Goal: Information Seeking & Learning: Learn about a topic

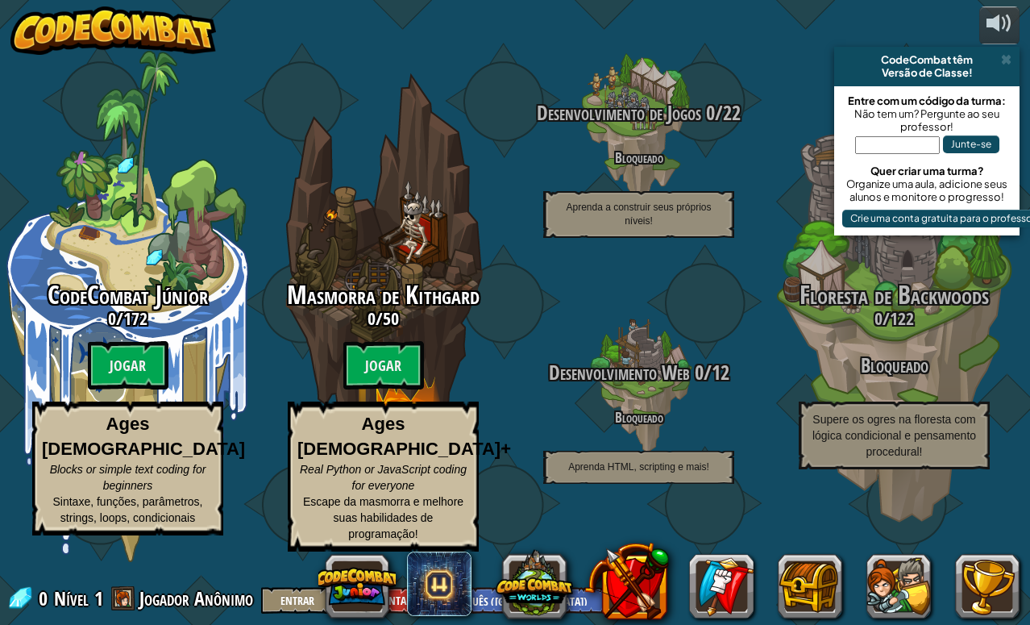
select select "pt-BR"
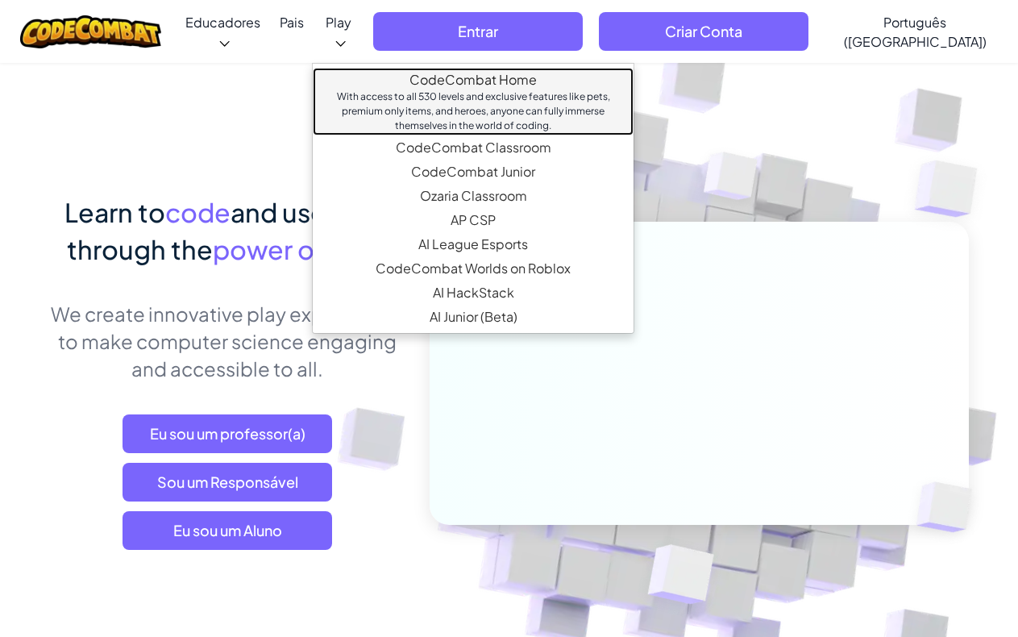
click at [410, 70] on link "CodeCombat Home With access to all 530 levels and exclusive features like pets,…" at bounding box center [473, 102] width 321 height 68
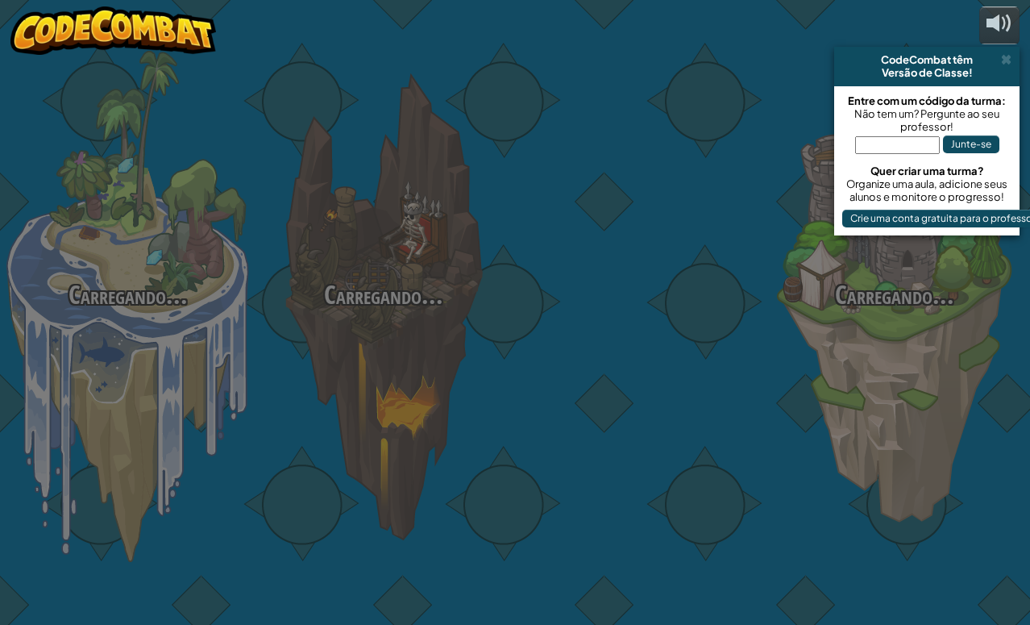
select select "pt-BR"
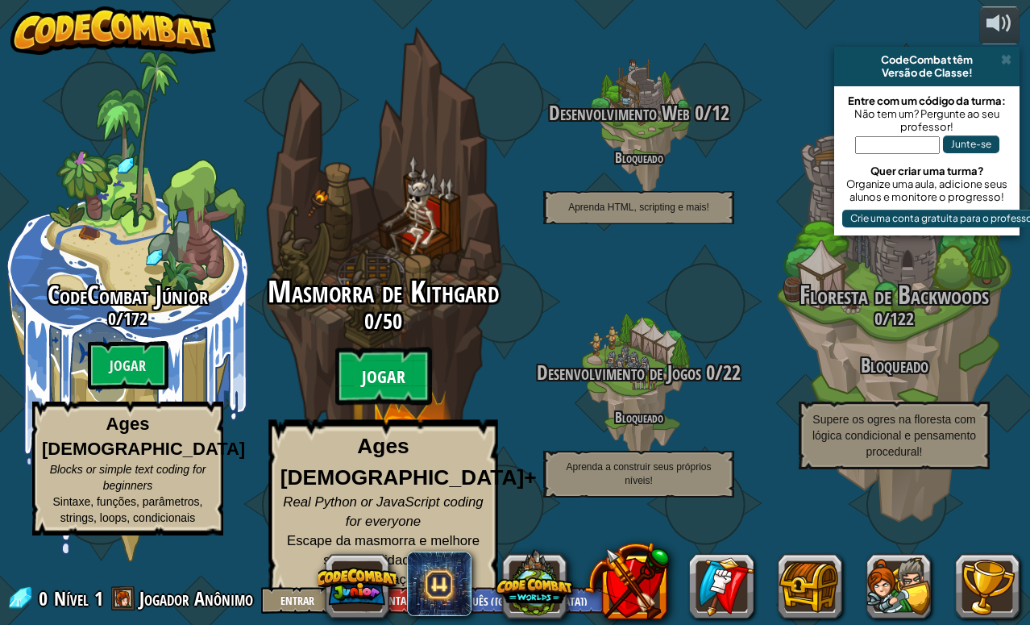
click at [383, 405] on btn "Jogar" at bounding box center [383, 376] width 97 height 58
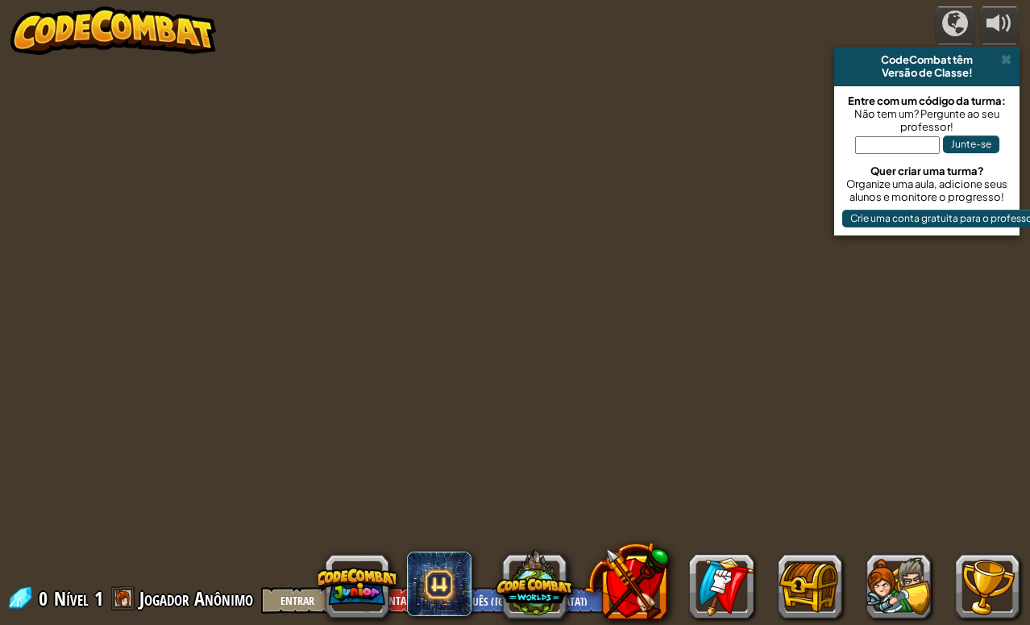
select select "pt-BR"
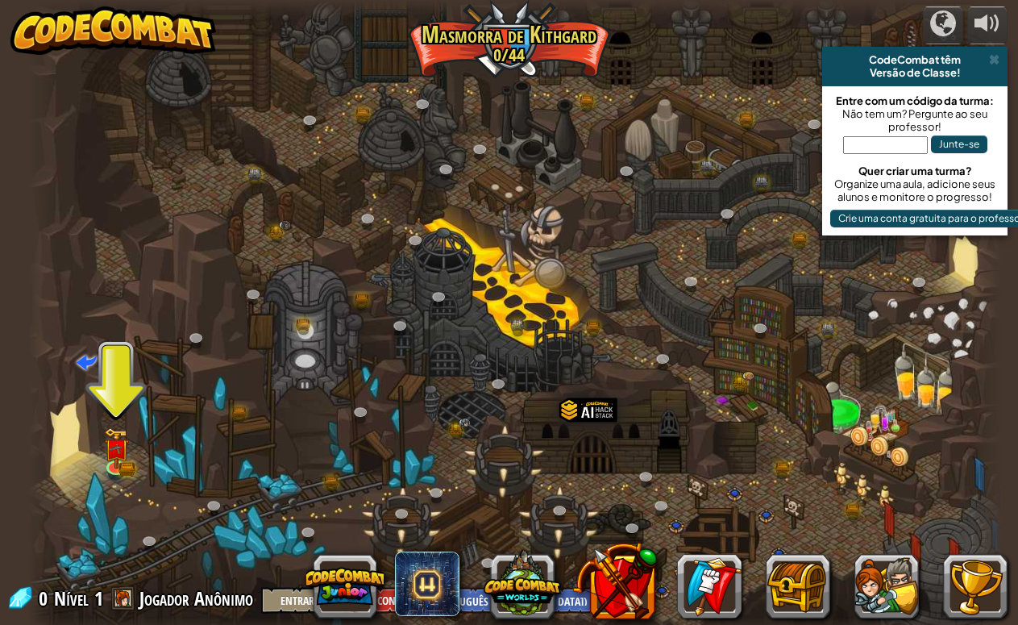
drag, startPoint x: 368, startPoint y: 151, endPoint x: 273, endPoint y: 189, distance: 101.6
click at [273, 189] on div at bounding box center [515, 318] width 975 height 637
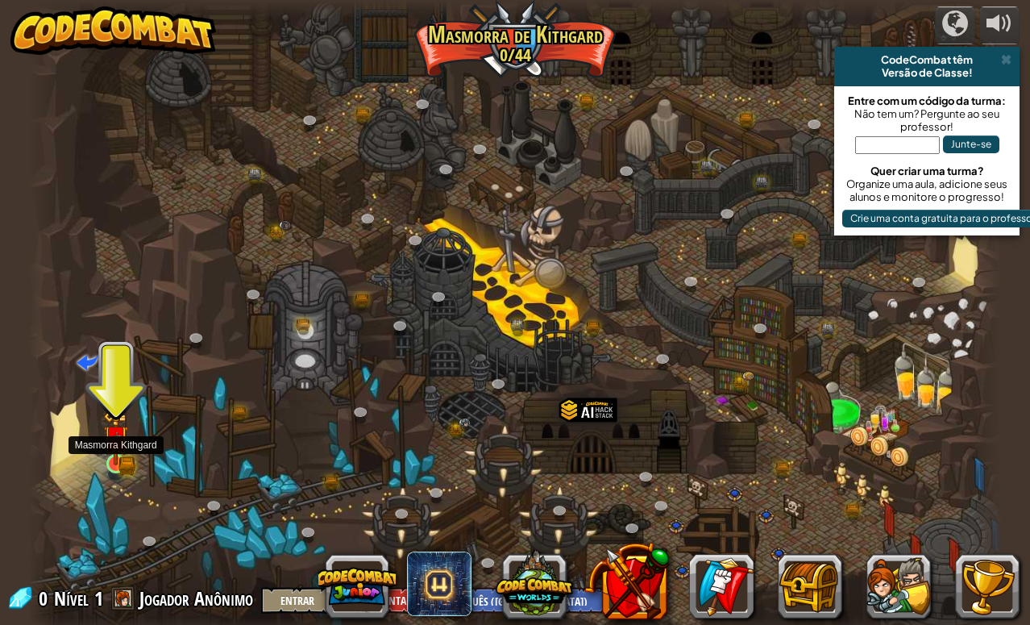
click at [114, 455] on img at bounding box center [115, 437] width 25 height 55
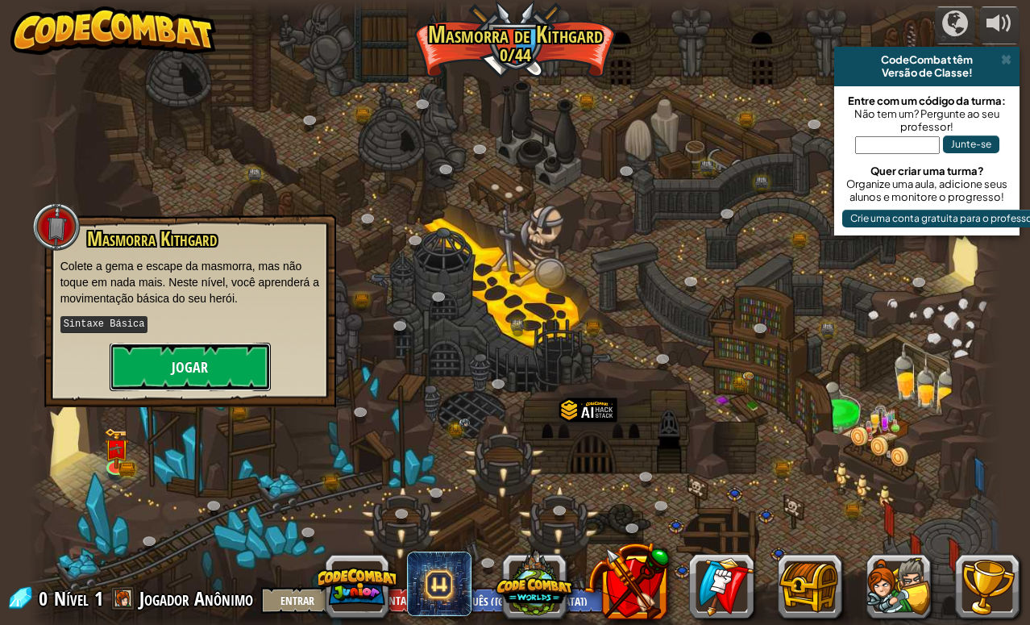
click at [226, 366] on button "Jogar" at bounding box center [190, 367] width 161 height 48
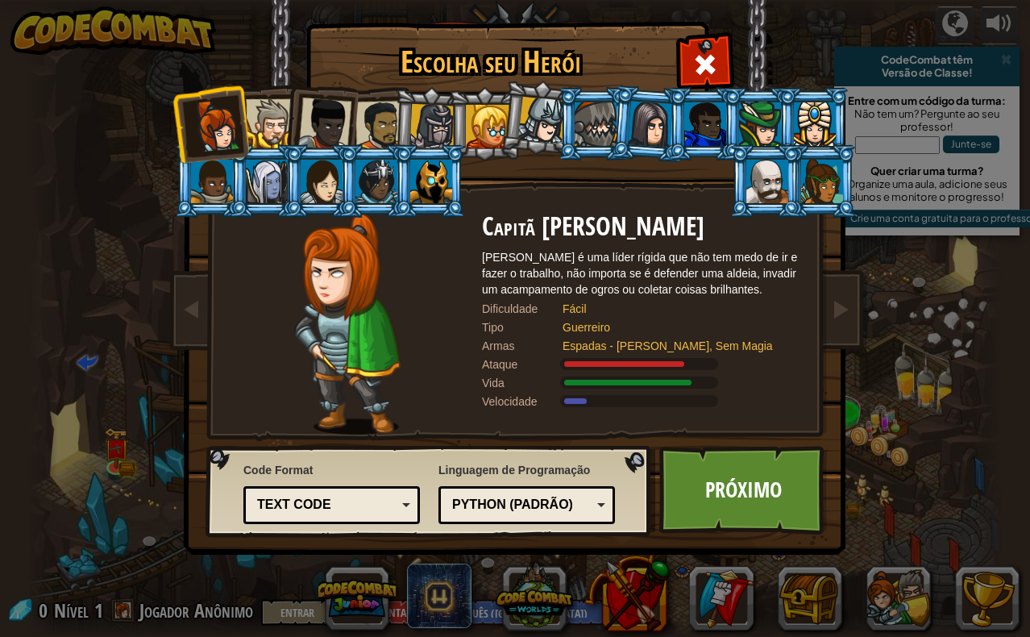
click at [271, 116] on div at bounding box center [270, 123] width 49 height 49
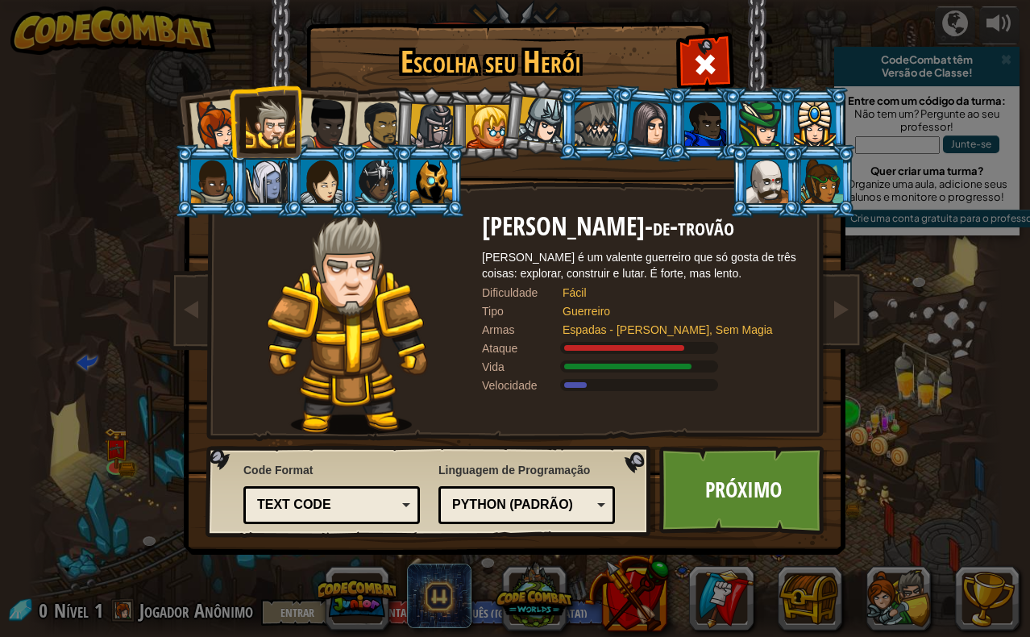
click at [372, 134] on div at bounding box center [381, 126] width 50 height 50
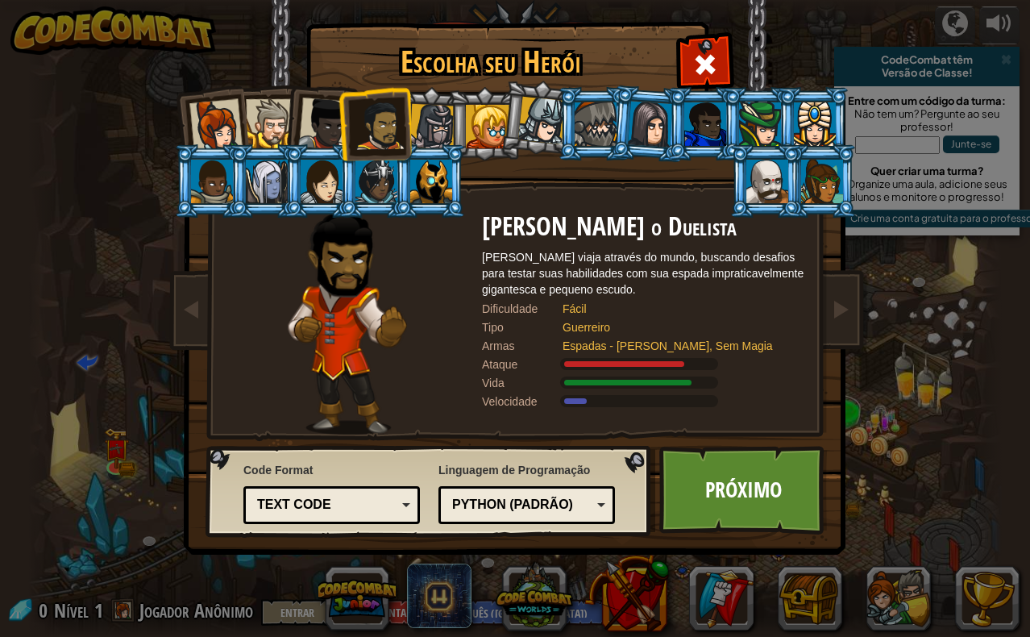
click at [539, 127] on div at bounding box center [542, 121] width 48 height 48
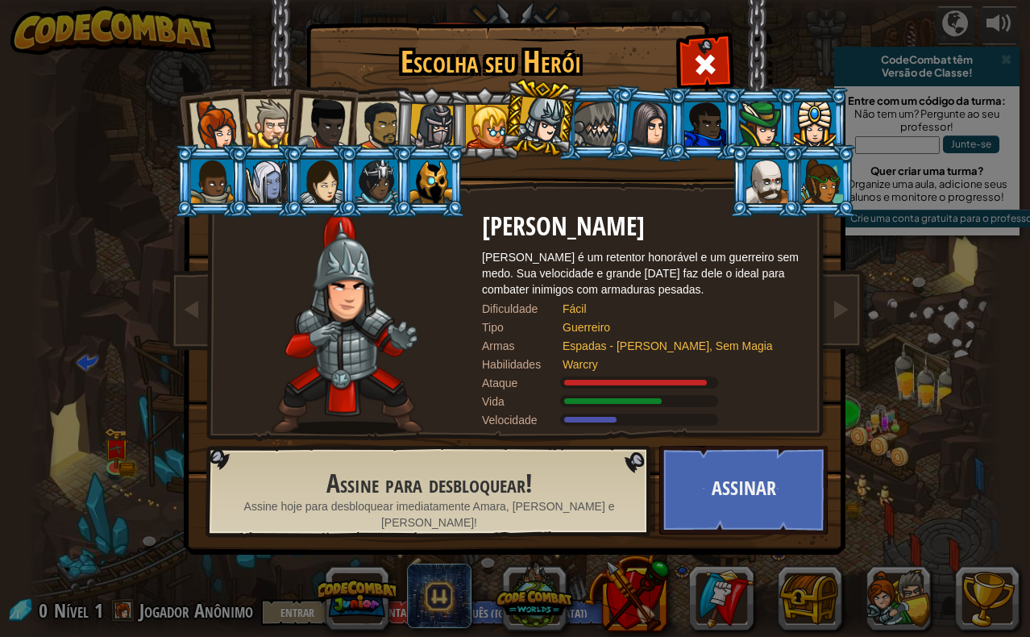
click at [280, 126] on div at bounding box center [270, 123] width 49 height 49
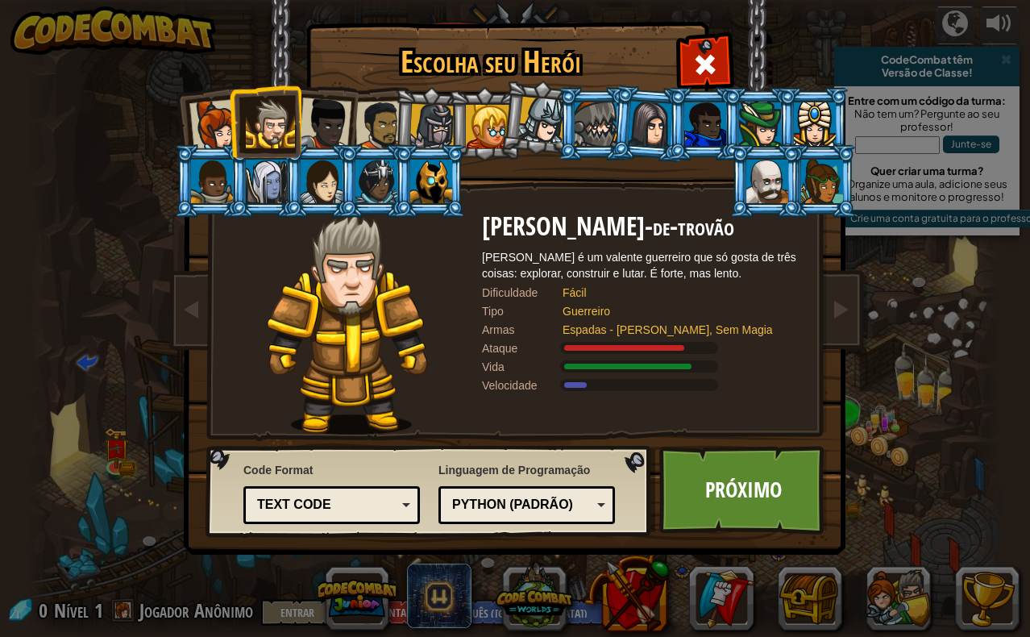
click at [280, 126] on div at bounding box center [270, 123] width 49 height 49
click at [726, 505] on link "Próximo" at bounding box center [743, 490] width 168 height 89
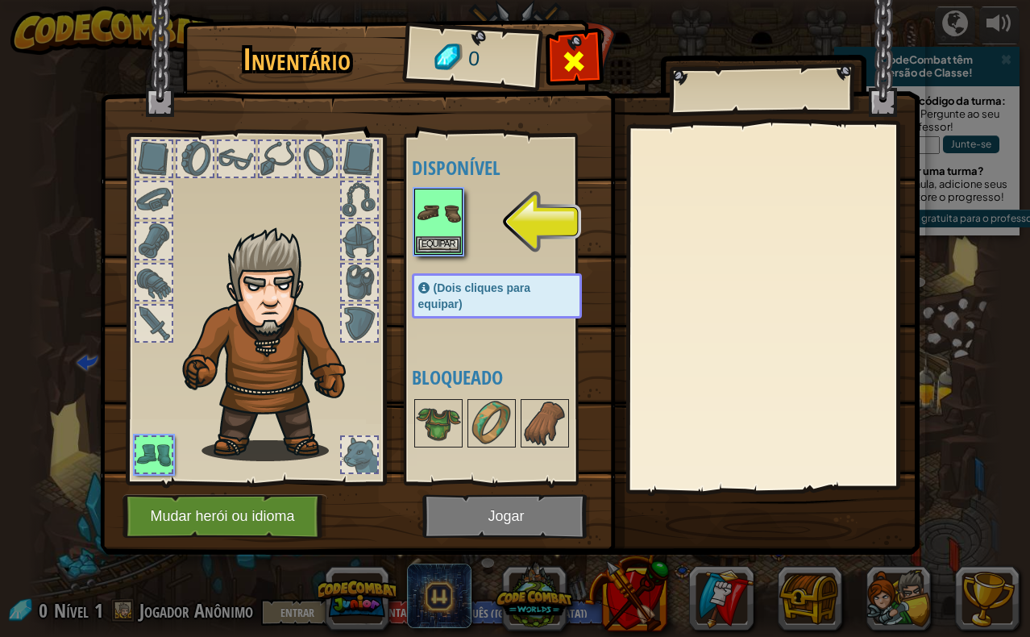
click at [564, 66] on span at bounding box center [574, 61] width 26 height 26
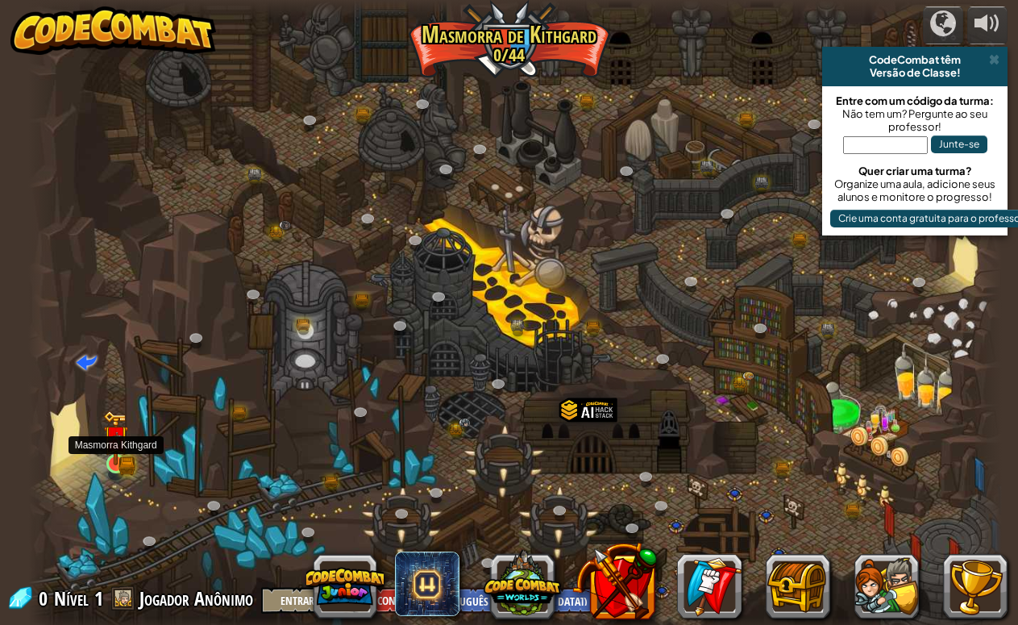
click at [110, 455] on img at bounding box center [115, 437] width 25 height 55
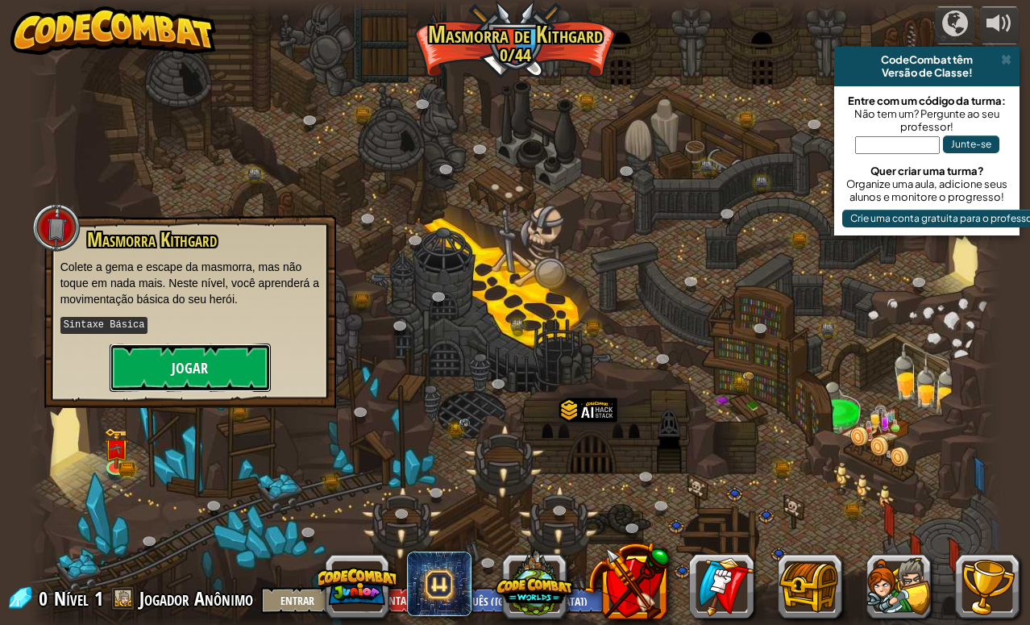
click at [193, 366] on button "Jogar" at bounding box center [190, 367] width 161 height 48
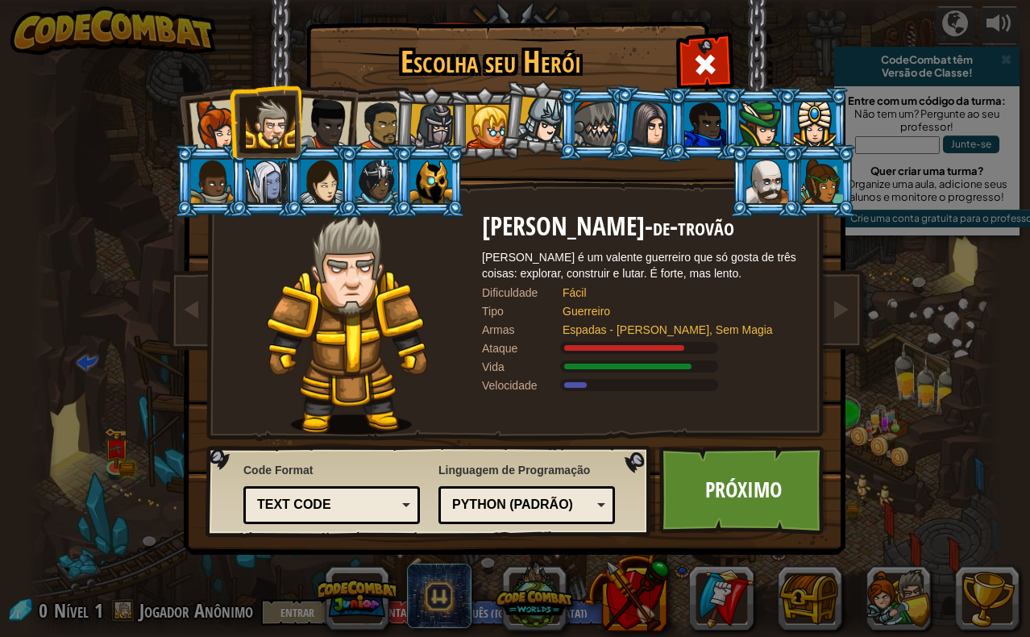
click at [317, 129] on div at bounding box center [324, 124] width 53 height 53
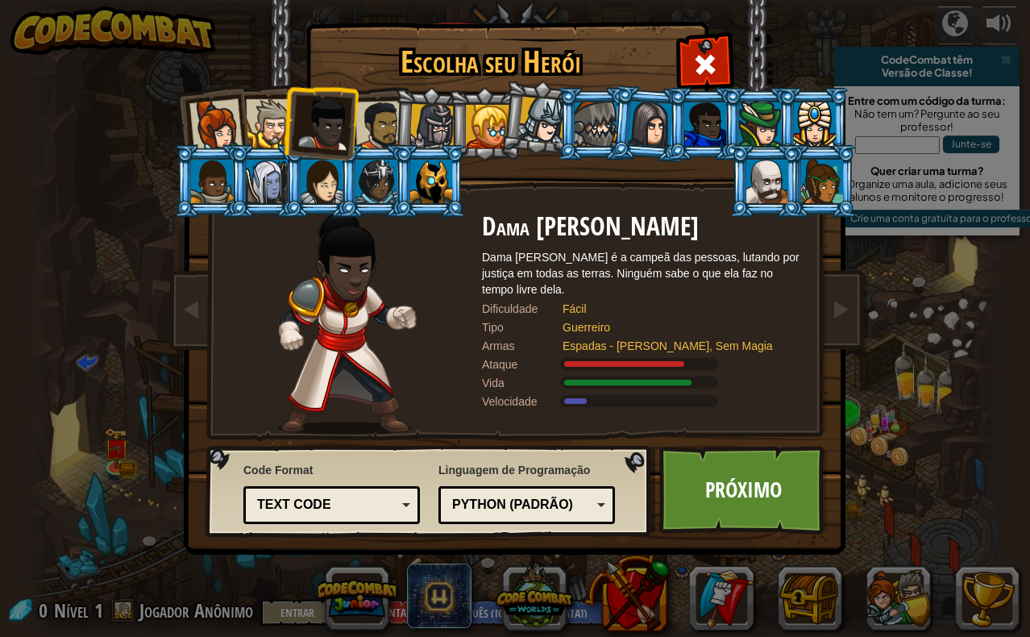
click at [263, 135] on div at bounding box center [270, 123] width 49 height 49
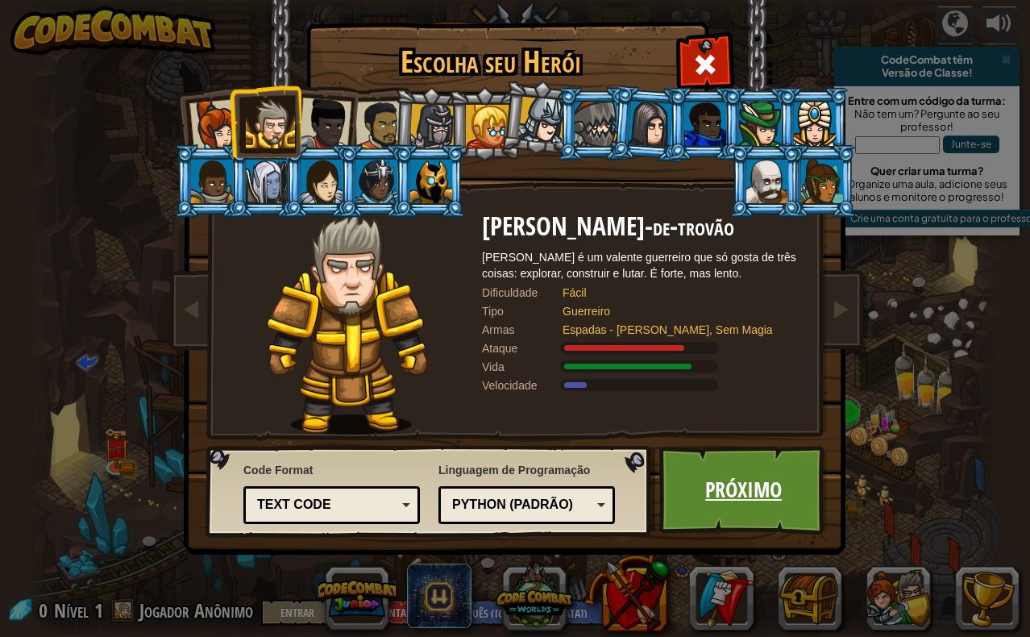
click at [728, 490] on link "Próximo" at bounding box center [743, 490] width 168 height 89
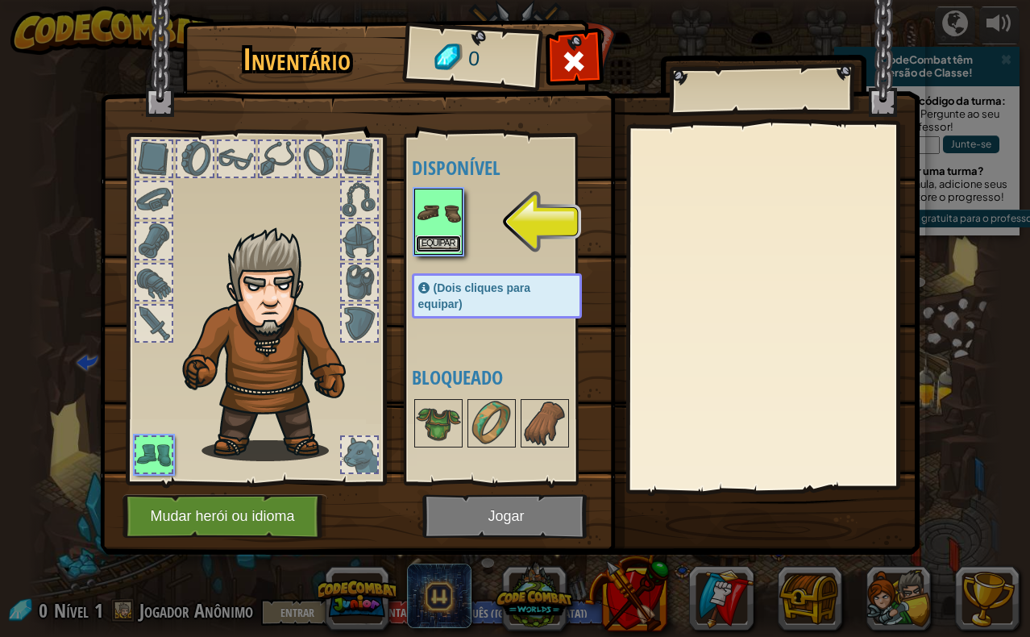
click at [428, 240] on button "Equipar" at bounding box center [438, 243] width 45 height 17
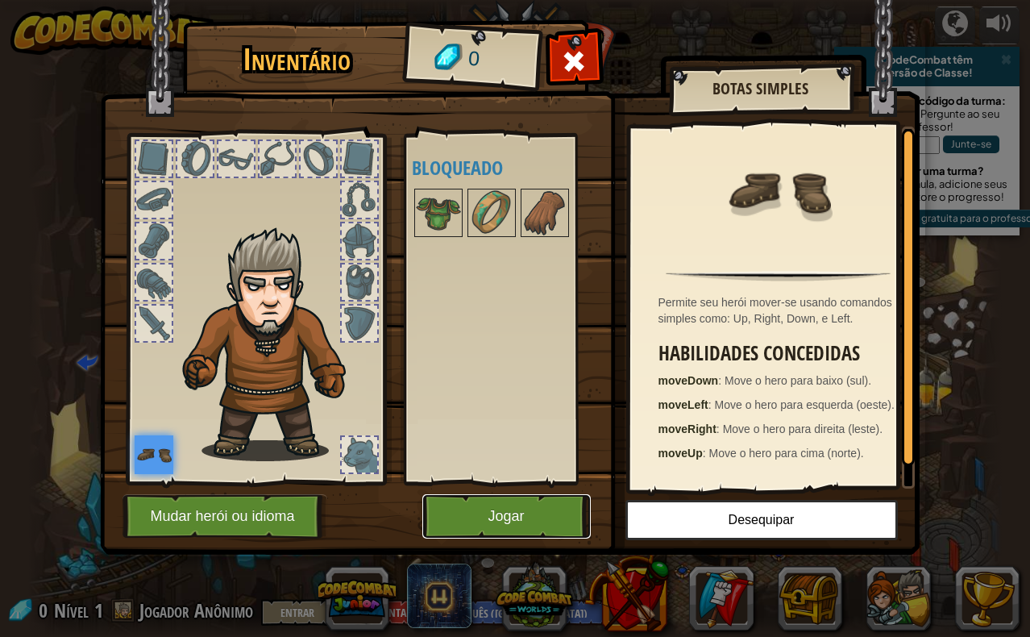
click at [519, 523] on button "Jogar" at bounding box center [506, 516] width 168 height 44
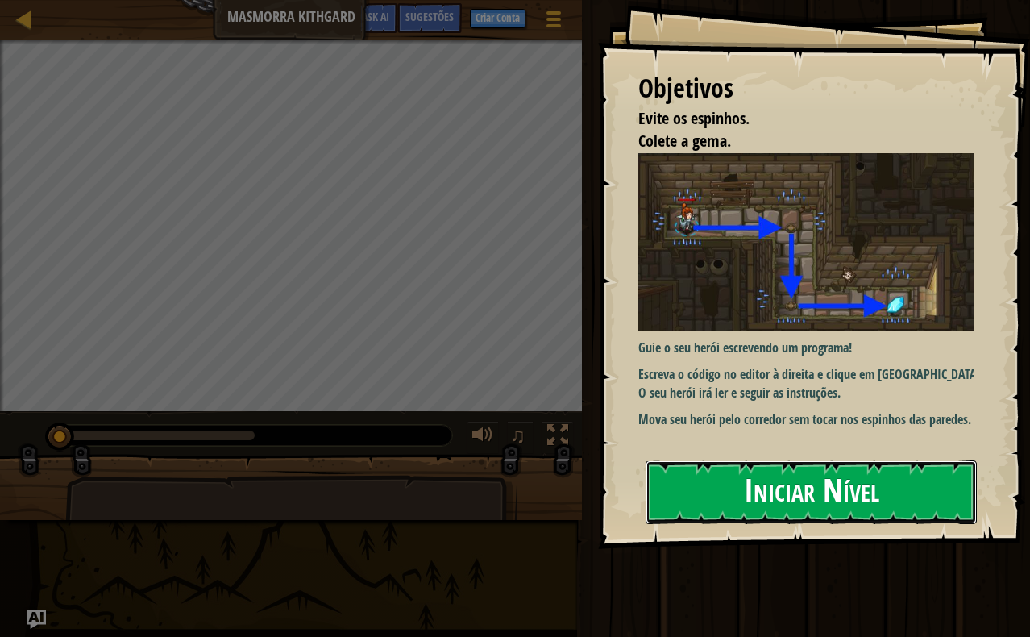
click at [821, 480] on button "Iniciar Nível" at bounding box center [811, 492] width 331 height 64
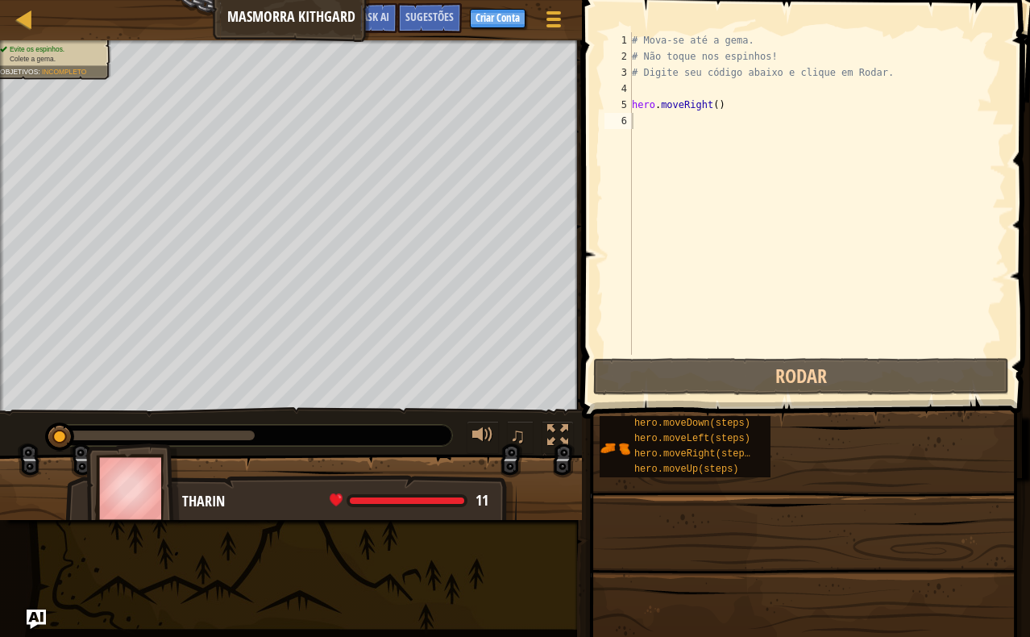
click at [734, 505] on span at bounding box center [803, 637] width 437 height 477
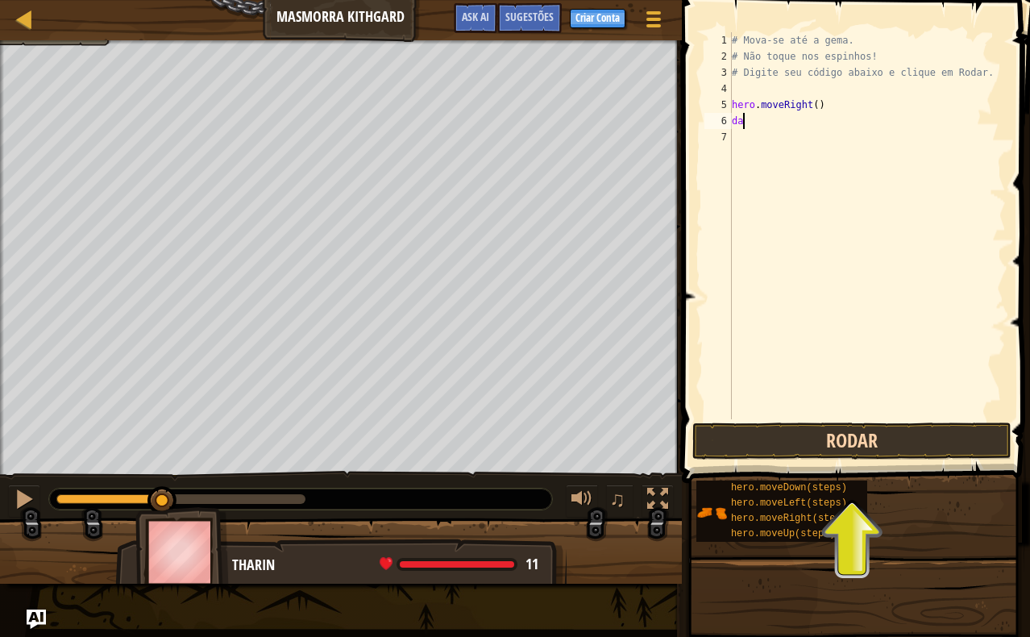
scroll to position [7, 0]
type textarea "d"
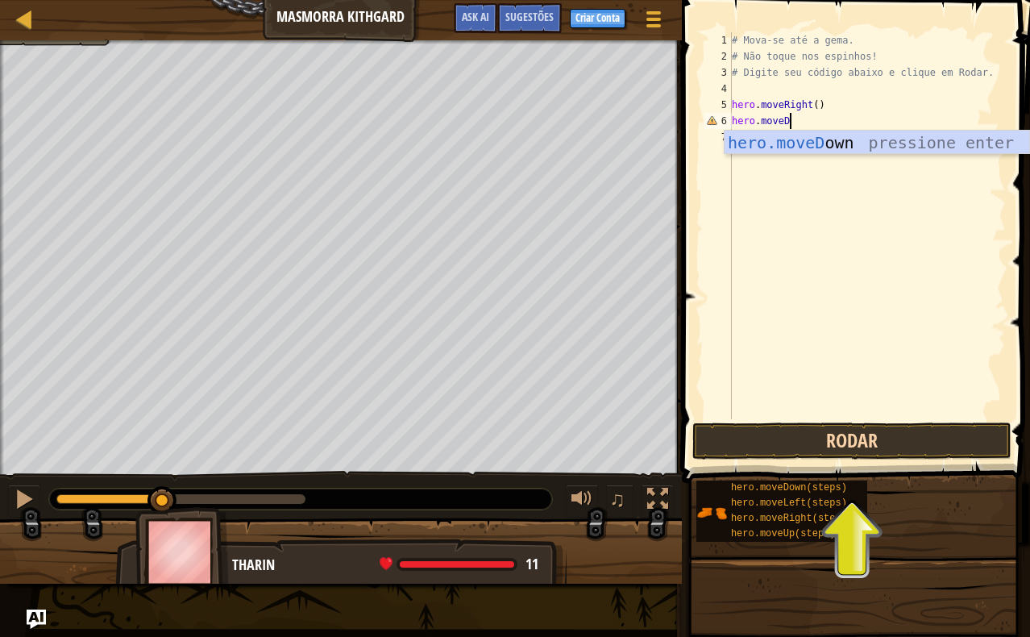
scroll to position [7, 5]
type textarea "hero.moveDown"
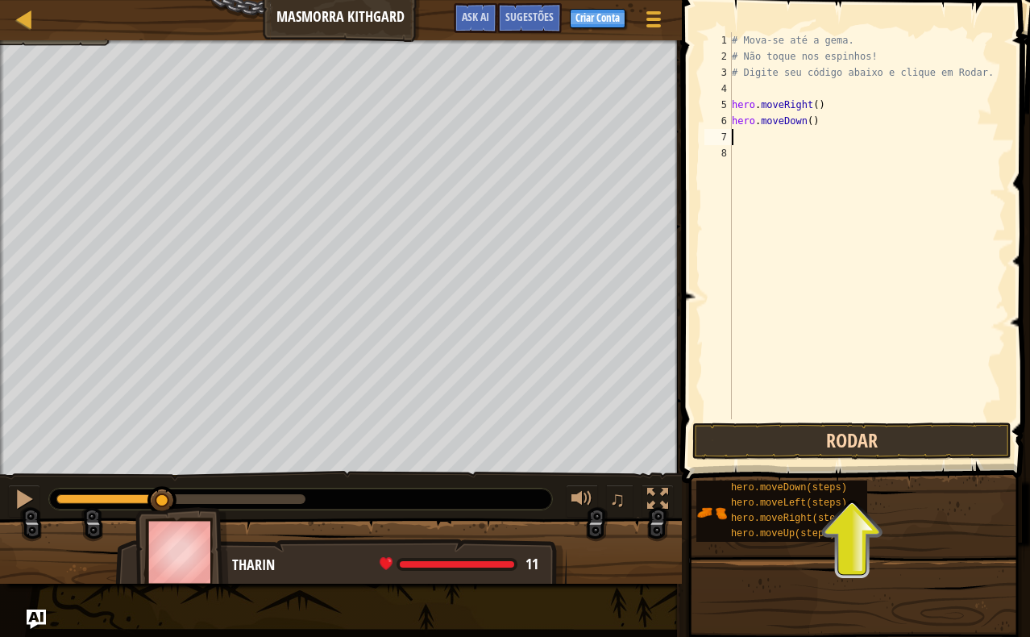
scroll to position [7, 0]
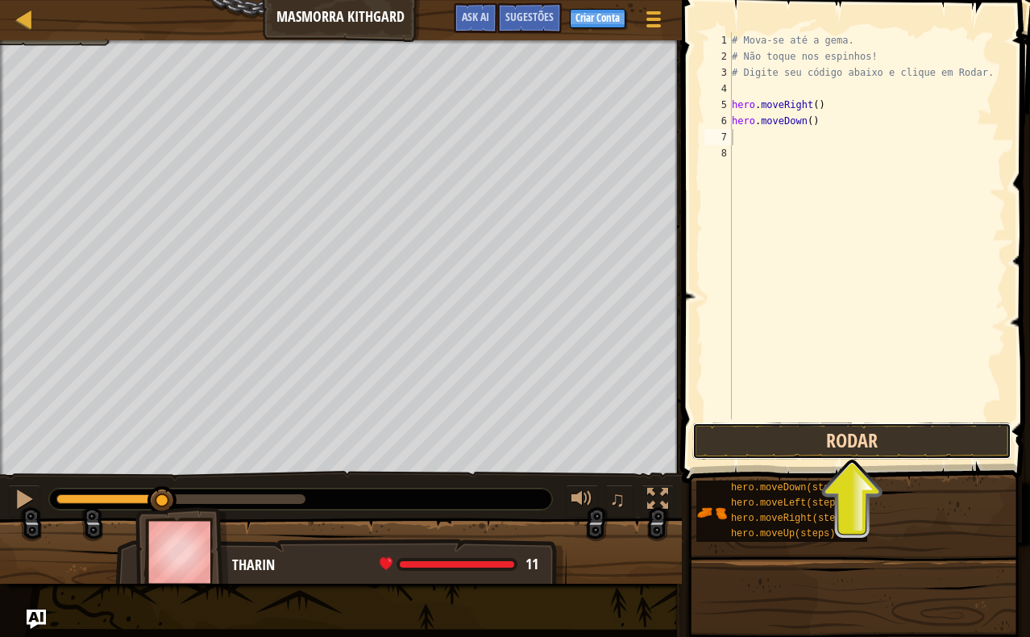
click at [732, 442] on button "Rodar" at bounding box center [851, 440] width 319 height 37
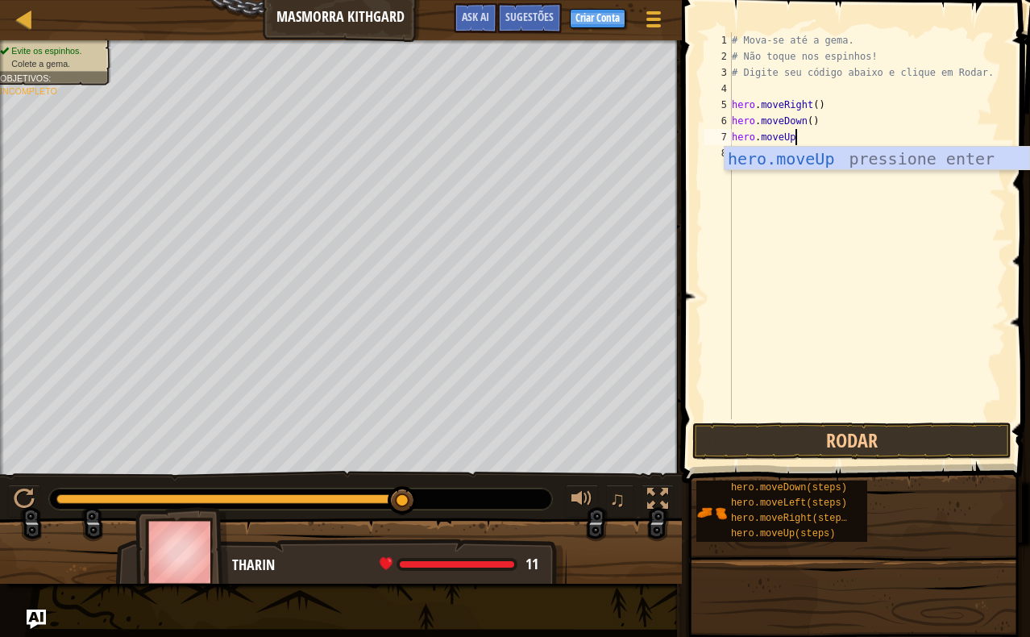
scroll to position [7, 5]
click at [864, 449] on button "Rodar" at bounding box center [851, 440] width 319 height 37
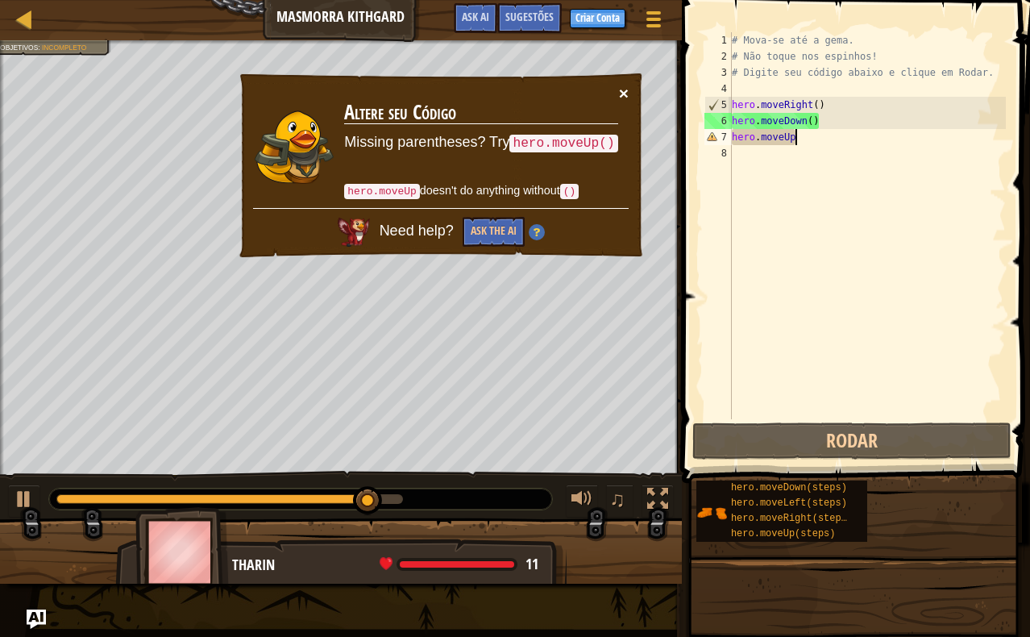
click at [622, 94] on button "×" at bounding box center [624, 93] width 10 height 17
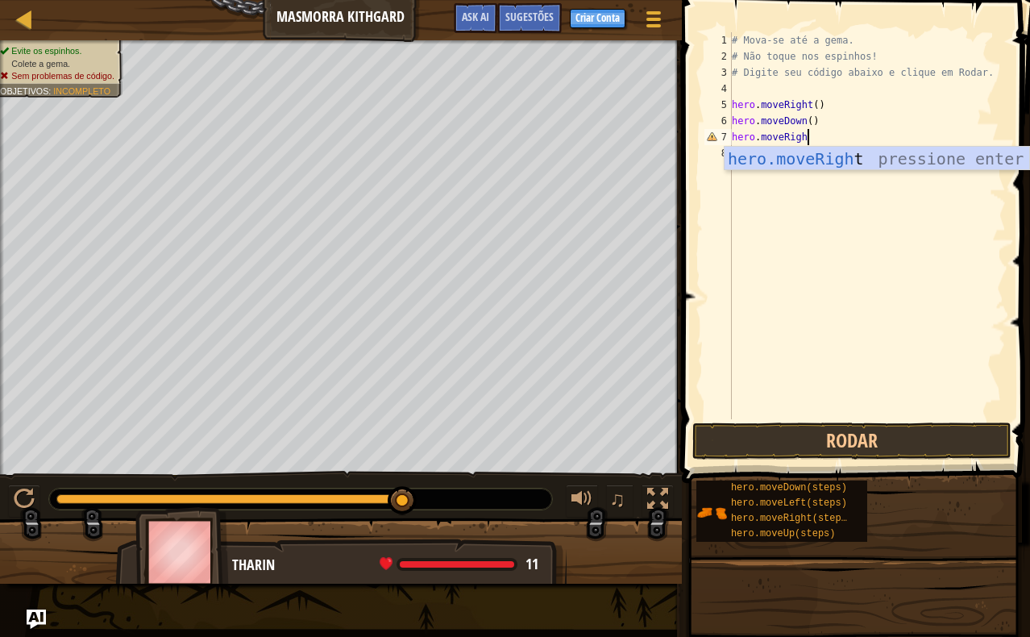
scroll to position [7, 6]
click at [856, 451] on button "Rodar" at bounding box center [851, 440] width 319 height 37
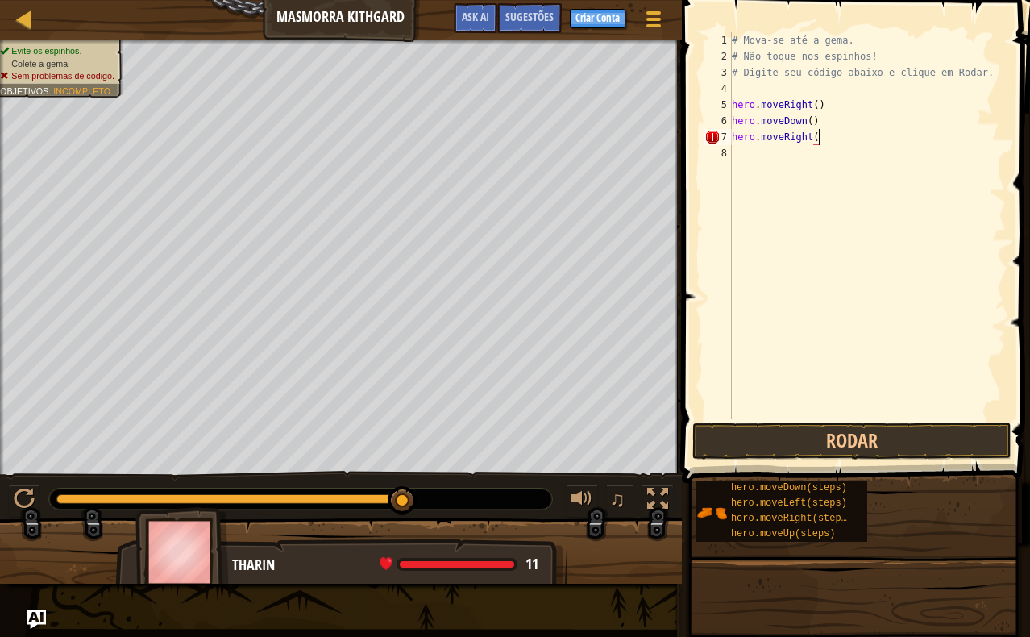
scroll to position [7, 7]
type textarea "hero.moveRight()"
click at [869, 452] on button "Rodar" at bounding box center [851, 440] width 319 height 37
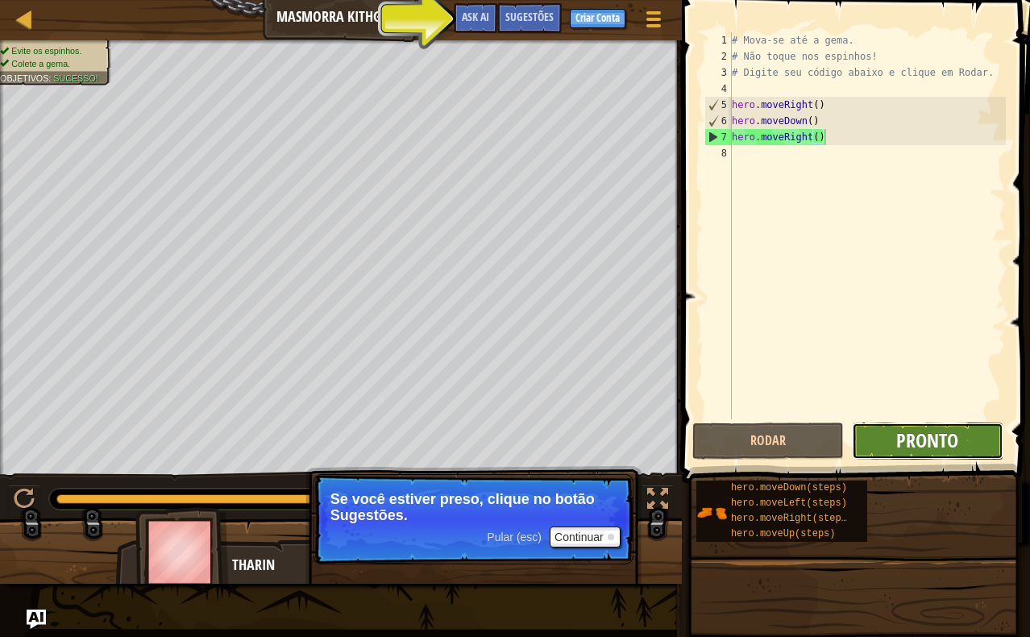
click at [930, 451] on span "Pronto" at bounding box center [927, 440] width 62 height 26
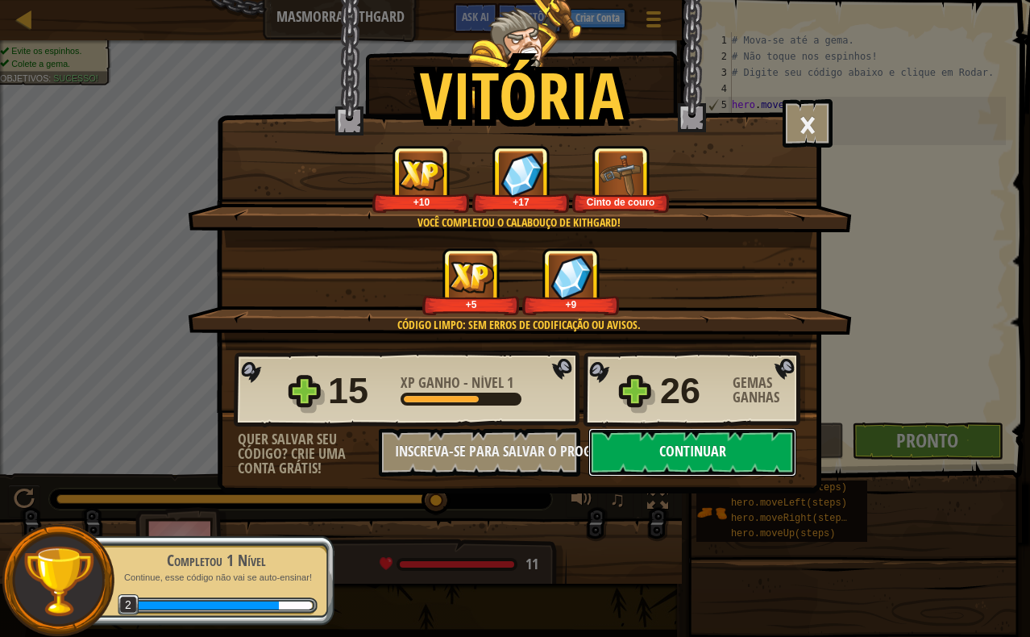
click at [698, 442] on button "Continuar" at bounding box center [692, 452] width 208 height 48
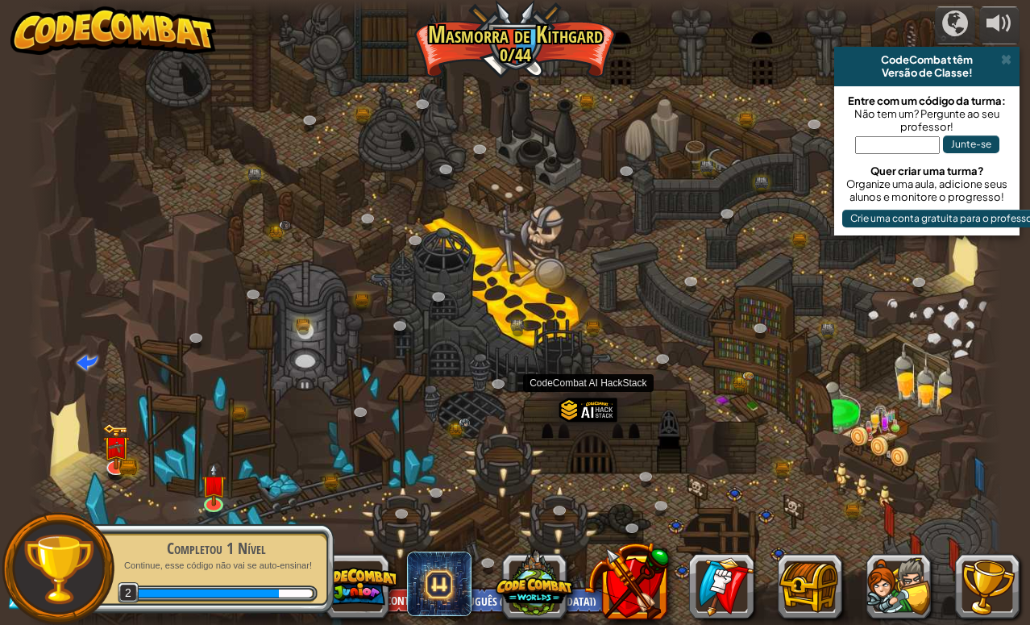
select select "pt-BR"
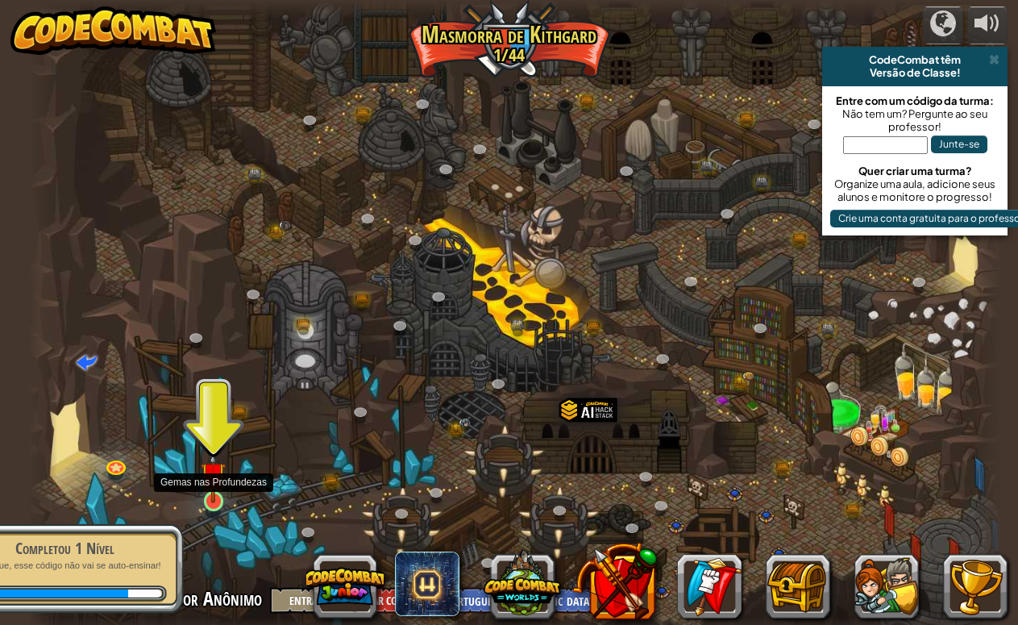
click at [203, 488] on img at bounding box center [213, 474] width 25 height 57
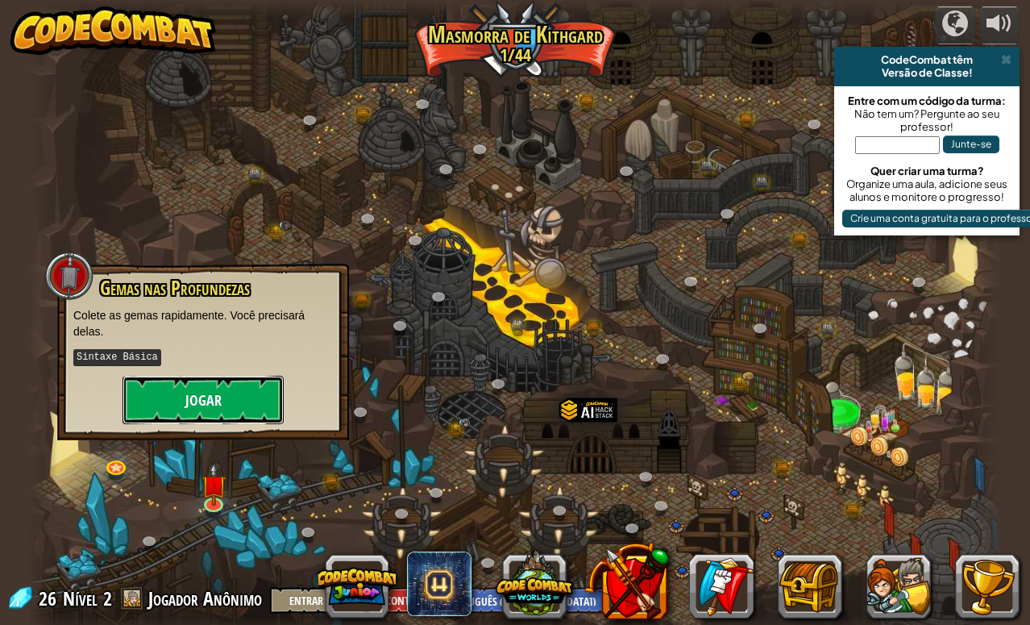
click at [221, 399] on button "Jogar" at bounding box center [203, 400] width 161 height 48
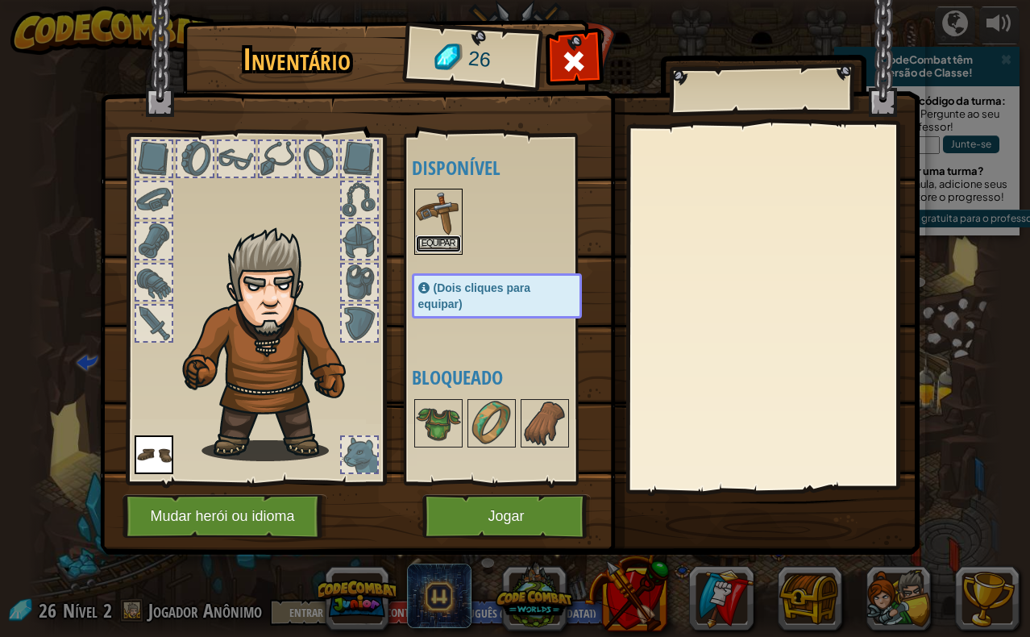
click at [435, 241] on button "Equipar" at bounding box center [438, 243] width 45 height 17
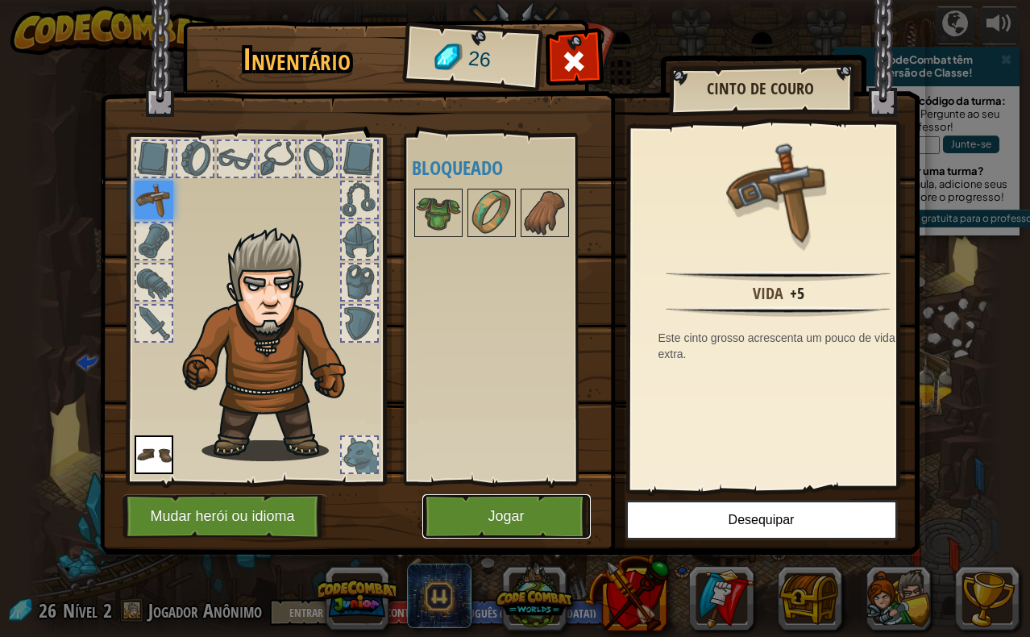
click at [509, 512] on button "Jogar" at bounding box center [506, 516] width 168 height 44
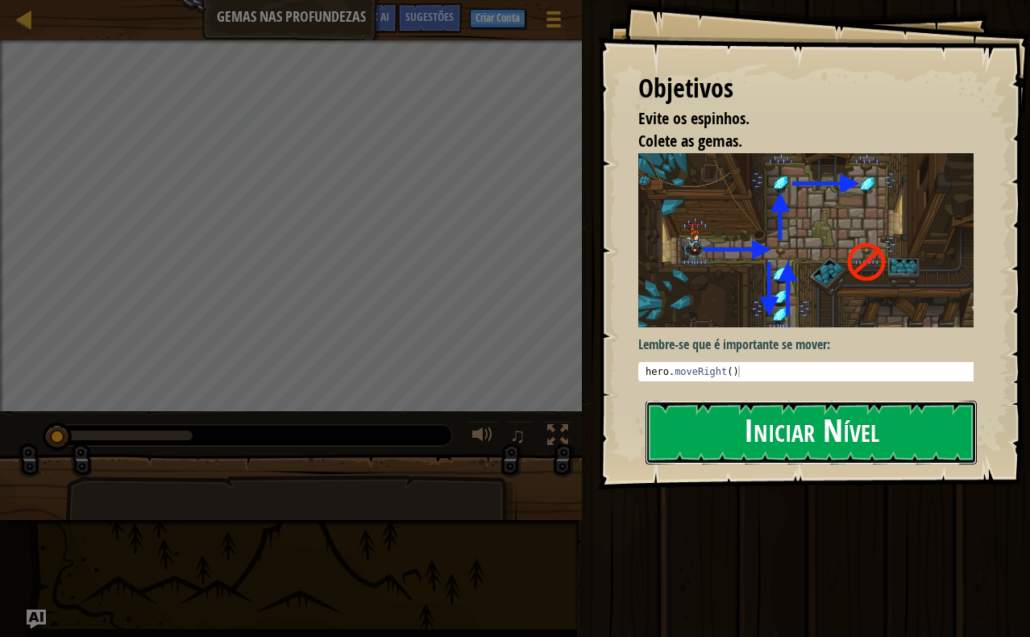
drag, startPoint x: 776, startPoint y: 429, endPoint x: 764, endPoint y: 400, distance: 31.4
click at [775, 426] on button "Iniciar Nível" at bounding box center [811, 433] width 331 height 64
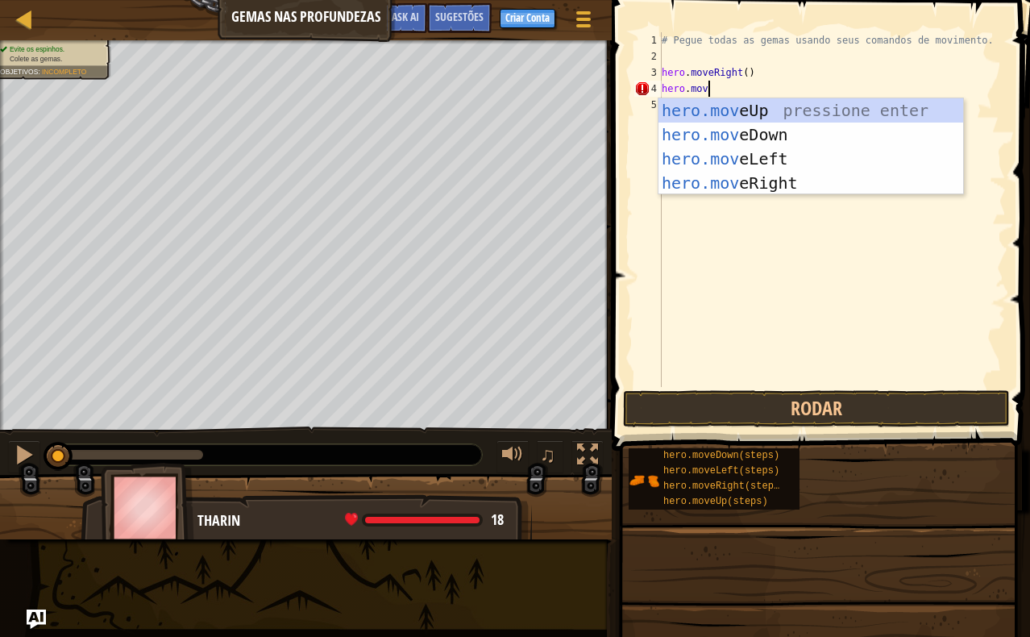
scroll to position [7, 3]
type textarea "hero.move"
click at [763, 138] on div "hero.move Up pressione enter hero.move Down pressione enter hero.move Left pres…" at bounding box center [811, 170] width 305 height 145
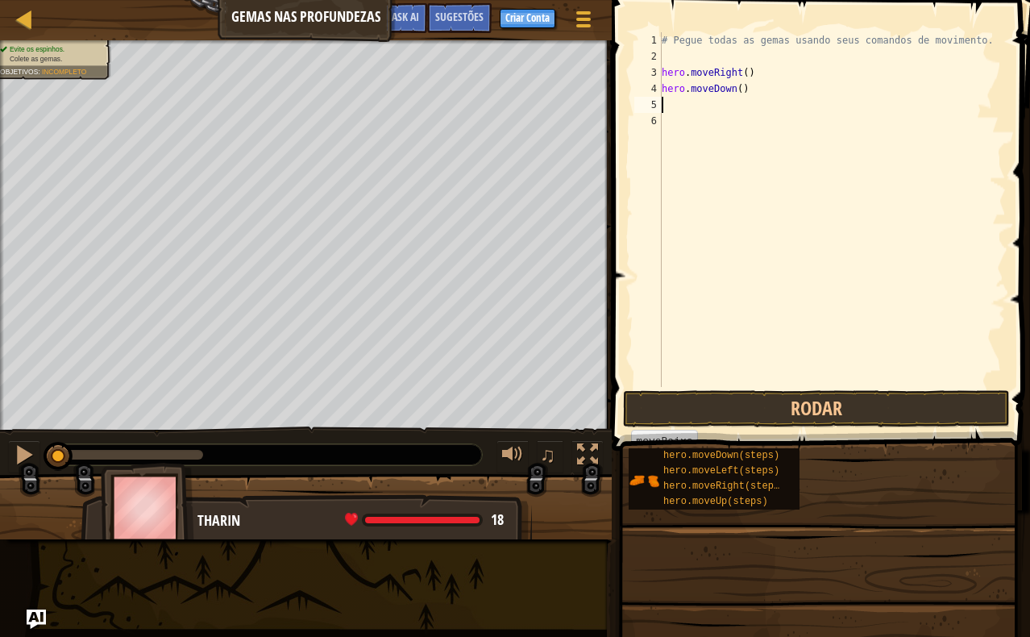
scroll to position [7, 0]
click at [842, 408] on button "Rodar" at bounding box center [816, 408] width 387 height 37
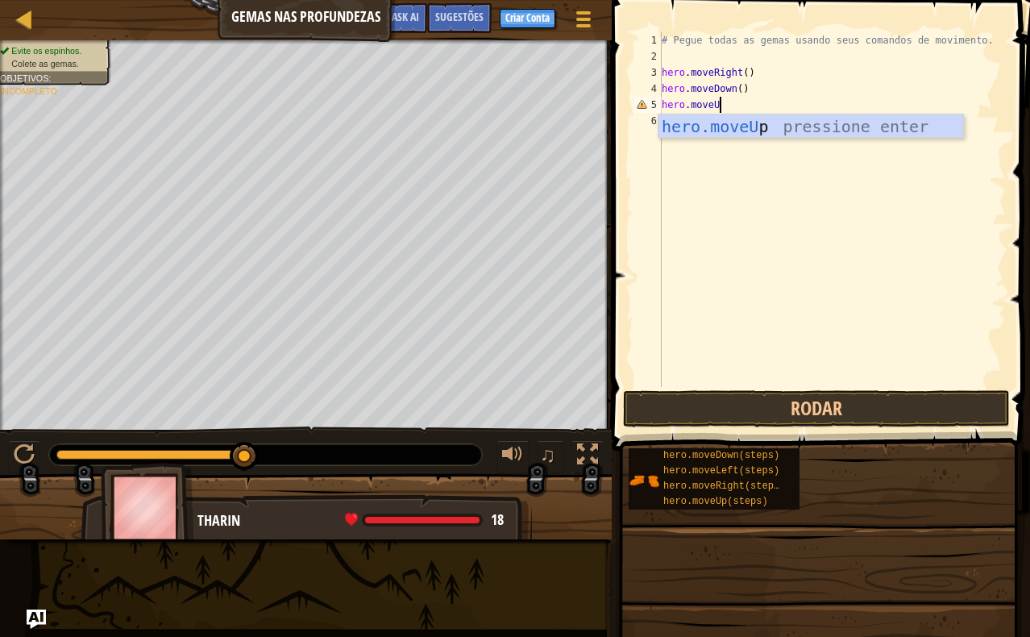
scroll to position [7, 5]
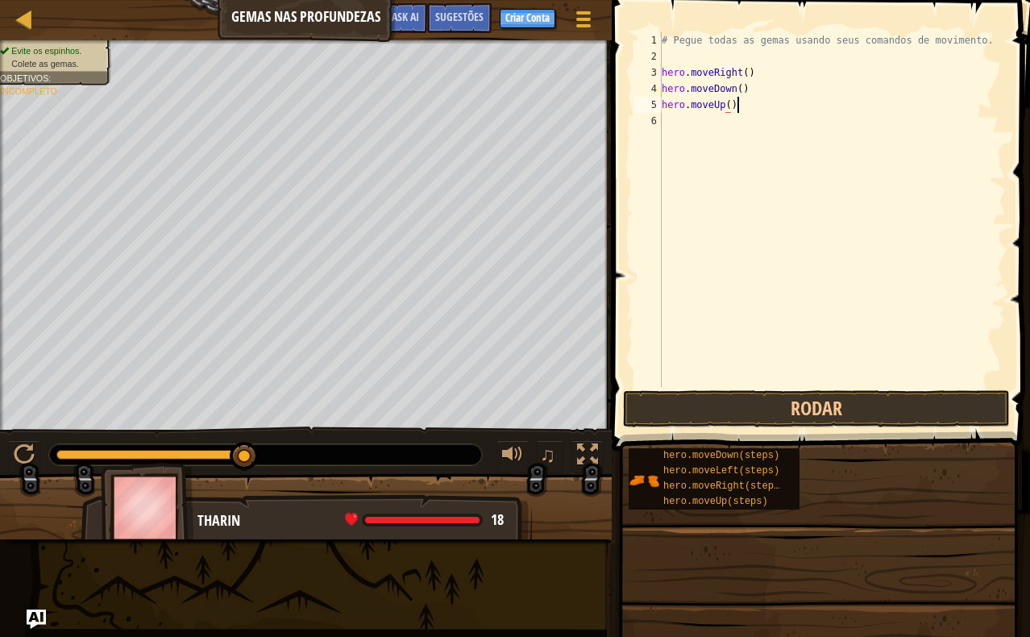
type textarea "hero.moveUp()"
click at [747, 127] on div "# Pegue todas as gemas usando seus comandos de movimento. hero . moveRight ( ) …" at bounding box center [832, 225] width 347 height 387
type textarea "hero.moveUp()"
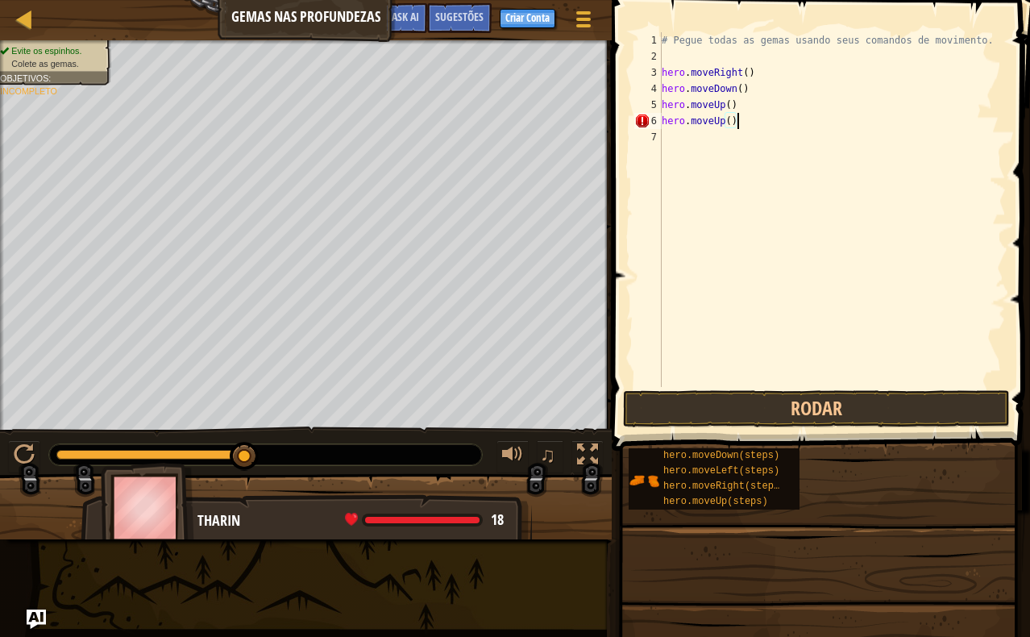
scroll to position [7, 6]
click at [697, 143] on div "# Pegue todas as gemas usando seus comandos de movimento. hero . moveRight ( ) …" at bounding box center [832, 225] width 347 height 387
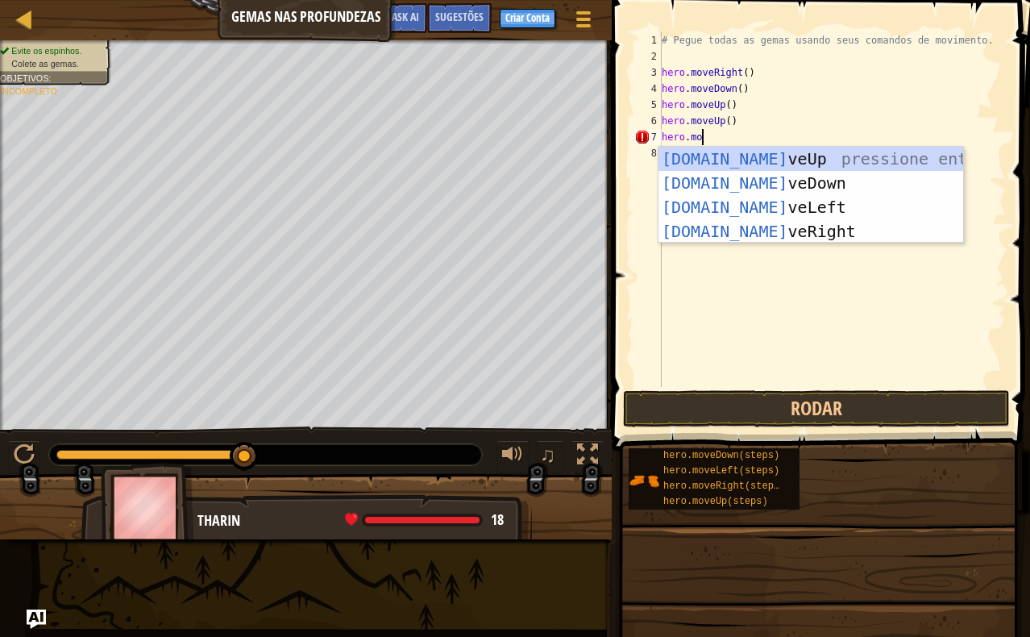
scroll to position [7, 3]
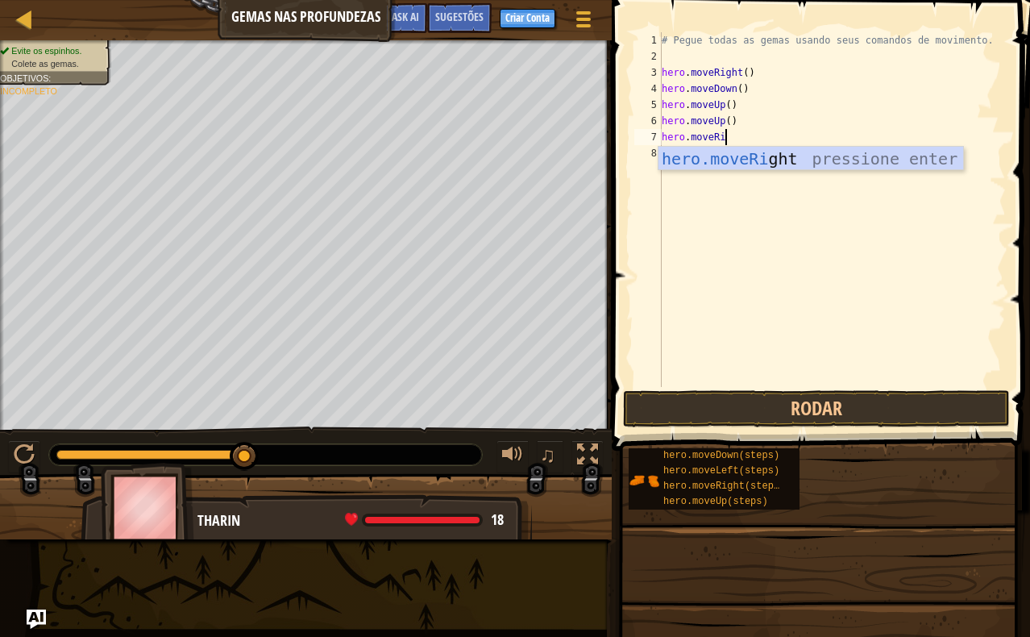
type textarea "hero.moveR"
click at [747, 163] on div "hero.moveR ight pressione enter" at bounding box center [811, 183] width 305 height 73
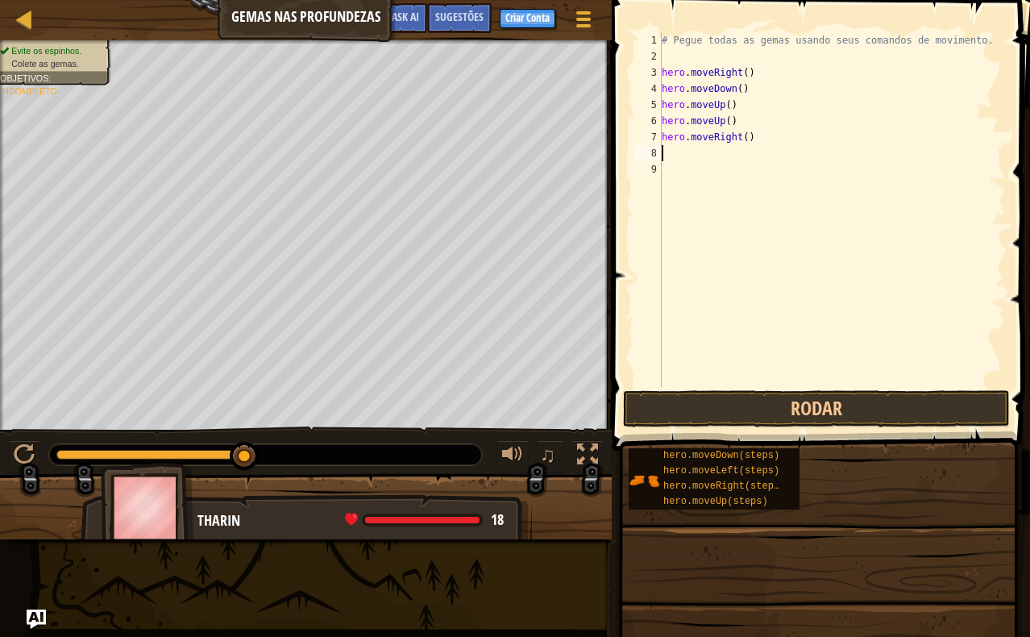
scroll to position [7, 0]
click at [779, 409] on button "Rodar" at bounding box center [816, 408] width 387 height 37
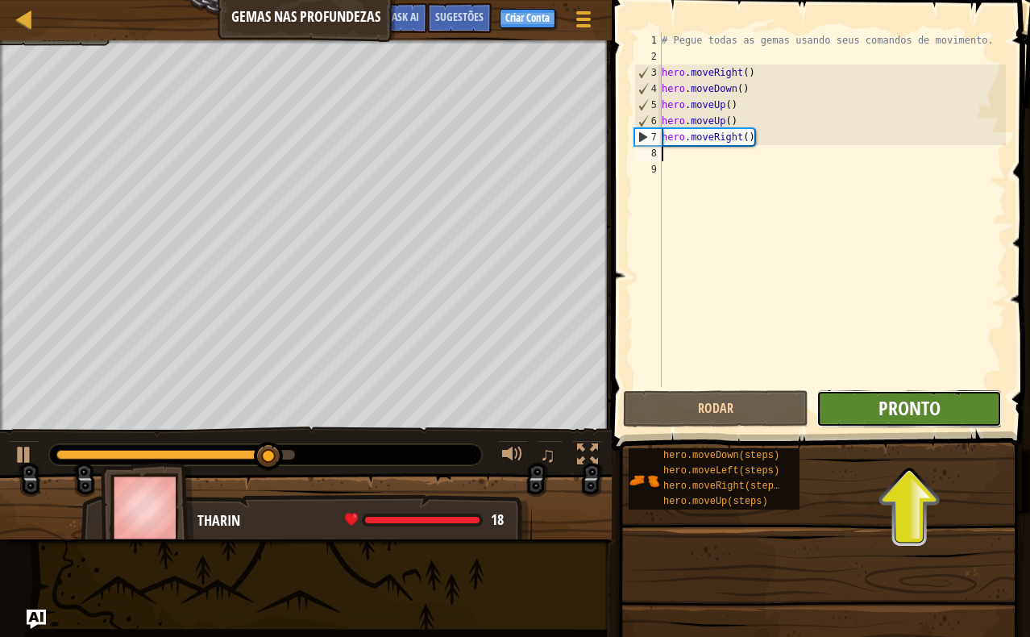
click at [925, 405] on span "Pronto" at bounding box center [910, 408] width 62 height 26
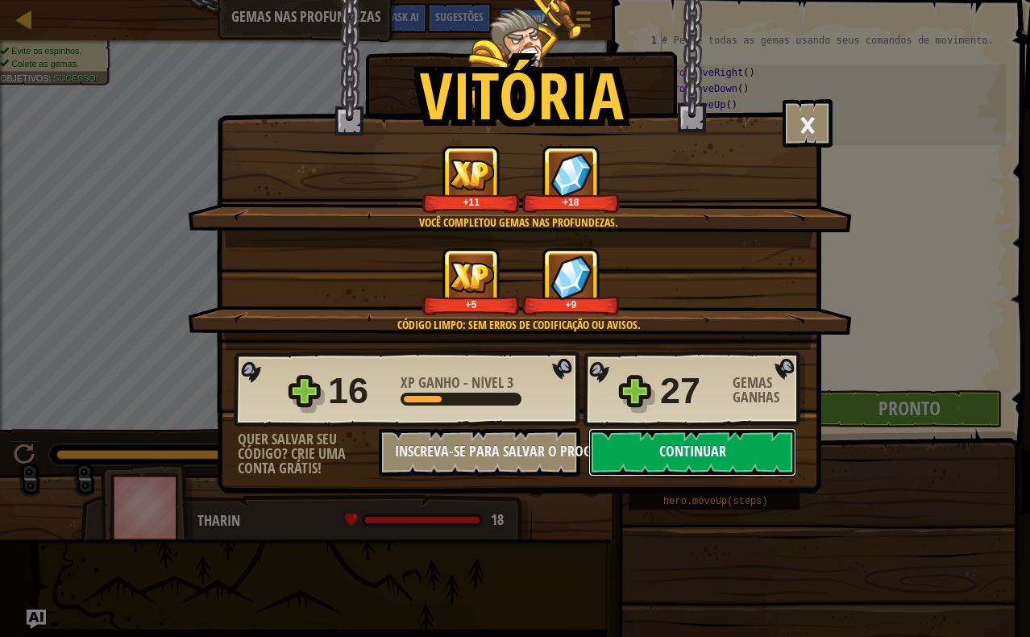
click at [722, 446] on button "Continuar" at bounding box center [692, 452] width 208 height 48
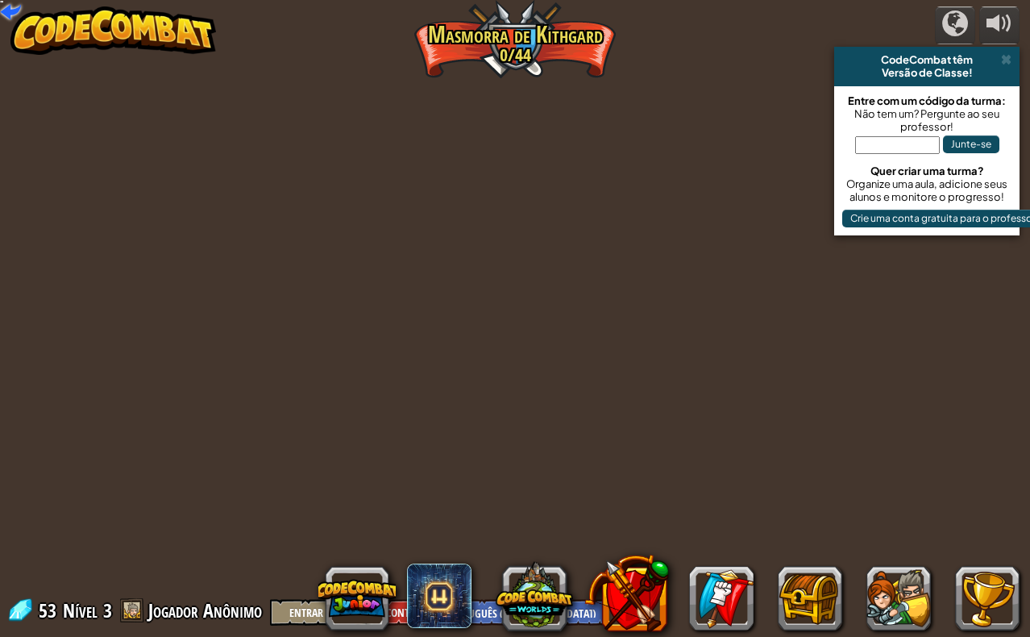
select select "pt-BR"
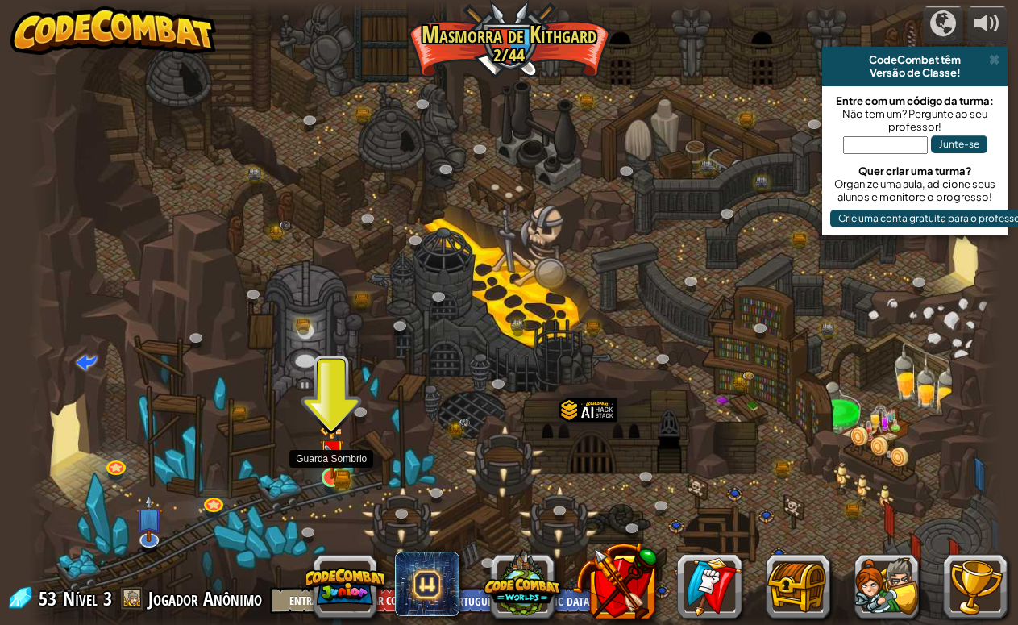
click at [327, 460] on img at bounding box center [331, 452] width 15 height 15
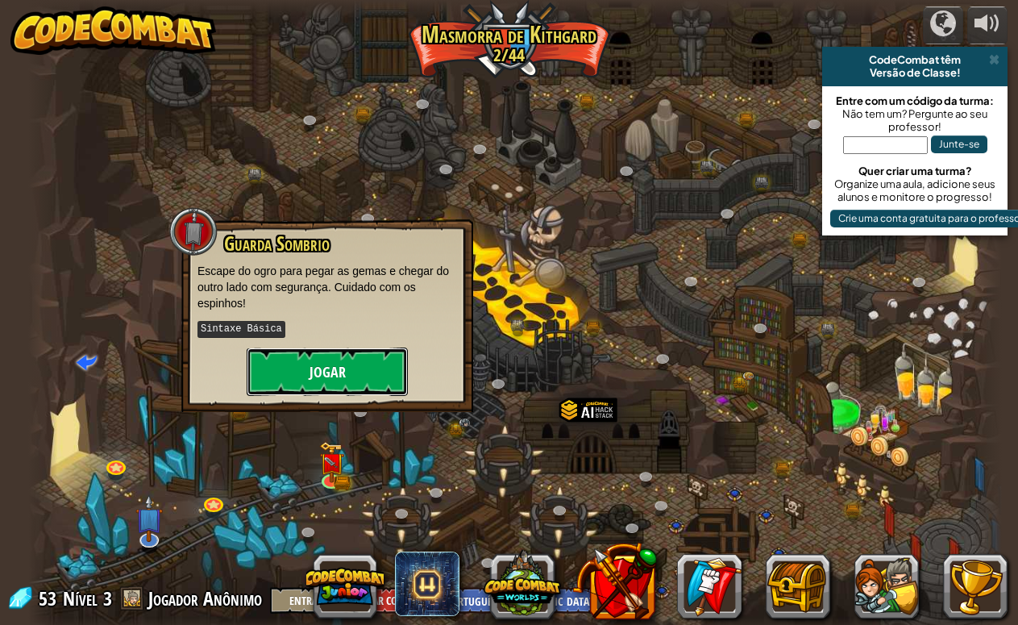
click at [324, 375] on button "Jogar" at bounding box center [327, 371] width 161 height 48
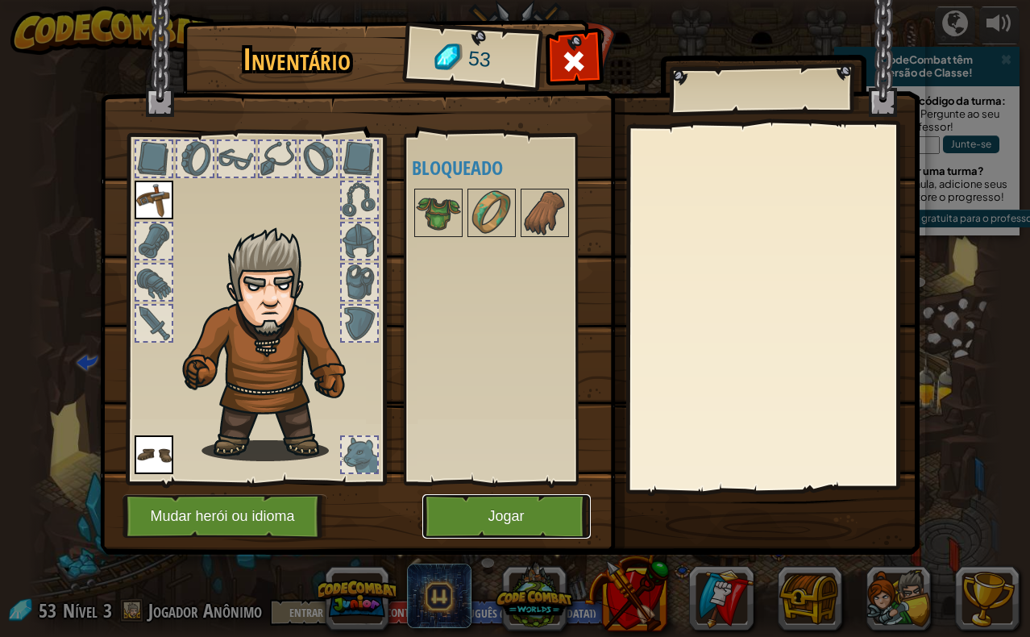
click at [476, 509] on button "Jogar" at bounding box center [506, 516] width 168 height 44
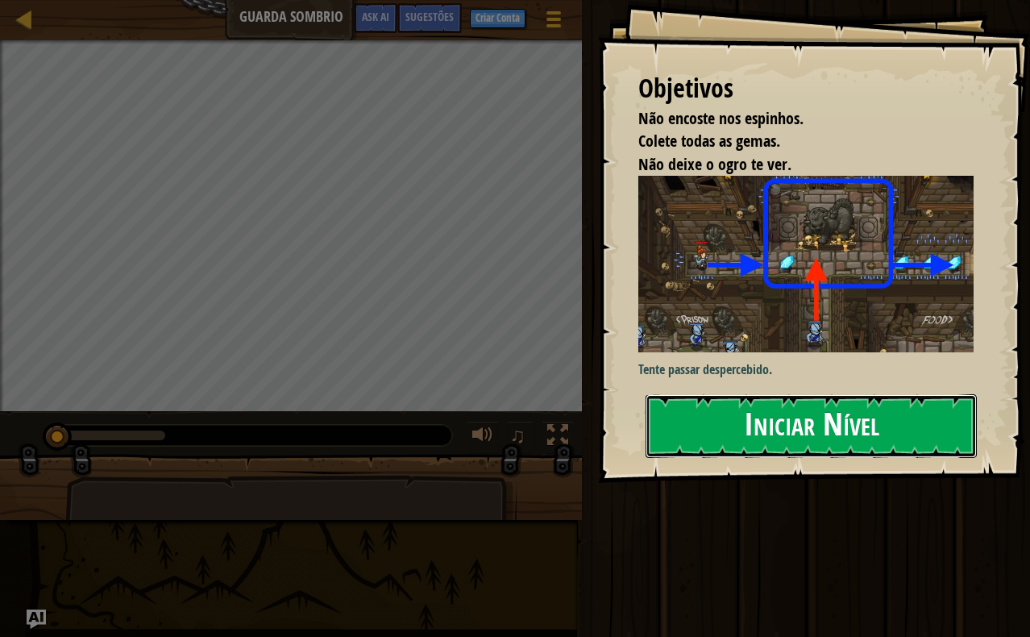
click at [717, 394] on button "Iniciar Nível" at bounding box center [811, 426] width 331 height 64
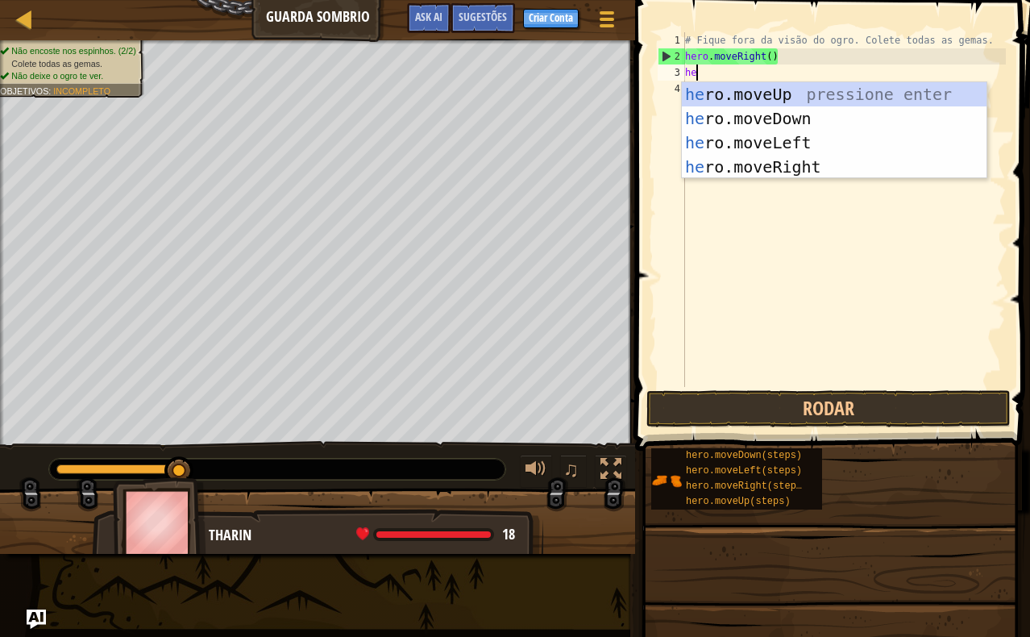
scroll to position [7, 0]
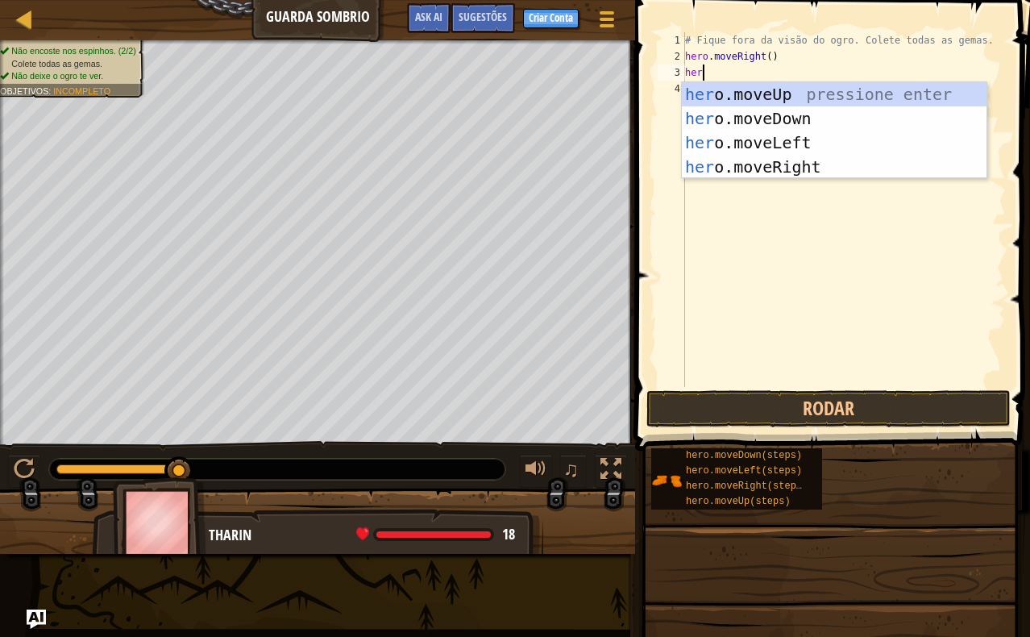
type textarea "hero"
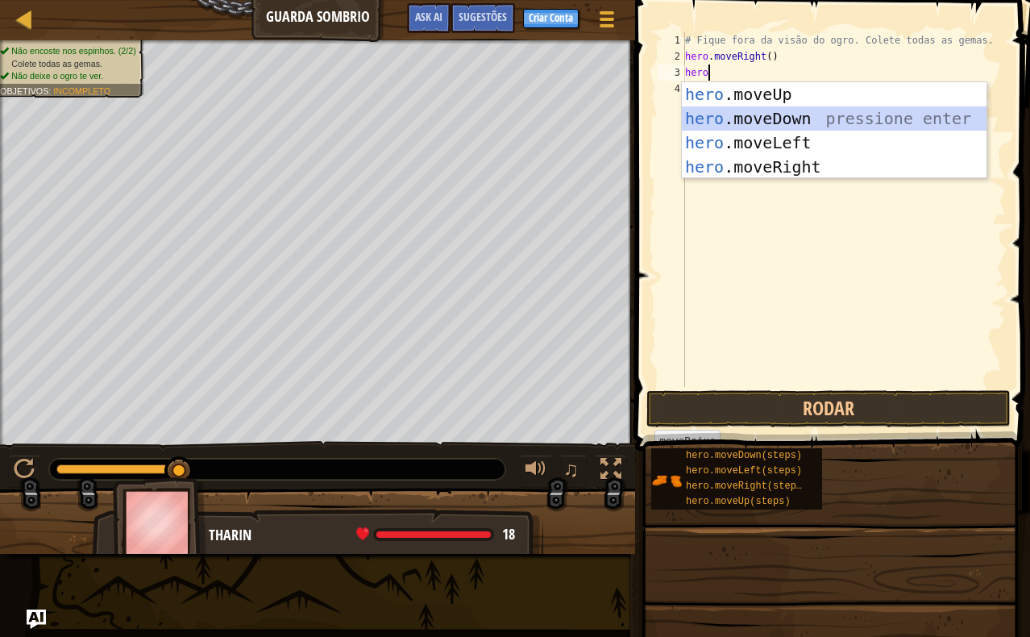
click at [699, 127] on div "hero .moveUp pressione enter hero .moveDown pressione enter hero .moveLeft pres…" at bounding box center [834, 154] width 305 height 145
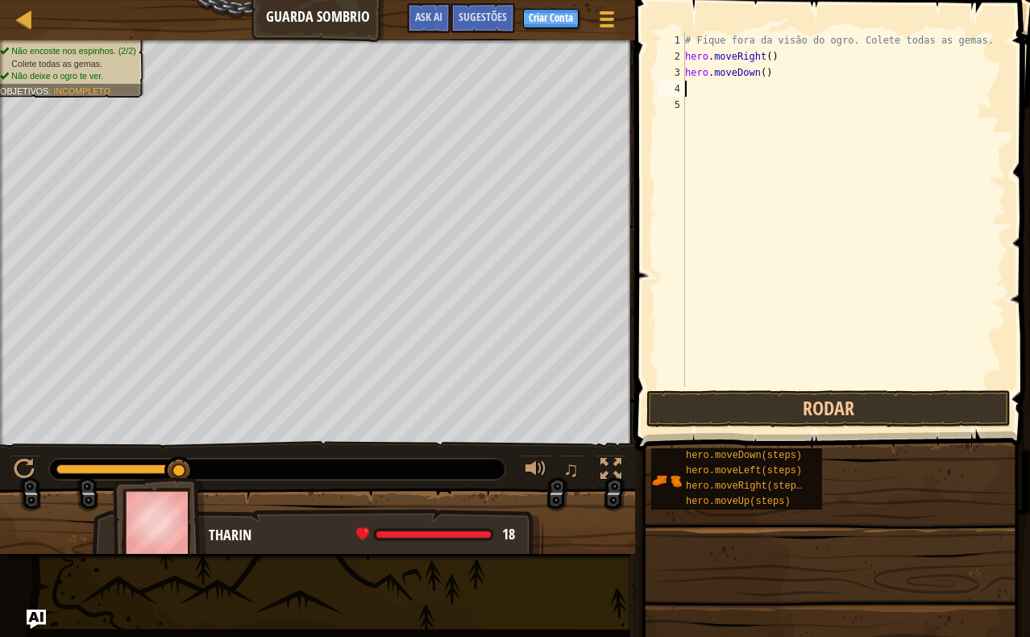
scroll to position [7, 0]
click at [813, 416] on button "Rodar" at bounding box center [829, 408] width 364 height 37
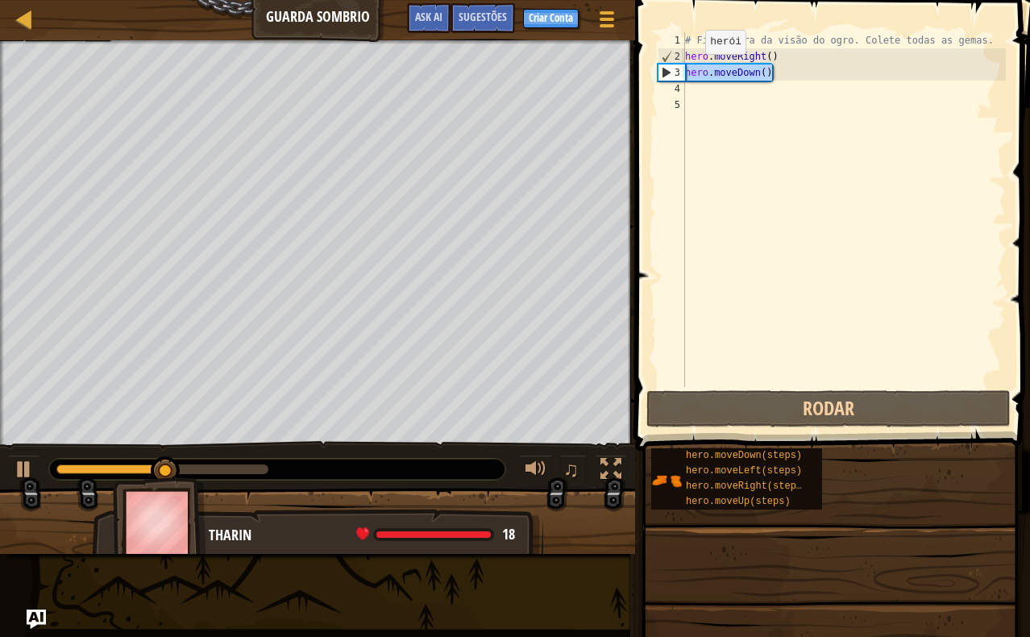
drag, startPoint x: 801, startPoint y: 79, endPoint x: 659, endPoint y: 70, distance: 142.2
click at [659, 70] on div "1 2 3 4 5 # Fique fora da visão do ogro. Colete todas as gemas. hero . moveRigh…" at bounding box center [830, 209] width 351 height 355
type textarea "hero.moveDown()"
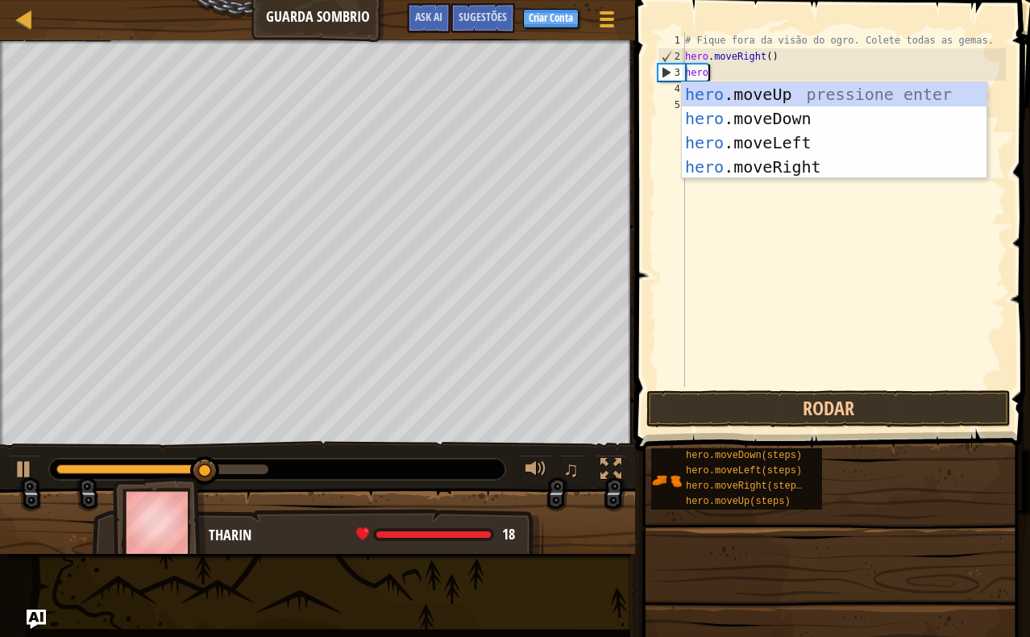
scroll to position [7, 1]
type textarea "hero."
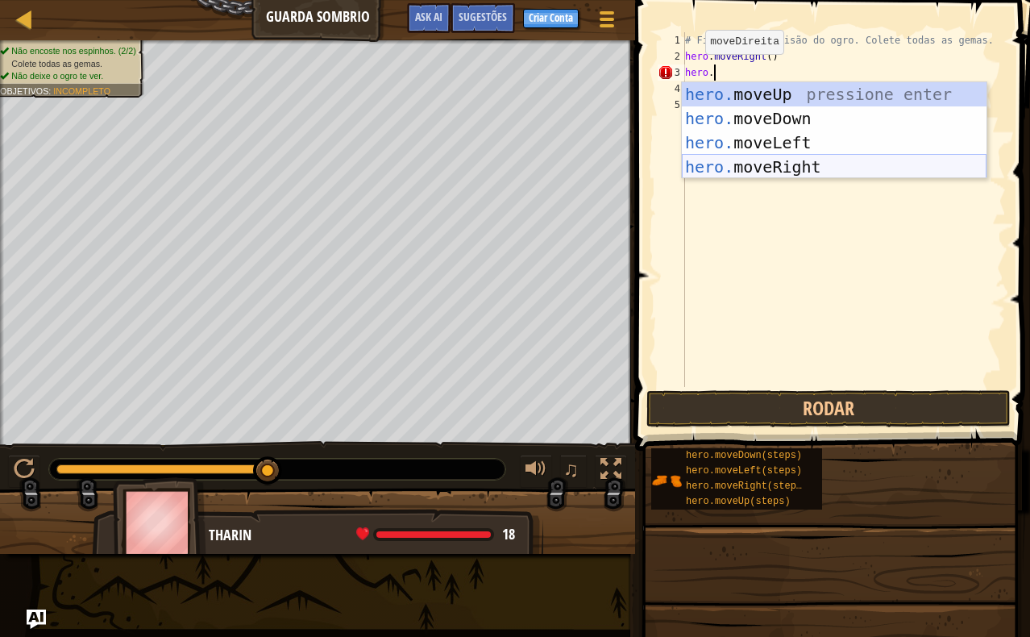
click at [761, 164] on div "hero. moveUp pressione enter hero. moveDown pressione enter hero. moveLeft pres…" at bounding box center [834, 154] width 305 height 145
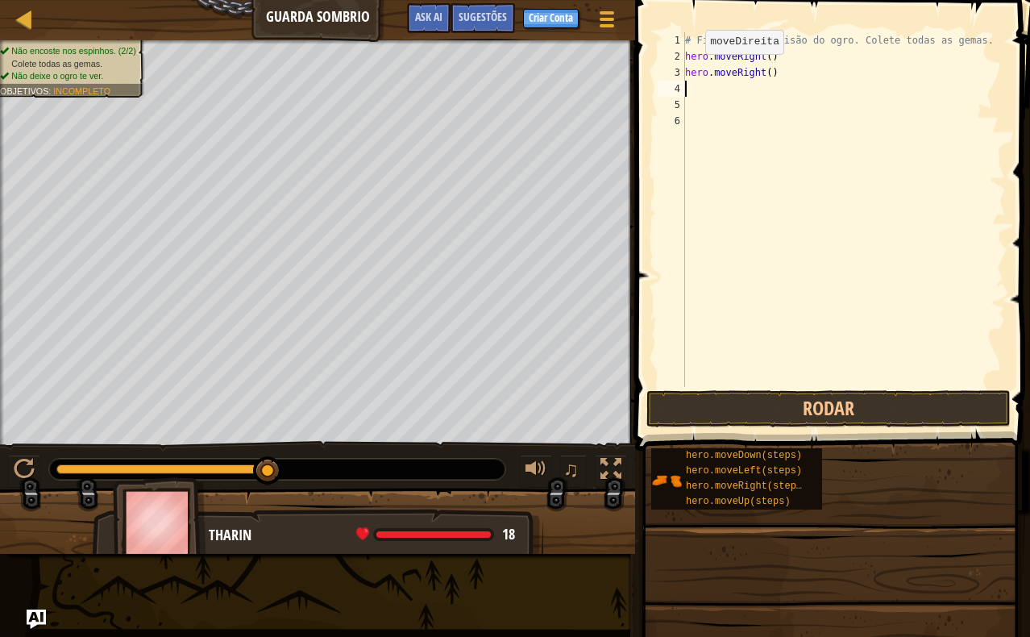
scroll to position [7, 0]
click at [782, 413] on button "Rodar" at bounding box center [829, 408] width 364 height 37
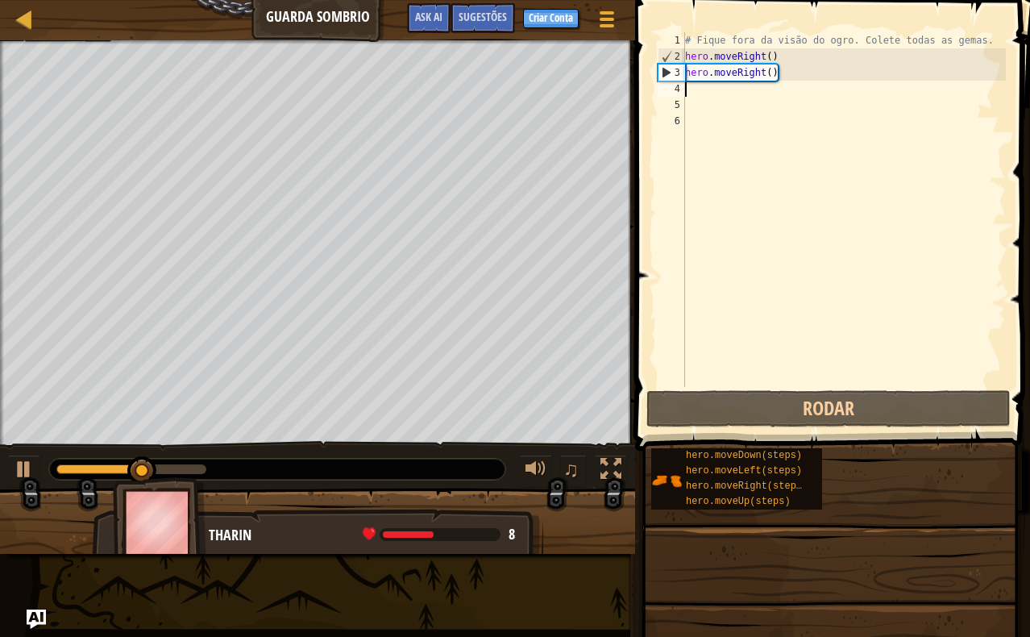
click at [749, 110] on div "# Fique fora da visão do ogro. Colete todas as gemas. hero . moveRight ( ) hero…" at bounding box center [844, 225] width 324 height 387
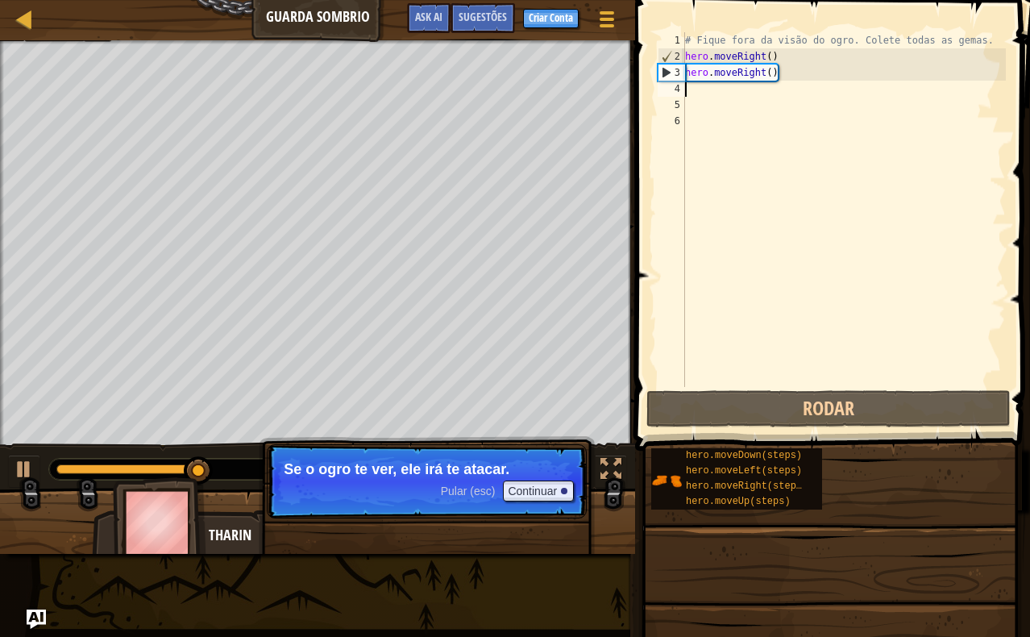
click at [825, 85] on div "# Fique fora da visão do ogro. Colete todas as gemas. hero . moveRight ( ) hero…" at bounding box center [844, 225] width 324 height 387
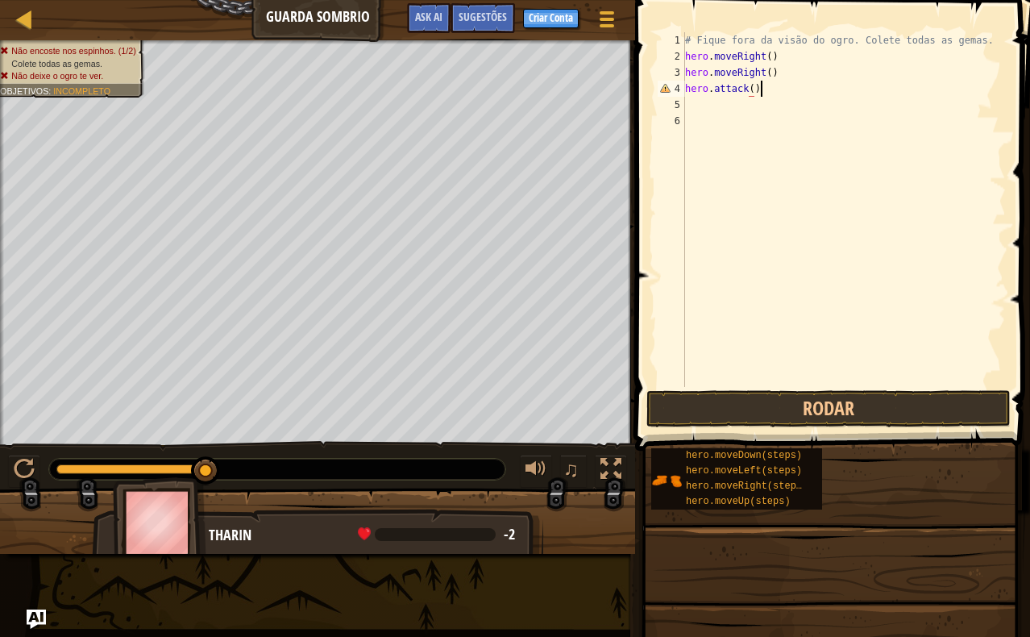
scroll to position [7, 6]
click at [912, 405] on button "Rodar" at bounding box center [829, 408] width 364 height 37
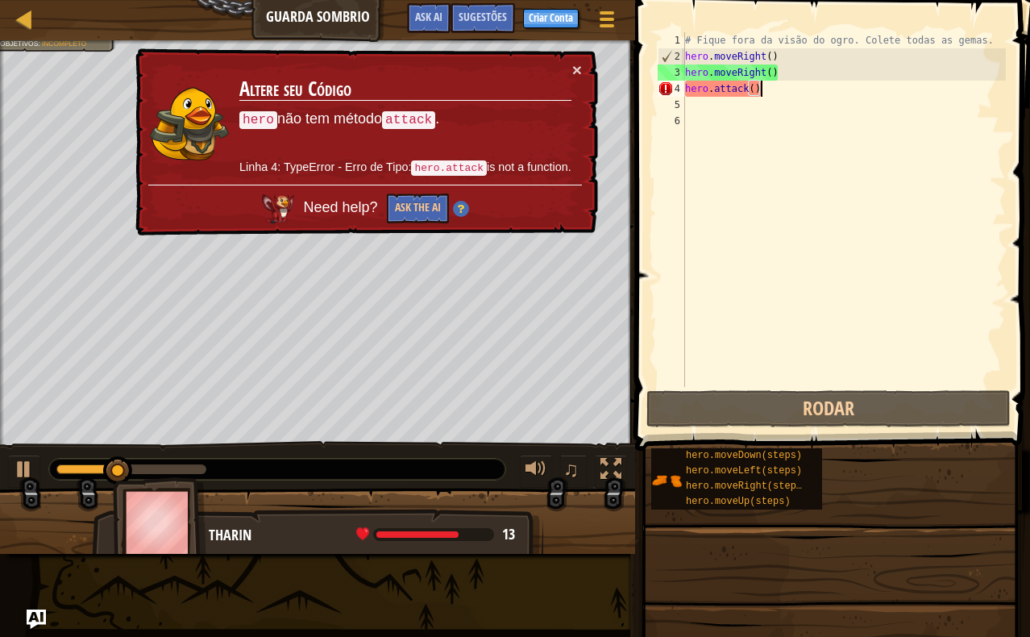
click at [583, 64] on div "× Altere seu Código hero não tem método attack . Linha 4: TypeError - Erro de T…" at bounding box center [365, 142] width 466 height 188
click at [576, 73] on button "×" at bounding box center [577, 69] width 10 height 17
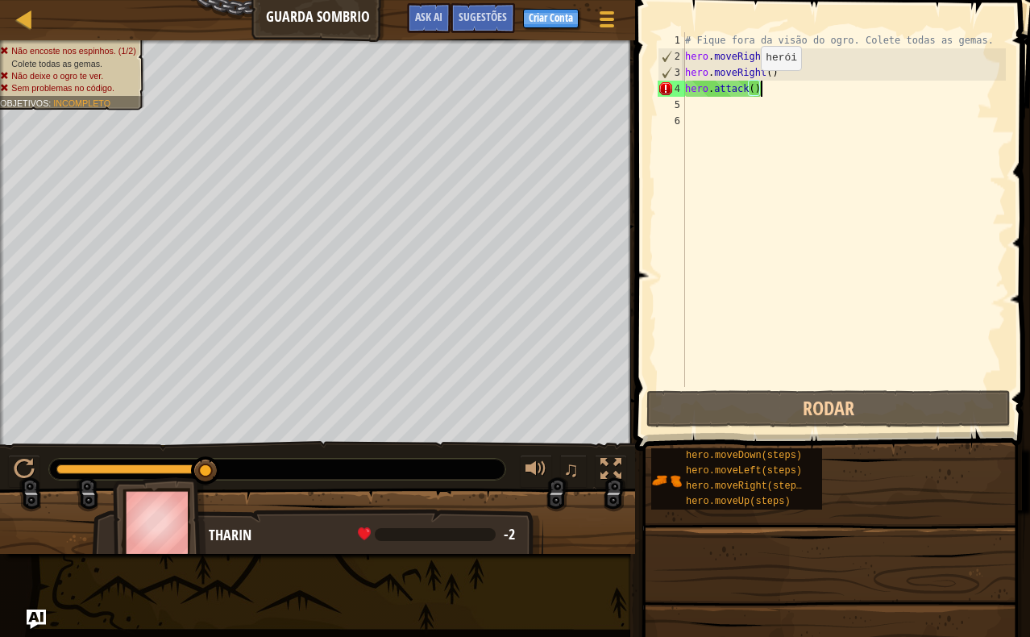
click at [748, 86] on div "# Fique fora da visão do ogro. Colete todas as gemas. hero . moveRight ( ) hero…" at bounding box center [844, 225] width 324 height 387
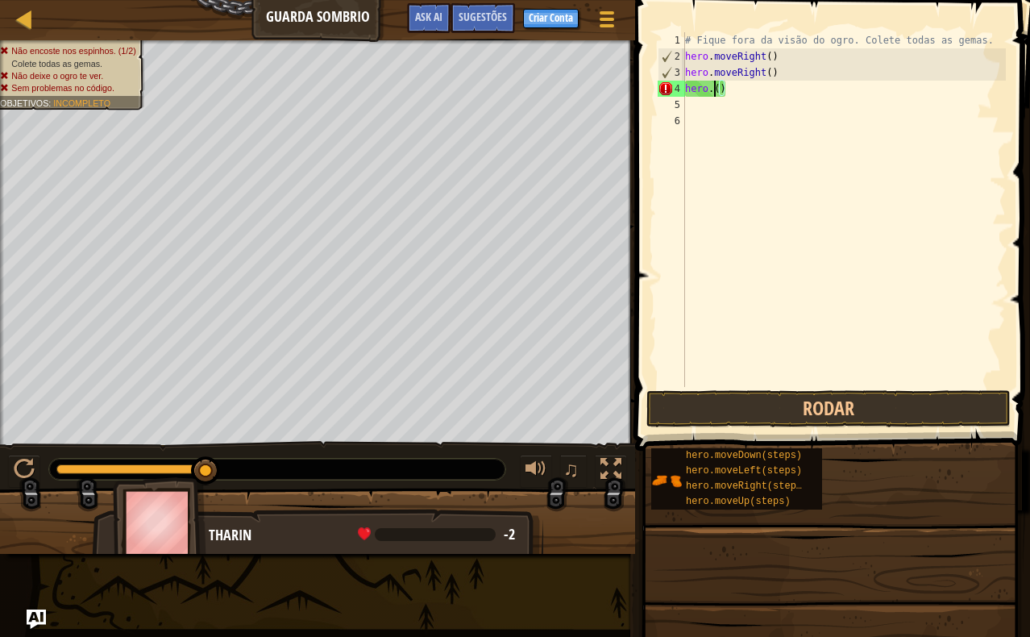
scroll to position [7, 2]
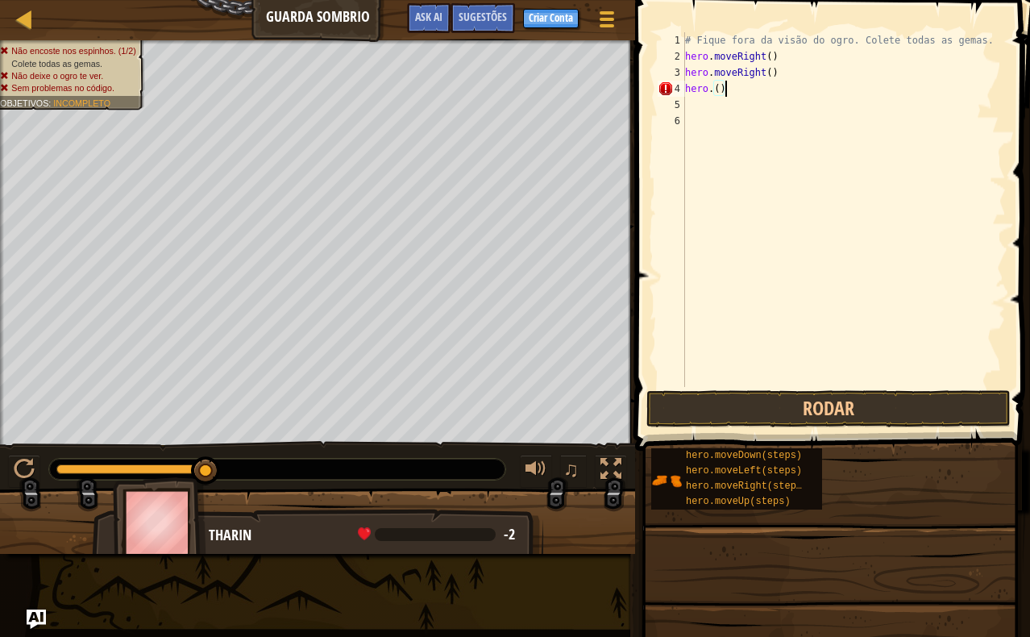
click at [767, 88] on div "# Fique fora da visão do ogro. Colete todas as gemas. hero . moveRight ( ) hero…" at bounding box center [844, 225] width 324 height 387
type textarea "hero"
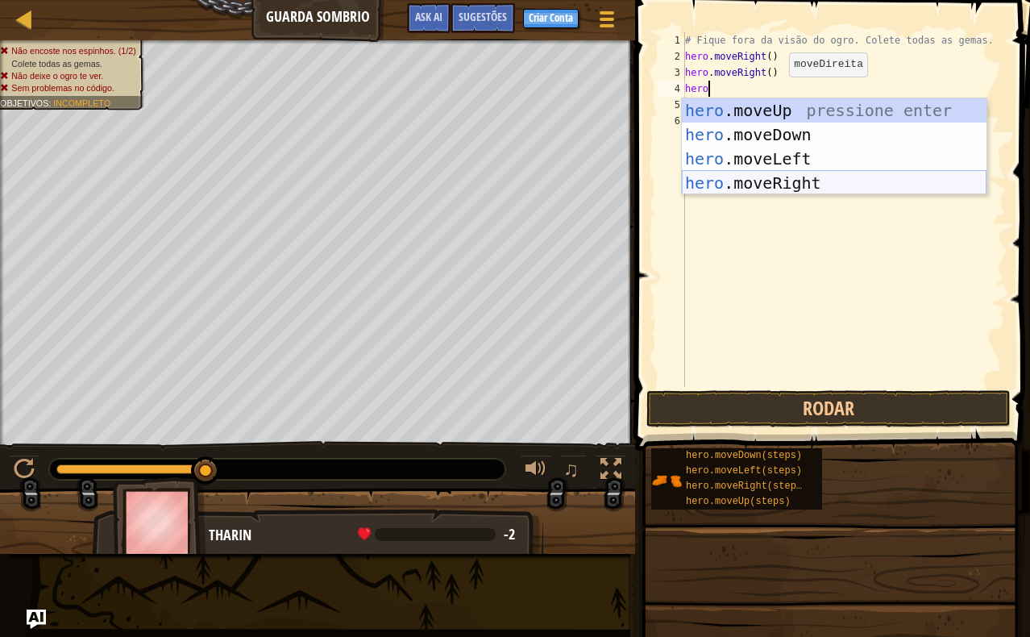
click at [822, 185] on div "hero .moveUp pressione enter hero .moveDown pressione enter hero .moveLeft pres…" at bounding box center [834, 170] width 305 height 145
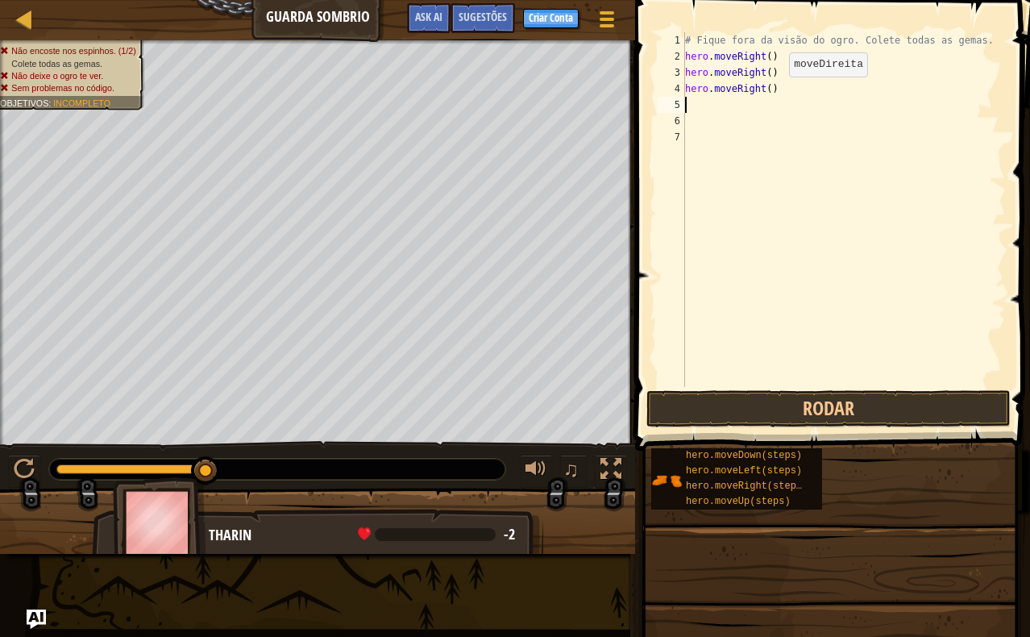
scroll to position [7, 0]
click at [846, 407] on button "Rodar" at bounding box center [829, 408] width 364 height 37
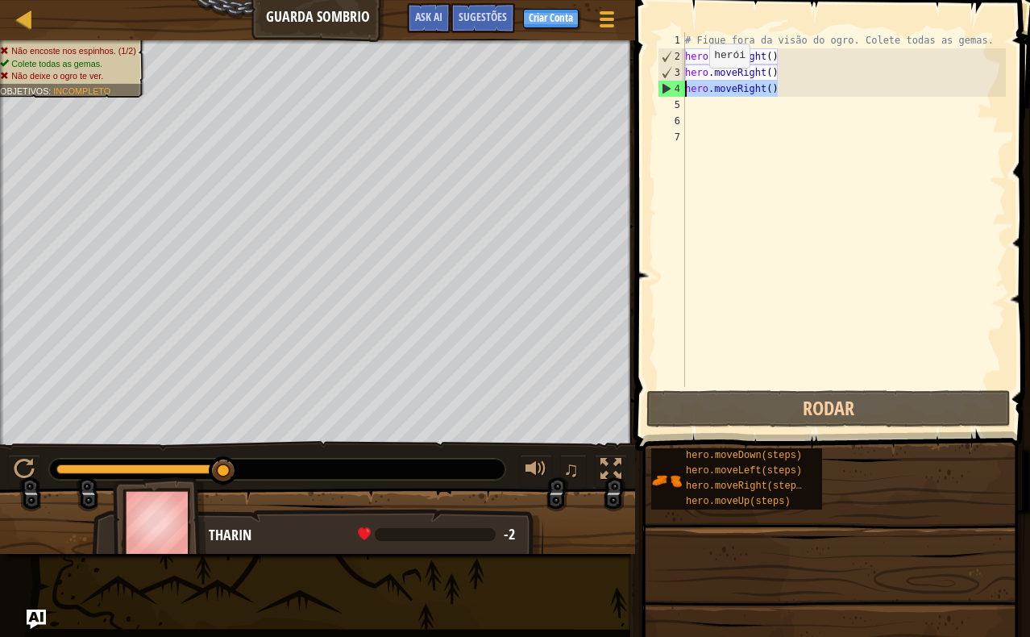
drag, startPoint x: 797, startPoint y: 88, endPoint x: 648, endPoint y: 89, distance: 149.1
click at [648, 89] on div "1 2 3 4 5 6 7 # Fique fora da visão do ogro. Colete todas as gemas. hero . move…" at bounding box center [830, 257] width 400 height 498
type textarea "hero.moveRight()"
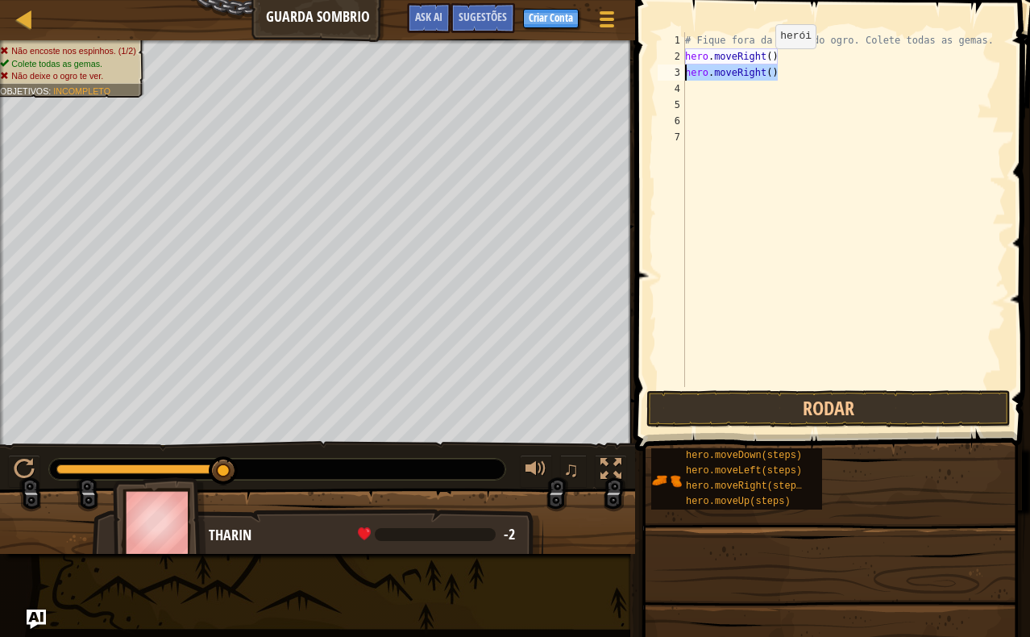
drag, startPoint x: 776, startPoint y: 66, endPoint x: 655, endPoint y: 85, distance: 121.7
click at [647, 77] on div "1 2 3 4 5 6 7 # Fique fora da visão do ogro. Colete todas as gemas. hero . move…" at bounding box center [830, 257] width 400 height 498
type textarea "hero.moveRight()"
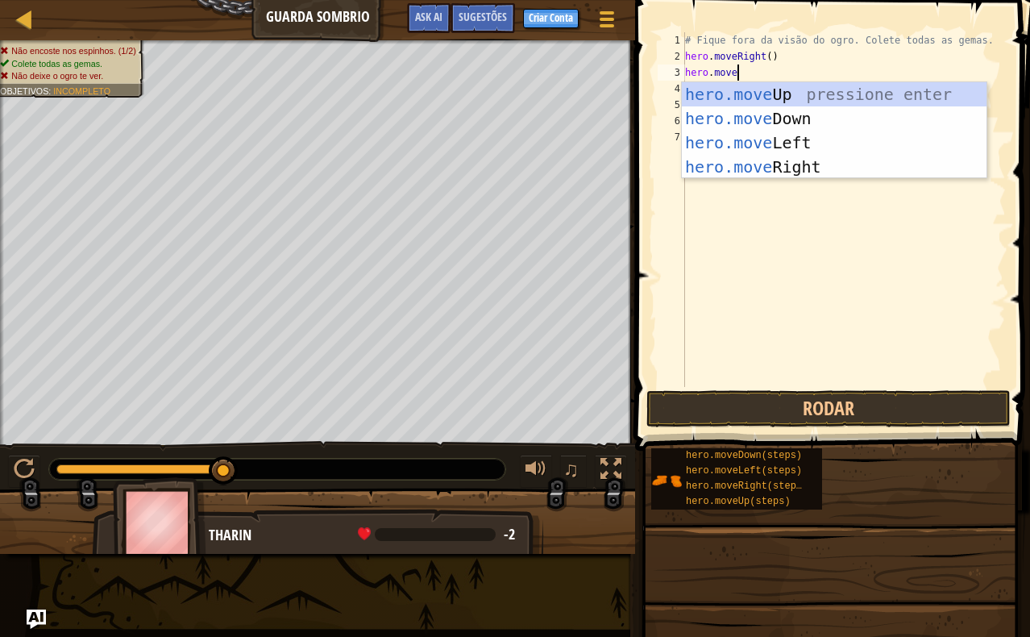
scroll to position [7, 3]
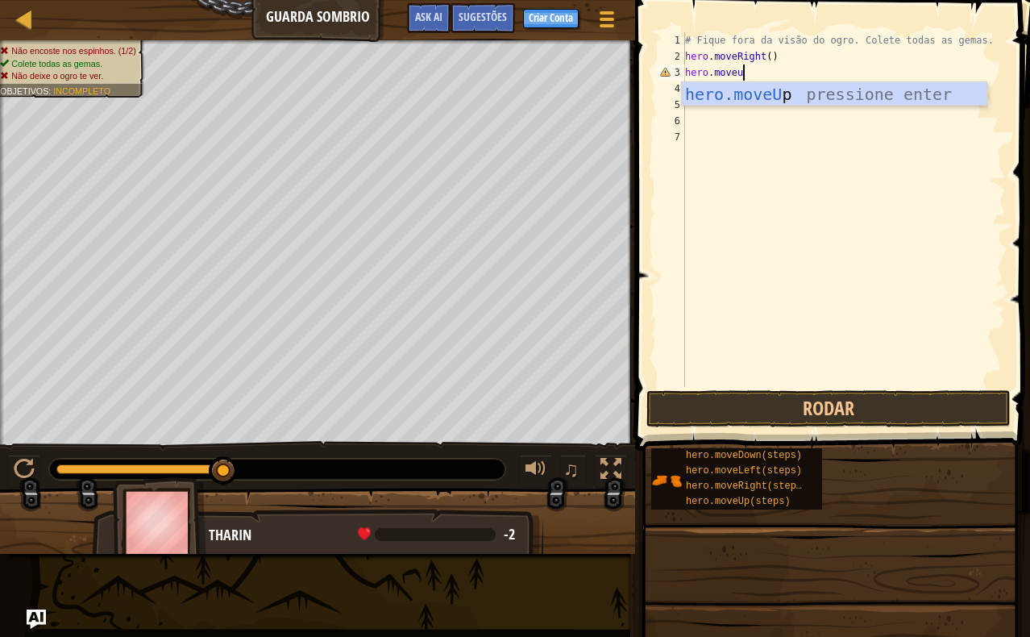
type textarea "hero.moveup"
click at [770, 99] on div "hero.moveUp pressione enter" at bounding box center [834, 118] width 305 height 73
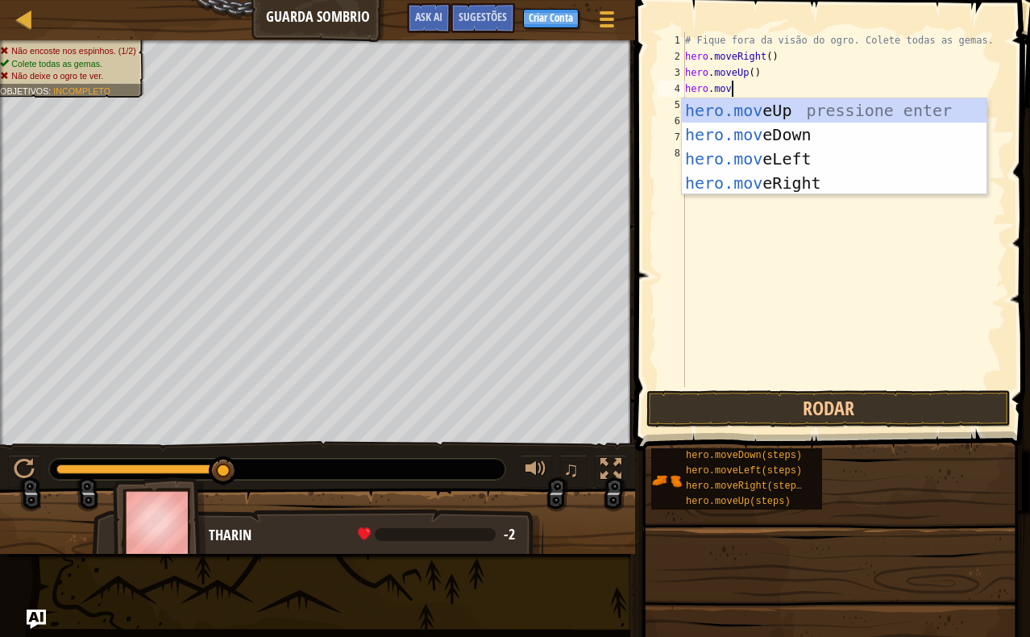
scroll to position [7, 3]
type textarea "hero.move"
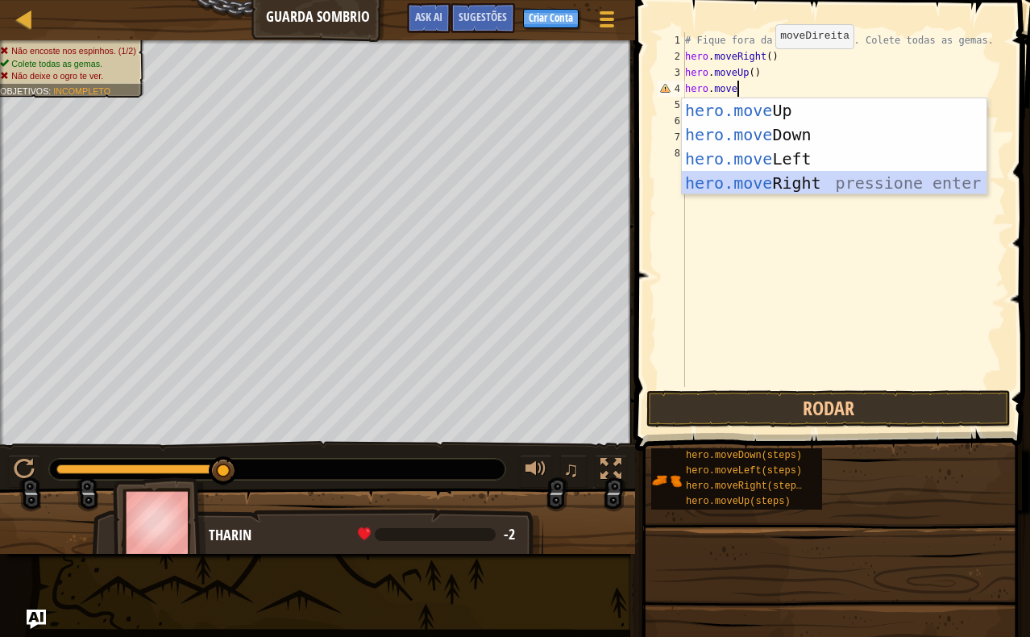
click at [796, 189] on div "hero.move Up pressione enter hero.move Down pressione enter hero.move Left pres…" at bounding box center [834, 170] width 305 height 145
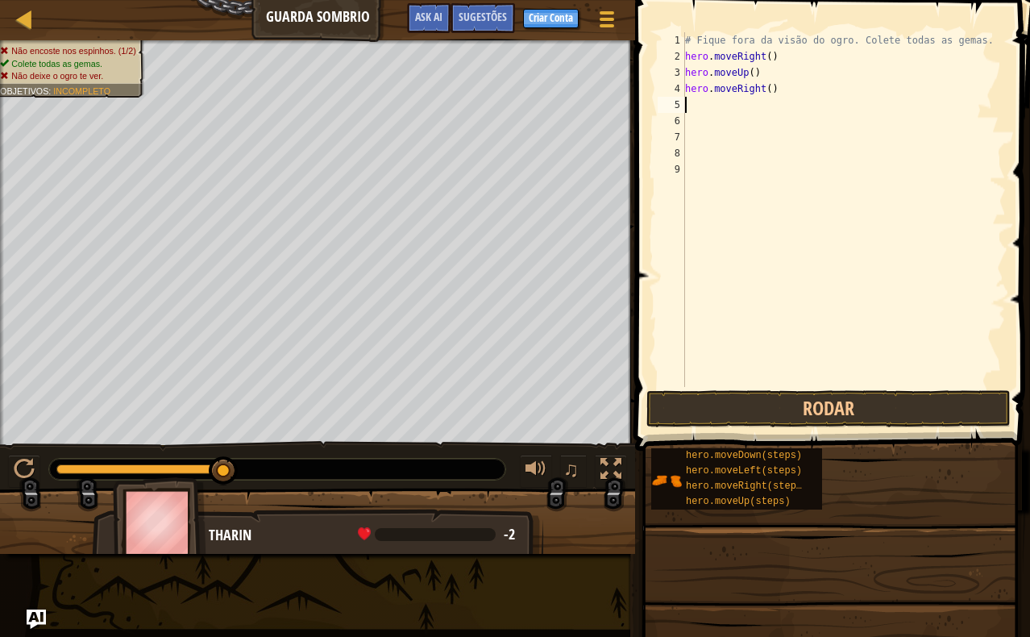
scroll to position [7, 0]
click at [835, 405] on button "Rodar" at bounding box center [829, 408] width 364 height 37
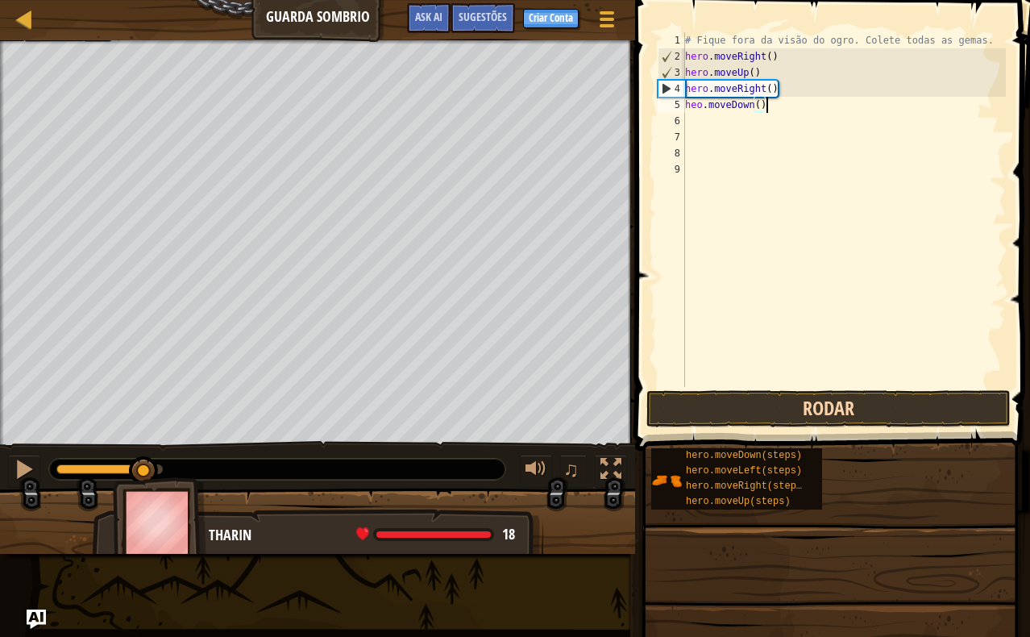
scroll to position [7, 6]
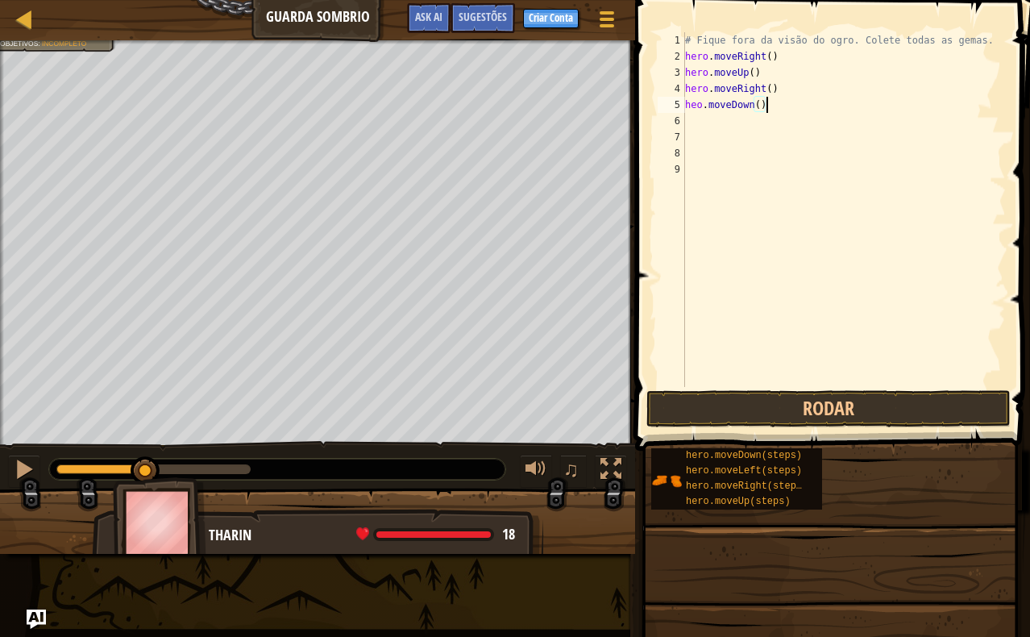
click at [698, 106] on div "# Fique fora da visão do ogro. Colete todas as gemas. hero . moveRight ( ) hero…" at bounding box center [844, 225] width 324 height 387
type textarea "hero.moveDown()"
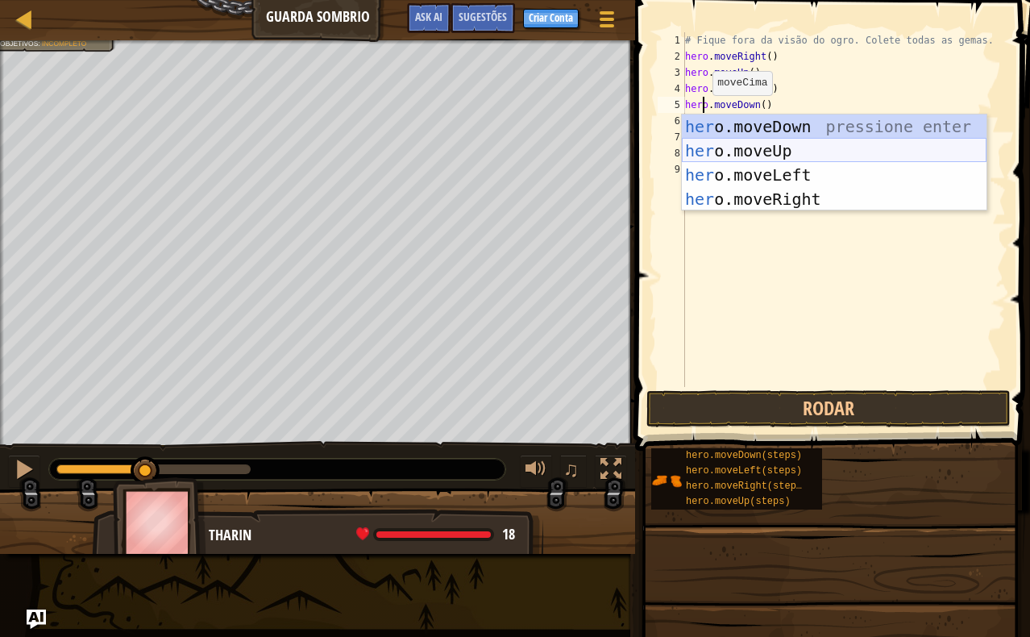
scroll to position [7, 2]
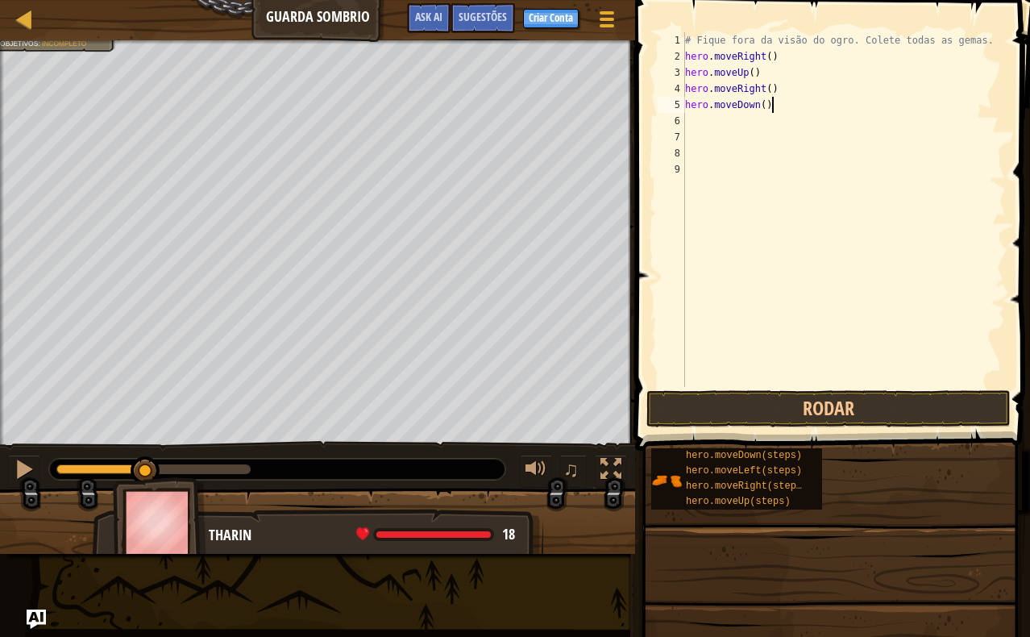
click at [779, 98] on div "# Fique fora da visão do ogro. Colete todas as gemas. hero . moveRight ( ) hero…" at bounding box center [844, 225] width 324 height 387
click at [796, 119] on div "# Fique fora da visão do ogro. Colete todas as gemas. hero . moveRight ( ) hero…" at bounding box center [844, 225] width 324 height 387
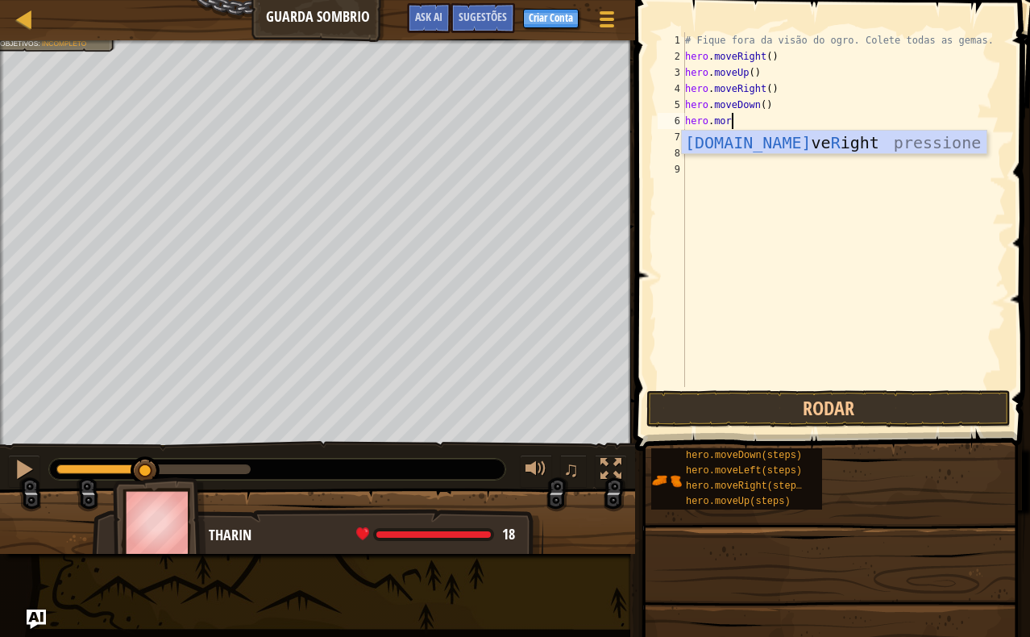
scroll to position [7, 3]
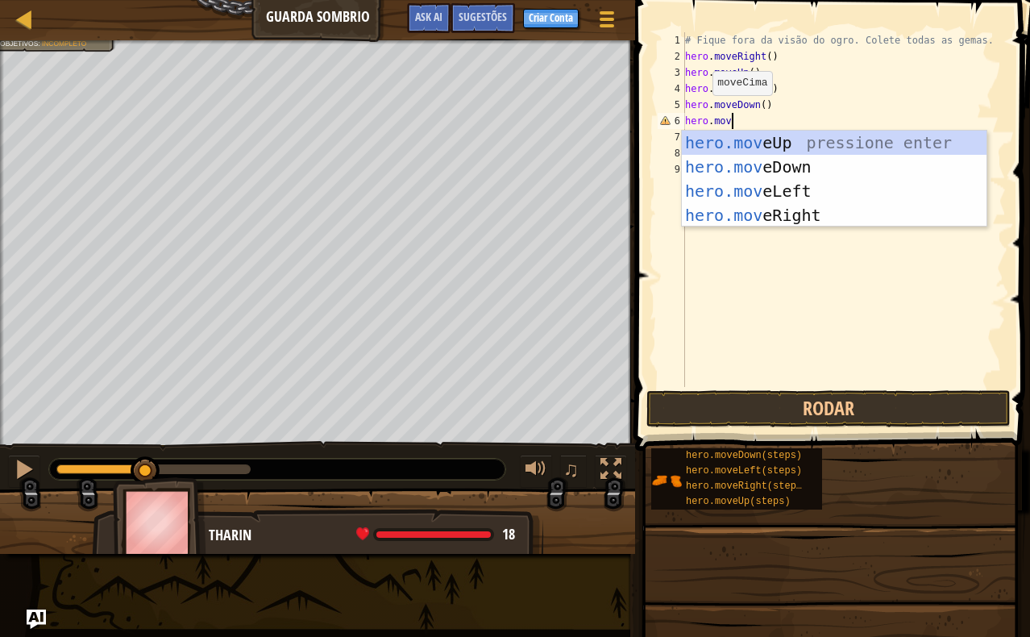
type textarea "hero.move"
click at [813, 215] on div "hero.move Up pressione enter hero.move Down pressione enter hero.move Left pres…" at bounding box center [834, 203] width 305 height 145
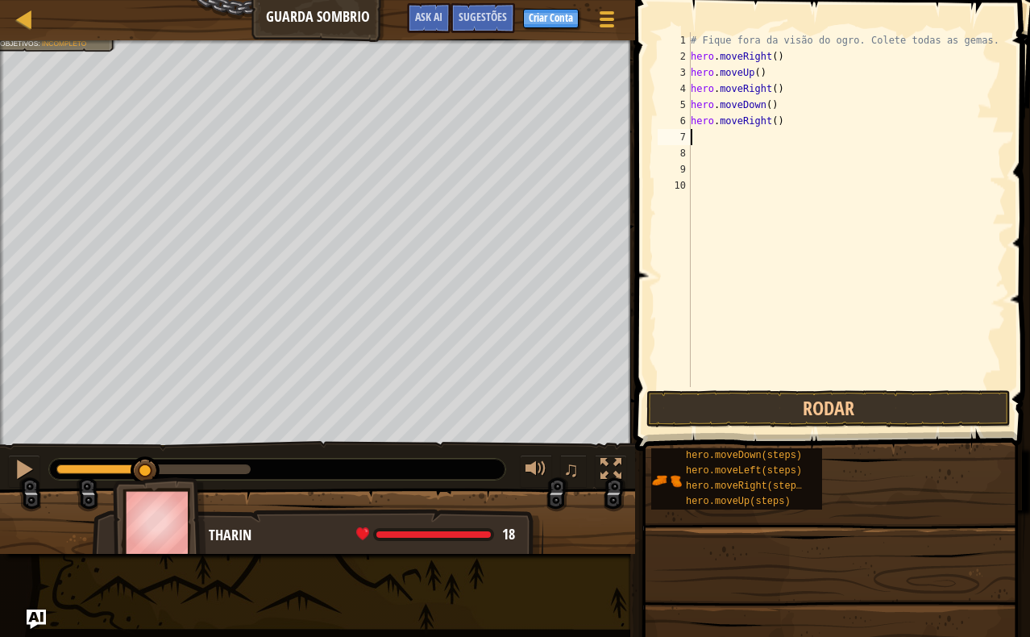
scroll to position [7, 0]
click at [834, 397] on button "Rodar" at bounding box center [829, 408] width 364 height 37
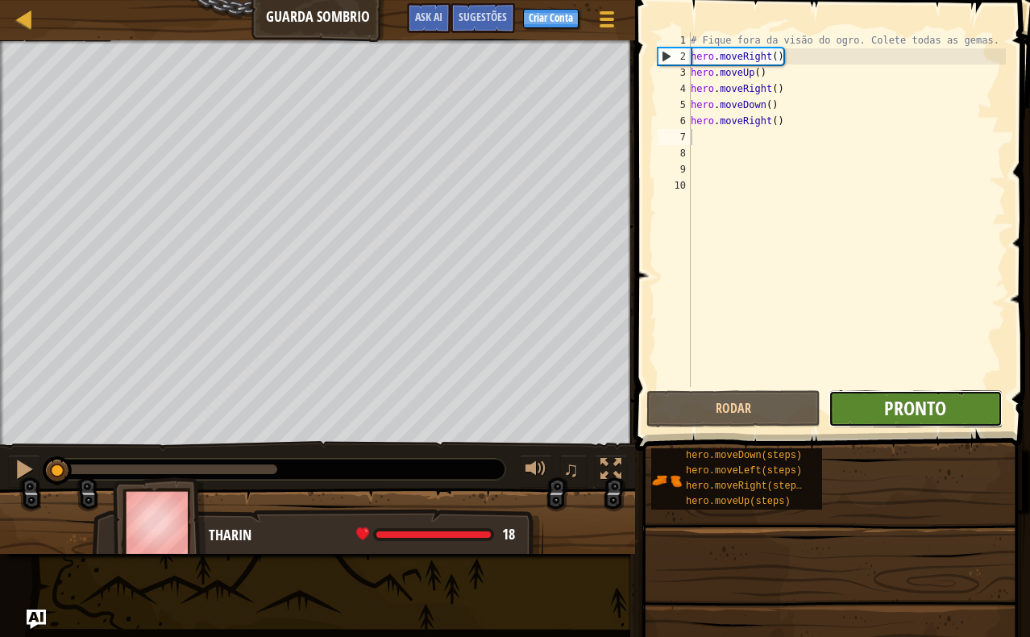
click at [936, 411] on button "Pronto" at bounding box center [916, 408] width 174 height 37
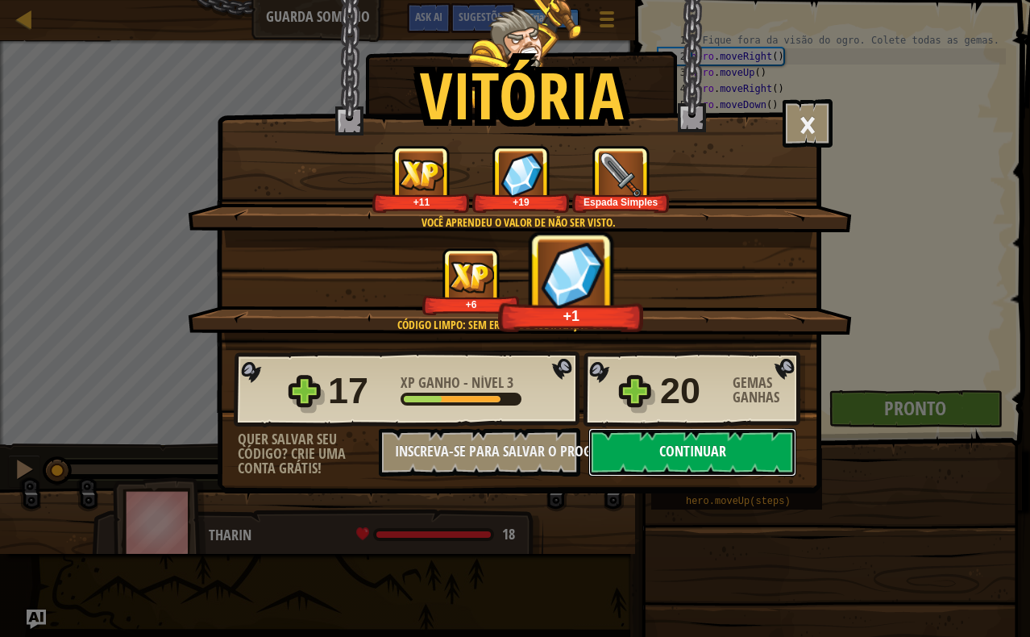
click at [769, 441] on button "Continuar" at bounding box center [692, 452] width 208 height 48
select select "pt-BR"
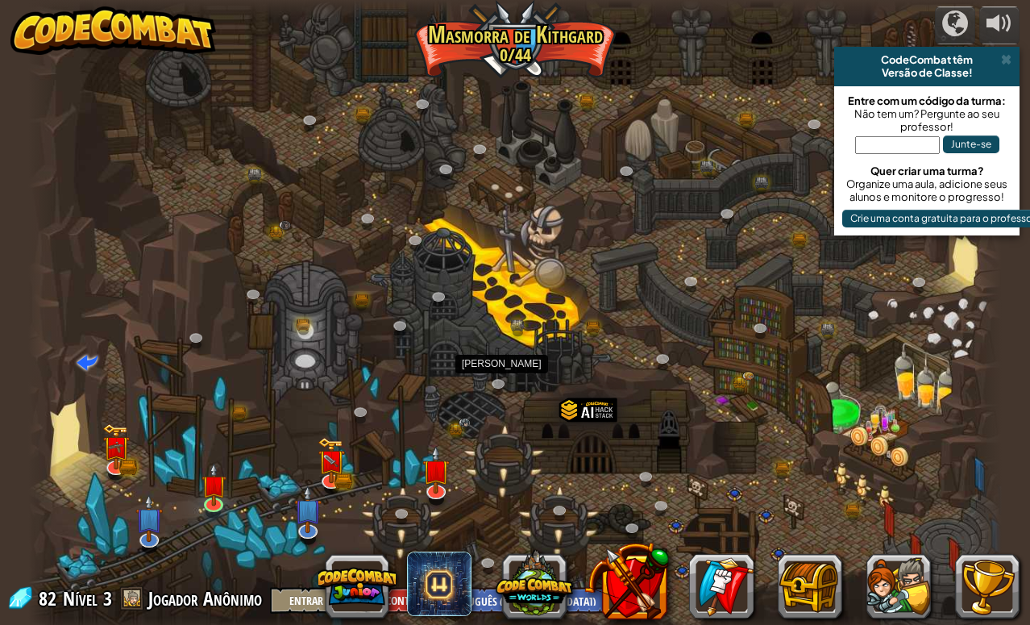
select select "pt-BR"
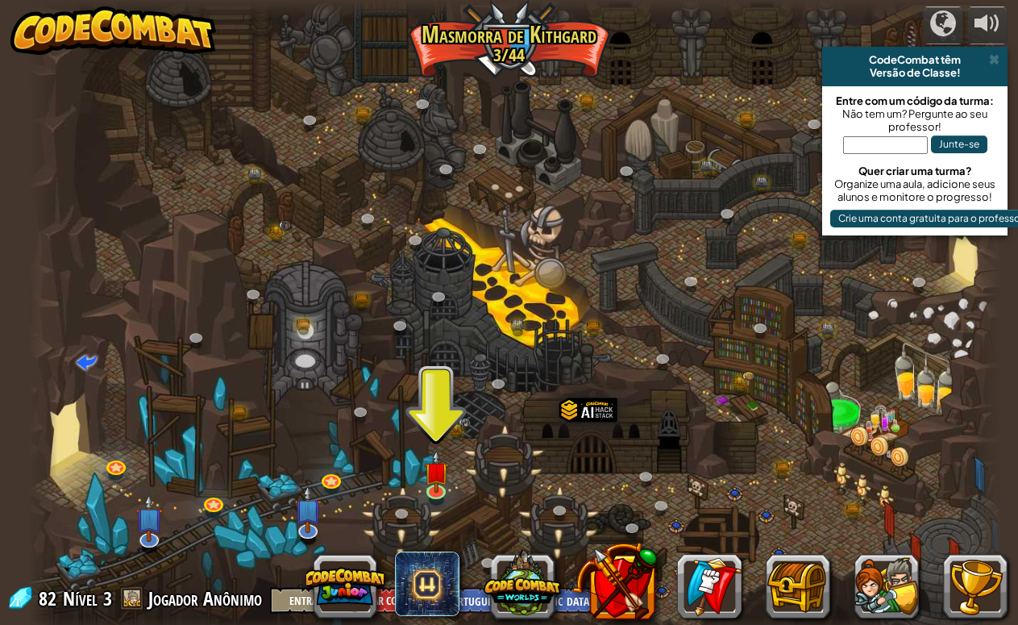
drag, startPoint x: 439, startPoint y: 427, endPoint x: 428, endPoint y: 422, distance: 11.5
click at [428, 422] on div at bounding box center [515, 318] width 975 height 637
drag, startPoint x: 435, startPoint y: 438, endPoint x: 439, endPoint y: 451, distance: 13.8
click at [435, 439] on div at bounding box center [515, 318] width 975 height 637
click at [442, 459] on img at bounding box center [436, 461] width 25 height 57
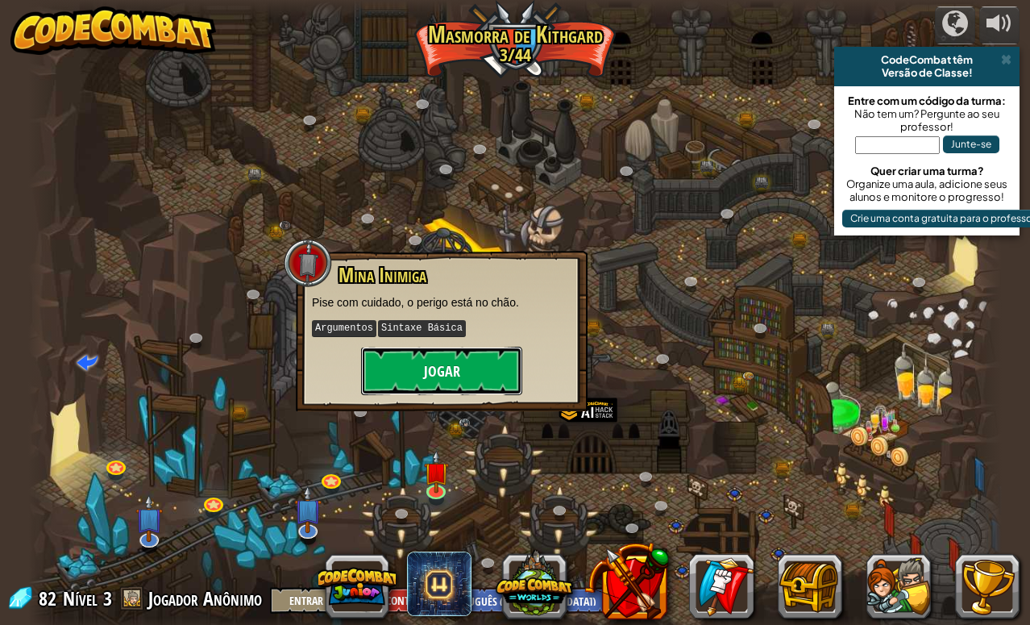
click at [440, 382] on button "Jogar" at bounding box center [441, 371] width 161 height 48
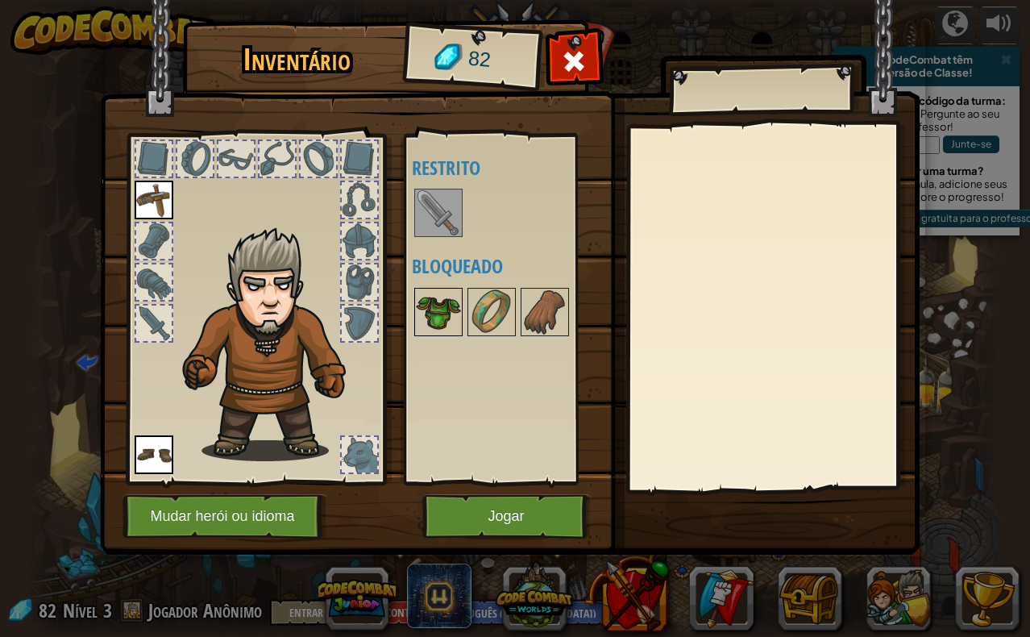
click at [446, 304] on img at bounding box center [438, 311] width 45 height 45
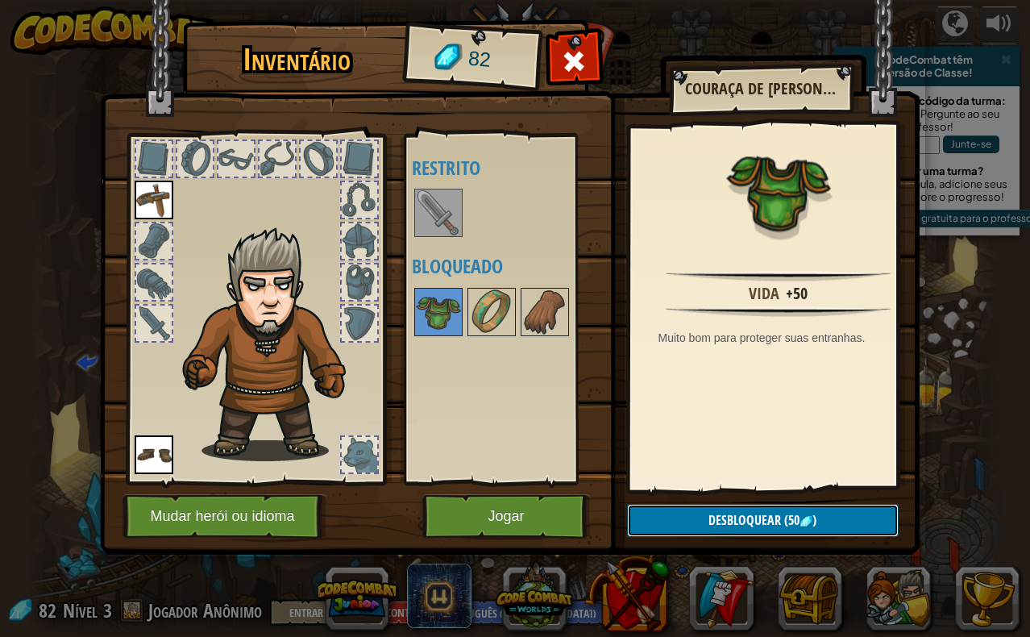
click at [760, 524] on span "Desbloquear" at bounding box center [745, 520] width 73 height 18
click at [759, 525] on button "Confirmar" at bounding box center [763, 520] width 272 height 33
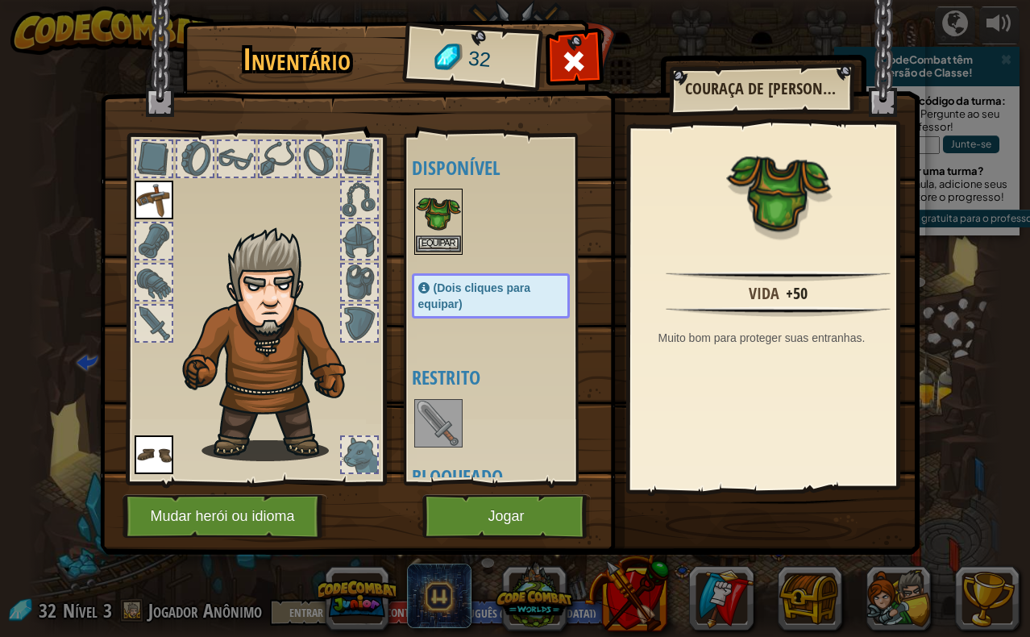
click at [445, 204] on img at bounding box center [438, 212] width 45 height 45
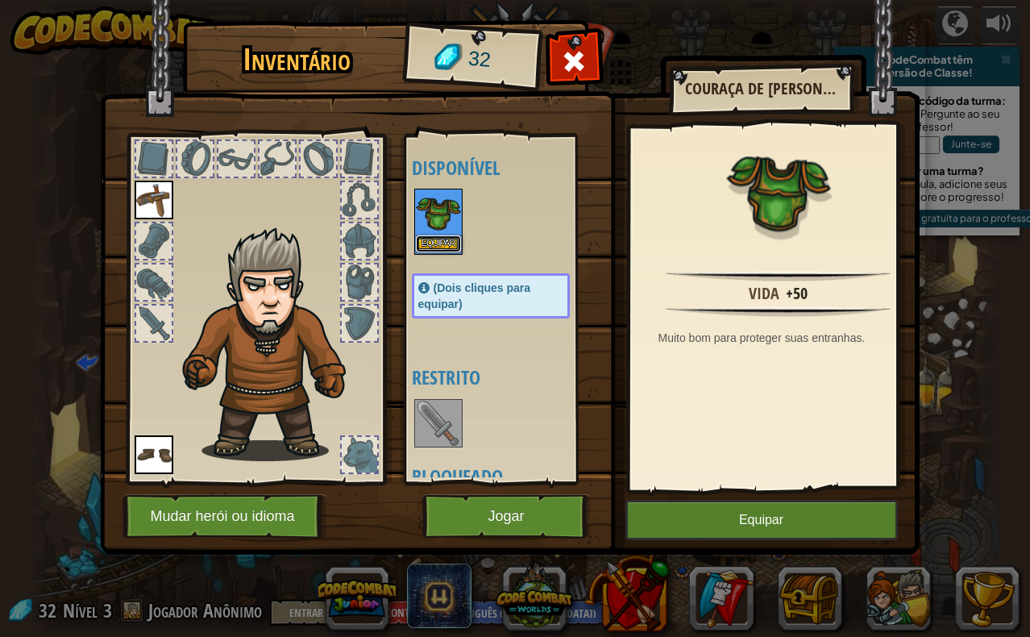
click at [444, 248] on button "Equipar" at bounding box center [438, 243] width 45 height 17
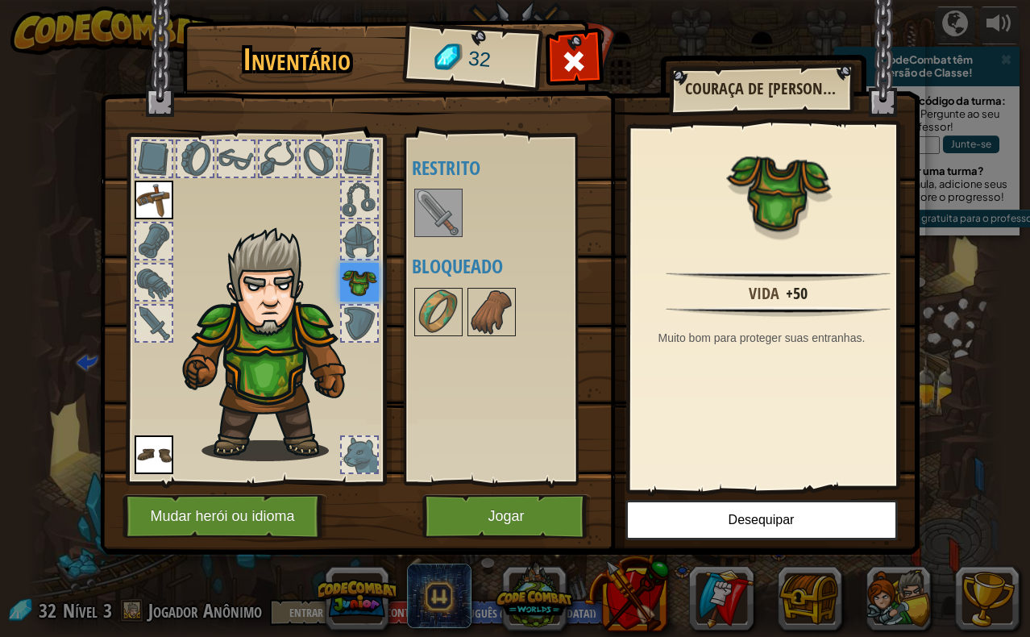
click at [437, 208] on img at bounding box center [438, 212] width 45 height 45
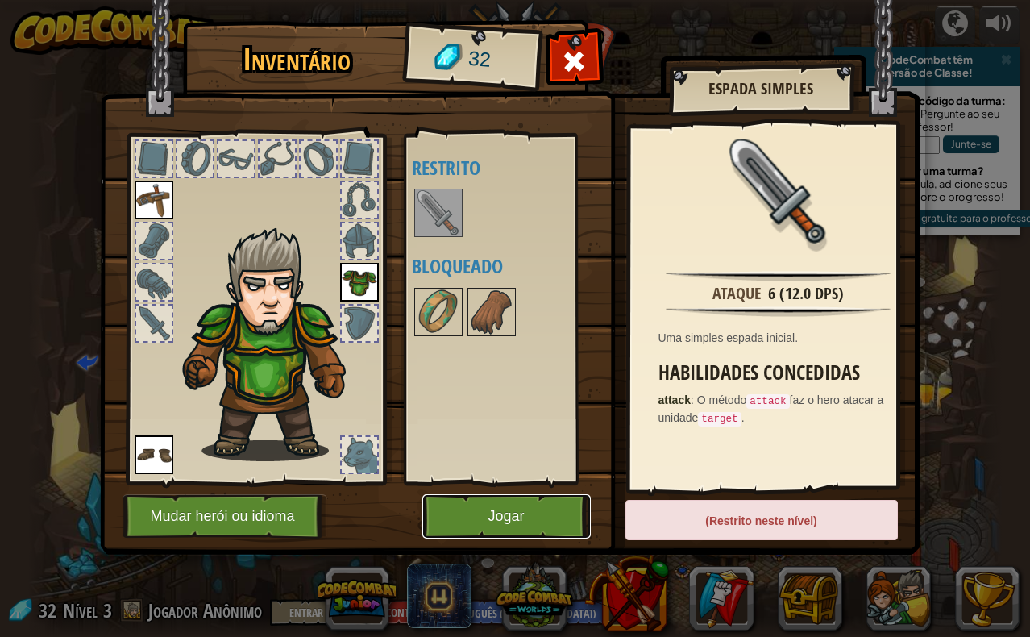
click at [555, 519] on button "Jogar" at bounding box center [506, 516] width 168 height 44
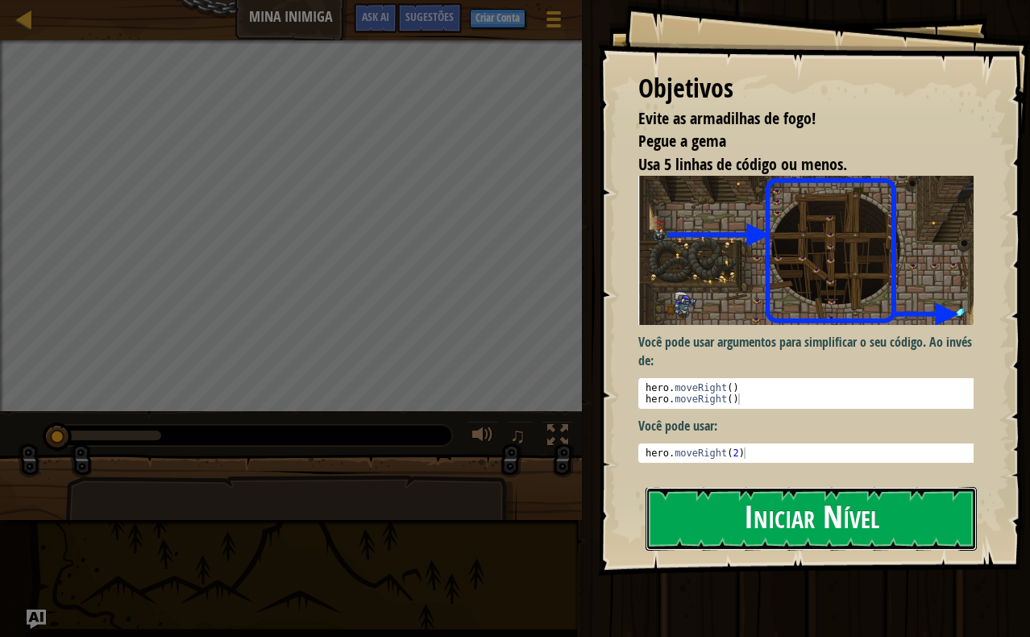
click at [826, 534] on button "Iniciar Nível" at bounding box center [811, 519] width 331 height 64
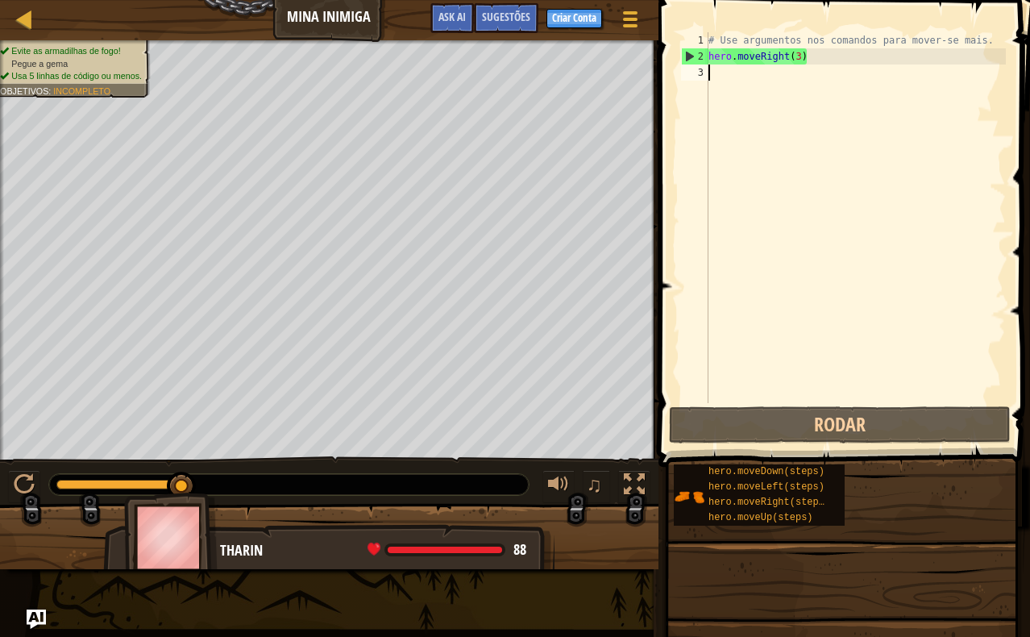
type textarea "he"
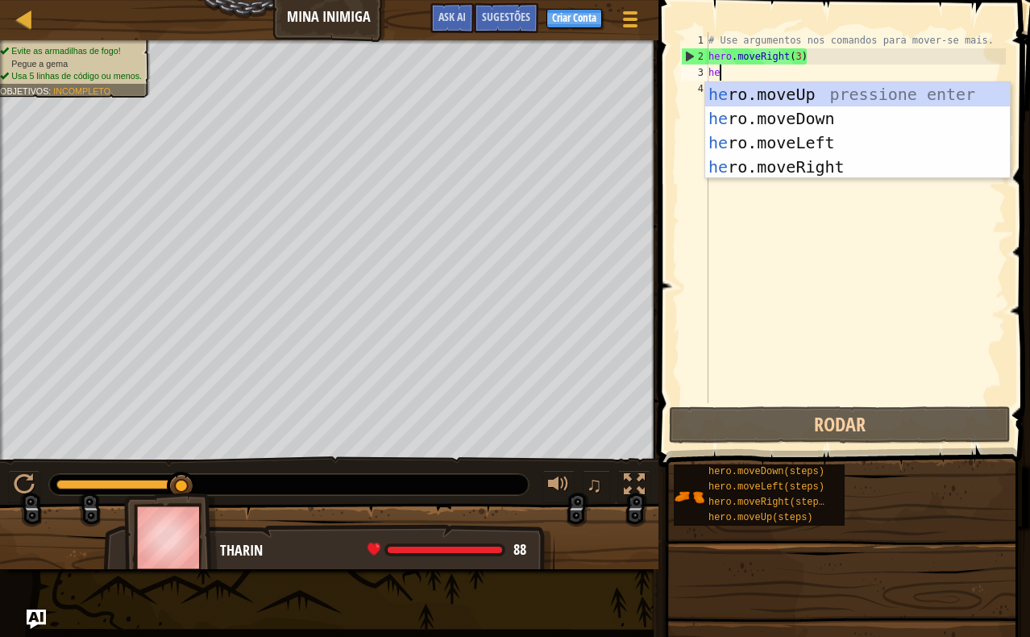
scroll to position [7, 0]
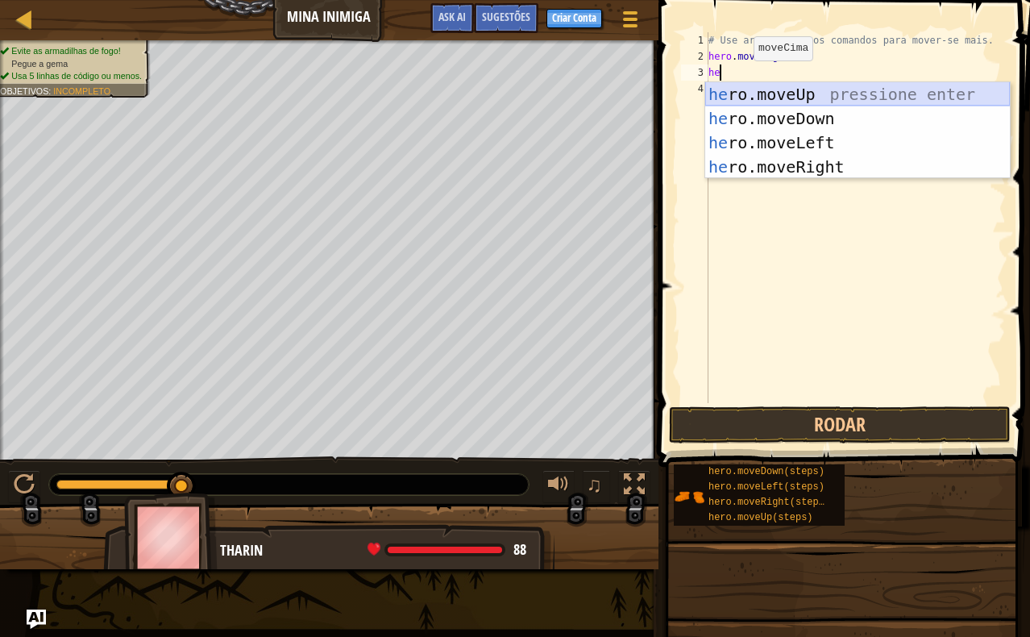
click at [763, 96] on div "he ro.moveUp pressione enter he ro.moveDown pressione enter he ro.moveLeft pres…" at bounding box center [857, 154] width 305 height 145
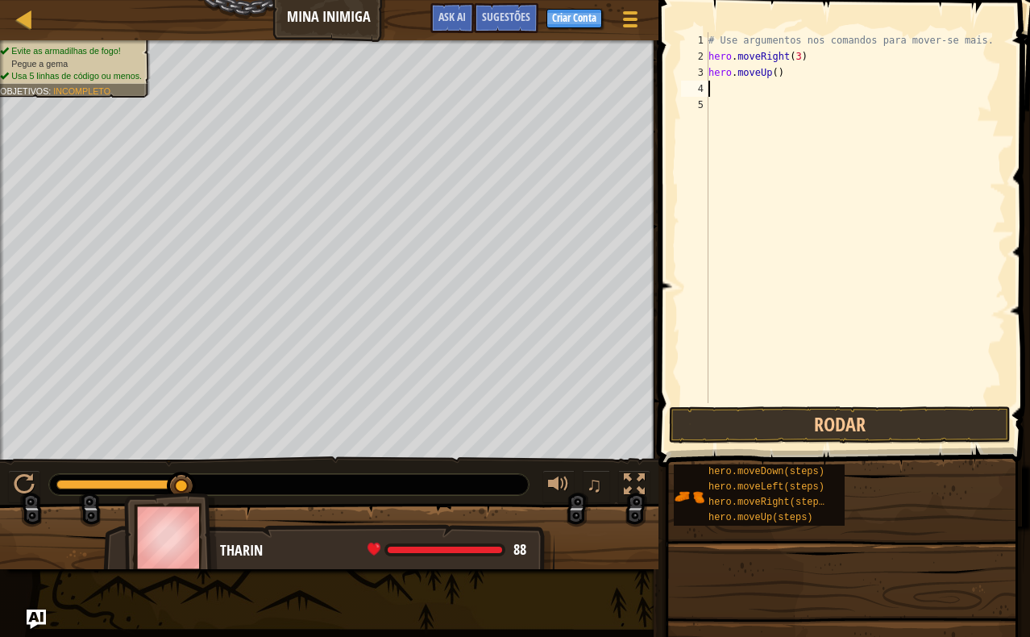
type textarea "he"
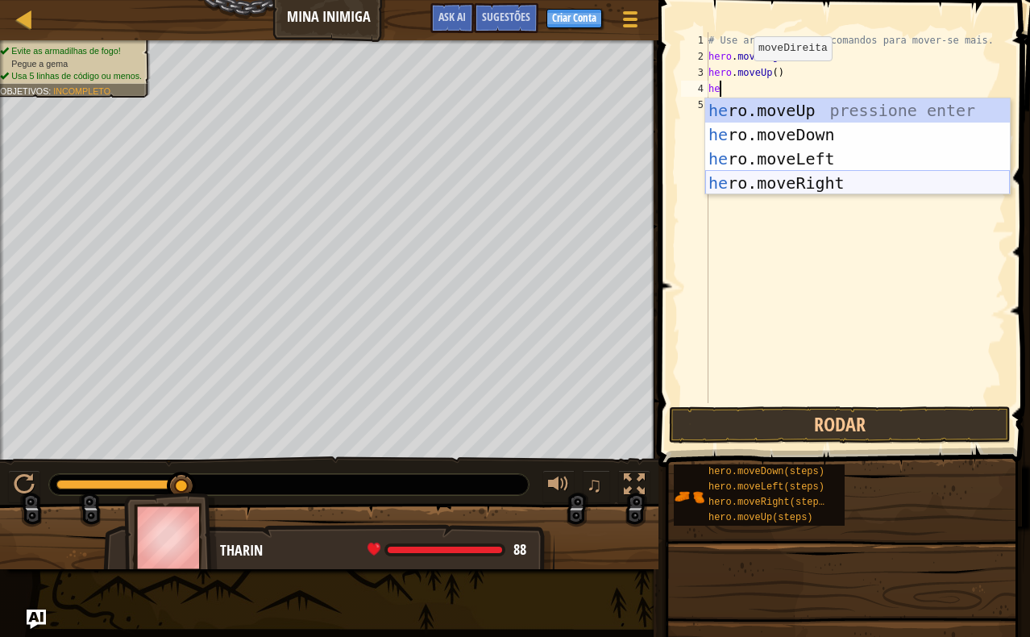
click at [797, 175] on div "he ro.moveUp pressione enter he ro.moveDown pressione enter he ro.moveLeft pres…" at bounding box center [857, 170] width 305 height 145
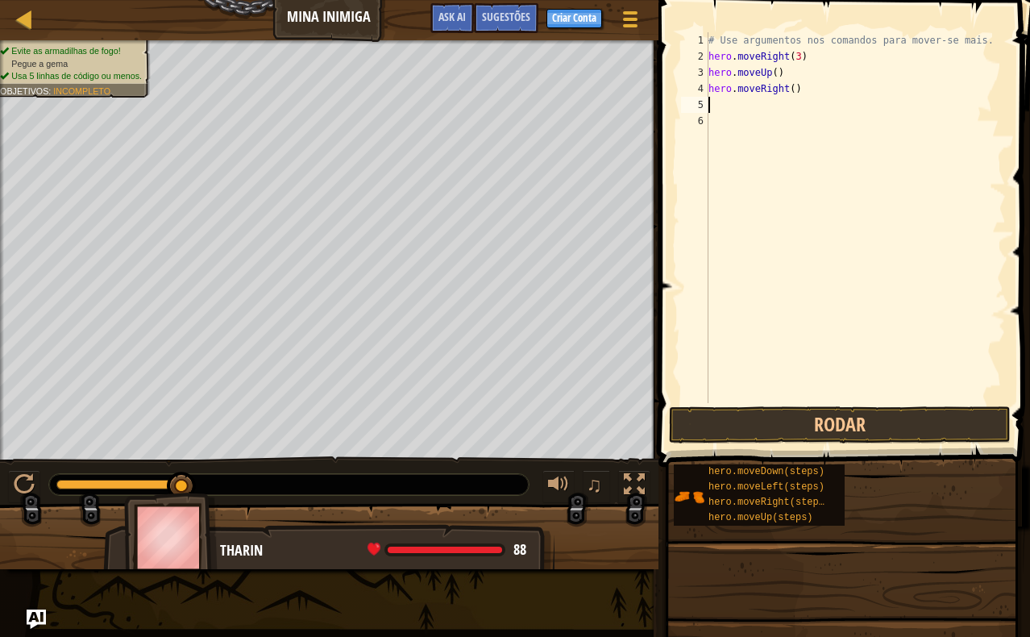
type textarea "he"
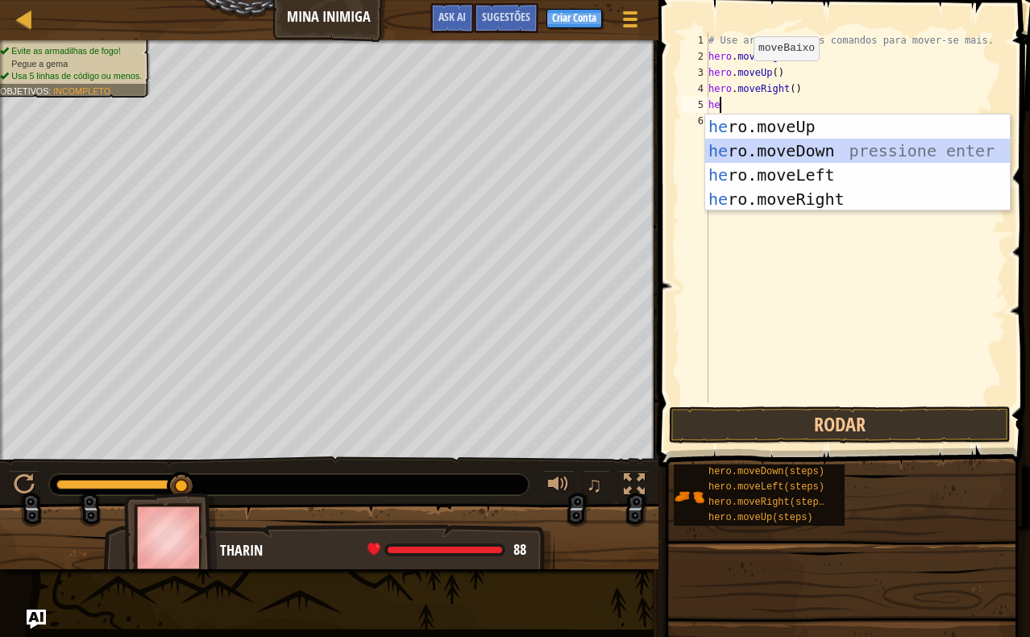
click at [831, 155] on div "he ro.moveUp pressione enter he ro.moveDown pressione enter he ro.moveLeft pres…" at bounding box center [857, 186] width 305 height 145
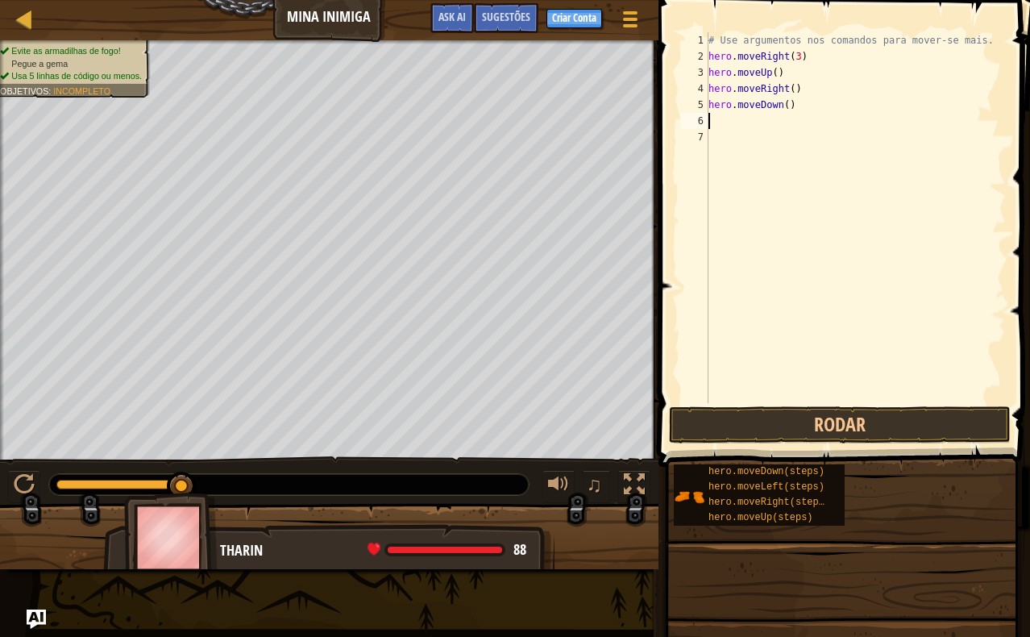
click at [794, 102] on div "# Use argumentos nos comandos para mover-se mais. hero . moveRight ( 3 ) hero .…" at bounding box center [855, 233] width 301 height 403
click at [790, 103] on div "# Use argumentos nos comandos para mover-se mais. hero . moveRight ( 3 ) hero .…" at bounding box center [855, 233] width 301 height 403
type textarea "hero.moveDown(2)"
click at [729, 117] on div "# Use argumentos nos comandos para mover-se mais. hero . moveRight ( 3 ) hero .…" at bounding box center [855, 233] width 301 height 403
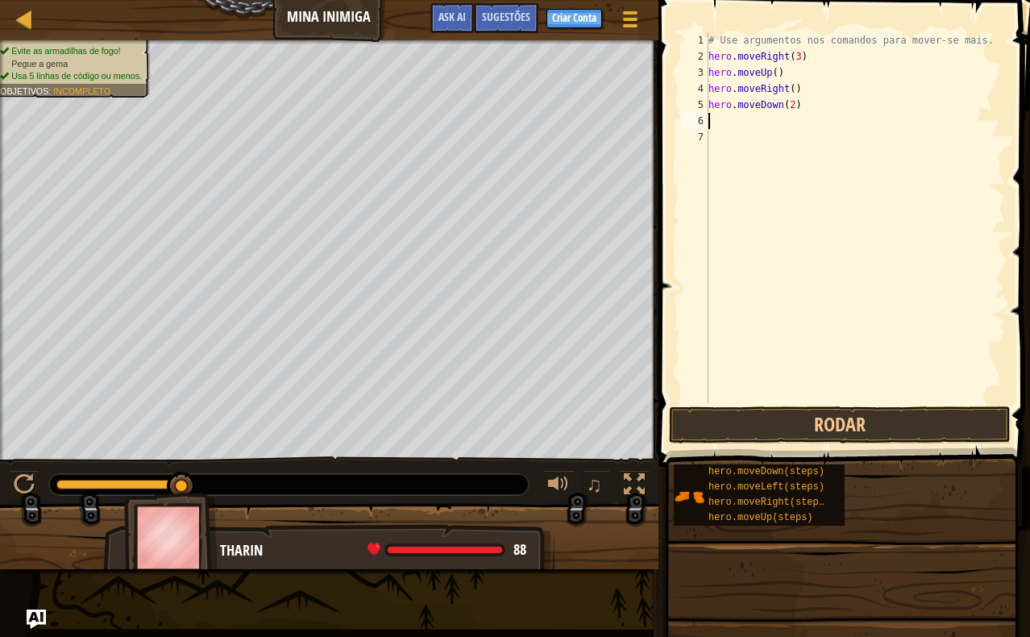
scroll to position [7, 0]
click at [799, 109] on div "# Use argumentos nos comandos para mover-se mais. hero . moveRight ( 3 ) hero .…" at bounding box center [855, 233] width 301 height 403
click at [797, 104] on div "# Use argumentos nos comandos para mover-se mais. hero . moveRight ( 3 ) hero .…" at bounding box center [855, 233] width 301 height 403
type textarea "hero.moveDown(3)"
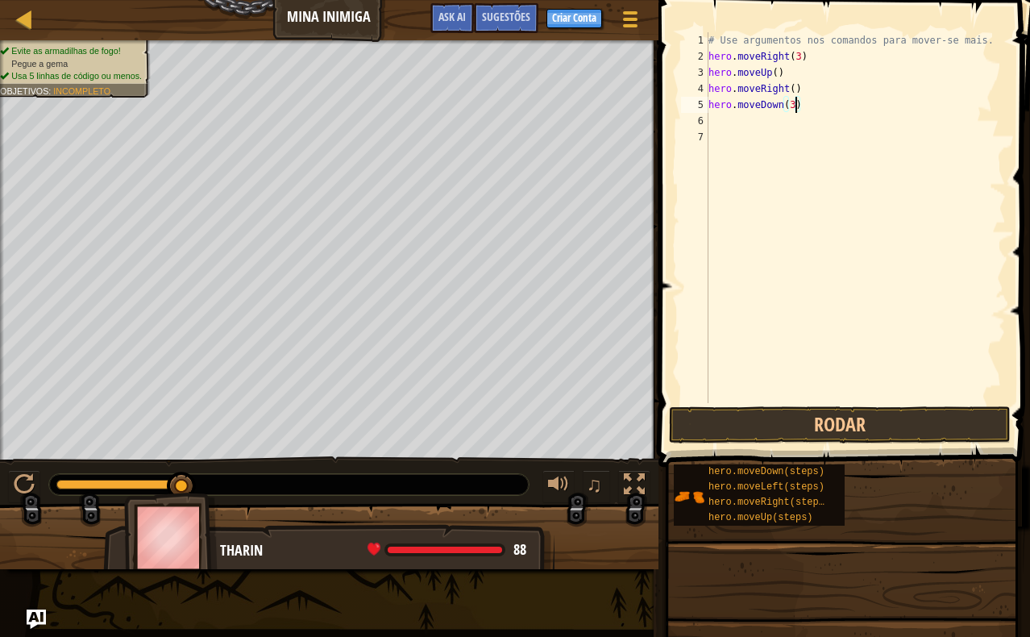
click at [778, 125] on div "# Use argumentos nos comandos para mover-se mais. hero . moveRight ( 3 ) hero .…" at bounding box center [855, 233] width 301 height 403
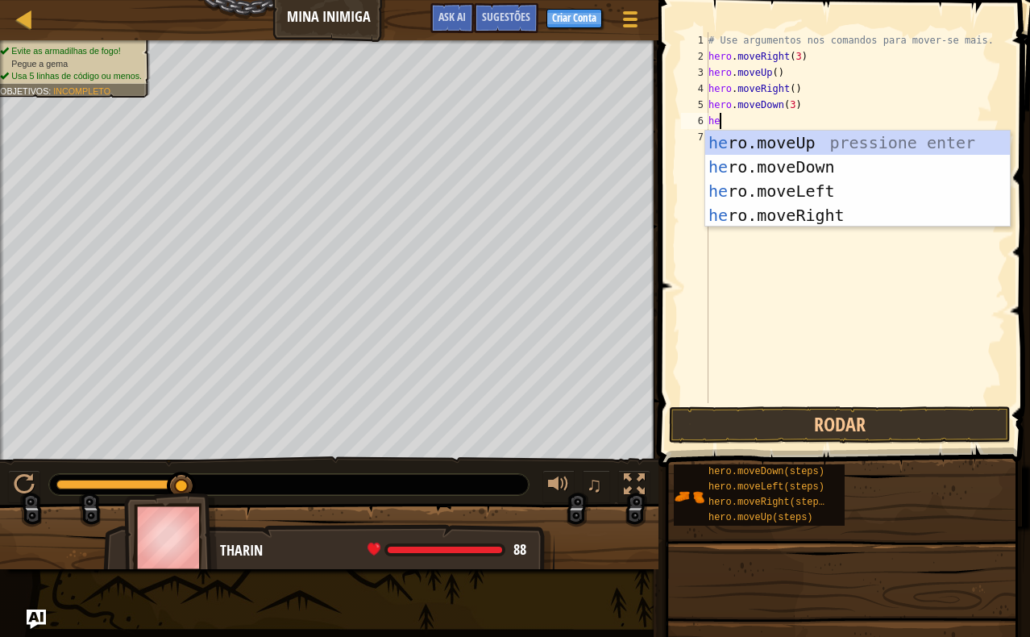
type textarea "hero"
click at [817, 212] on div "hero .moveUp pressione enter hero .moveDown pressione enter hero .moveLeft pres…" at bounding box center [857, 203] width 305 height 145
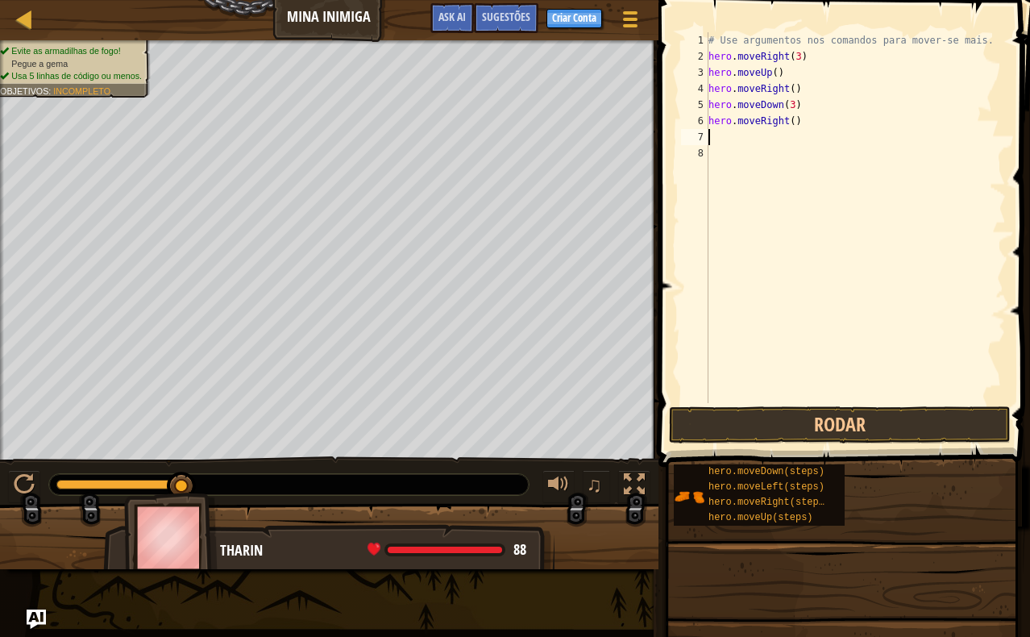
scroll to position [7, 0]
click at [801, 125] on div "# Use argumentos nos comandos para mover-se mais. hero . moveRight ( 3 ) hero .…" at bounding box center [855, 233] width 301 height 403
click at [801, 123] on div "# Use argumentos nos comandos para mover-se mais. hero . moveRight ( 3 ) hero .…" at bounding box center [855, 233] width 301 height 403
click at [798, 123] on div "# Use argumentos nos comandos para mover-se mais. hero . moveRight ( 3 ) hero .…" at bounding box center [855, 233] width 301 height 403
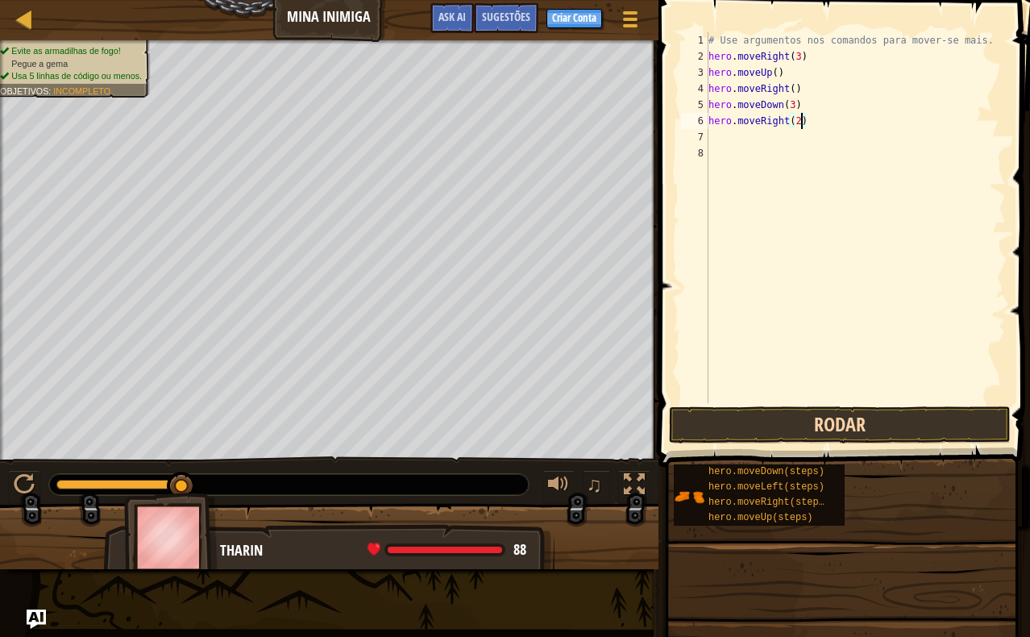
type textarea "hero.moveRight(2)"
click at [921, 420] on button "Rodar" at bounding box center [840, 424] width 342 height 37
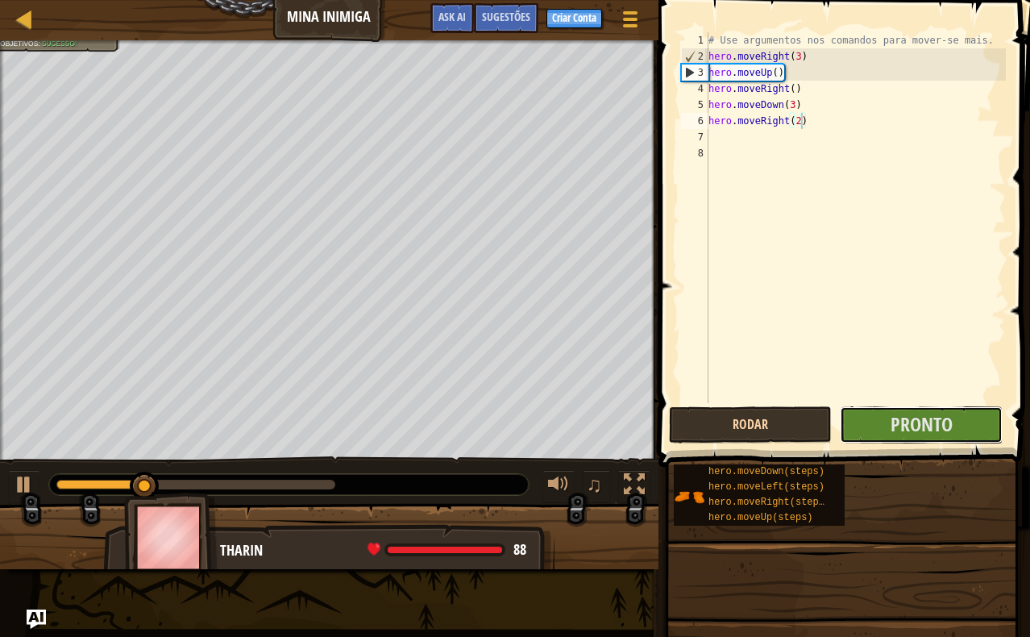
click at [937, 423] on span "Pronto" at bounding box center [922, 424] width 62 height 26
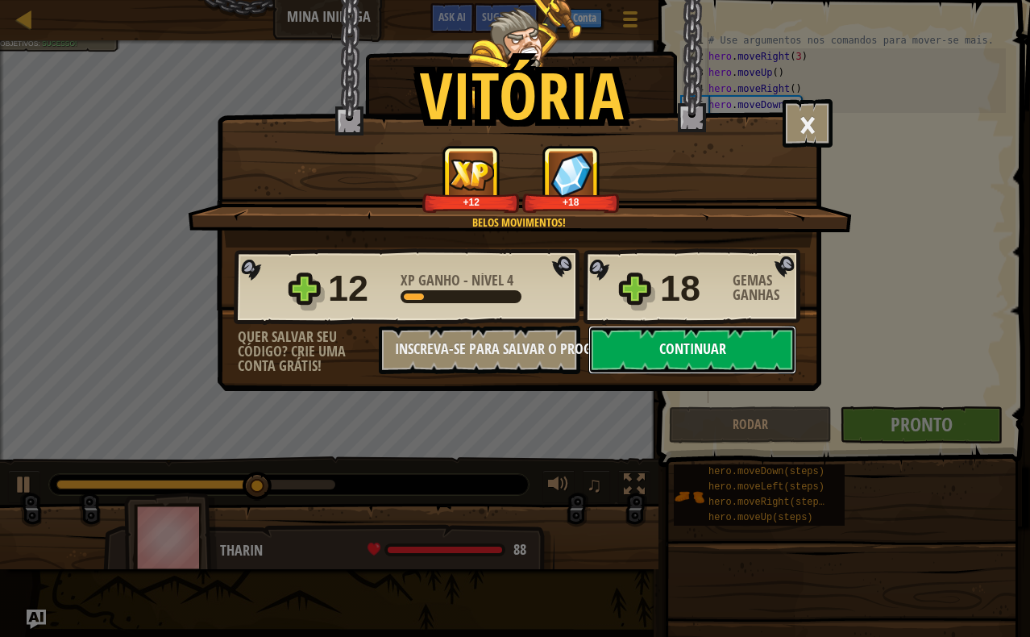
click at [669, 351] on button "Continuar" at bounding box center [692, 350] width 208 height 48
select select "pt-BR"
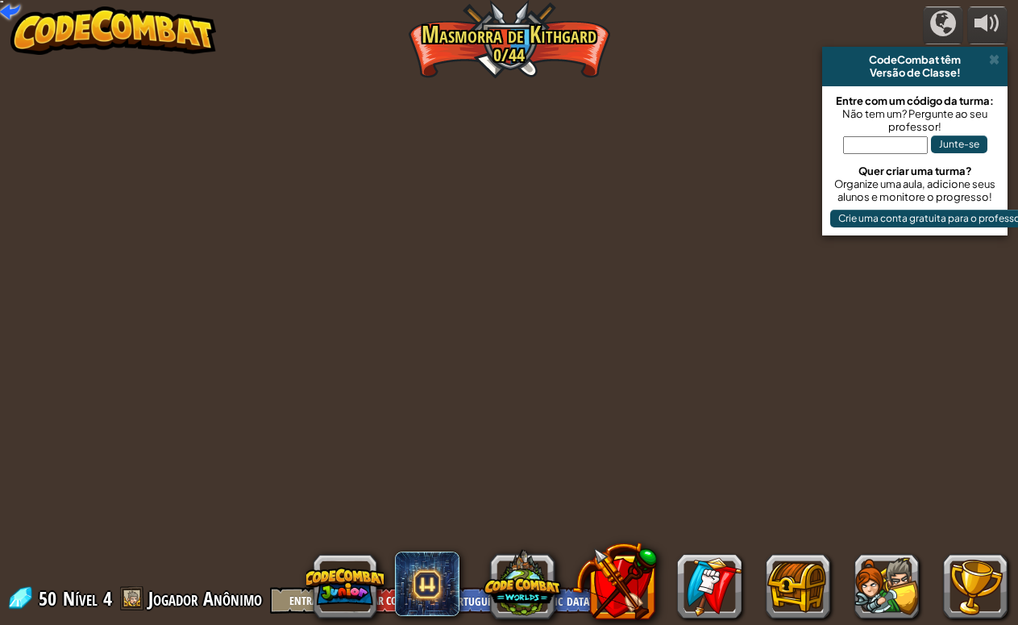
select select "pt-BR"
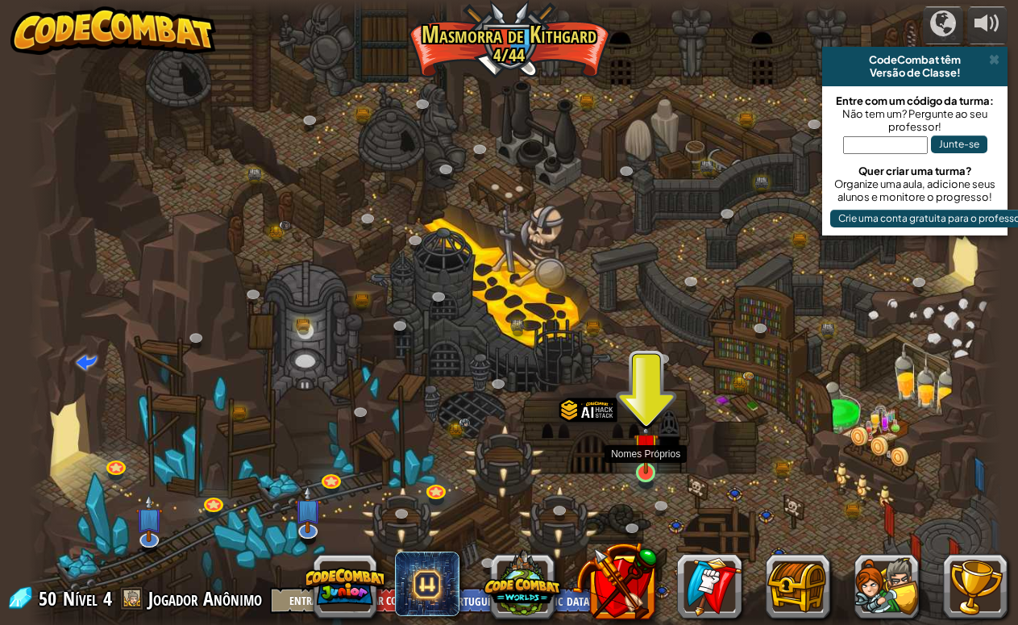
click at [643, 452] on img at bounding box center [646, 445] width 25 height 57
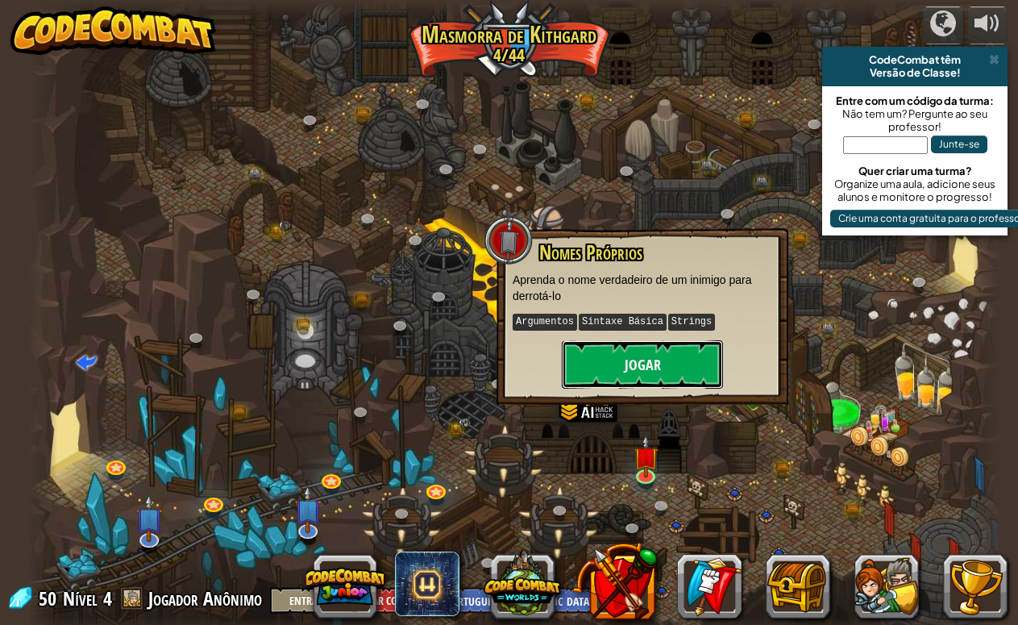
click at [653, 360] on button "Jogar" at bounding box center [642, 364] width 161 height 48
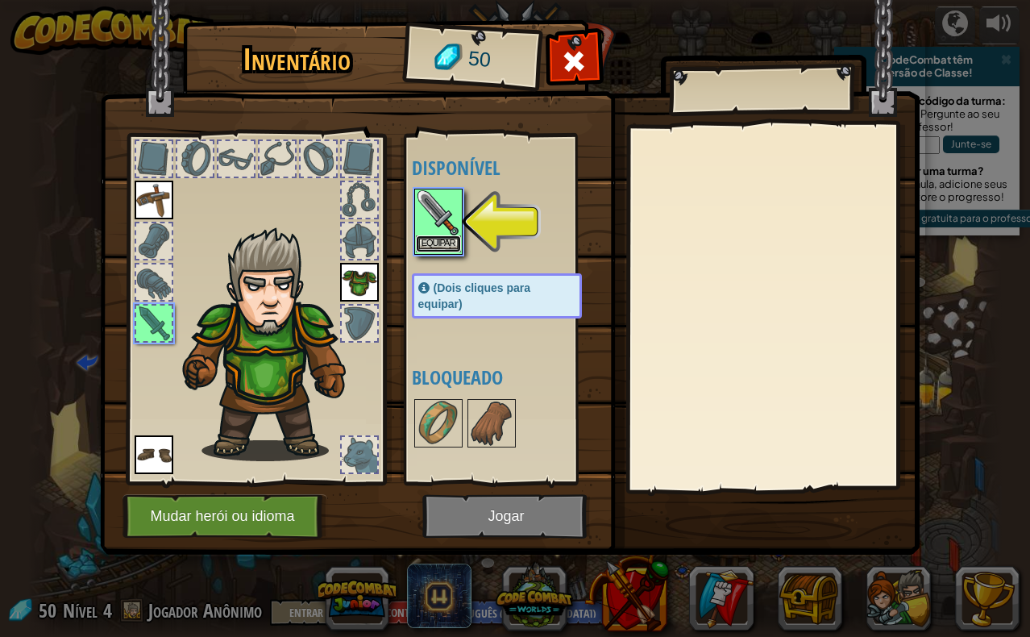
click at [443, 238] on button "Equipar" at bounding box center [438, 243] width 45 height 17
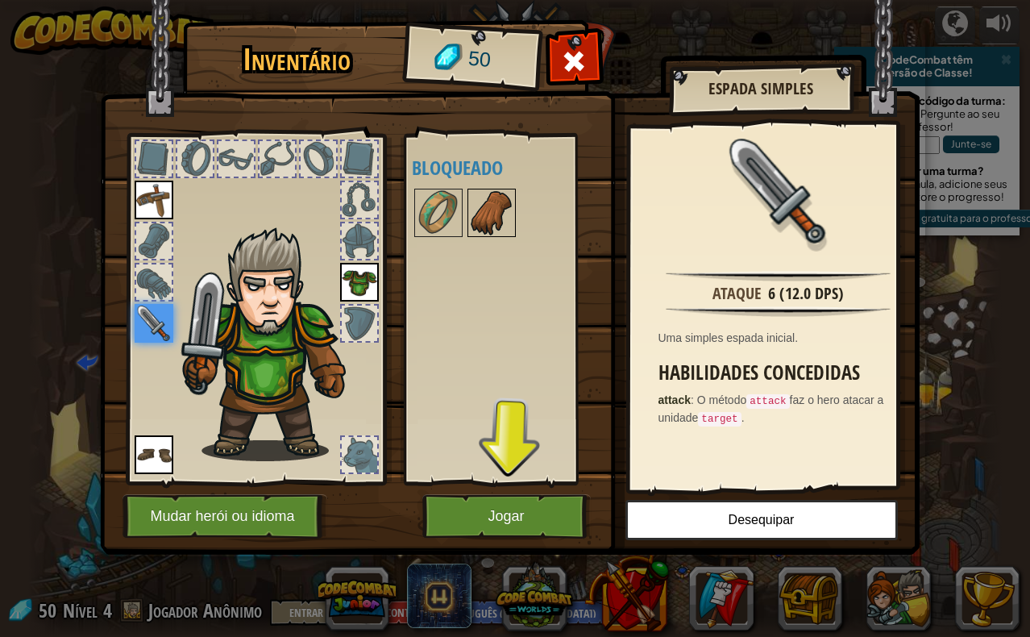
drag, startPoint x: 474, startPoint y: 219, endPoint x: 472, endPoint y: 211, distance: 8.2
click at [473, 212] on img at bounding box center [491, 212] width 45 height 45
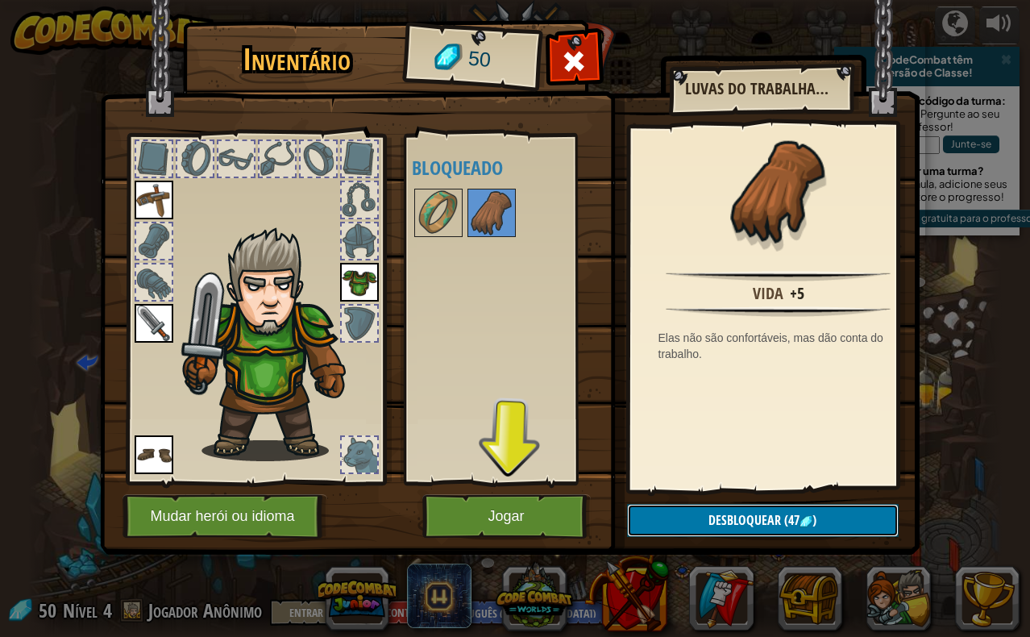
click at [827, 514] on button "Desbloquear (47 )" at bounding box center [763, 520] width 272 height 33
click at [779, 521] on button "Confirmar" at bounding box center [763, 520] width 272 height 33
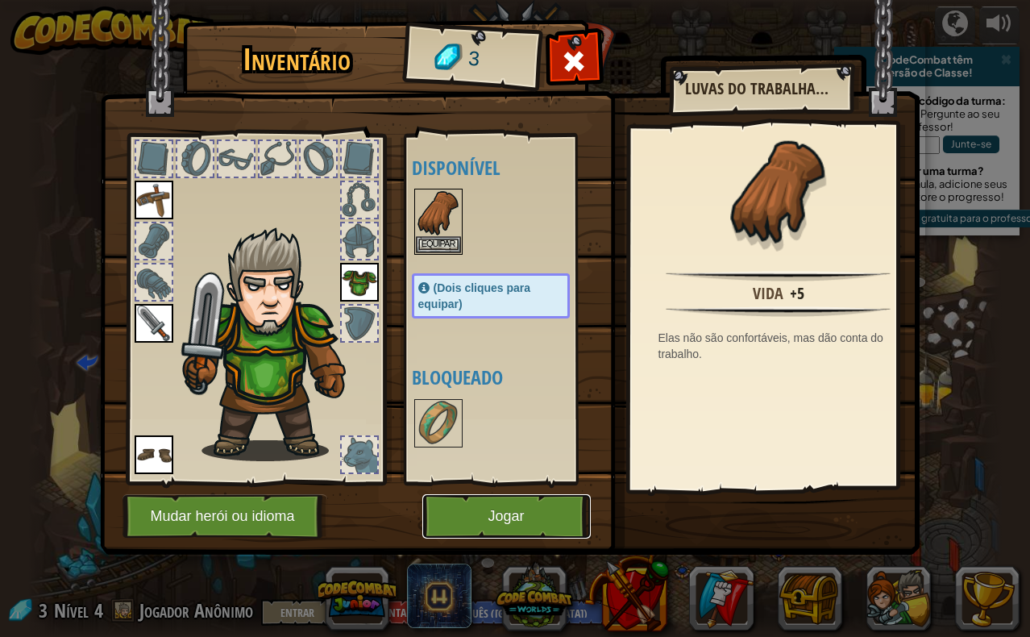
click at [494, 514] on button "Jogar" at bounding box center [506, 516] width 168 height 44
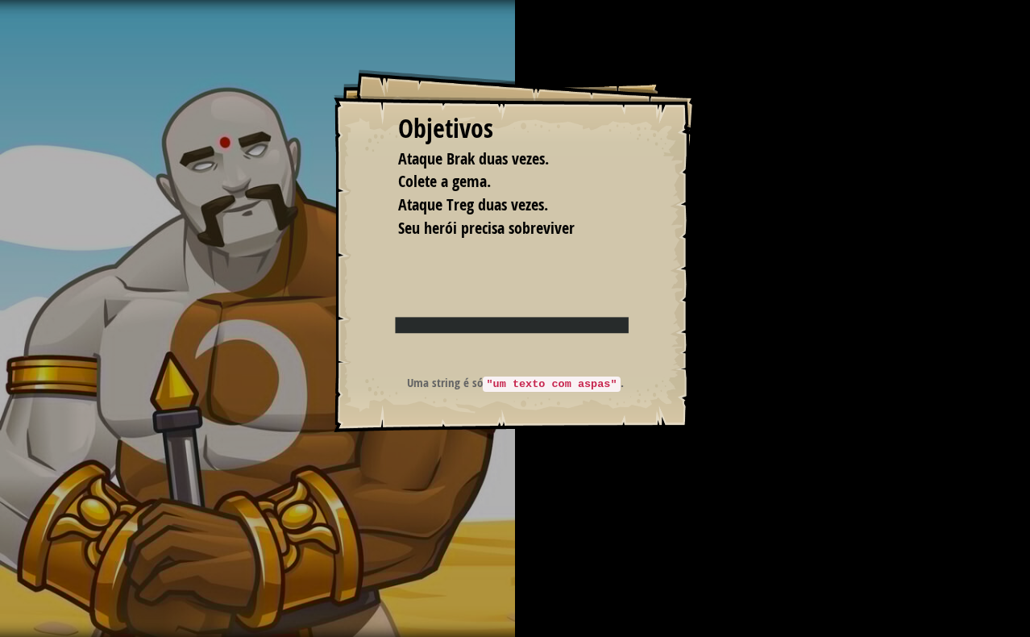
click at [441, 253] on div "Objetivos Ataque Brak duas vezes. Colete a gema. Ataque Treg duas vezes. Seu he…" at bounding box center [515, 250] width 363 height 363
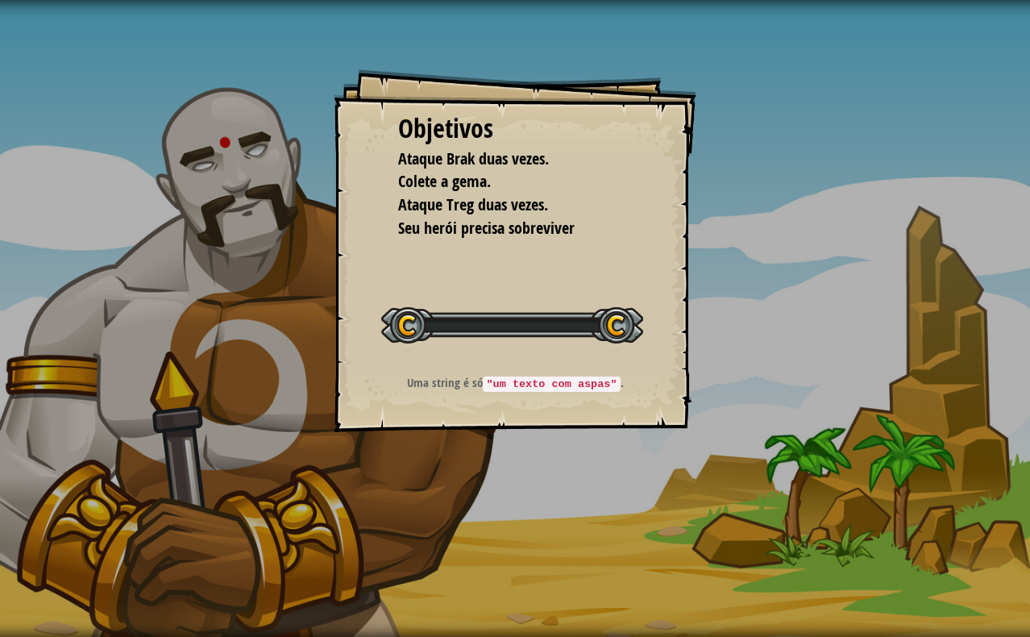
drag, startPoint x: 441, startPoint y: 253, endPoint x: 433, endPoint y: 252, distance: 8.1
click at [435, 252] on div "Objetivos Ataque Brak duas vezes. Colete a gema. Ataque Treg duas vezes. Seu he…" at bounding box center [515, 250] width 363 height 363
click at [433, 252] on div "Objetivos Ataque Brak duas vezes. Colete a gema. Ataque Treg duas vezes. Seu he…" at bounding box center [515, 250] width 363 height 363
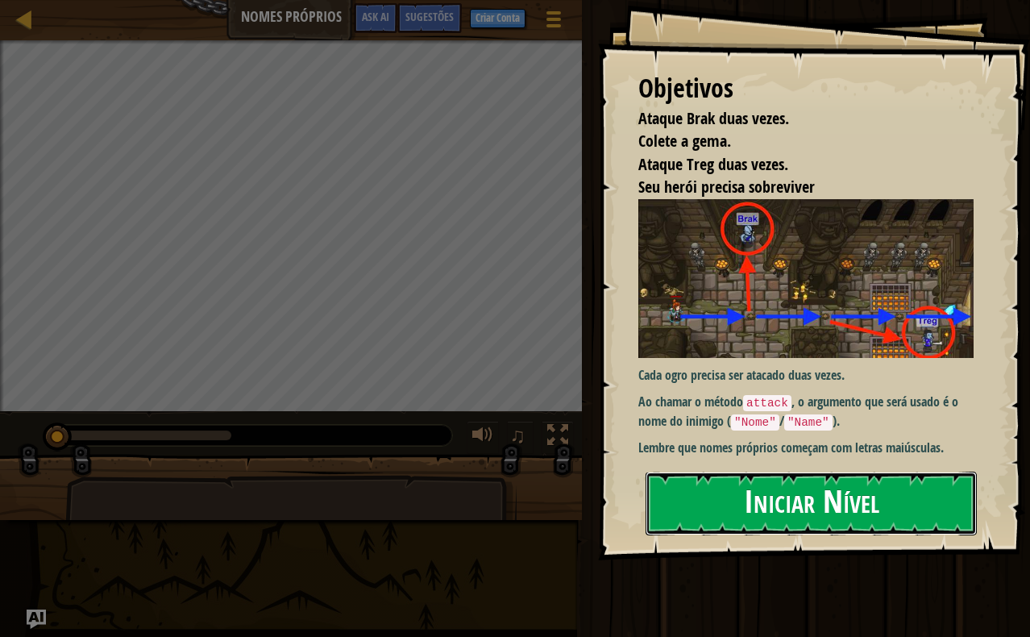
drag, startPoint x: 791, startPoint y: 506, endPoint x: 787, endPoint y: 491, distance: 15.8
click at [790, 501] on button "Iniciar Nível" at bounding box center [811, 504] width 331 height 64
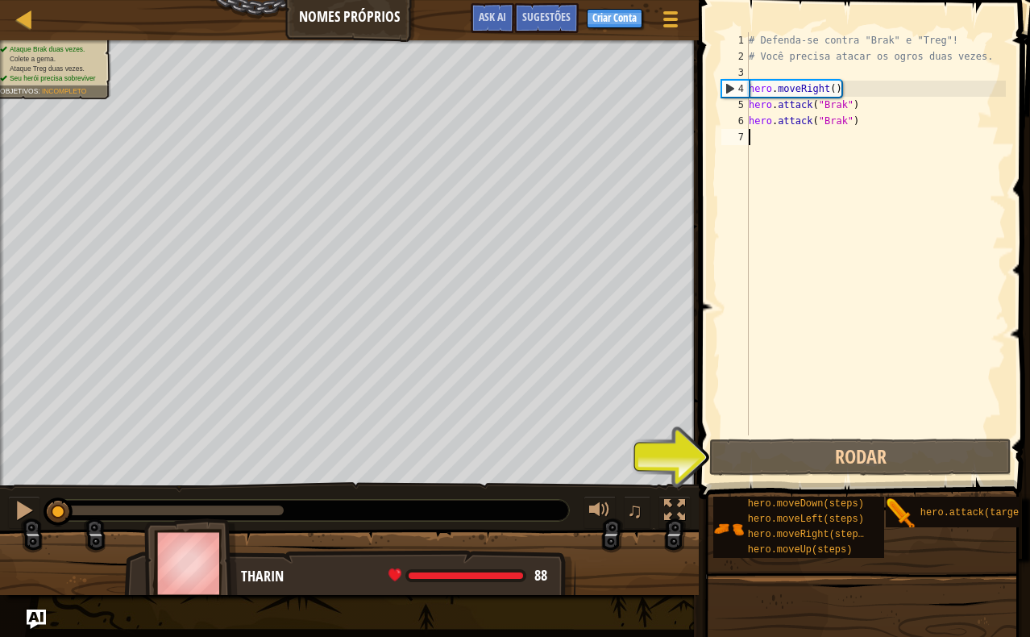
type textarea "he"
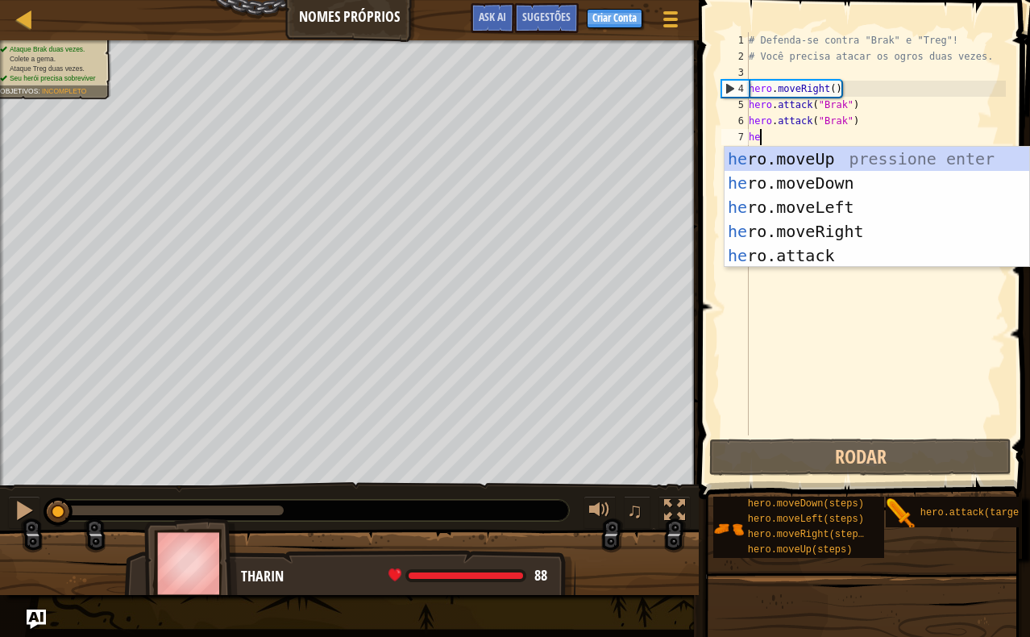
scroll to position [7, 0]
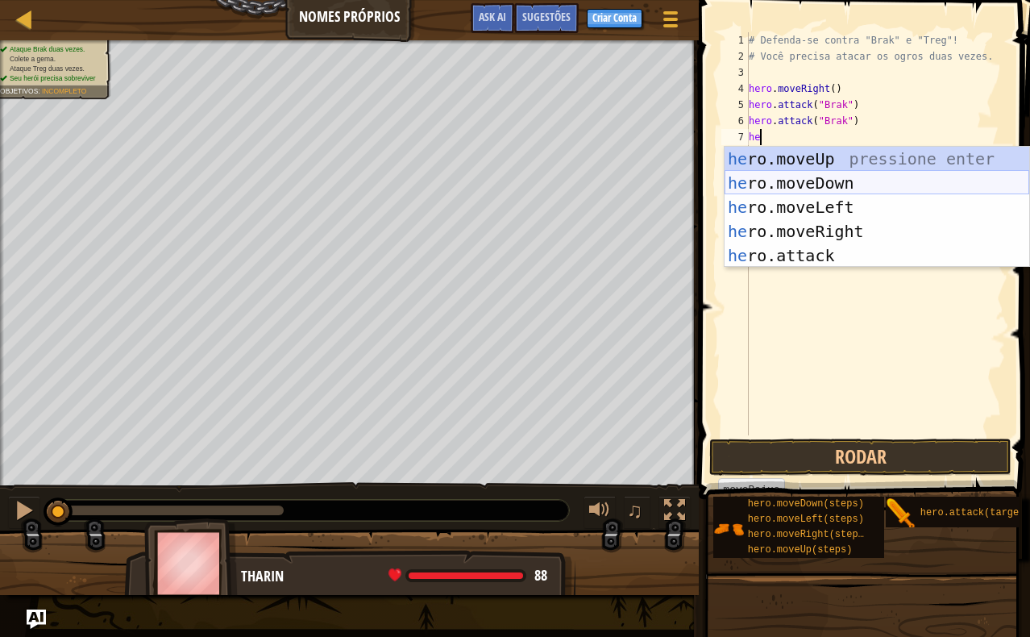
click at [829, 181] on div "he ro.moveUp pressione enter he ro.moveDown pressione enter he ro.moveLeft pres…" at bounding box center [877, 231] width 305 height 169
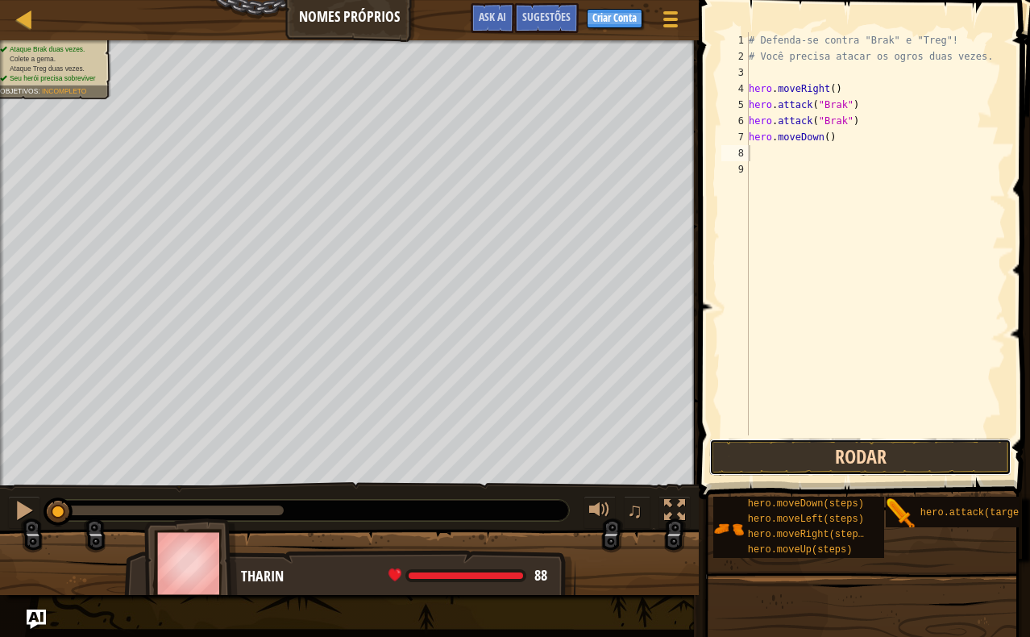
click at [859, 464] on button "Rodar" at bounding box center [860, 457] width 302 height 37
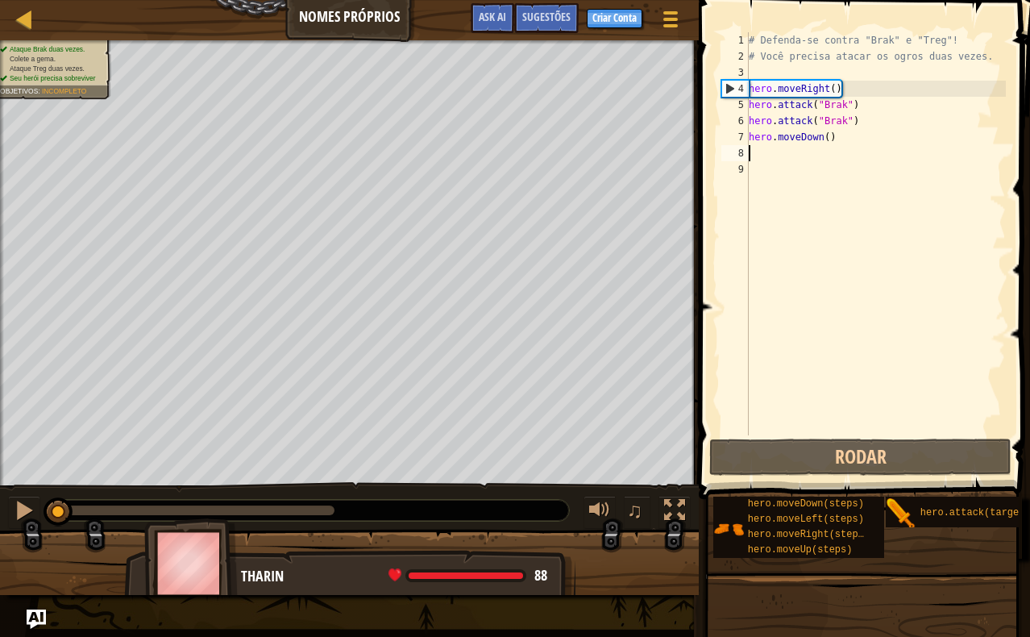
click at [843, 139] on div "# Defenda-se contra "Brak" e "Treg"! # Você precisa atacar os ogros duas vezes.…" at bounding box center [876, 249] width 260 height 435
type textarea "hero.moveDown()"
drag, startPoint x: 820, startPoint y: 137, endPoint x: 729, endPoint y: 137, distance: 91.1
click at [729, 136] on div "hero.moveDown() 1 2 3 4 5 6 7 8 9 # Defenda-se contra "Brak" e "Treg"! # Você p…" at bounding box center [862, 233] width 288 height 403
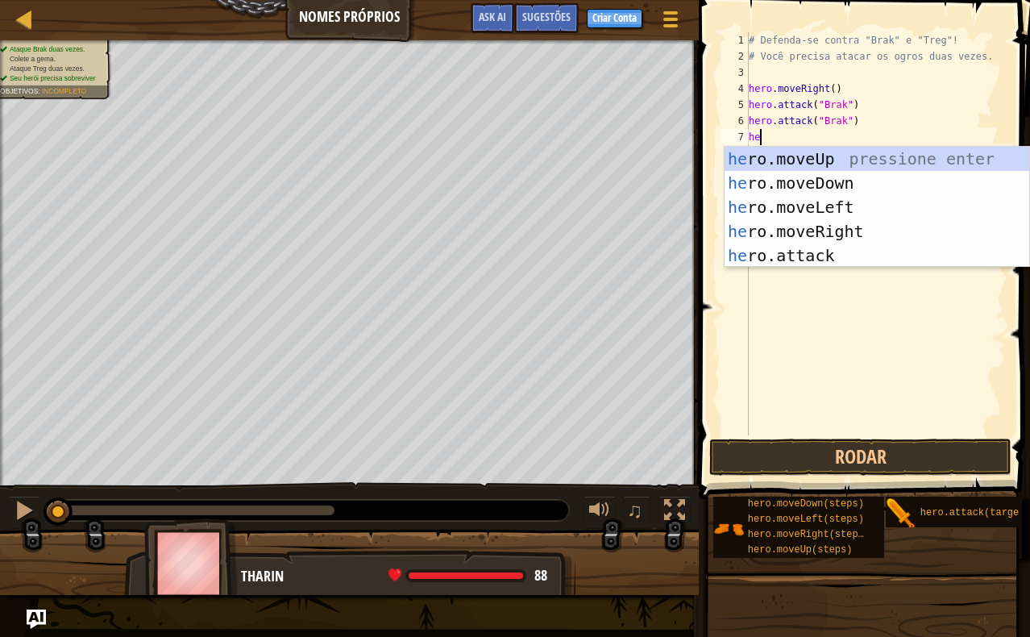
type textarea "hero"
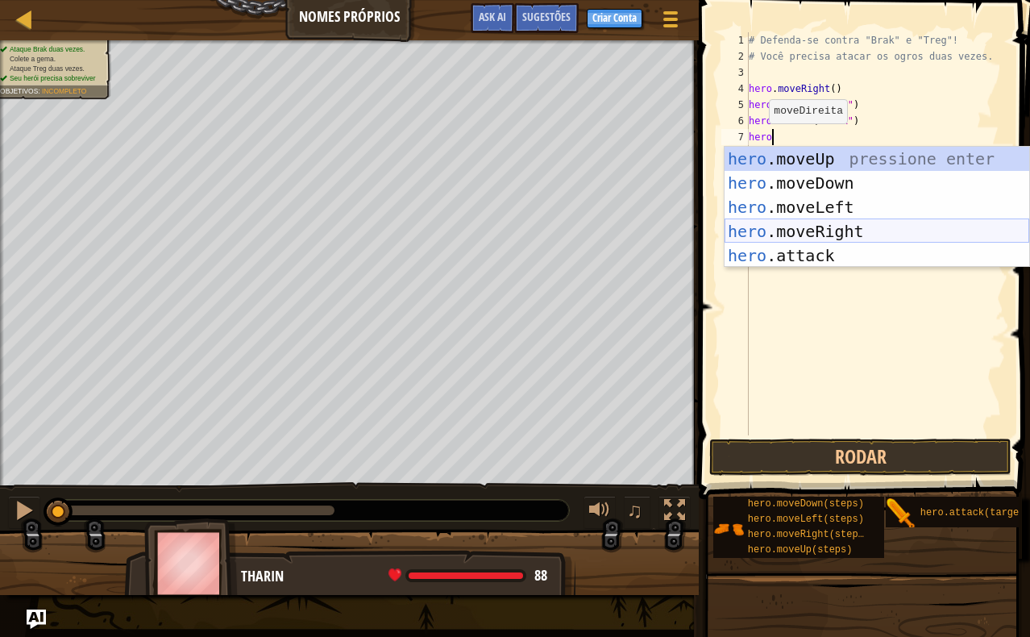
click at [837, 239] on div "hero .moveUp pressione enter hero .moveDown pressione enter hero .moveLeft pres…" at bounding box center [877, 231] width 305 height 169
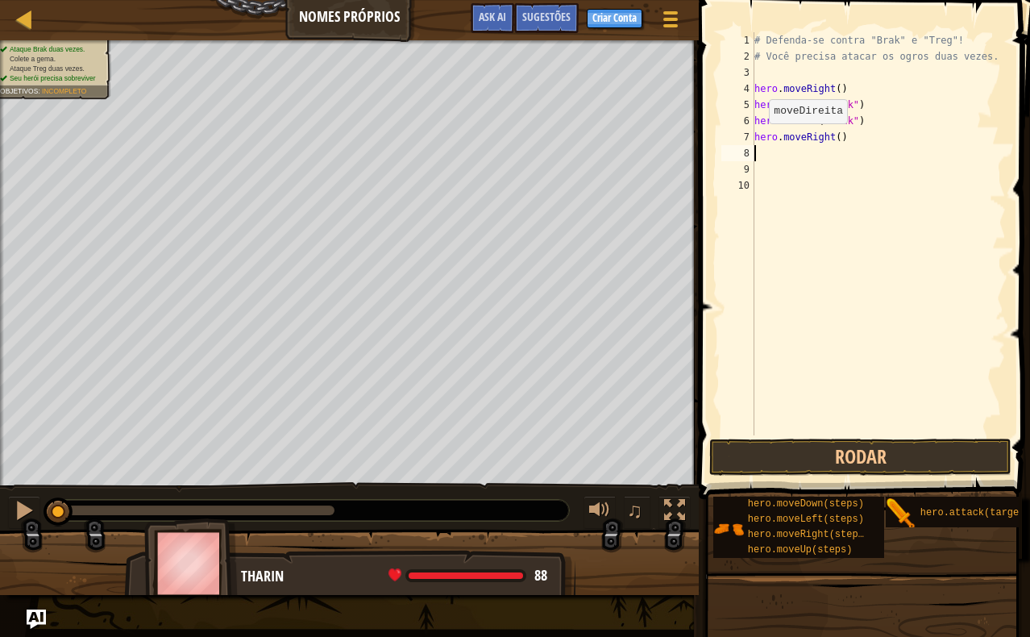
scroll to position [7, 0]
click at [842, 138] on div "# Defenda-se contra "Brak" e "Treg"! # Você precisa atacar os ogros duas vezes.…" at bounding box center [879, 249] width 256 height 435
type textarea "hero.moveRight(2)"
drag, startPoint x: 816, startPoint y: 143, endPoint x: 826, endPoint y: 160, distance: 20.2
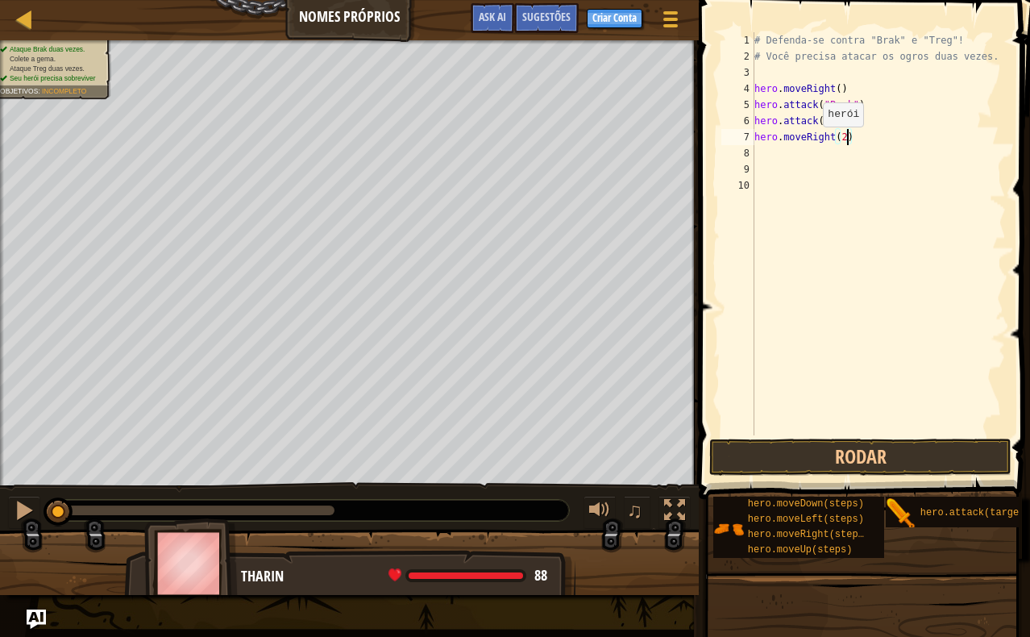
click at [816, 143] on div "# Defenda-se contra "Brak" e "Treg"! # Você precisa atacar os ogros duas vezes.…" at bounding box center [879, 249] width 256 height 435
click at [814, 148] on div "# Defenda-se contra "Brak" e "Treg"! # Você precisa atacar os ogros duas vezes.…" at bounding box center [879, 249] width 256 height 435
type textarea "hero.attack("Treg")"
click at [875, 446] on button "Rodar" at bounding box center [860, 457] width 302 height 37
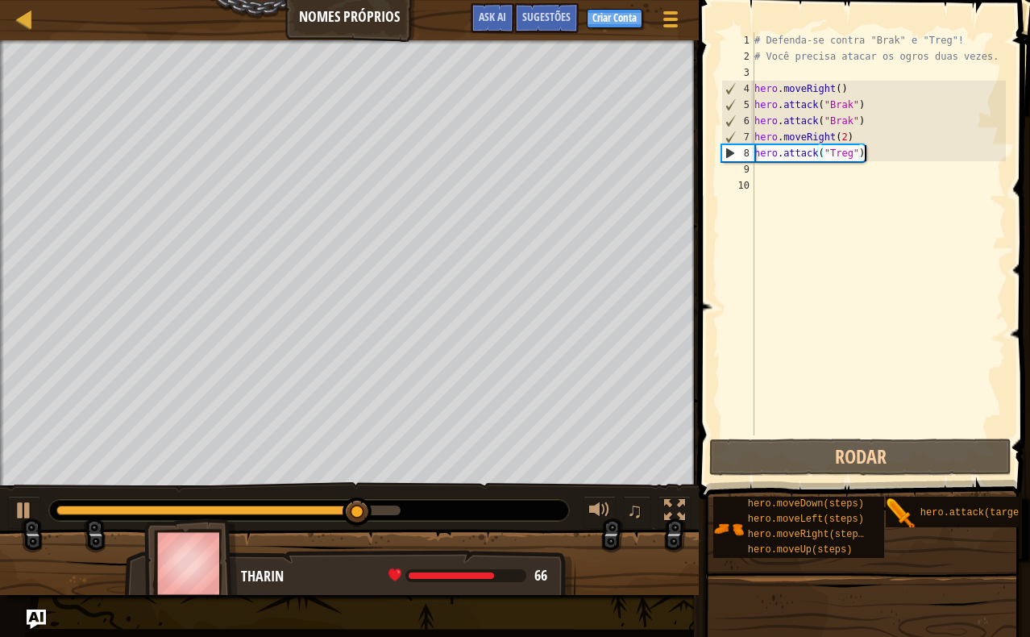
click at [853, 173] on div "# Defenda-se contra "Brak" e "Treg"! # Você precisa atacar os ogros duas vezes.…" at bounding box center [879, 249] width 256 height 435
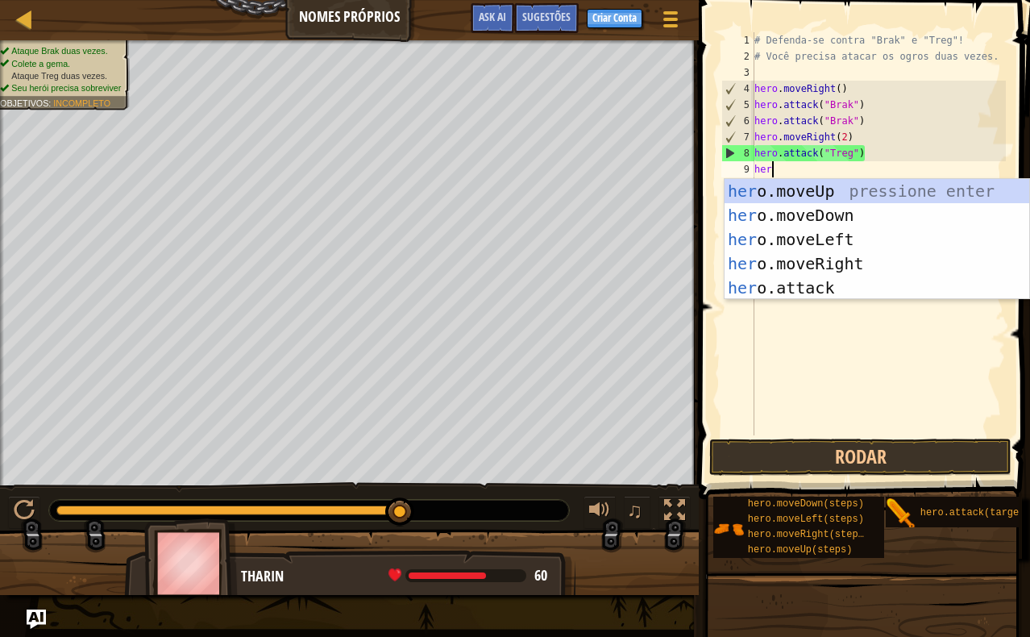
scroll to position [7, 1]
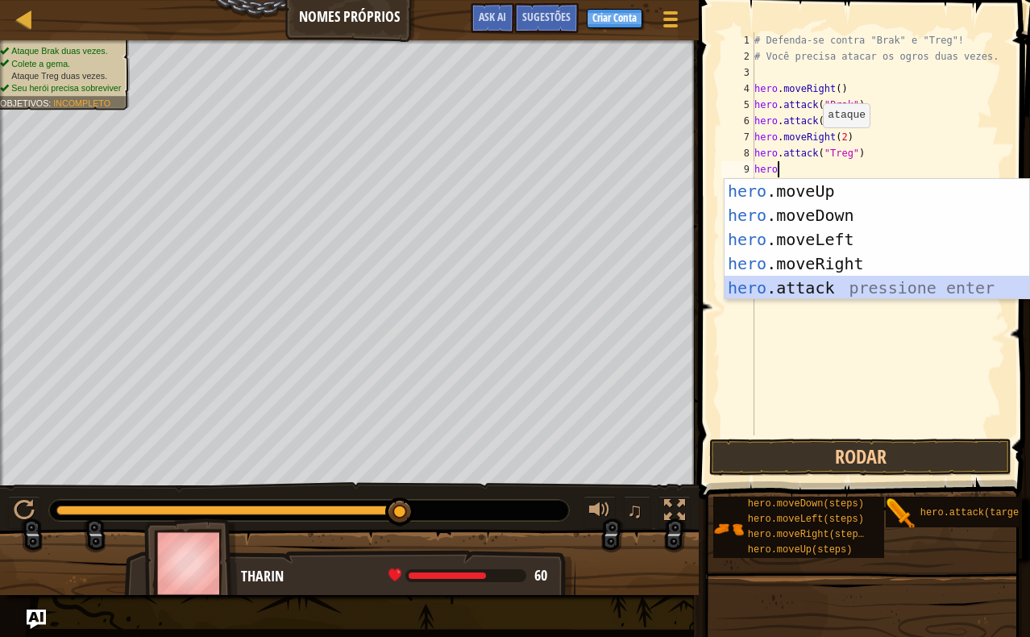
click at [867, 282] on div "hero .moveUp pressione enter hero .moveDown pressione enter hero .moveLeft pres…" at bounding box center [877, 263] width 305 height 169
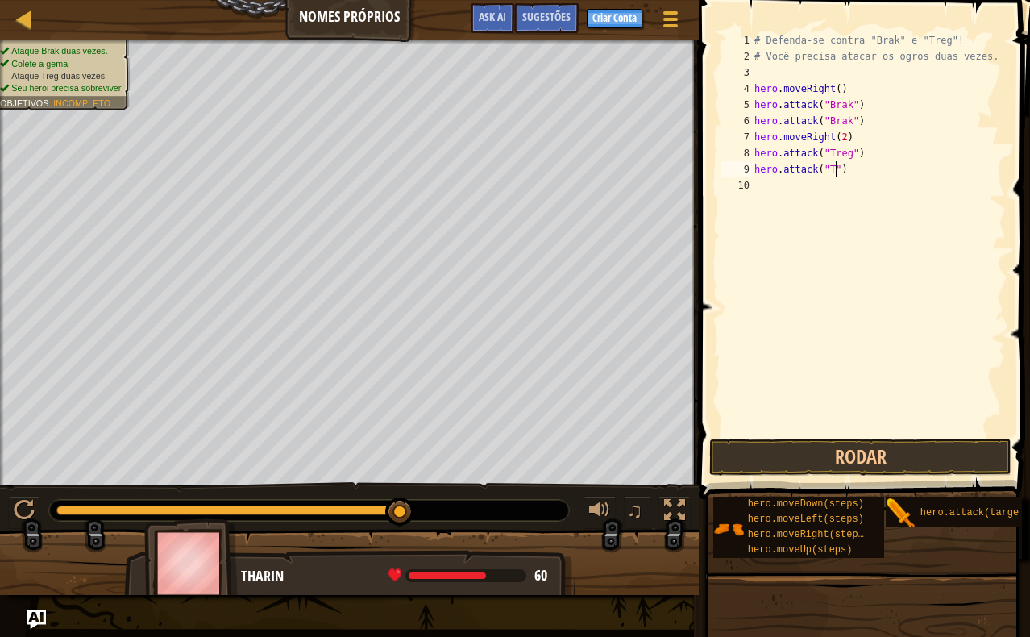
scroll to position [7, 7]
type textarea "hero.attack("Treg")"
click at [796, 185] on div "# Defenda-se contra "Brak" e "Treg"! # Você precisa atacar os ogros duas vezes.…" at bounding box center [879, 249] width 256 height 435
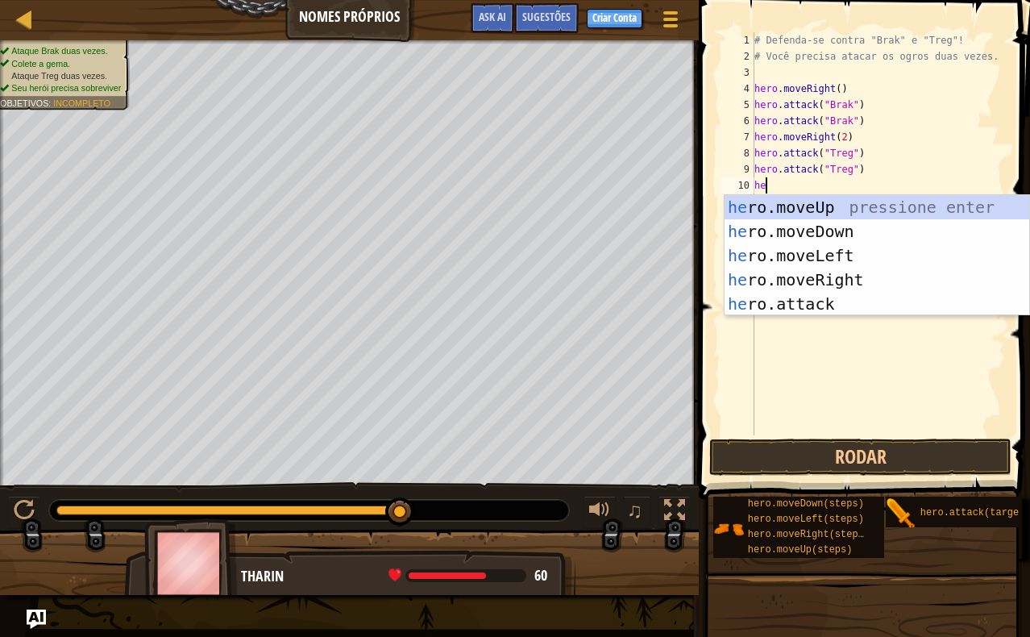
type textarea "hero"
click at [864, 270] on div "hero .moveUp pressione enter hero .moveDown pressione enter hero .moveLeft pres…" at bounding box center [877, 279] width 305 height 169
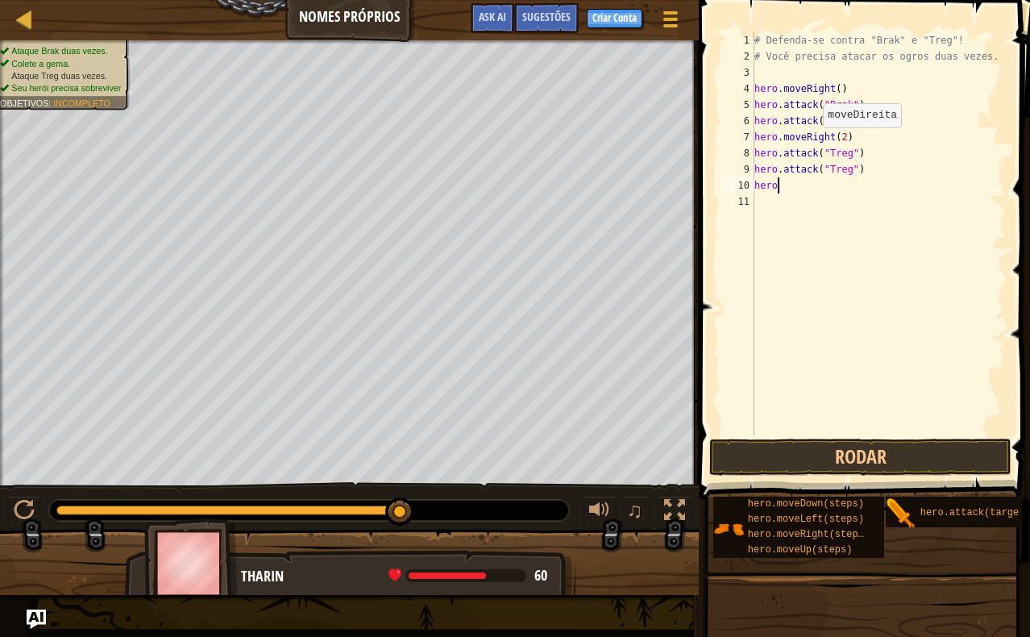
scroll to position [7, 0]
click at [895, 467] on button "Rodar" at bounding box center [860, 457] width 302 height 37
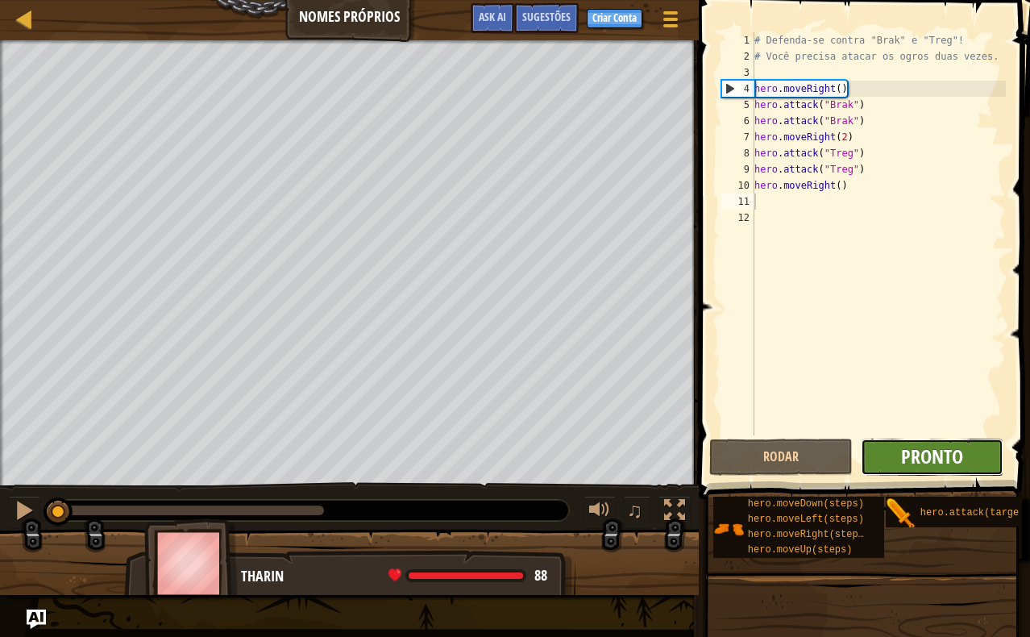
click at [911, 464] on span "Pronto" at bounding box center [932, 456] width 62 height 26
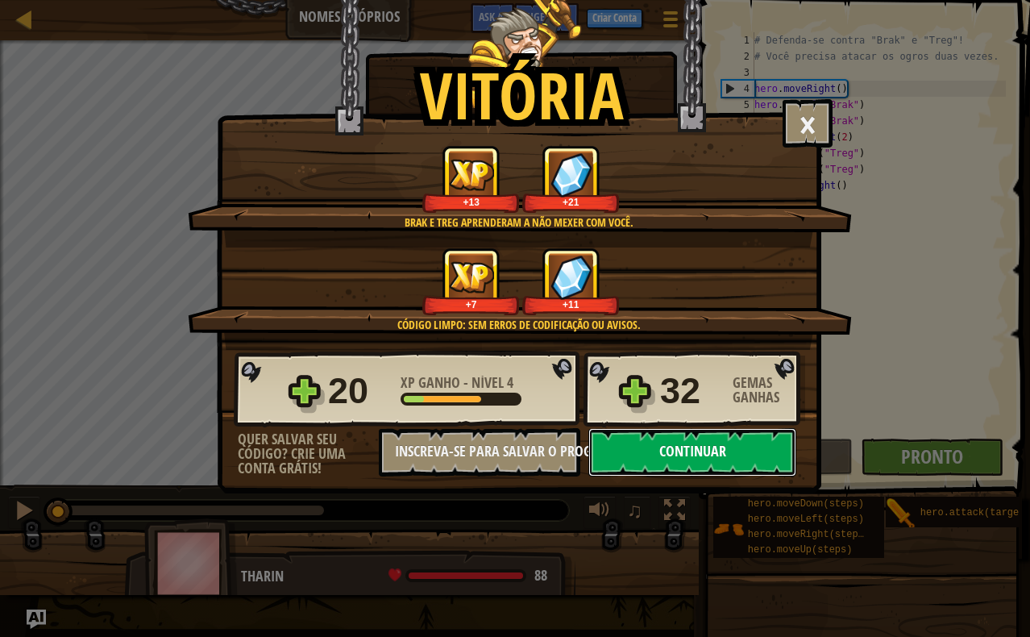
click at [738, 455] on button "Continuar" at bounding box center [692, 452] width 208 height 48
select select "pt-BR"
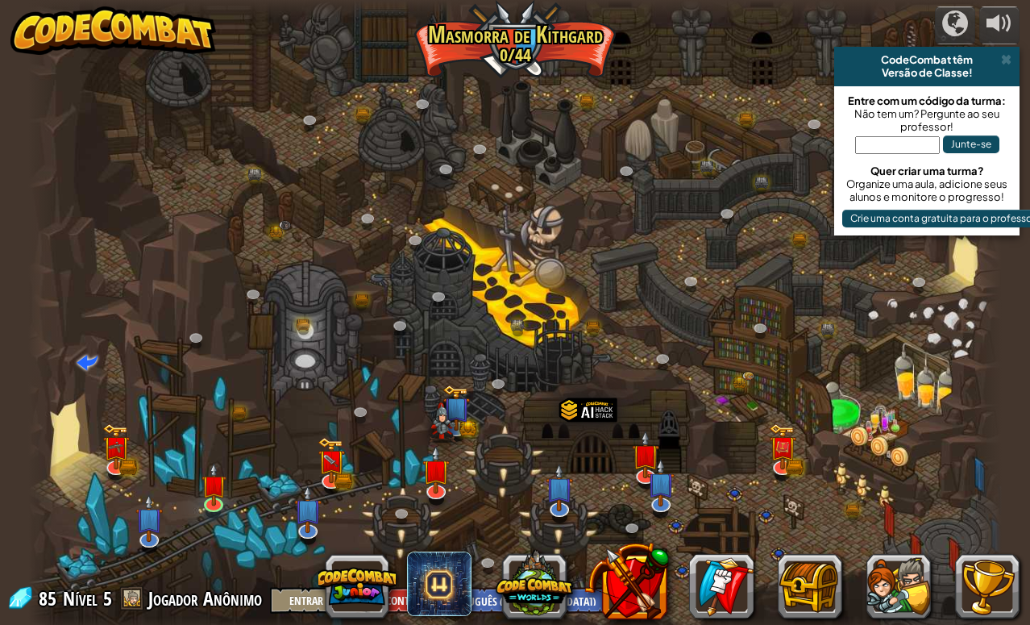
select select "pt-BR"
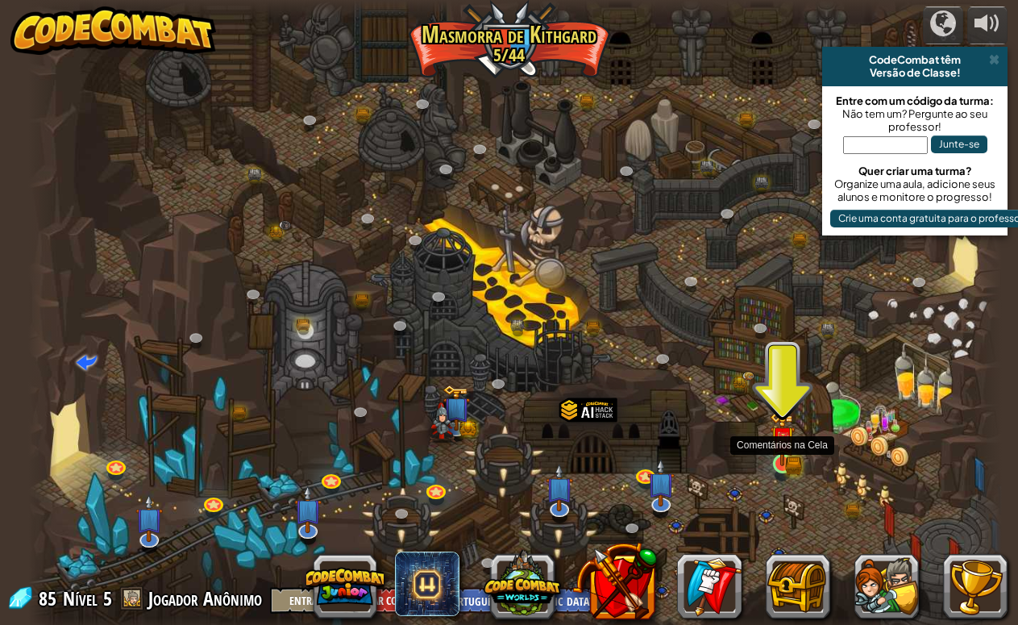
click at [782, 459] on img at bounding box center [782, 438] width 25 height 55
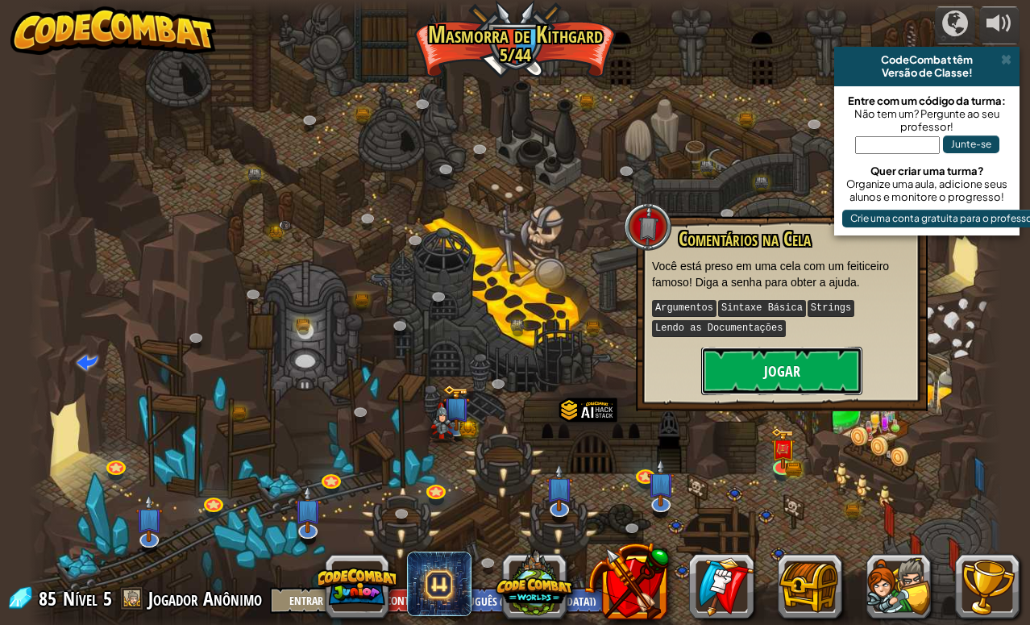
click at [764, 376] on button "Jogar" at bounding box center [781, 371] width 161 height 48
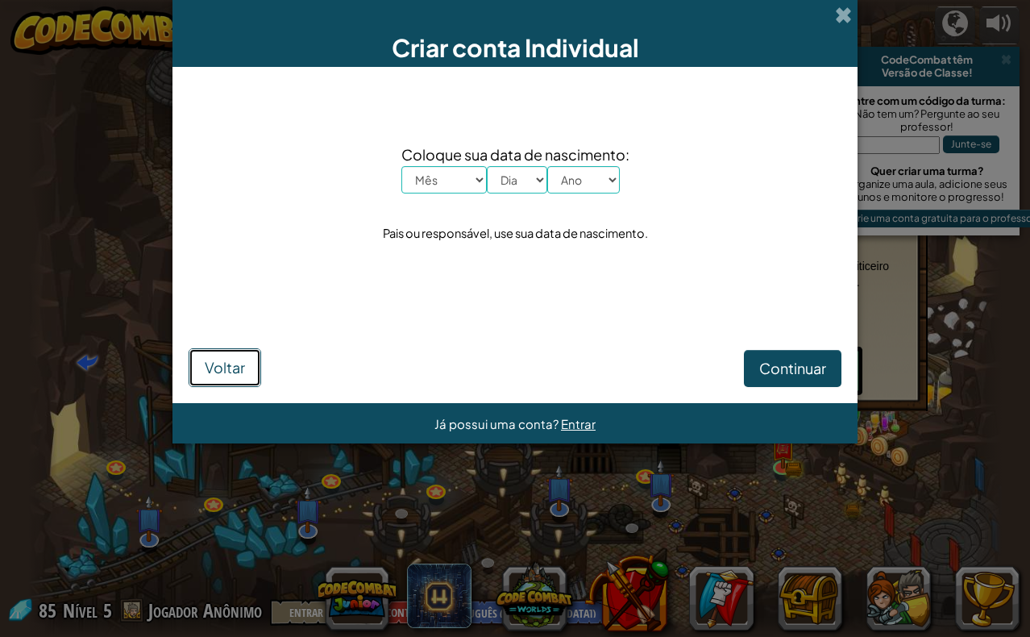
click at [226, 364] on span "Voltar" at bounding box center [225, 367] width 40 height 19
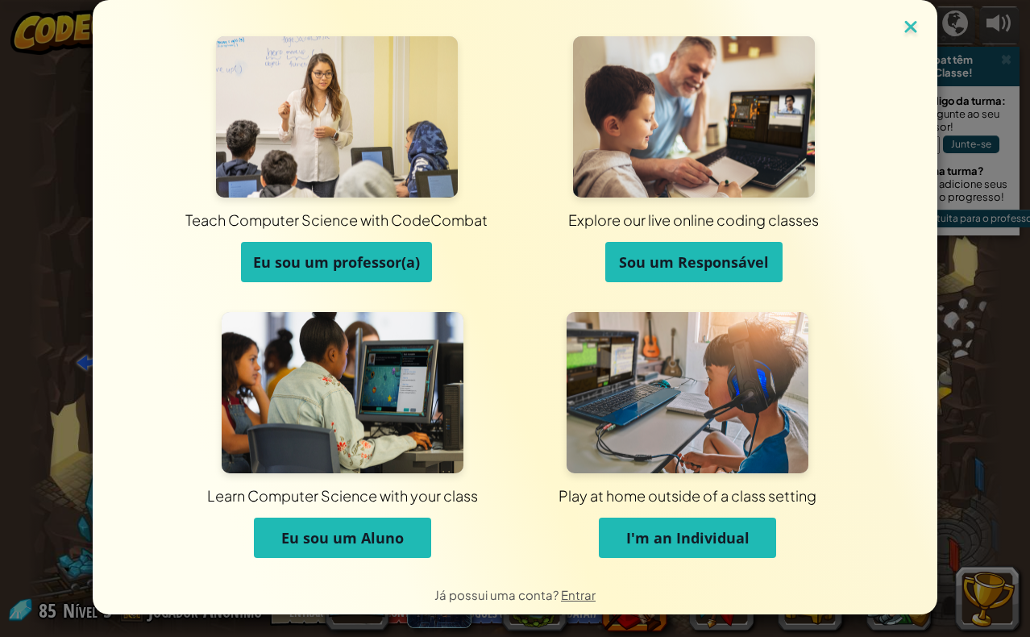
click at [902, 22] on img at bounding box center [910, 28] width 21 height 24
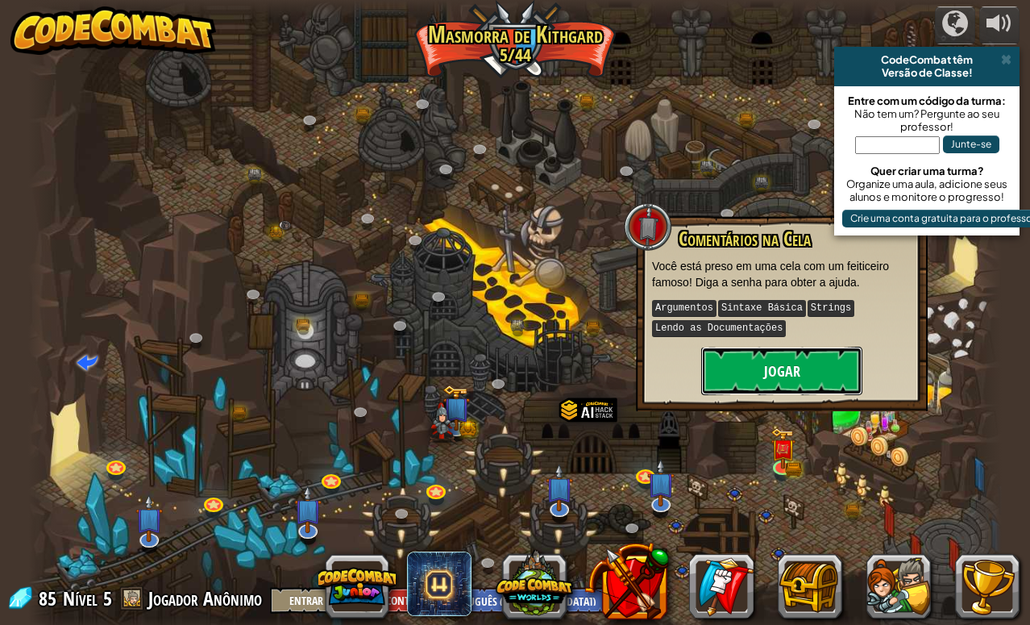
click at [781, 367] on button "Jogar" at bounding box center [781, 371] width 161 height 48
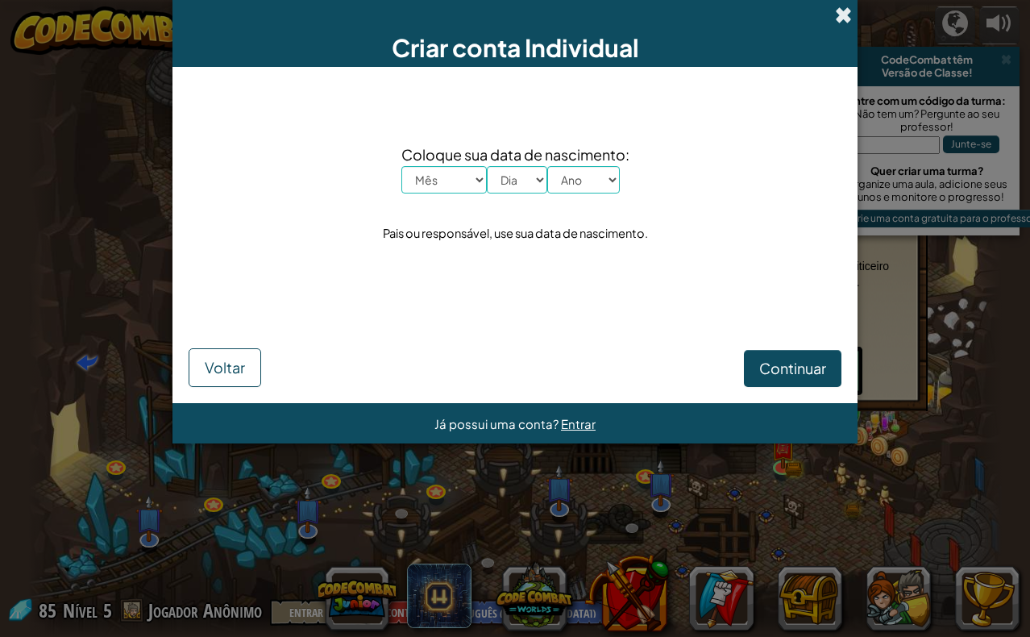
click at [837, 18] on span at bounding box center [843, 14] width 17 height 17
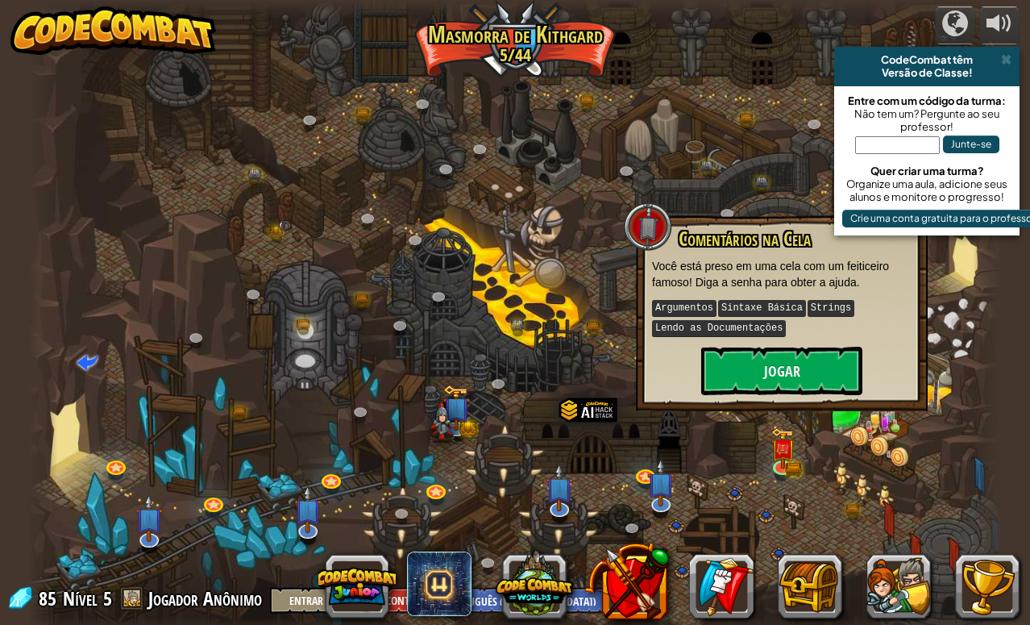
click at [111, 38] on img at bounding box center [113, 30] width 206 height 48
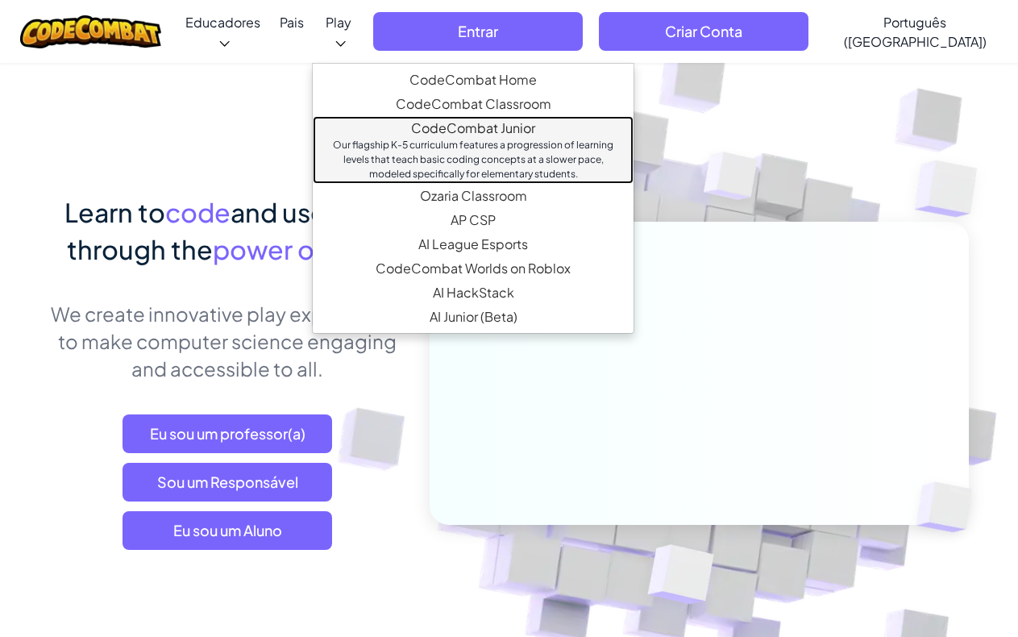
click at [505, 144] on div "Our flagship K-5 curriculum features a progression of learning levels that teac…" at bounding box center [473, 160] width 289 height 44
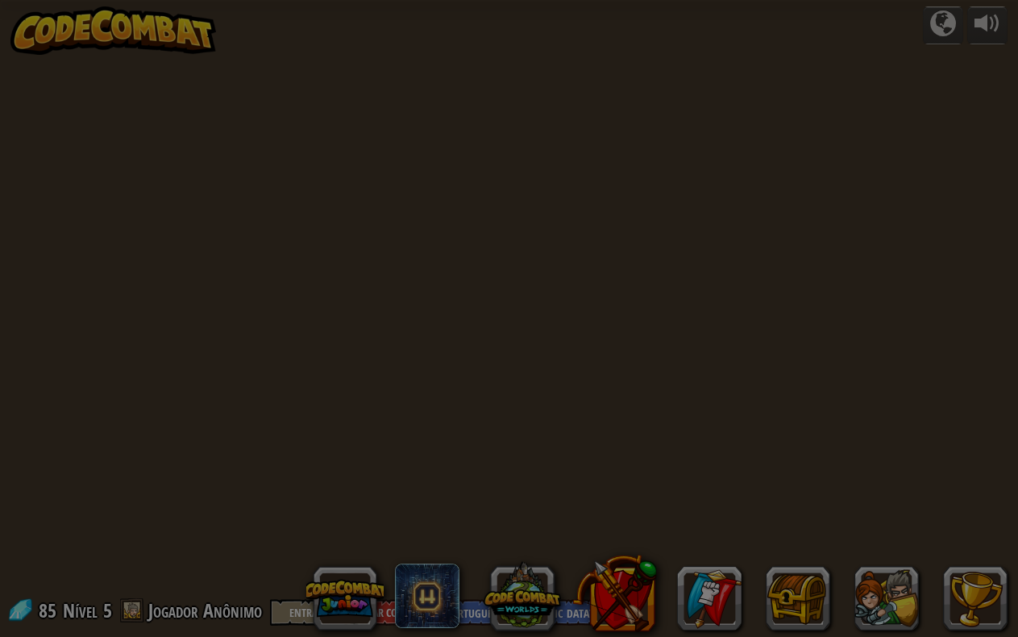
select select "pt-BR"
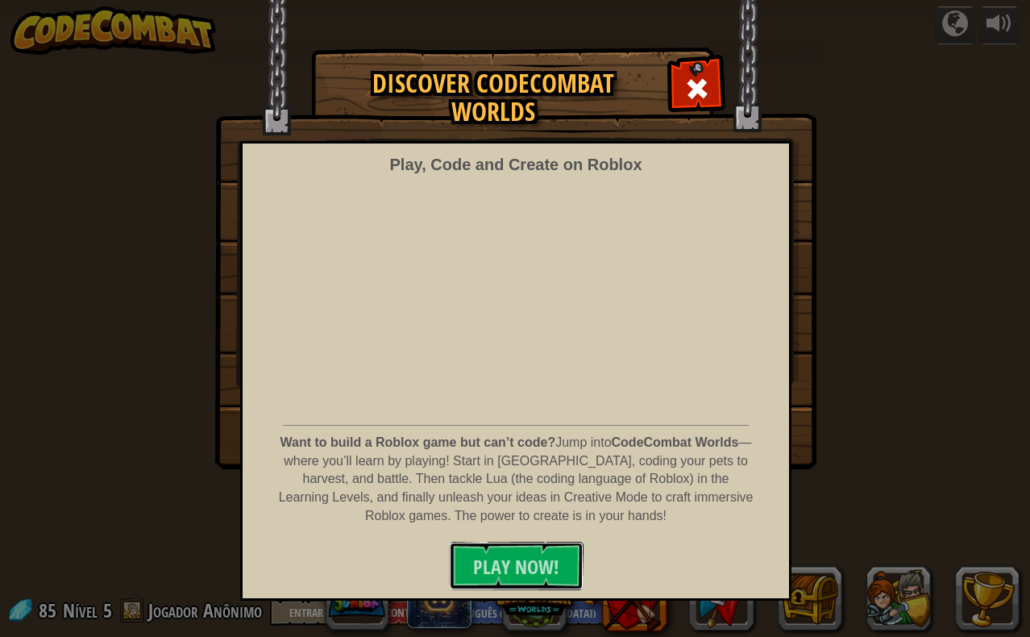
select select "pt-BR"
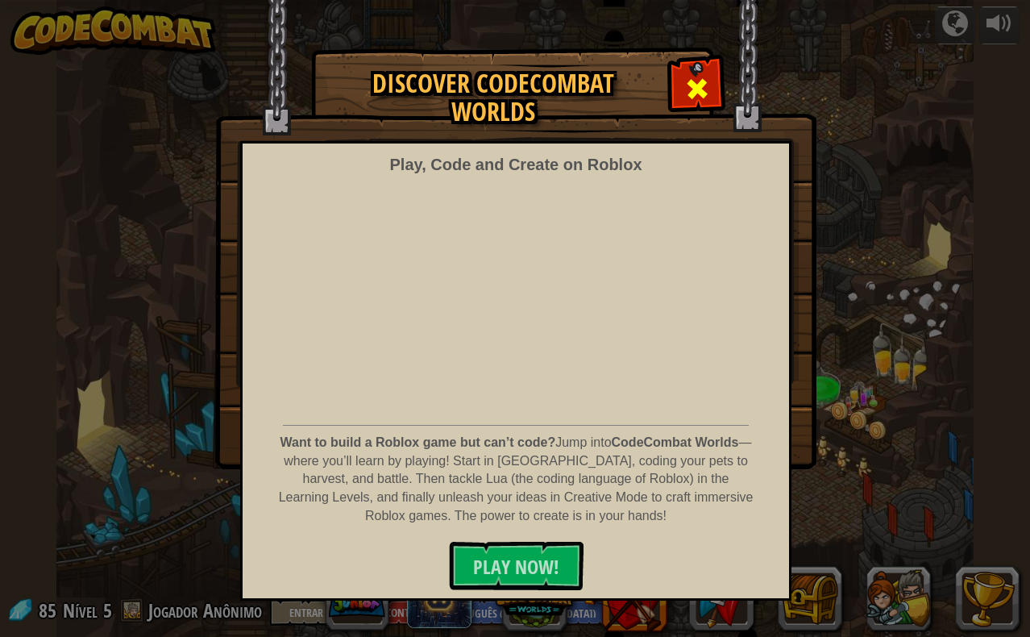
click at [701, 90] on span at bounding box center [697, 89] width 26 height 26
select select "pt-BR"
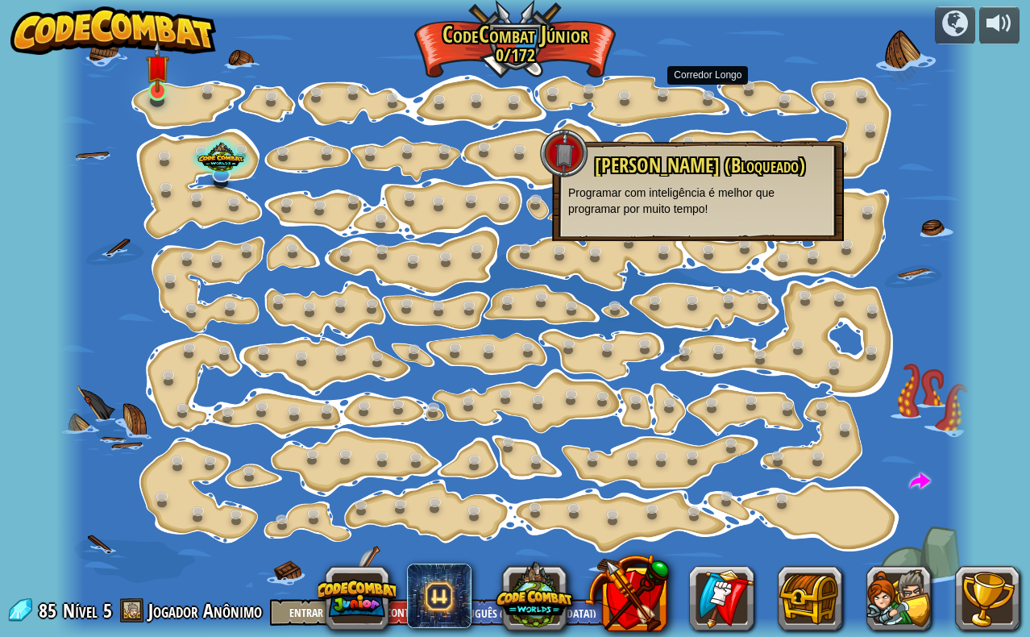
drag, startPoint x: 181, startPoint y: 84, endPoint x: 147, endPoint y: 79, distance: 34.2
click at [181, 82] on div at bounding box center [515, 318] width 918 height 637
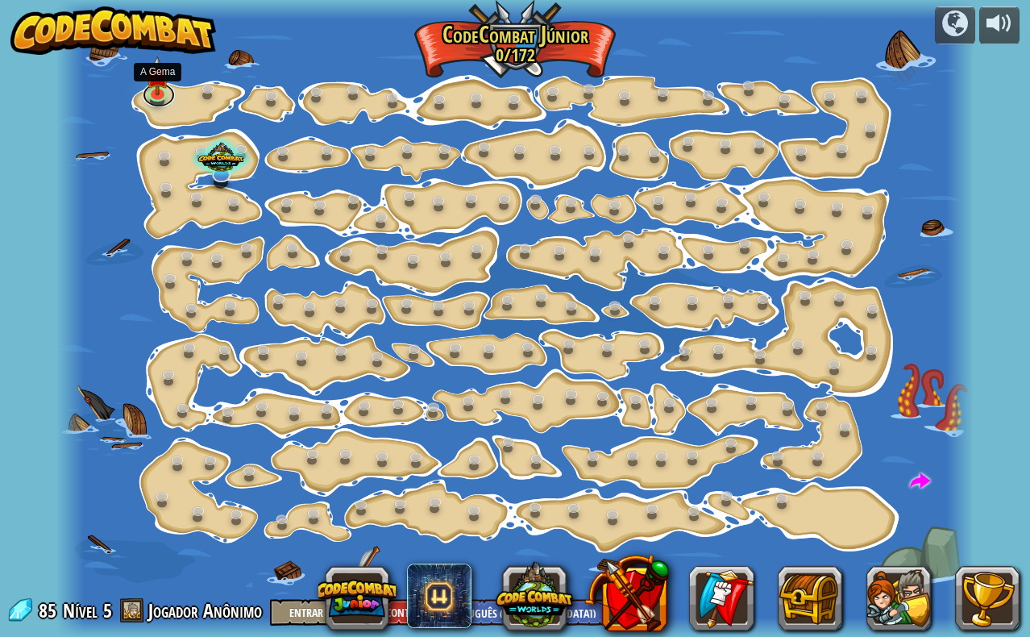
drag, startPoint x: 157, startPoint y: 102, endPoint x: 185, endPoint y: 135, distance: 43.5
click at [157, 102] on link at bounding box center [159, 95] width 32 height 24
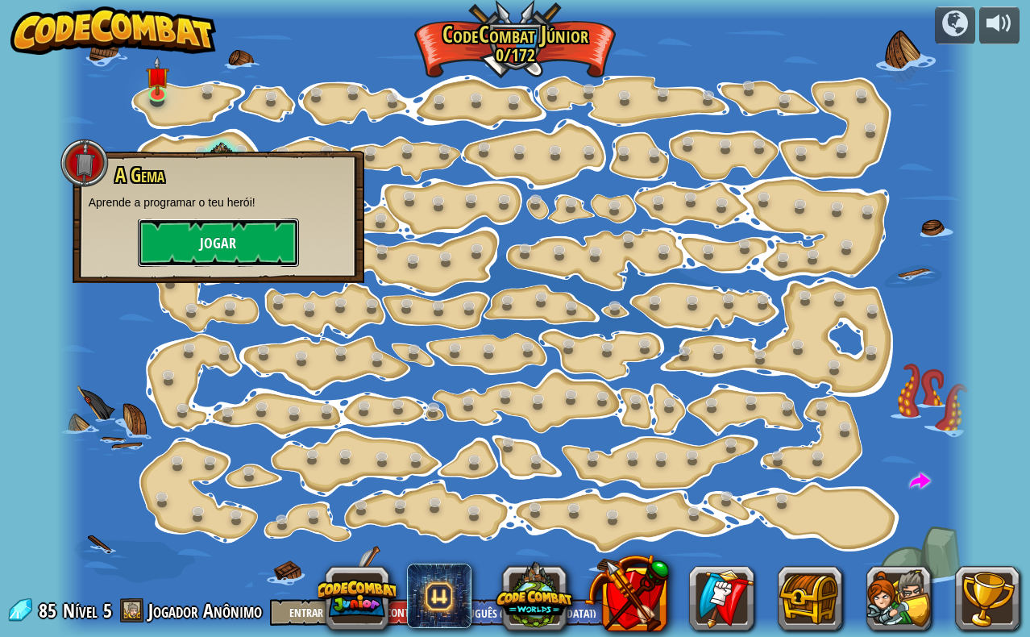
click at [217, 248] on button "Jogar" at bounding box center [218, 242] width 161 height 48
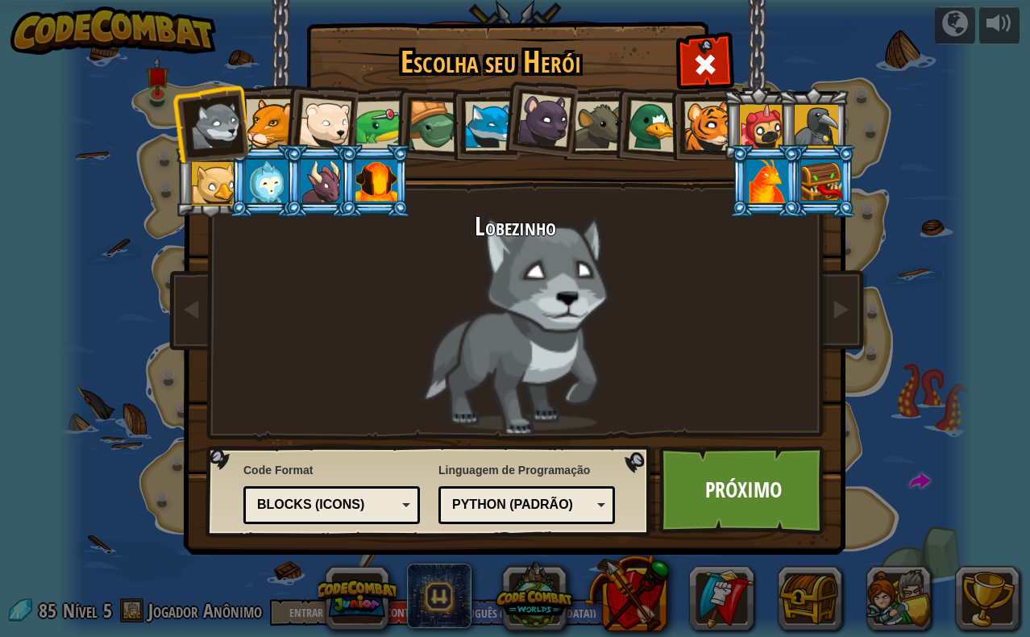
click at [291, 120] on li at bounding box center [320, 120] width 79 height 79
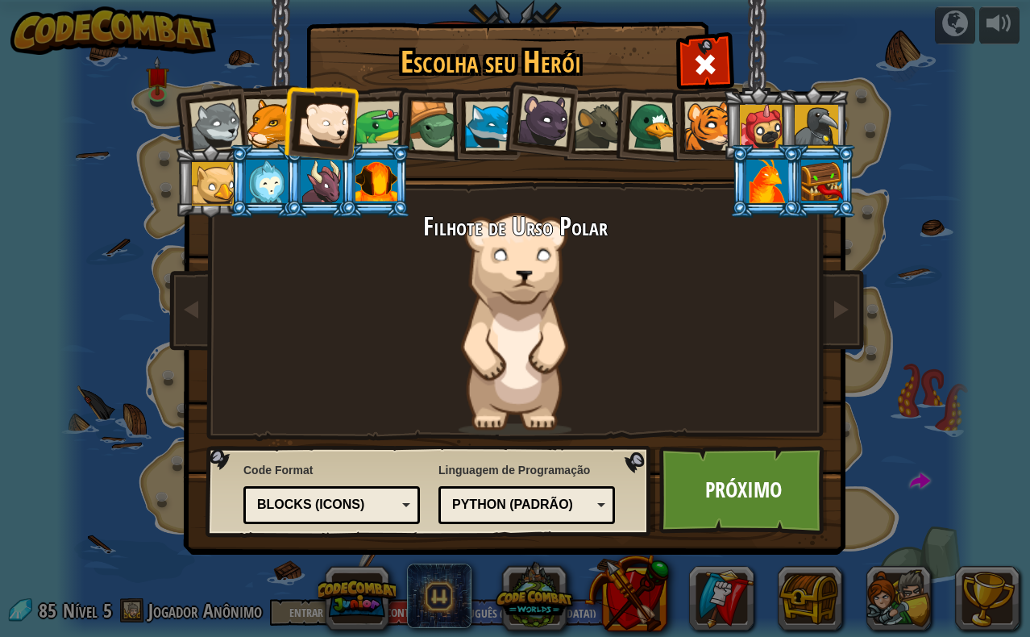
click at [435, 148] on div at bounding box center [435, 127] width 52 height 52
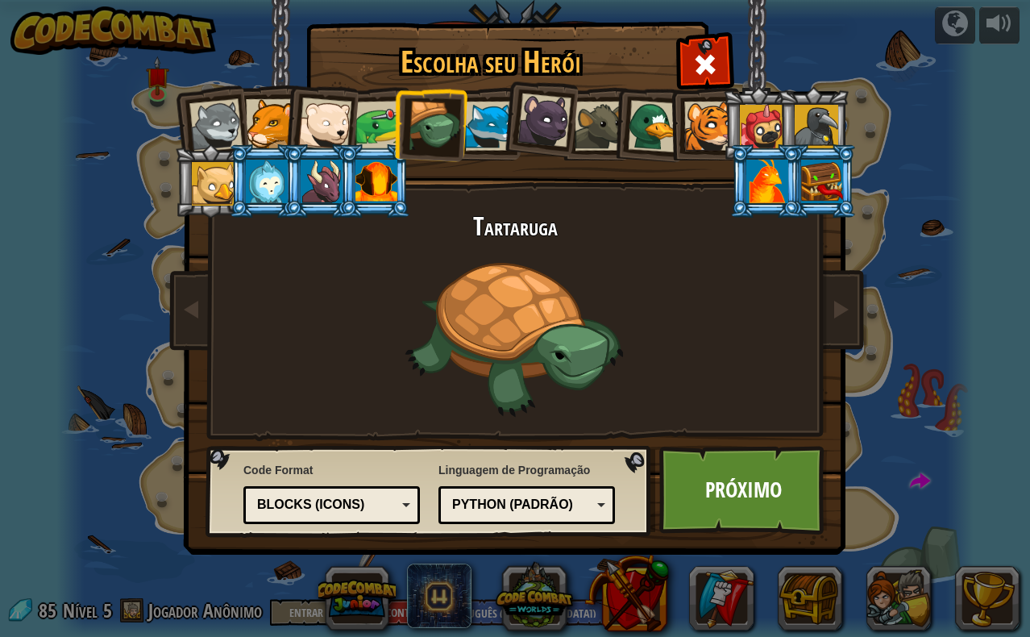
click at [582, 131] on div at bounding box center [599, 126] width 49 height 49
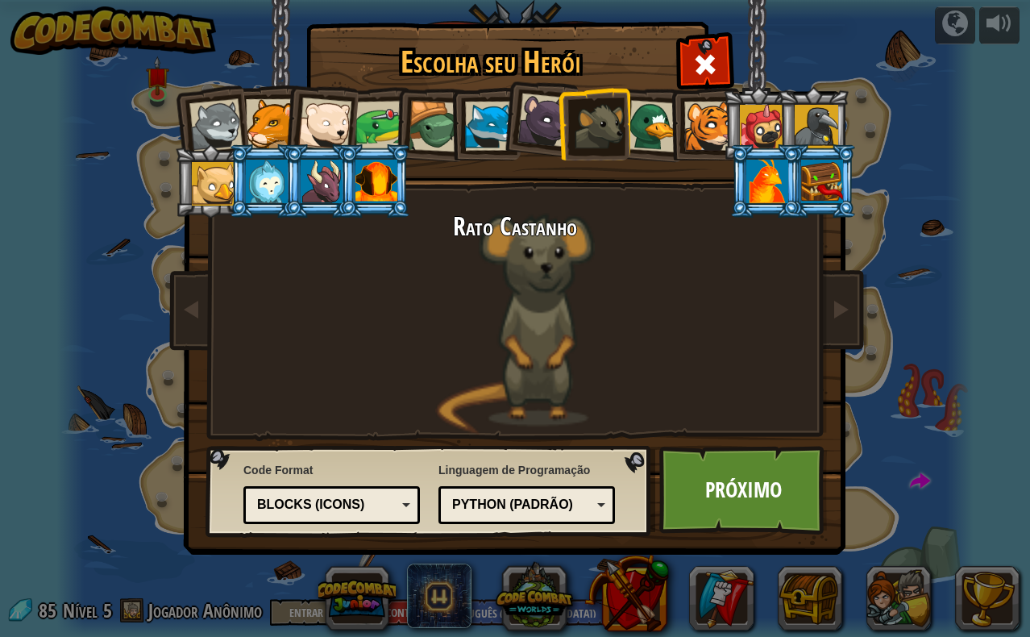
click at [649, 134] on div at bounding box center [654, 126] width 52 height 52
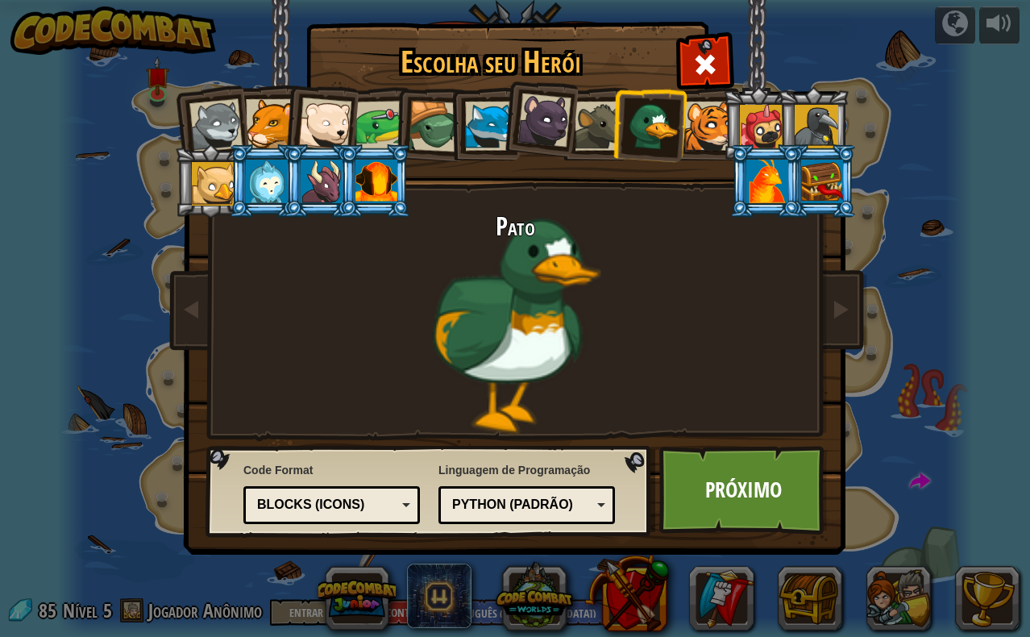
click at [695, 124] on div at bounding box center [708, 126] width 49 height 49
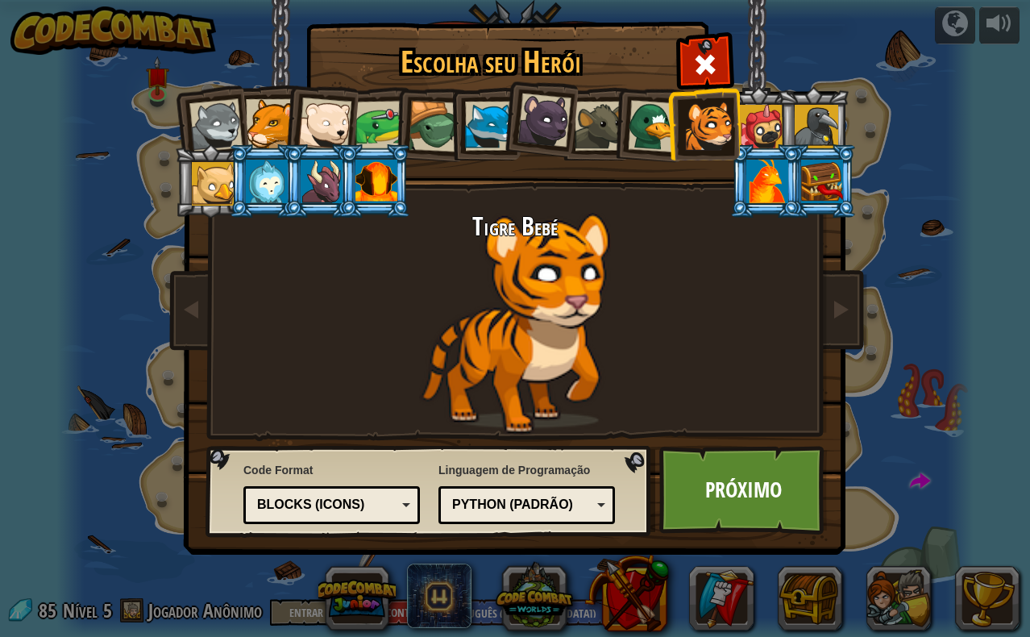
click at [665, 114] on div at bounding box center [654, 126] width 52 height 52
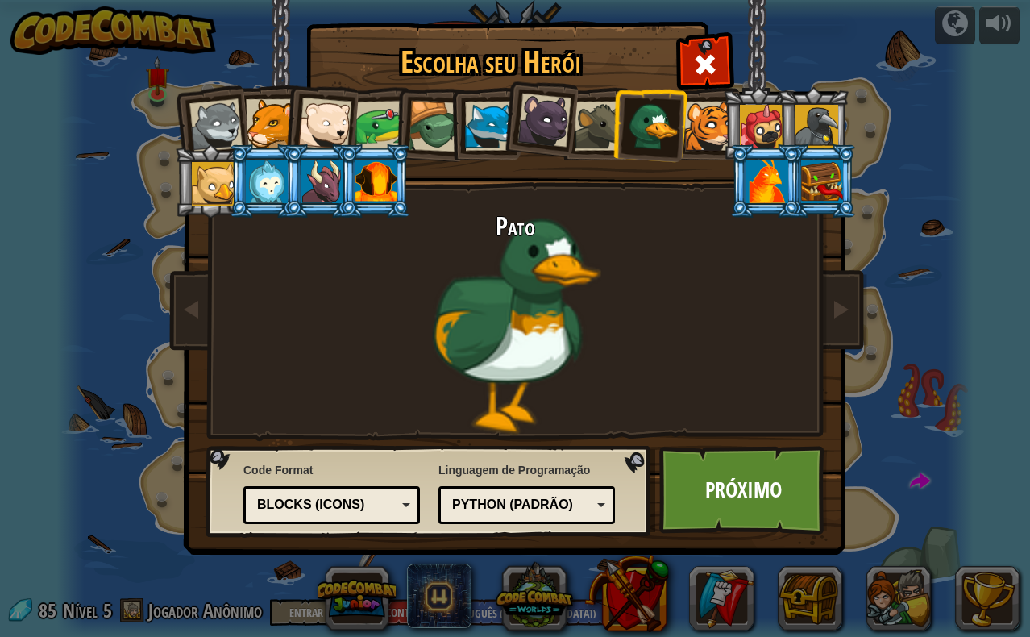
click at [551, 119] on div at bounding box center [545, 121] width 54 height 54
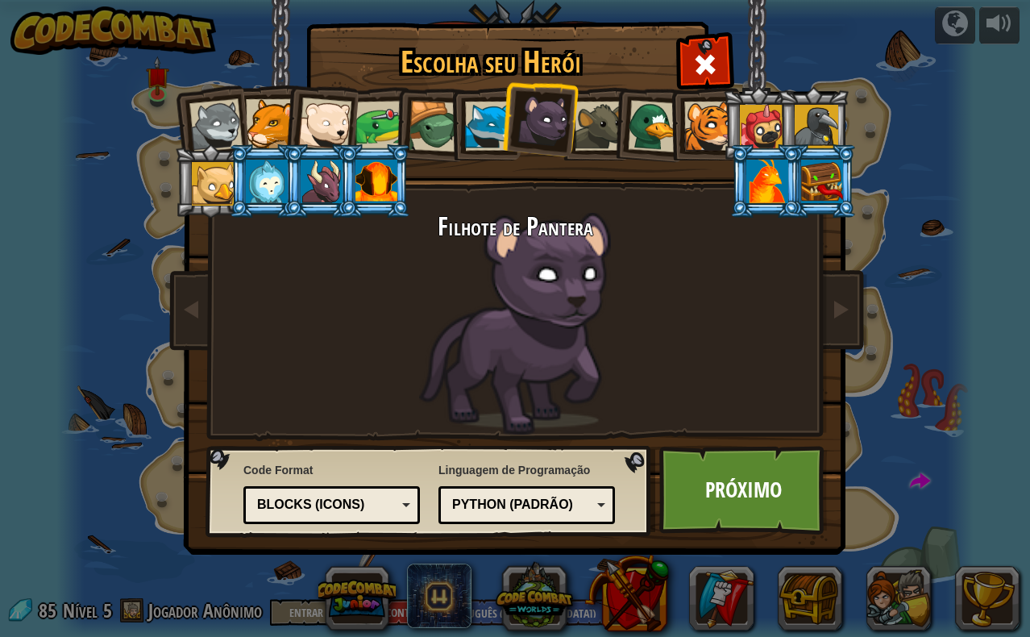
click at [612, 123] on li at bounding box center [648, 124] width 77 height 78
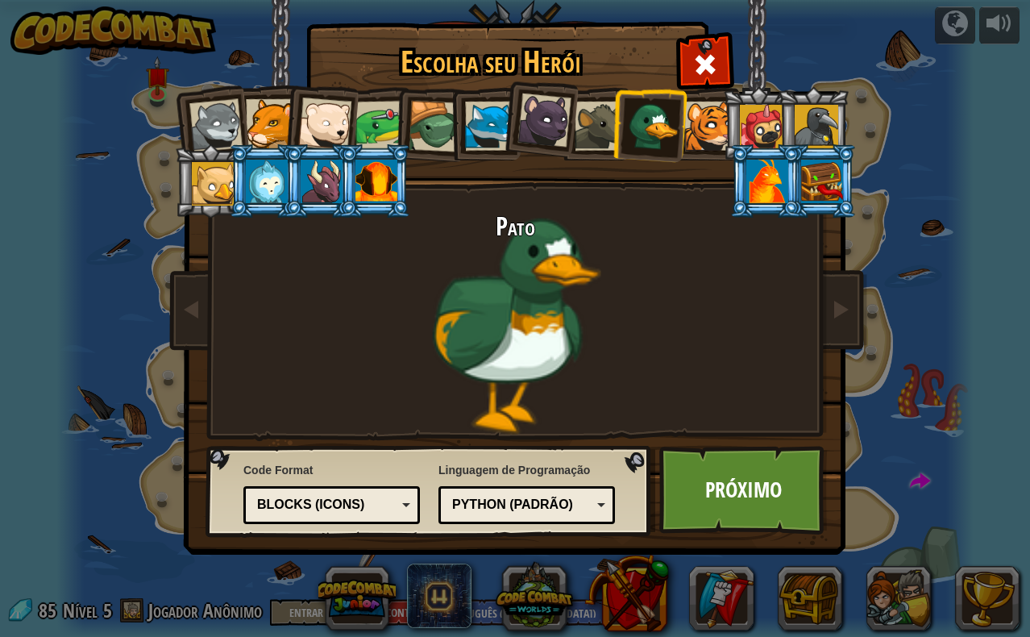
drag, startPoint x: 380, startPoint y: 196, endPoint x: 374, endPoint y: 189, distance: 8.6
click at [379, 195] on div at bounding box center [377, 182] width 42 height 44
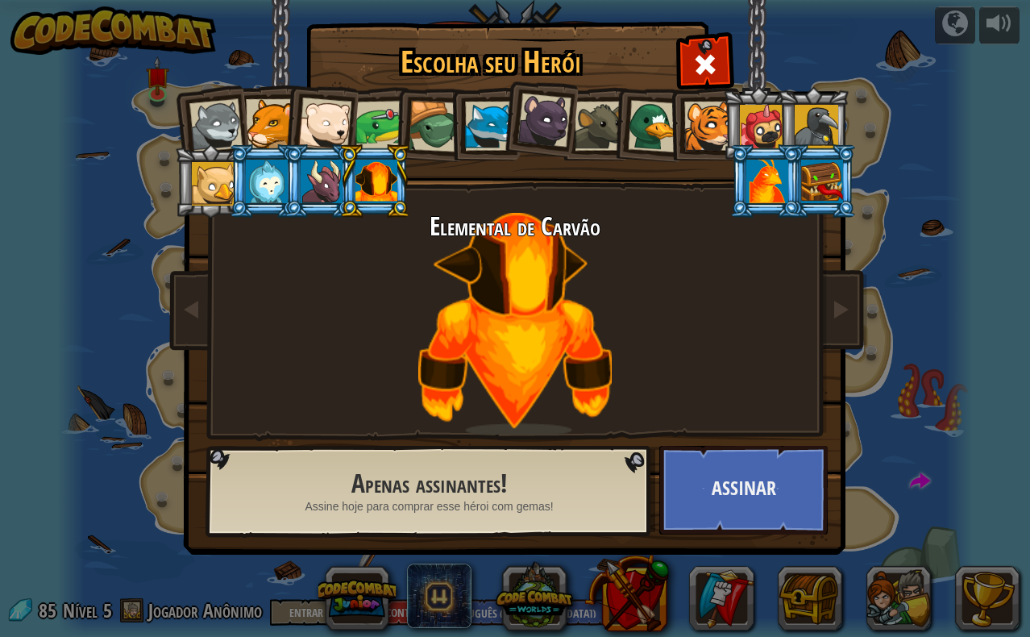
click at [585, 120] on div at bounding box center [599, 126] width 49 height 49
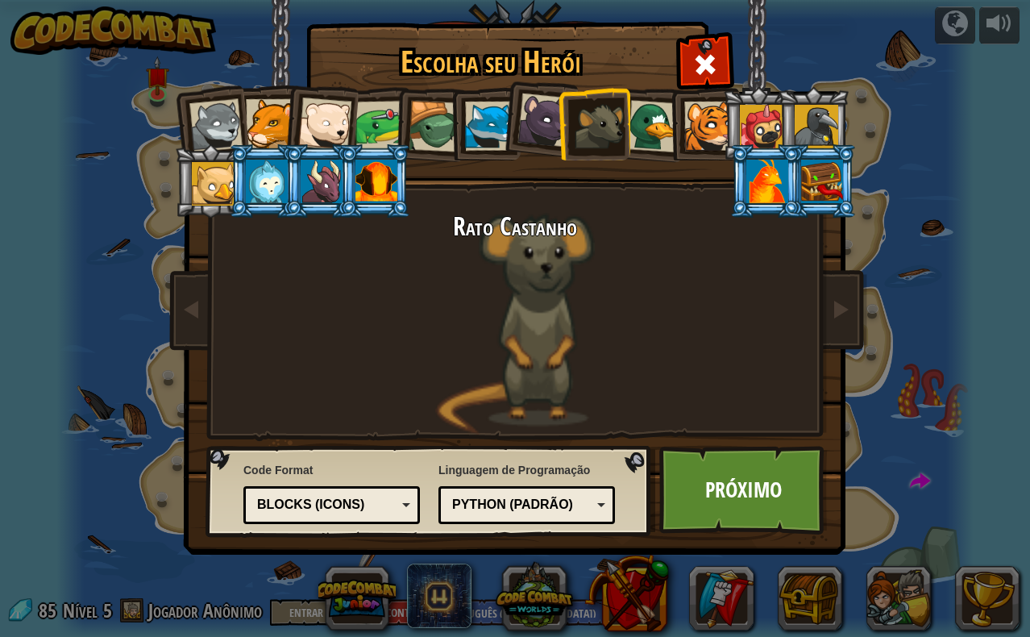
click at [656, 141] on div at bounding box center [654, 126] width 52 height 52
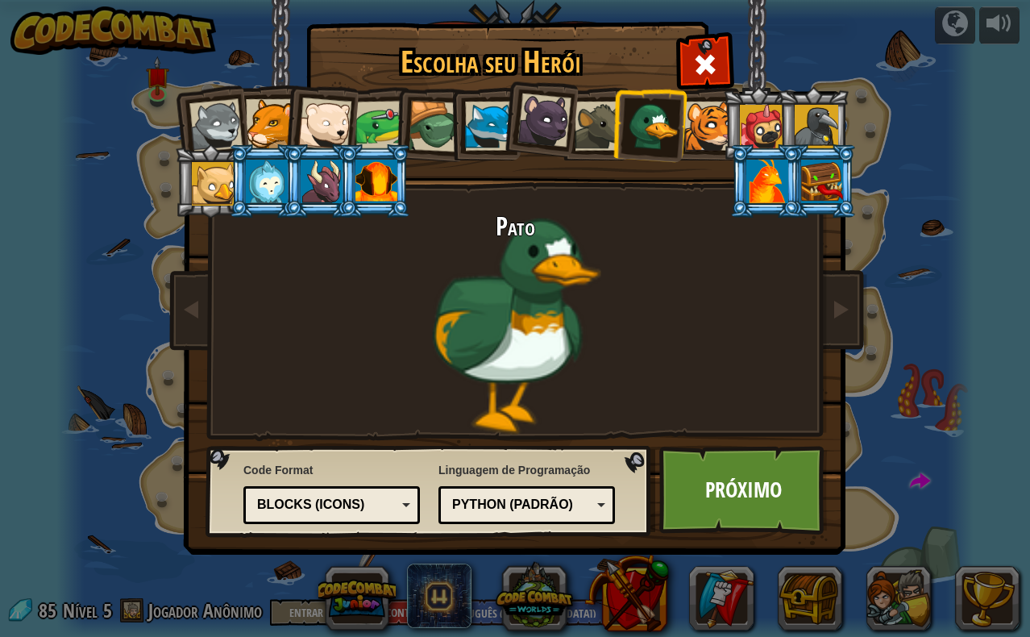
click at [498, 134] on div at bounding box center [489, 126] width 49 height 49
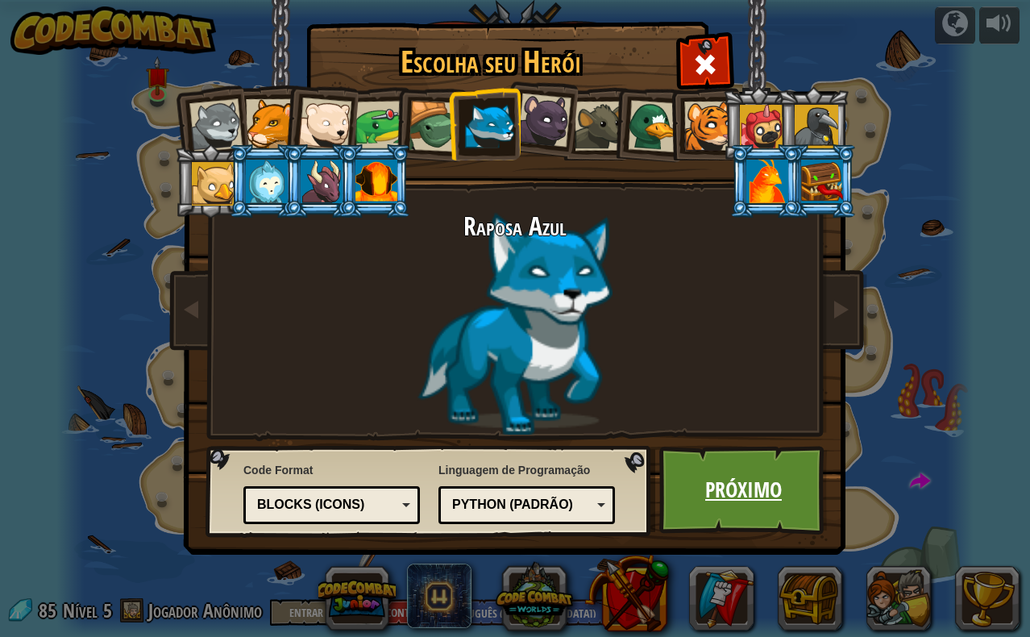
click at [745, 486] on link "Próximo" at bounding box center [743, 490] width 168 height 89
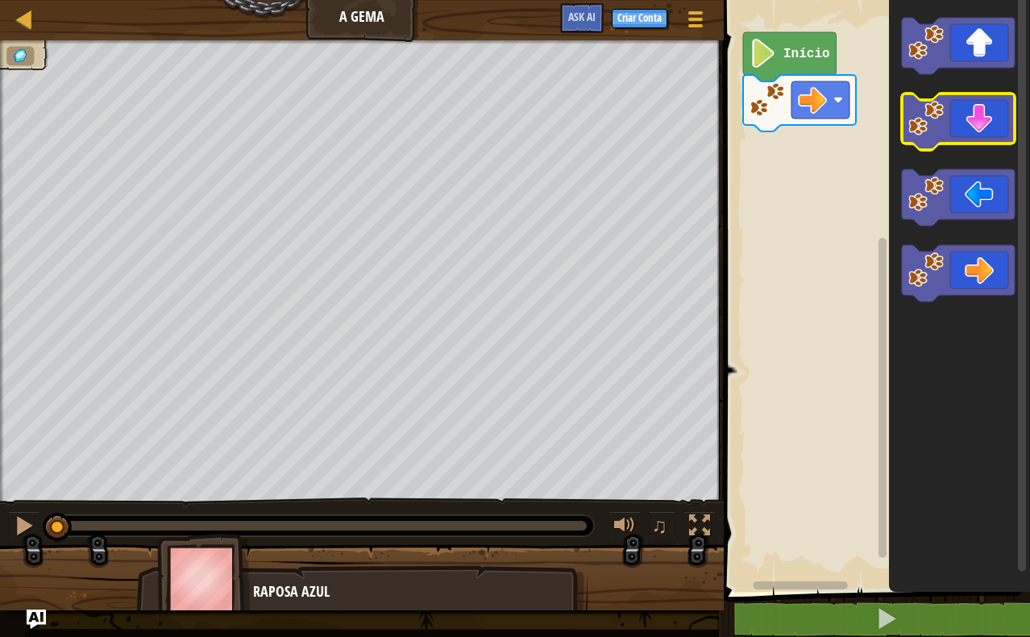
click at [926, 133] on image "Espaço de trabalho do Blockly" at bounding box center [926, 118] width 35 height 35
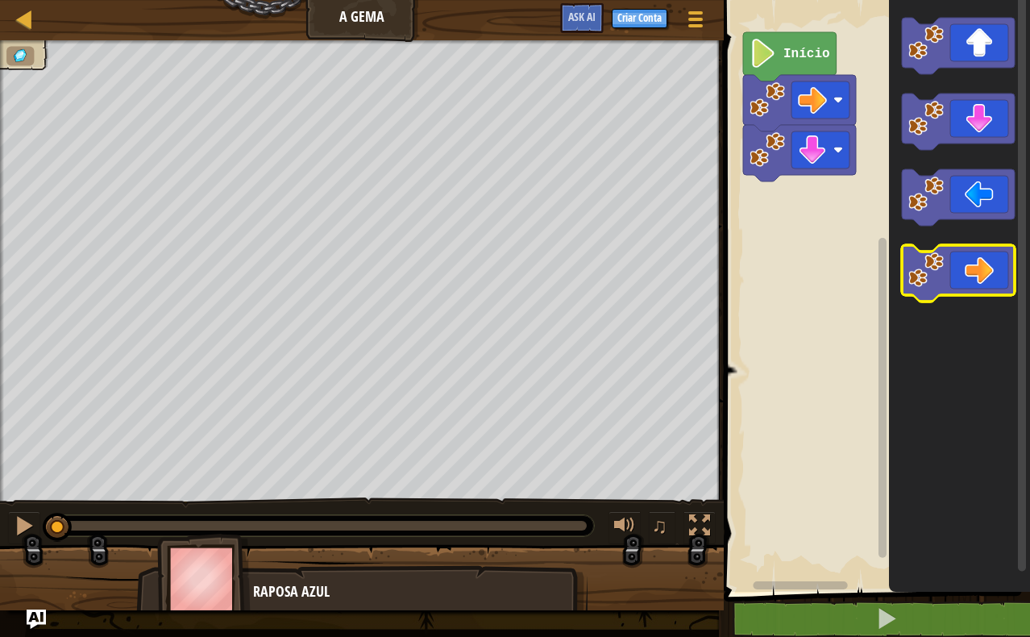
click at [934, 275] on image "Espaço de trabalho do Blockly" at bounding box center [926, 269] width 35 height 35
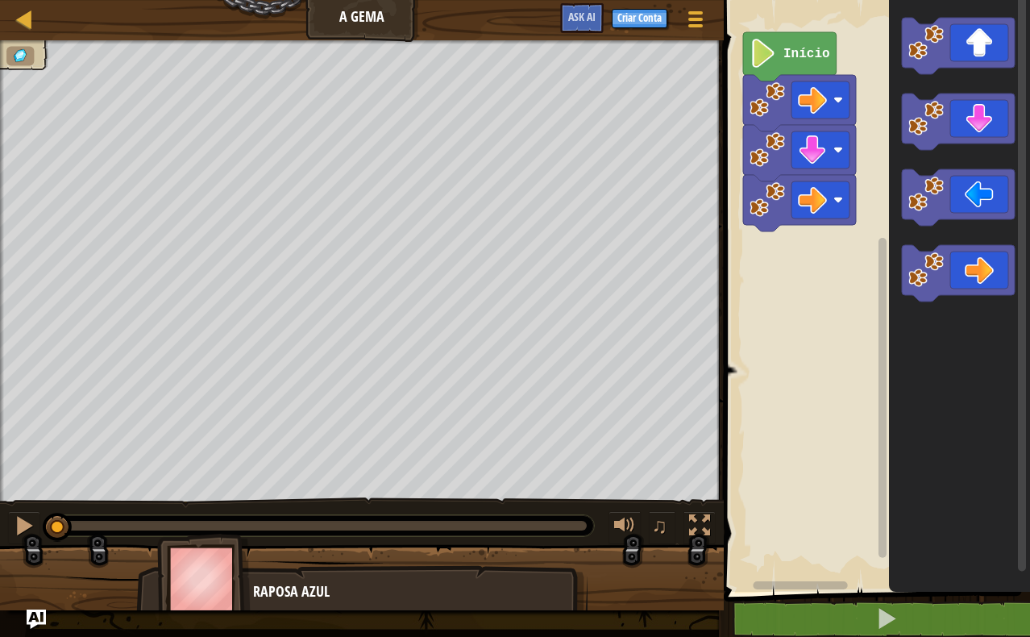
click at [798, 56] on text "Início" at bounding box center [807, 54] width 47 height 15
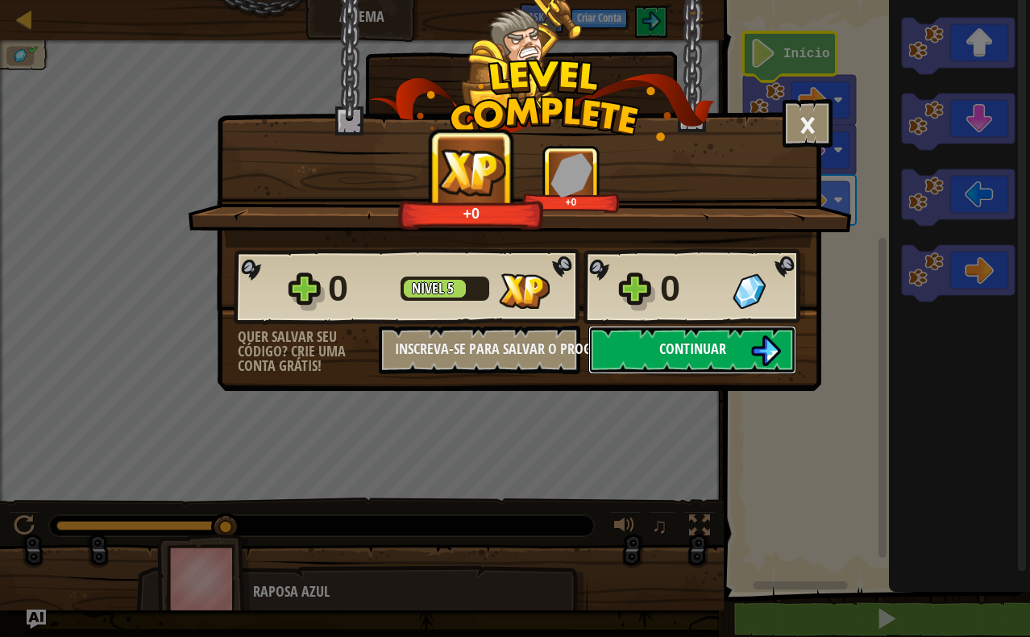
click at [735, 366] on button "Continuar" at bounding box center [692, 350] width 208 height 48
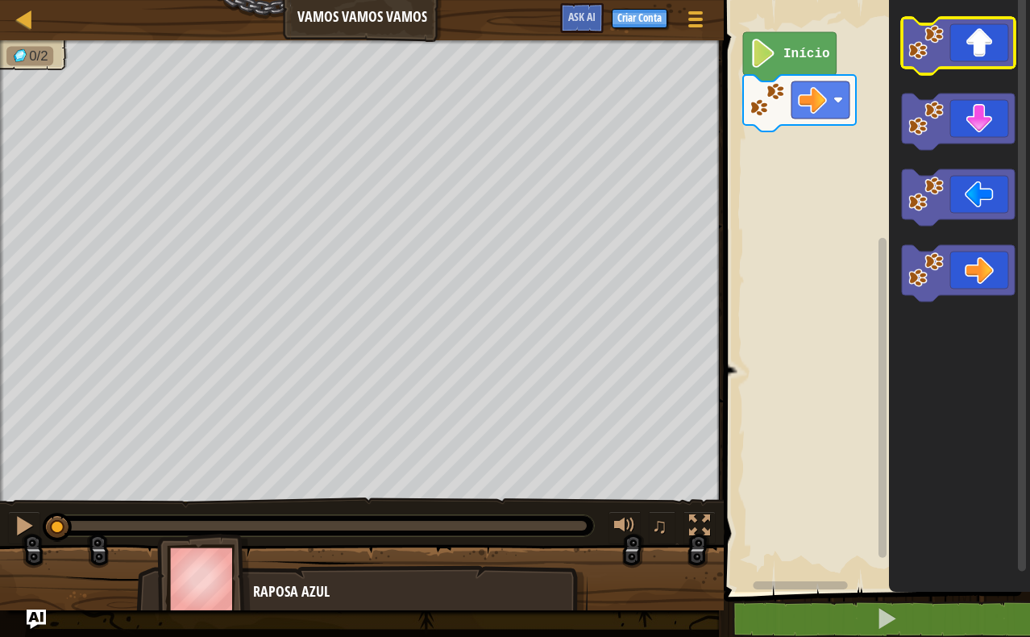
click at [968, 45] on icon "Espaço de trabalho do Blockly" at bounding box center [958, 46] width 113 height 56
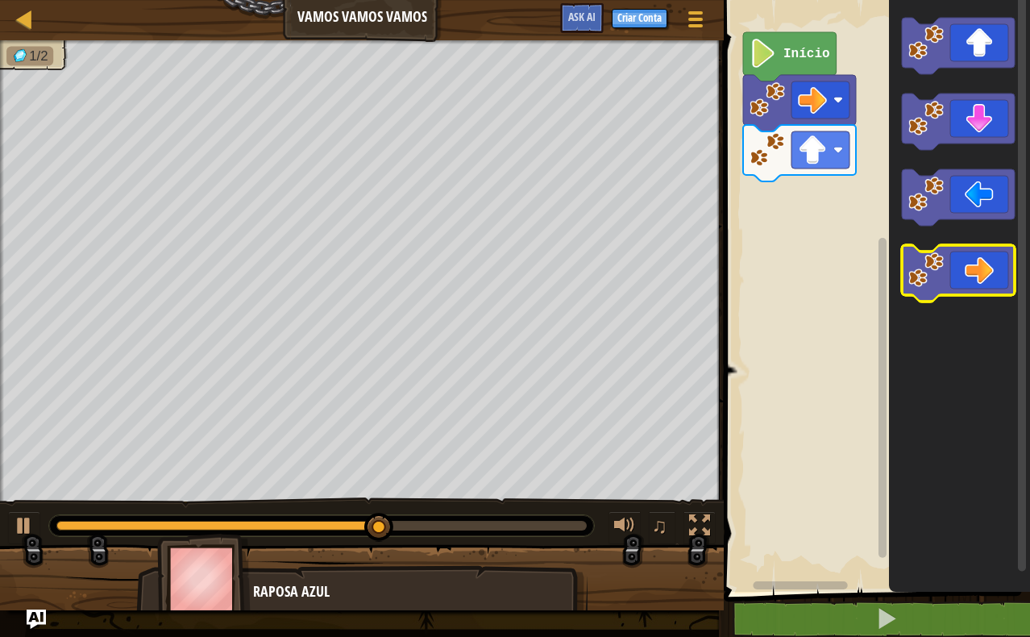
click at [944, 277] on image "Espaço de trabalho do Blockly" at bounding box center [926, 269] width 35 height 35
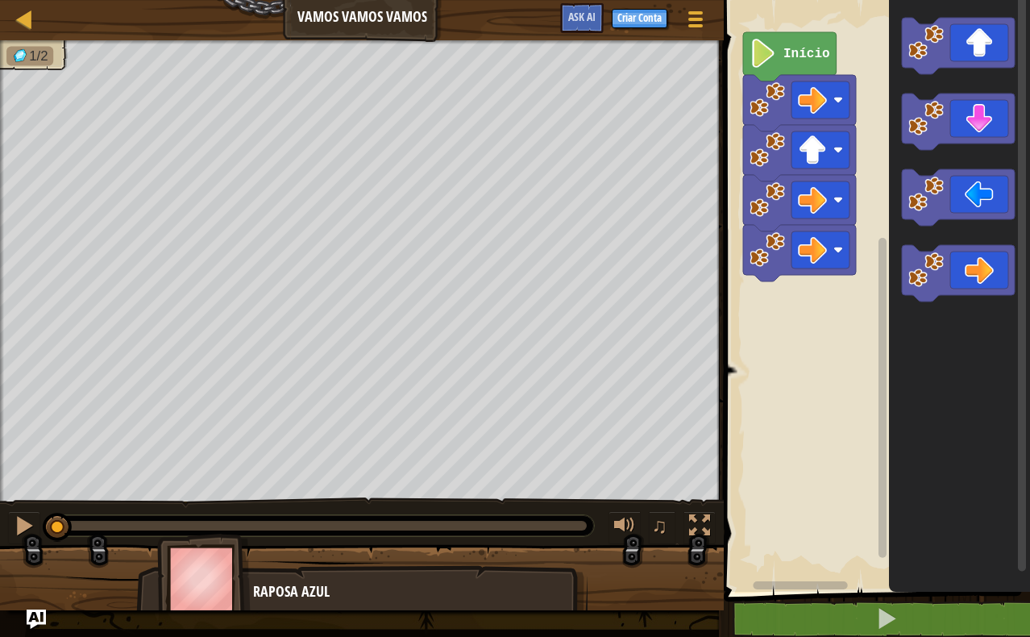
click at [799, 49] on g "Início" at bounding box center [874, 292] width 311 height 600
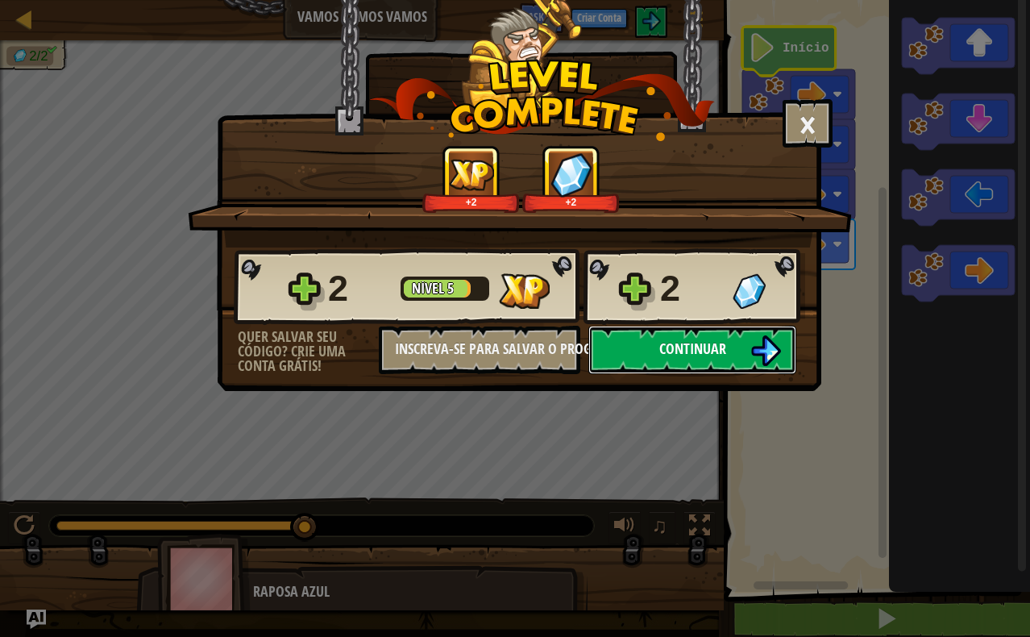
click at [700, 344] on span "Continuar" at bounding box center [692, 349] width 67 height 20
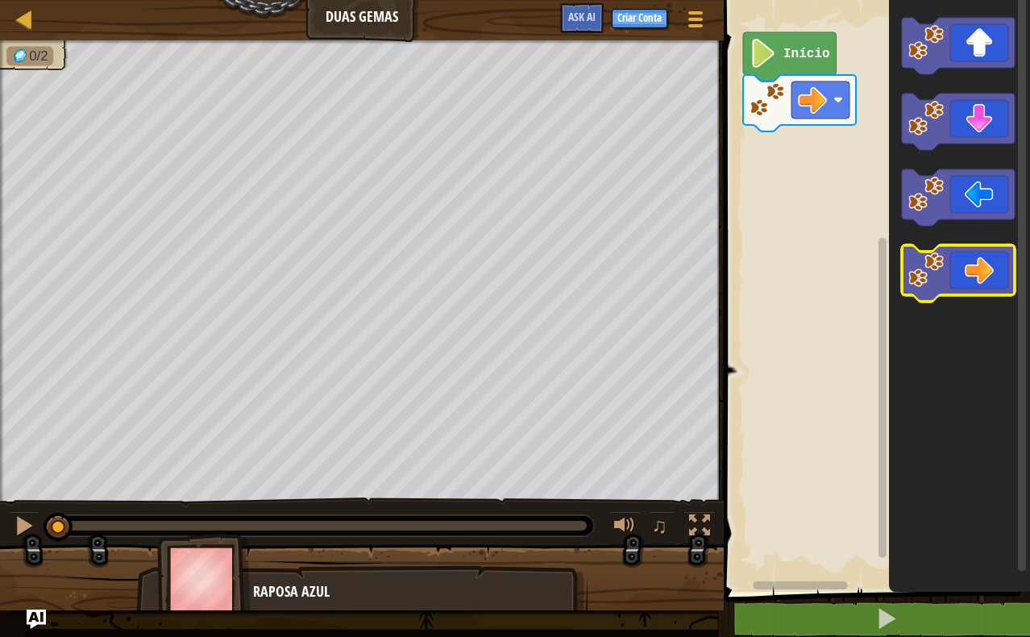
click at [948, 271] on icon "Espaço de trabalho do Blockly" at bounding box center [958, 273] width 113 height 56
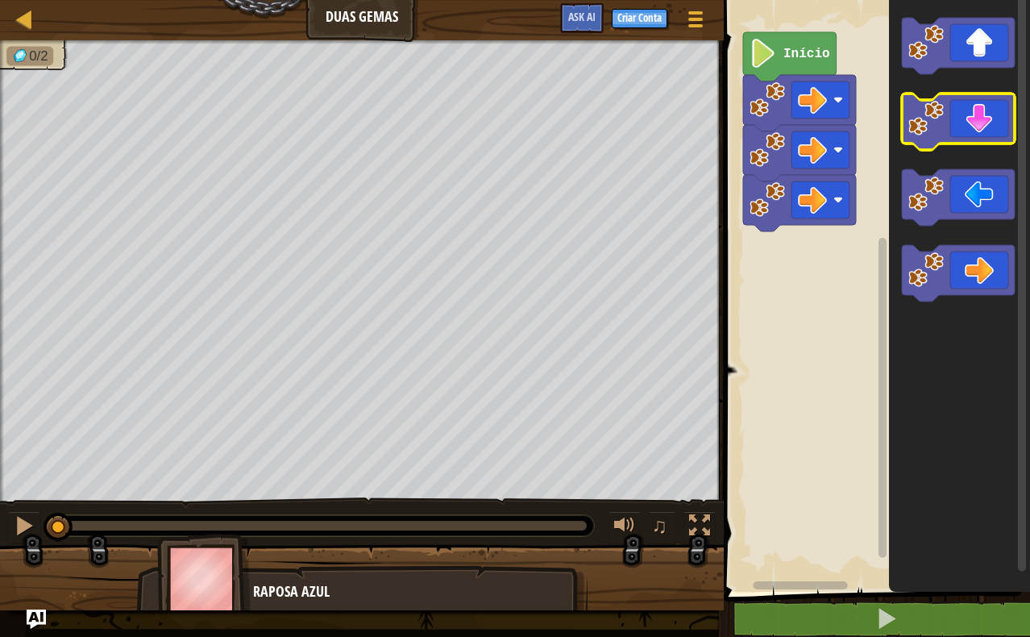
click at [950, 117] on icon "Espaço de trabalho do Blockly" at bounding box center [958, 122] width 113 height 56
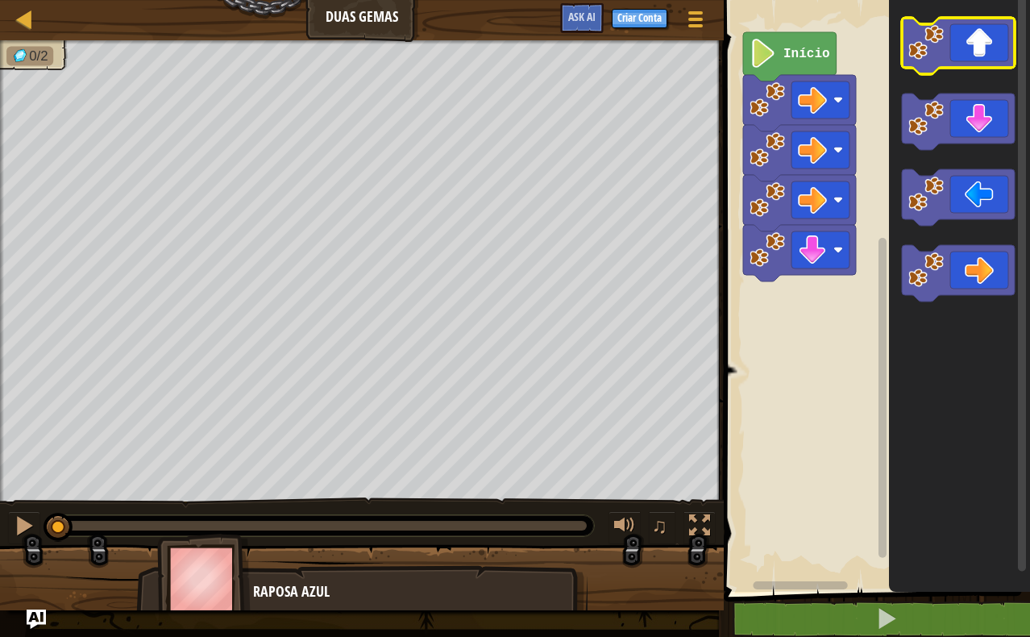
click at [959, 28] on icon "Espaço de trabalho do Blockly" at bounding box center [958, 46] width 113 height 56
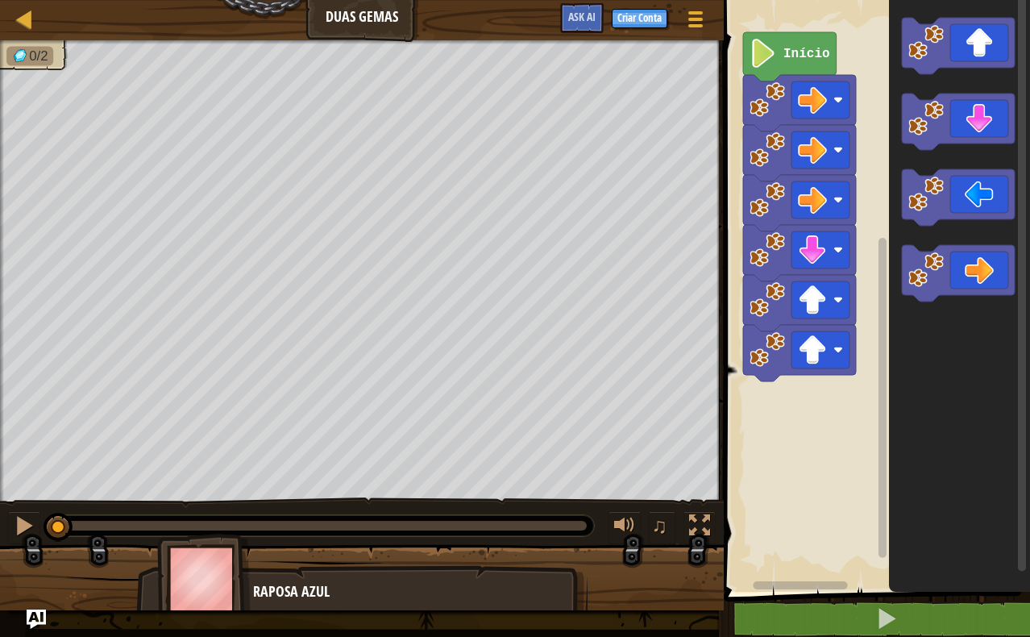
click at [794, 41] on icon "Espaço de trabalho do Blockly" at bounding box center [790, 56] width 94 height 49
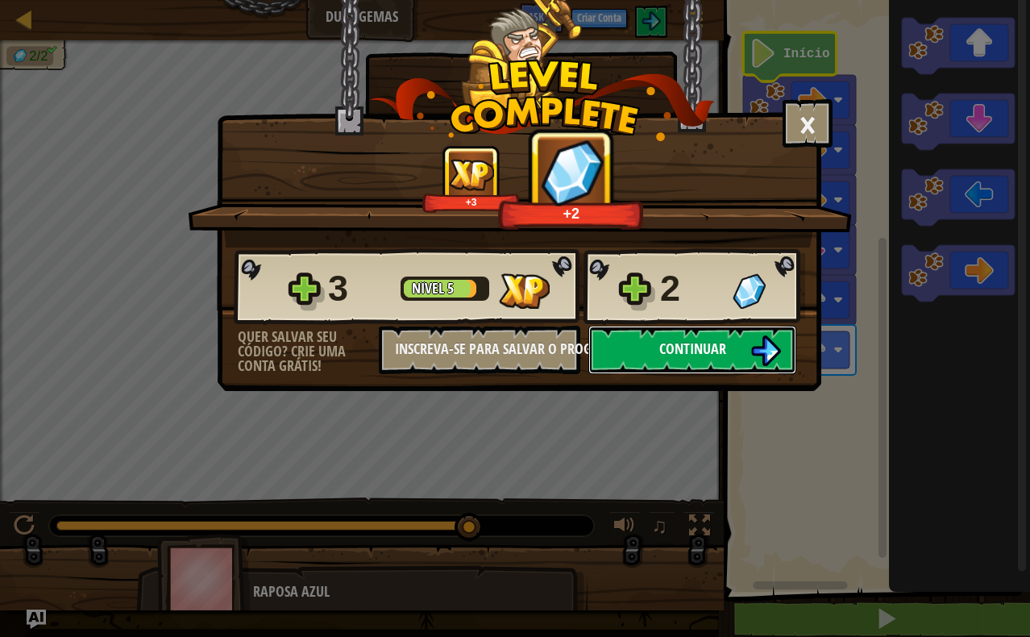
click at [743, 343] on button "Continuar" at bounding box center [692, 350] width 208 height 48
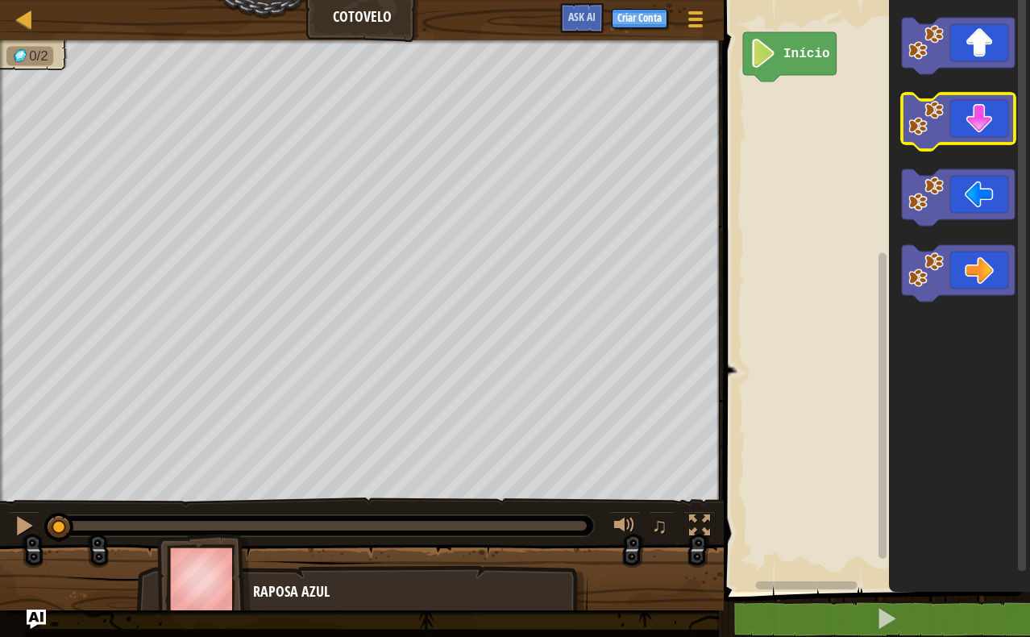
click at [961, 122] on icon "Espaço de trabalho do Blockly" at bounding box center [958, 122] width 113 height 56
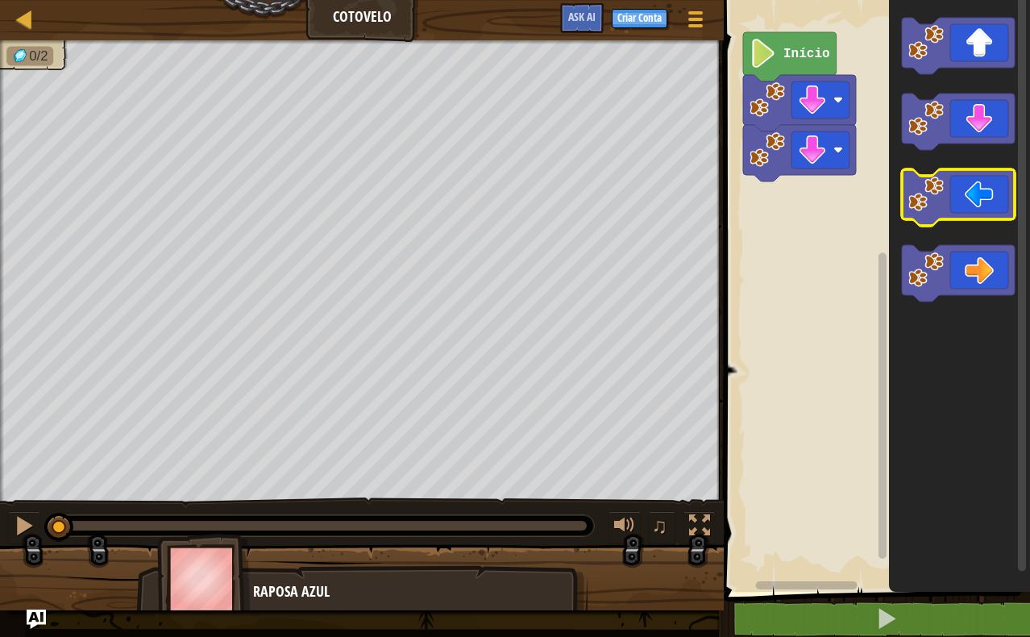
click at [943, 201] on image "Espaço de trabalho do Blockly" at bounding box center [926, 194] width 35 height 35
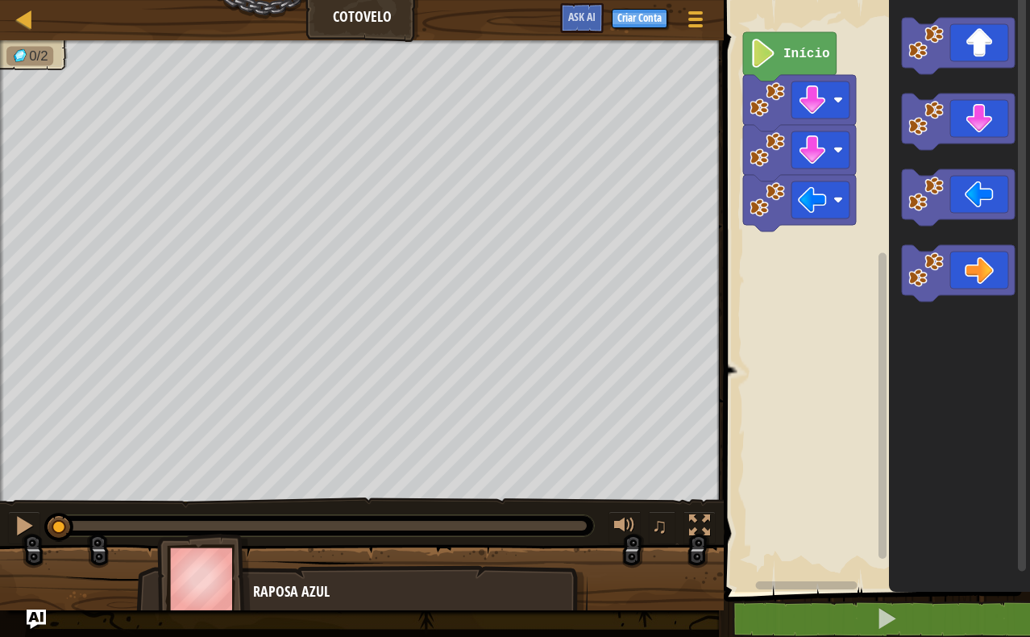
click at [809, 58] on text "Início" at bounding box center [807, 54] width 47 height 15
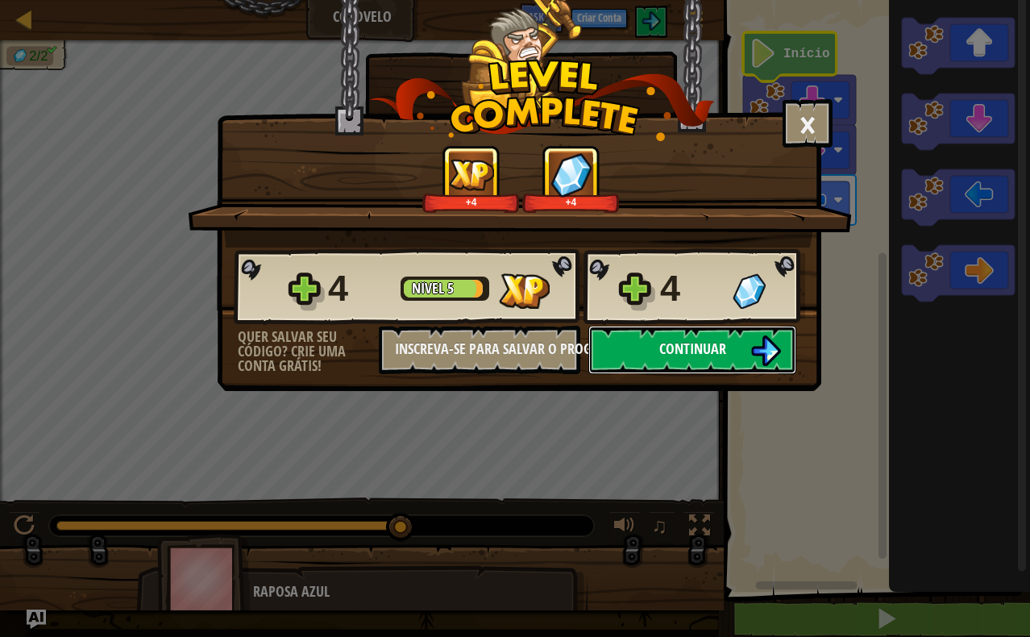
click at [726, 343] on button "Continuar" at bounding box center [692, 350] width 208 height 48
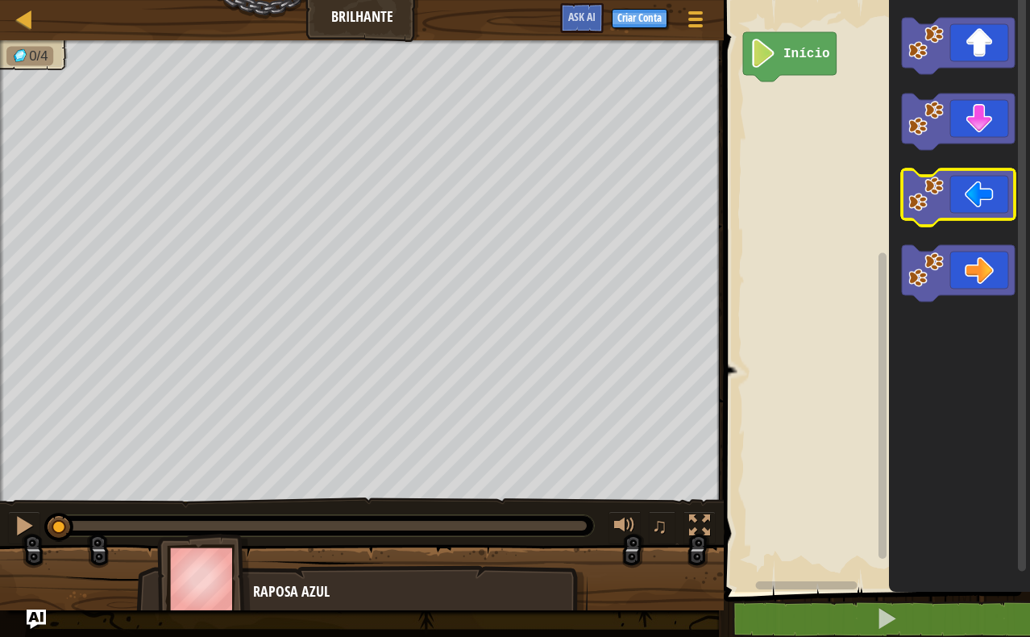
click at [967, 188] on icon "Espaço de trabalho do Blockly" at bounding box center [958, 197] width 113 height 56
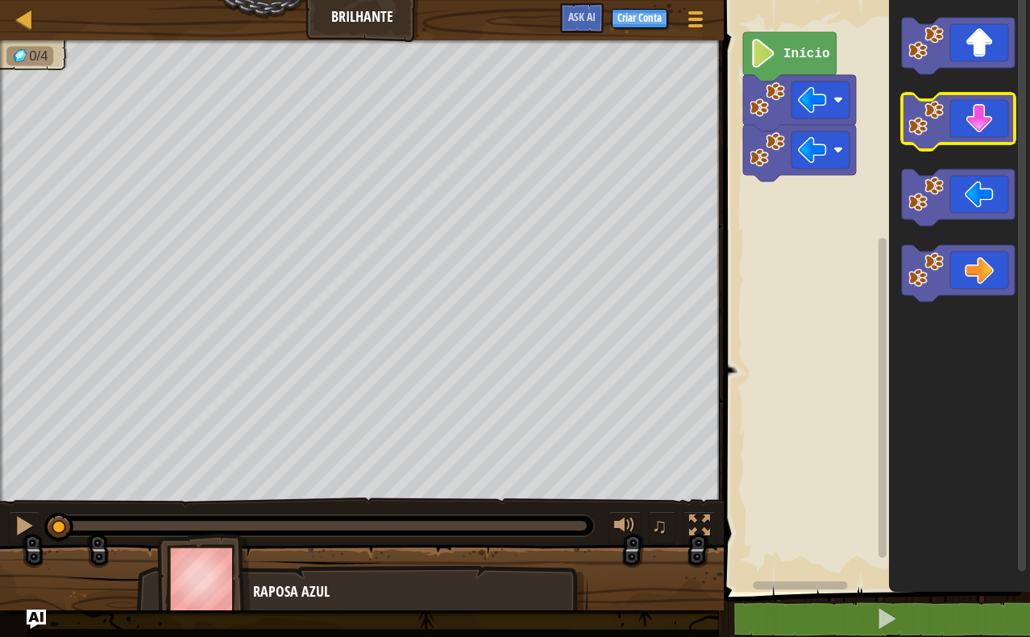
click at [964, 110] on icon "Espaço de trabalho do Blockly" at bounding box center [958, 122] width 113 height 56
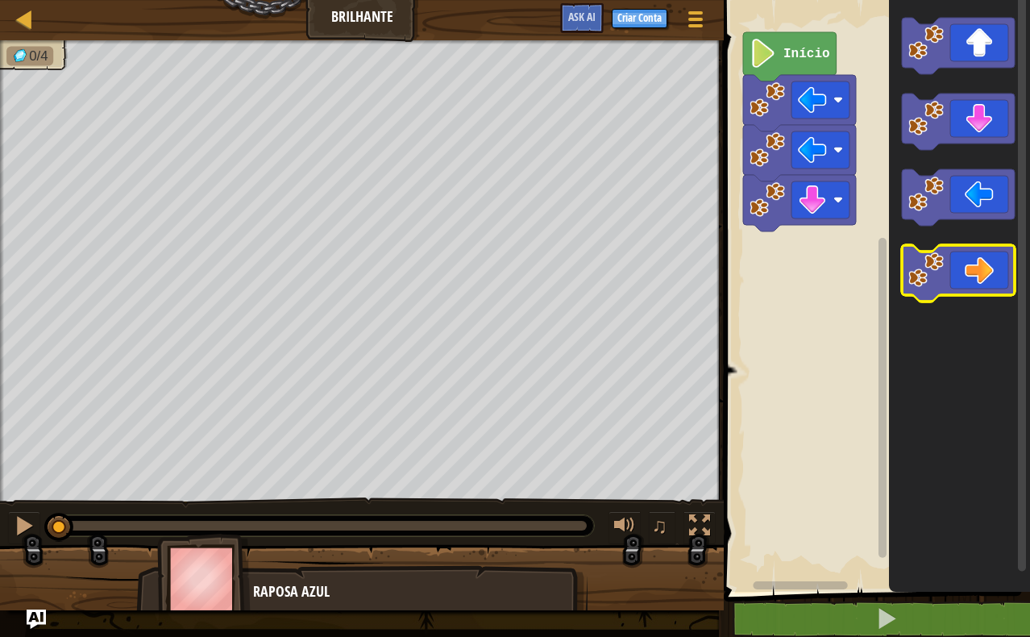
click at [985, 273] on icon "Espaço de trabalho do Blockly" at bounding box center [958, 273] width 113 height 56
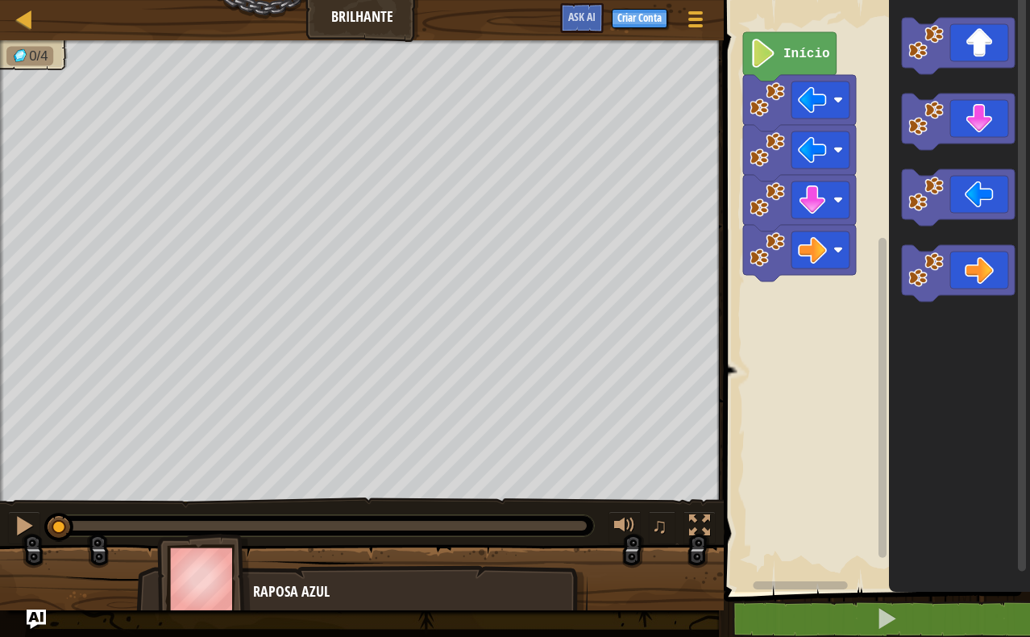
click at [793, 44] on icon "Espaço de trabalho do Blockly" at bounding box center [790, 56] width 94 height 49
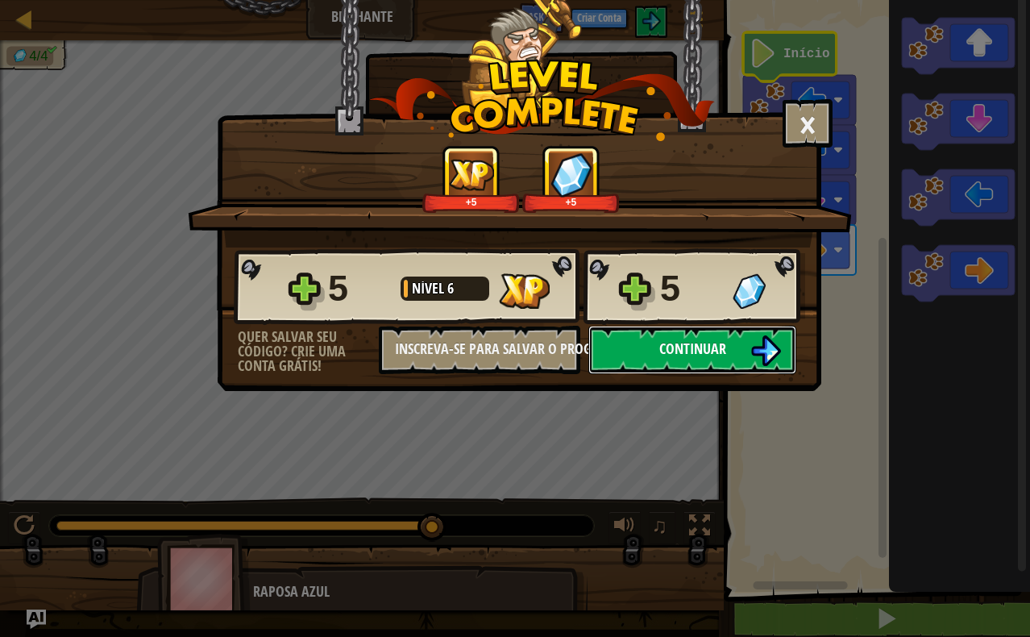
click at [744, 350] on button "Continuar" at bounding box center [692, 350] width 208 height 48
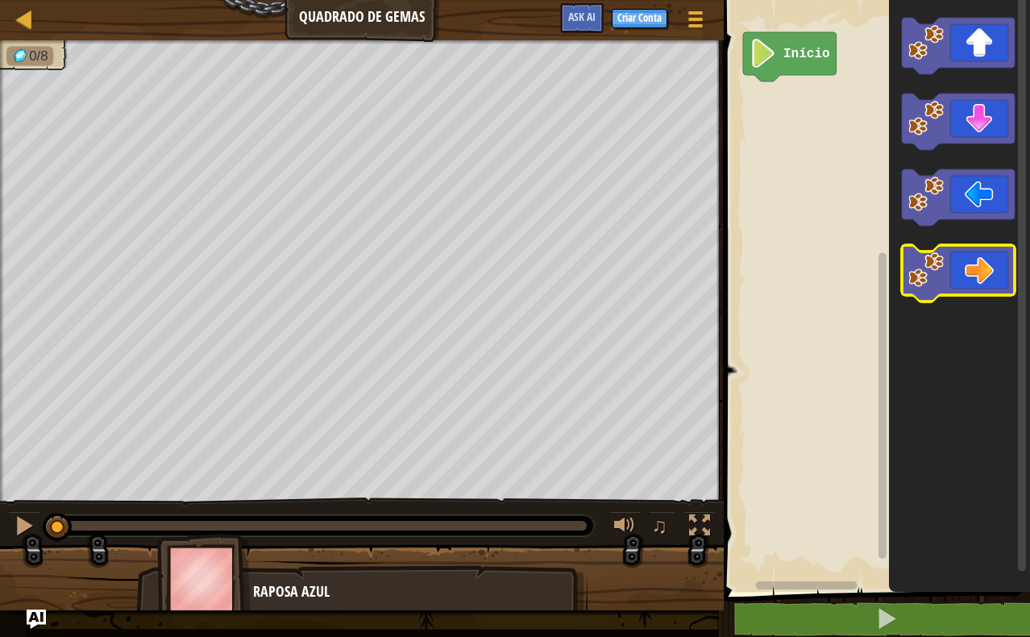
click at [948, 265] on icon "Espaço de trabalho do Blockly" at bounding box center [958, 273] width 113 height 56
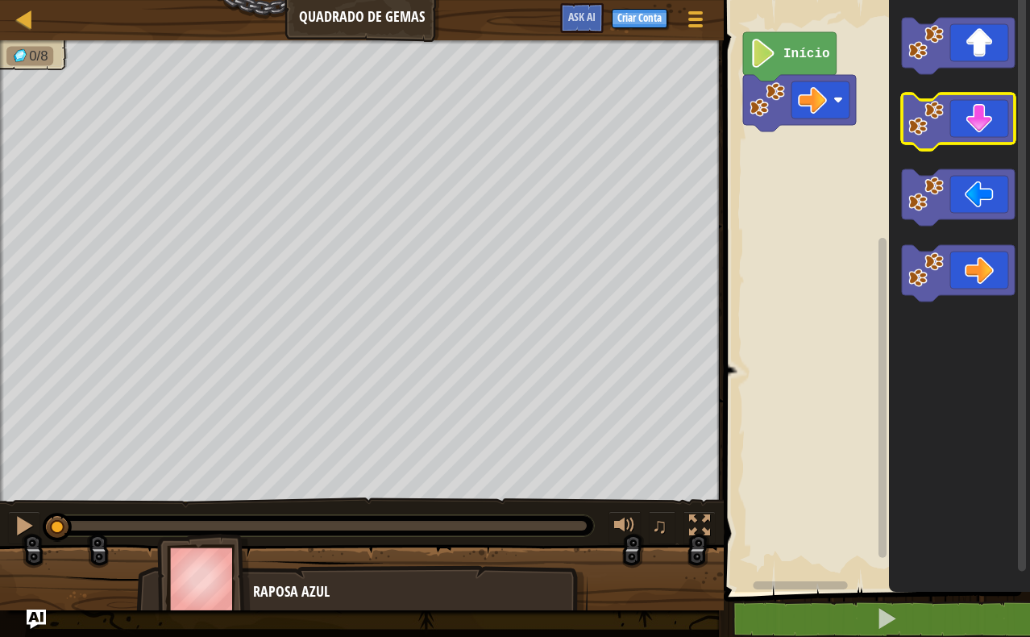
click at [967, 119] on icon "Espaço de trabalho do Blockly" at bounding box center [958, 122] width 113 height 56
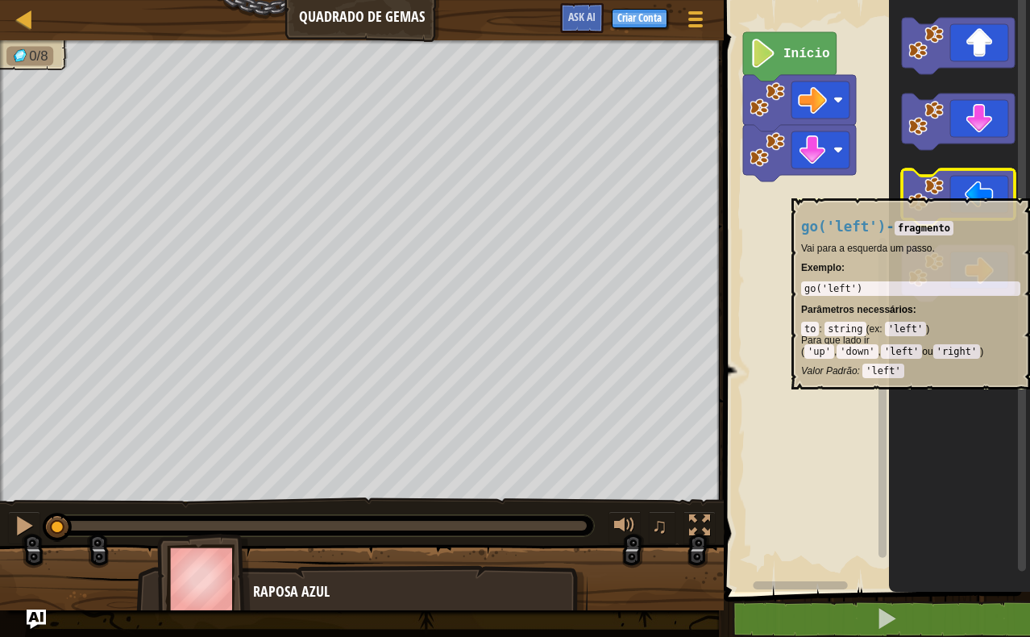
click at [957, 189] on icon "Espaço de trabalho do Blockly" at bounding box center [958, 197] width 113 height 56
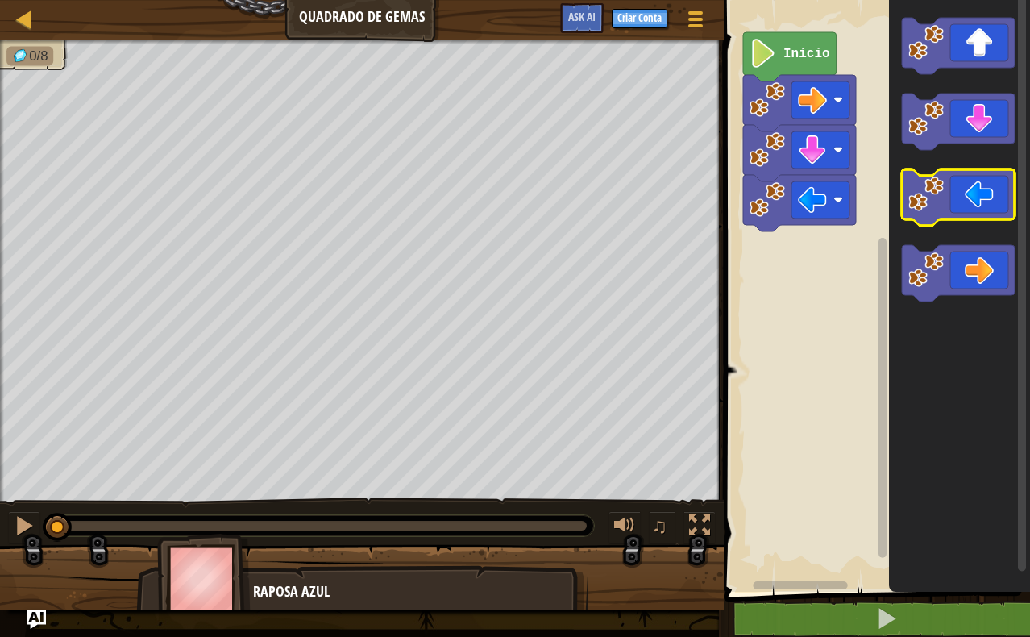
click at [957, 189] on icon "Espaço de trabalho do Blockly" at bounding box center [958, 197] width 113 height 56
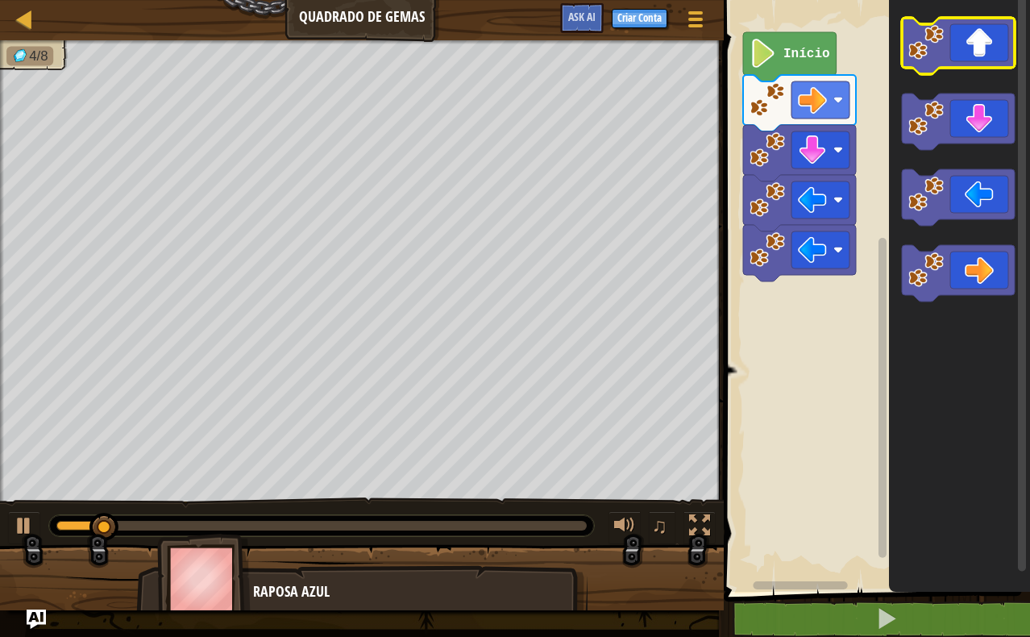
click at [984, 31] on icon "Espaço de trabalho do Blockly" at bounding box center [958, 46] width 113 height 56
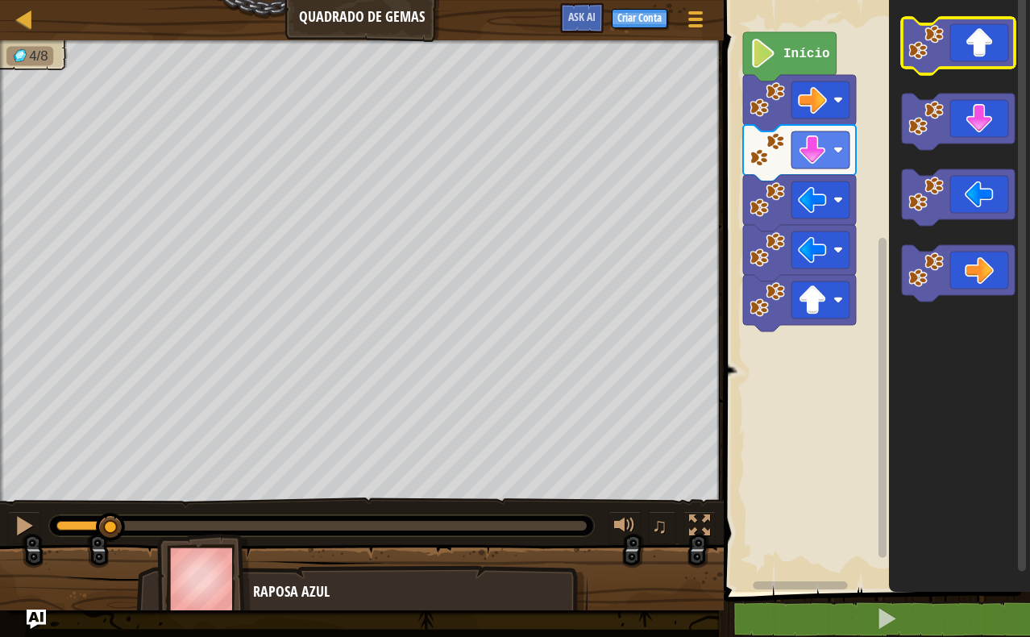
click at [982, 31] on icon "Espaço de trabalho do Blockly" at bounding box center [958, 46] width 113 height 56
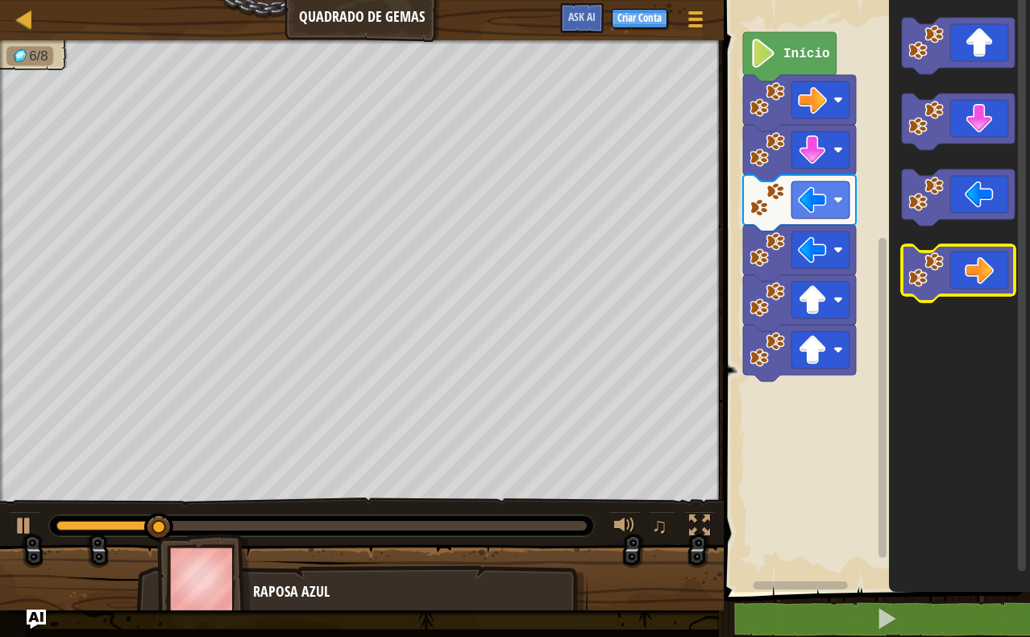
click at [959, 246] on icon "Espaço de trabalho do Blockly" at bounding box center [958, 273] width 113 height 56
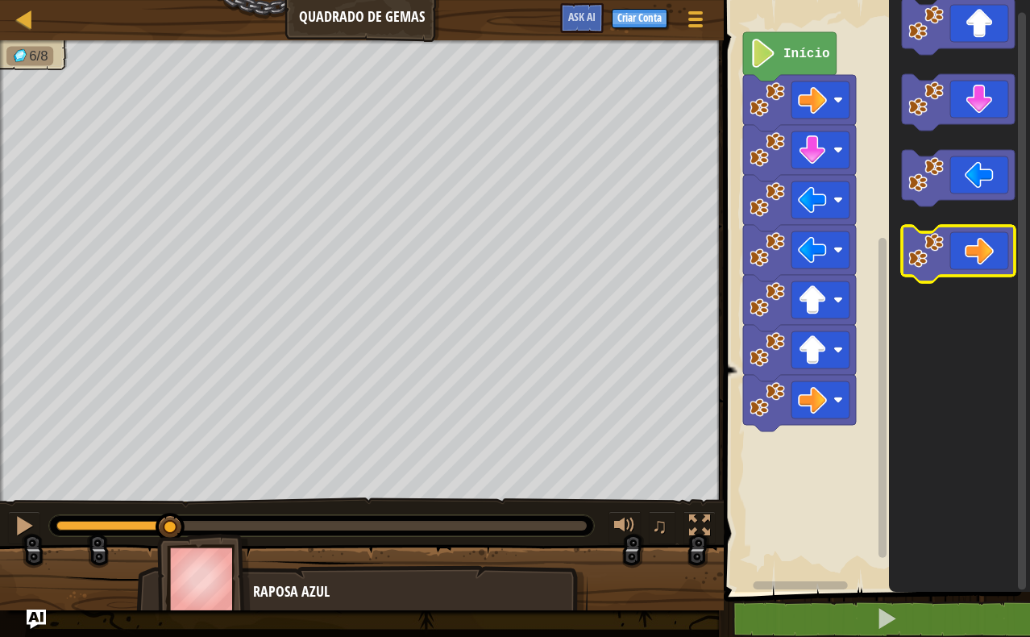
click at [959, 245] on icon "Espaço de trabalho do Blockly" at bounding box center [958, 254] width 113 height 56
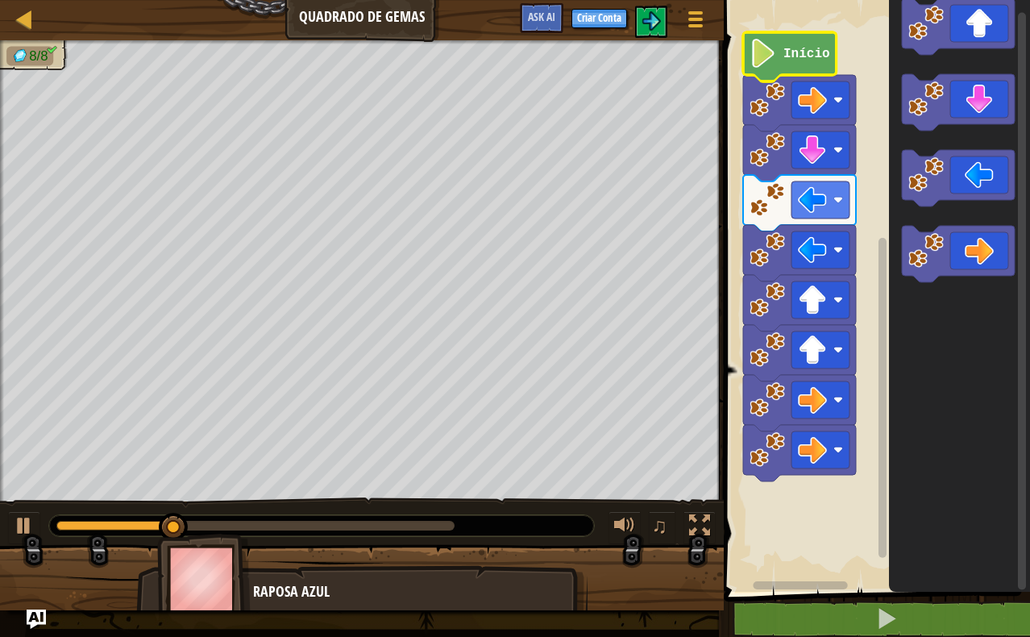
click at [763, 44] on g "Início" at bounding box center [874, 292] width 311 height 600
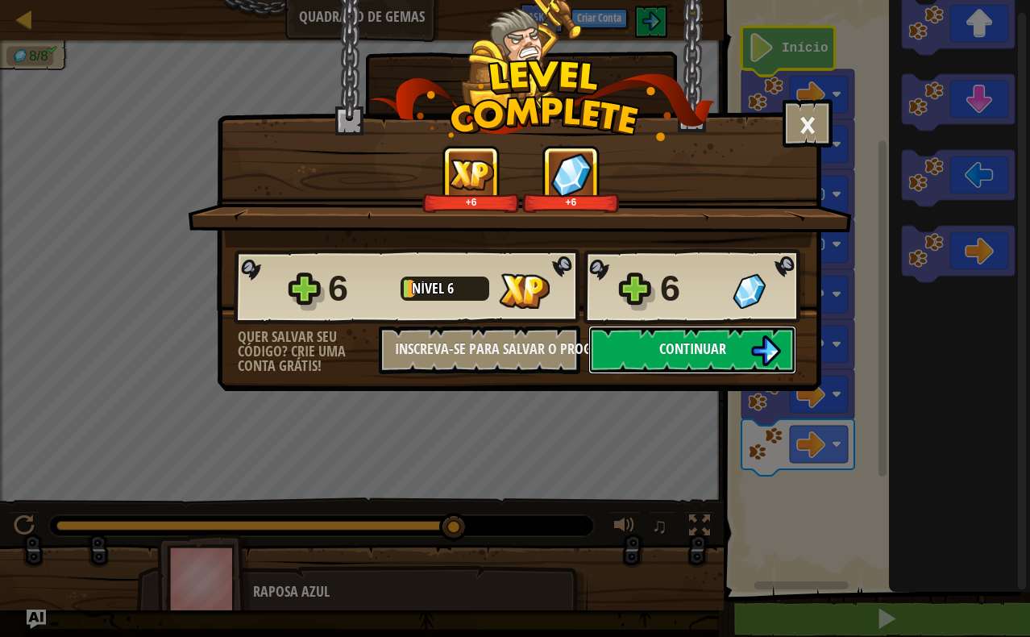
click at [698, 338] on button "Continuar" at bounding box center [692, 350] width 208 height 48
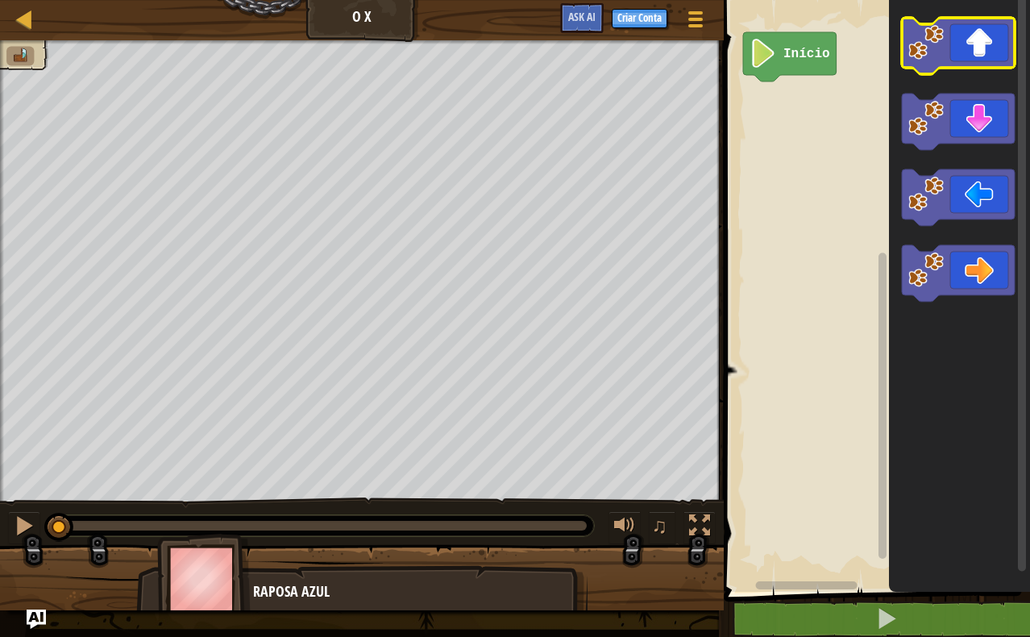
click at [965, 44] on icon "Espaço de trabalho do Blockly" at bounding box center [958, 46] width 113 height 56
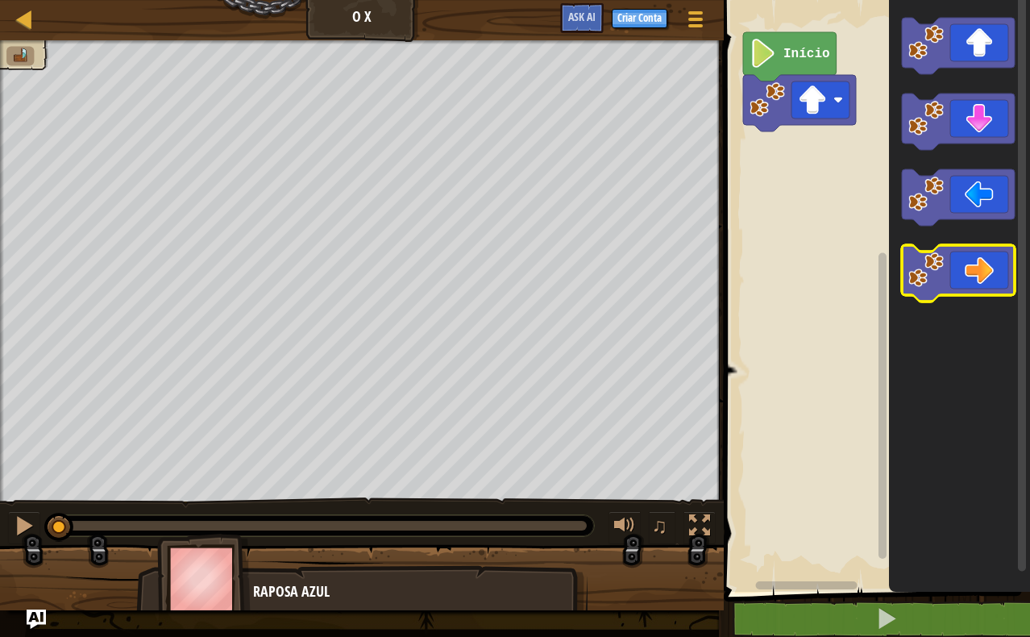
click at [967, 270] on icon "Espaço de trabalho do Blockly" at bounding box center [958, 273] width 113 height 56
click at [967, 268] on icon "Espaço de trabalho do Blockly" at bounding box center [958, 273] width 113 height 56
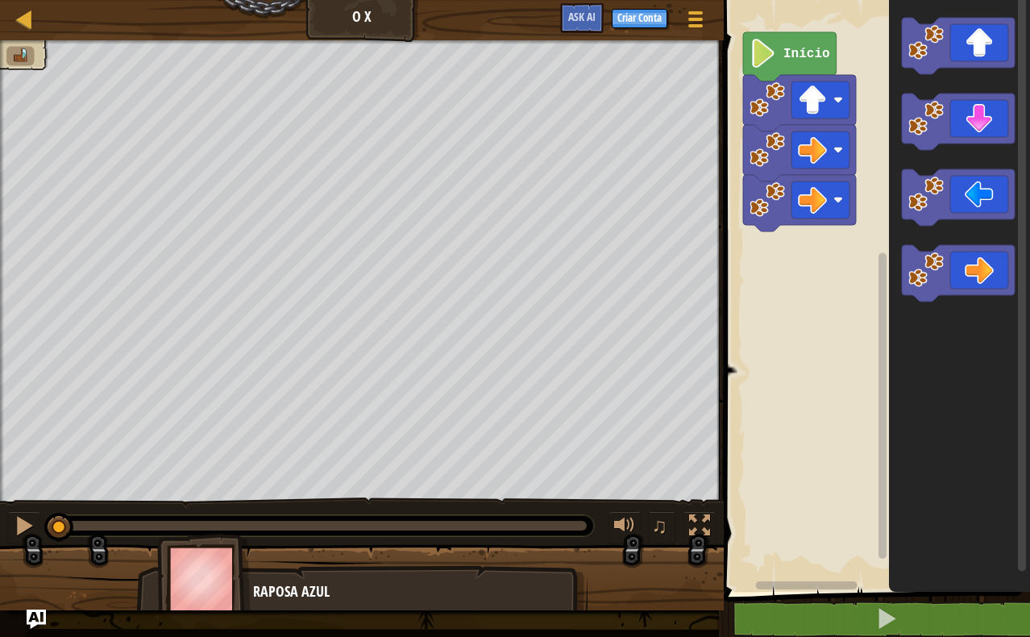
click at [805, 59] on text "Início" at bounding box center [807, 54] width 47 height 15
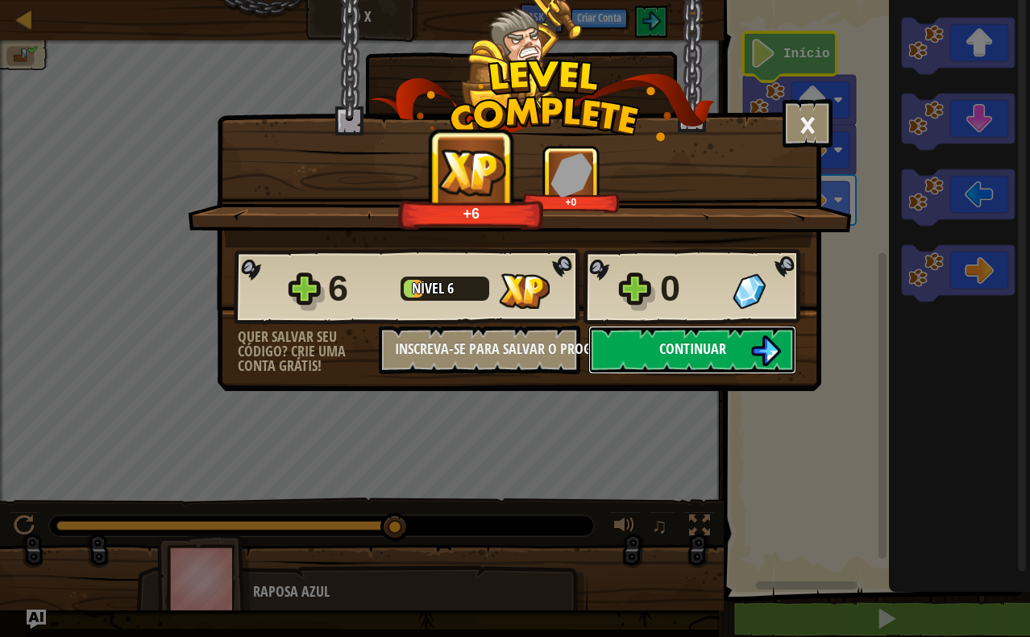
click at [717, 338] on button "Continuar" at bounding box center [692, 350] width 208 height 48
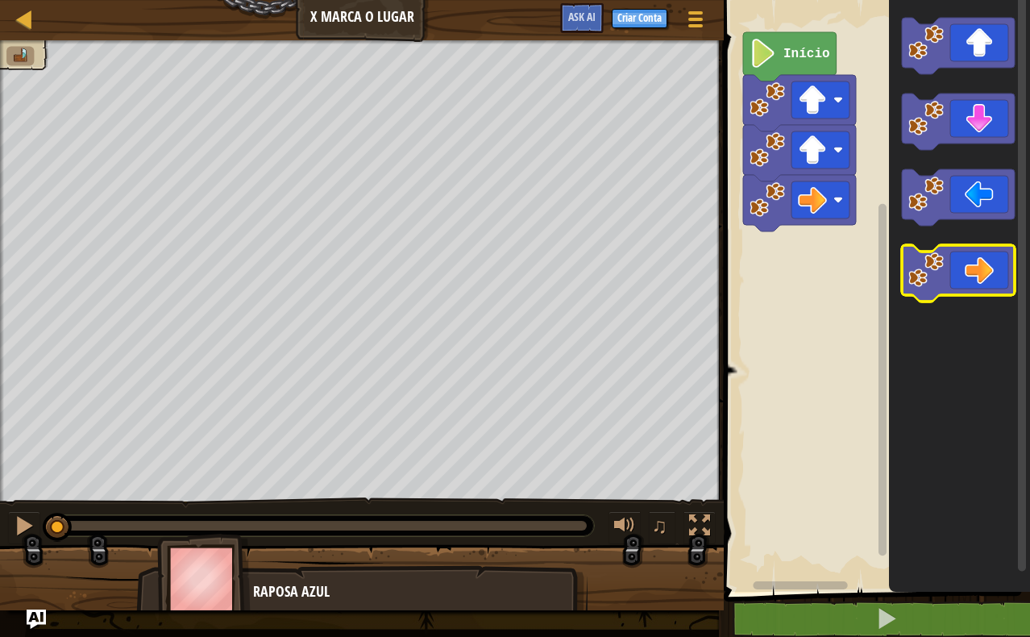
click at [960, 277] on icon "Espaço de trabalho do Blockly" at bounding box center [958, 273] width 113 height 56
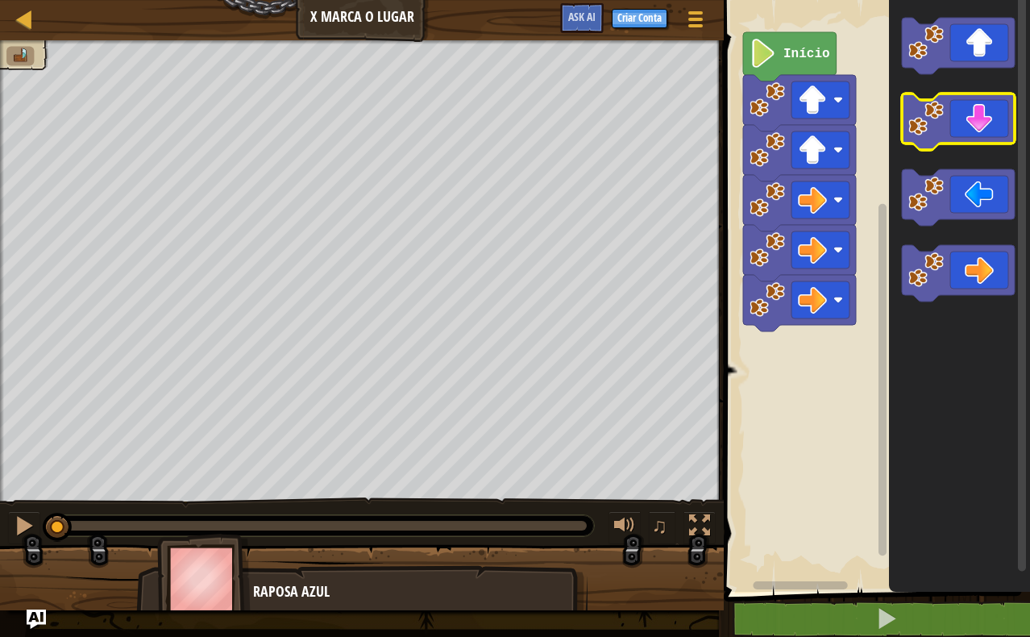
click at [965, 116] on icon "Espaço de trabalho do Blockly" at bounding box center [958, 122] width 113 height 56
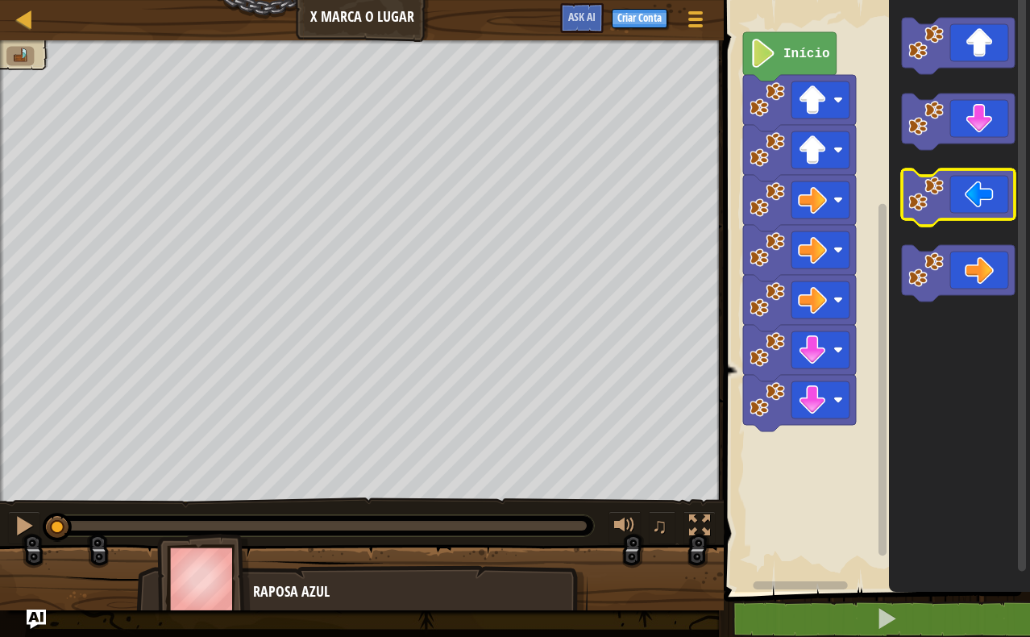
click at [966, 208] on icon "Espaço de trabalho do Blockly" at bounding box center [958, 197] width 113 height 56
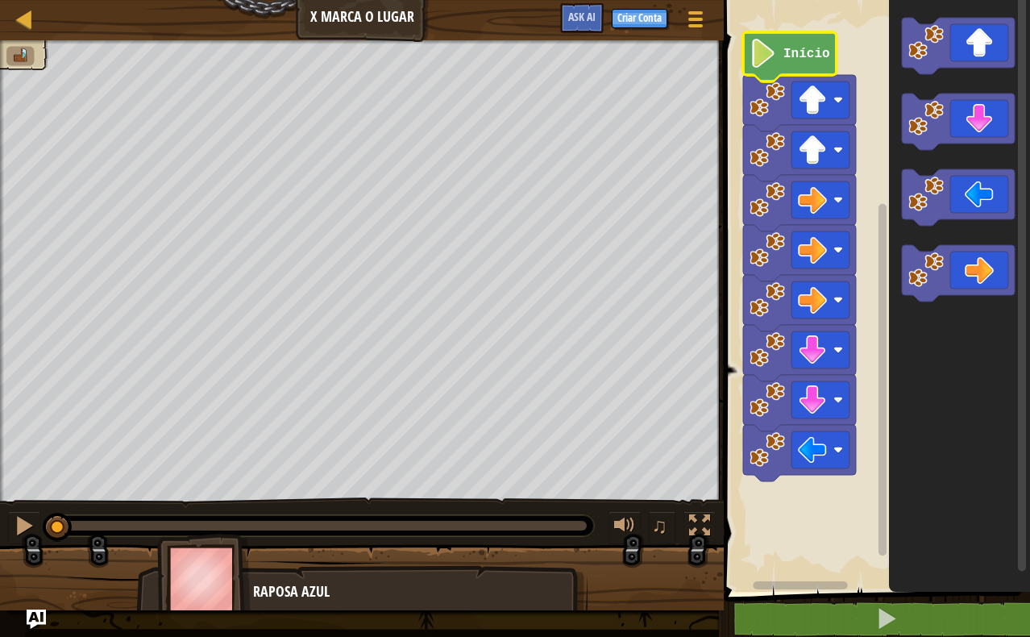
click at [817, 52] on text "Início" at bounding box center [807, 54] width 47 height 15
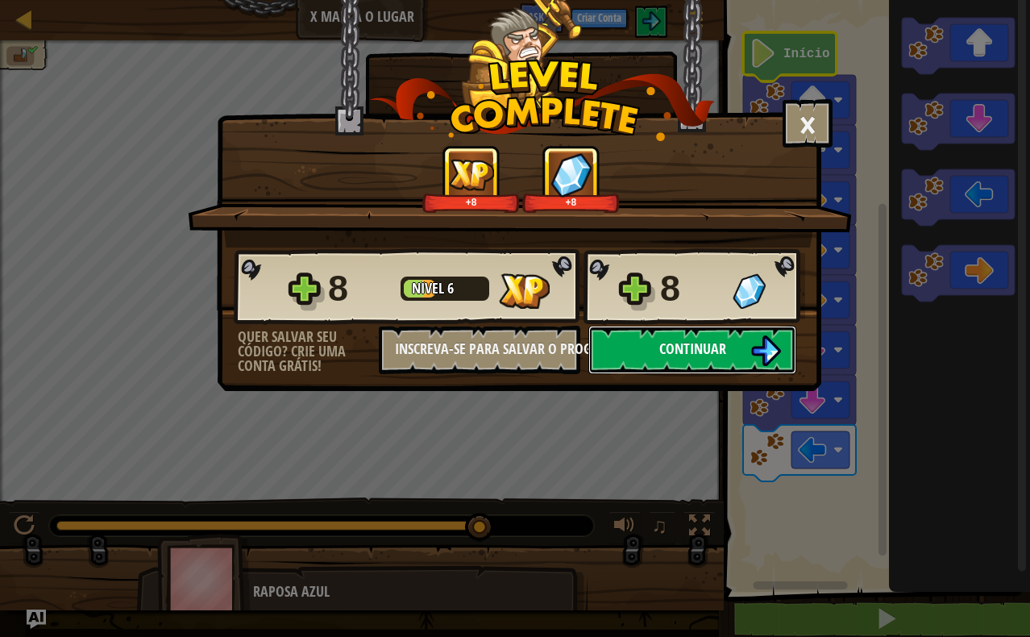
click at [685, 335] on button "Continuar" at bounding box center [692, 350] width 208 height 48
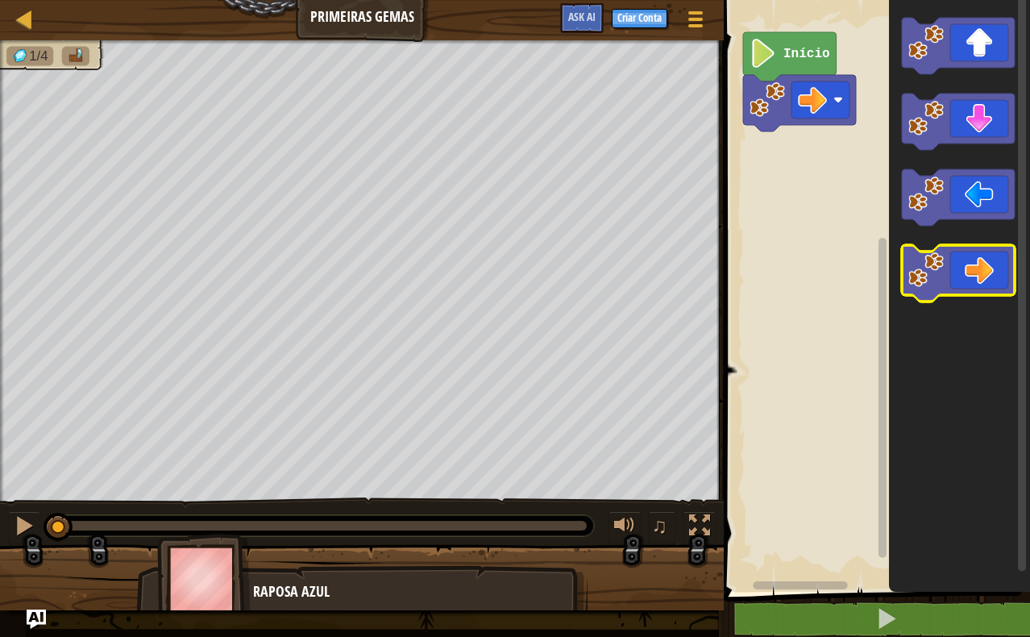
click at [957, 271] on icon "Espaço de trabalho do Blockly" at bounding box center [958, 273] width 113 height 56
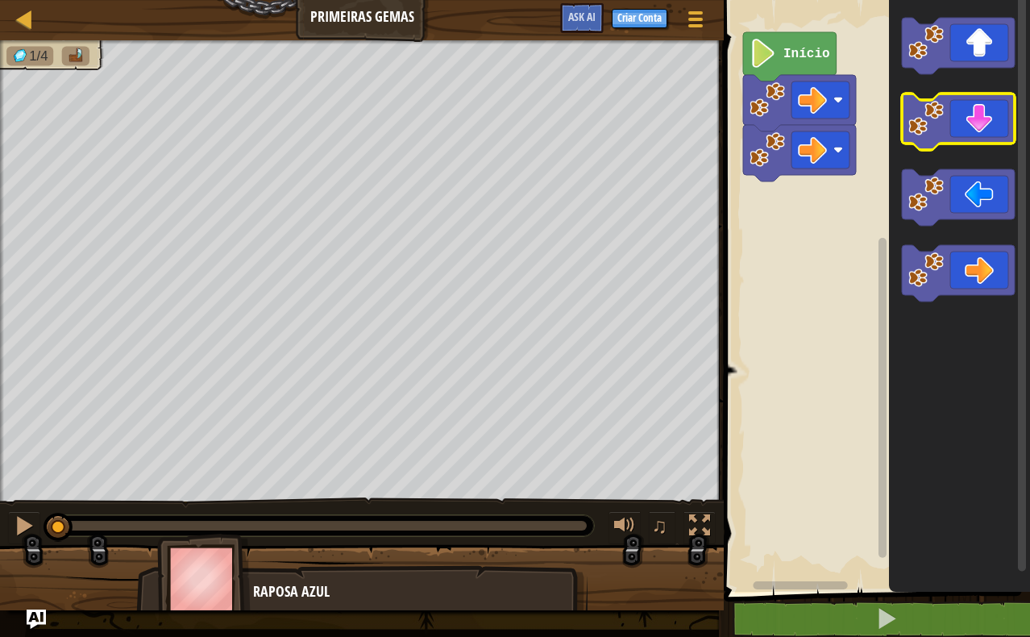
click at [972, 106] on icon "Espaço de trabalho do Blockly" at bounding box center [958, 122] width 113 height 56
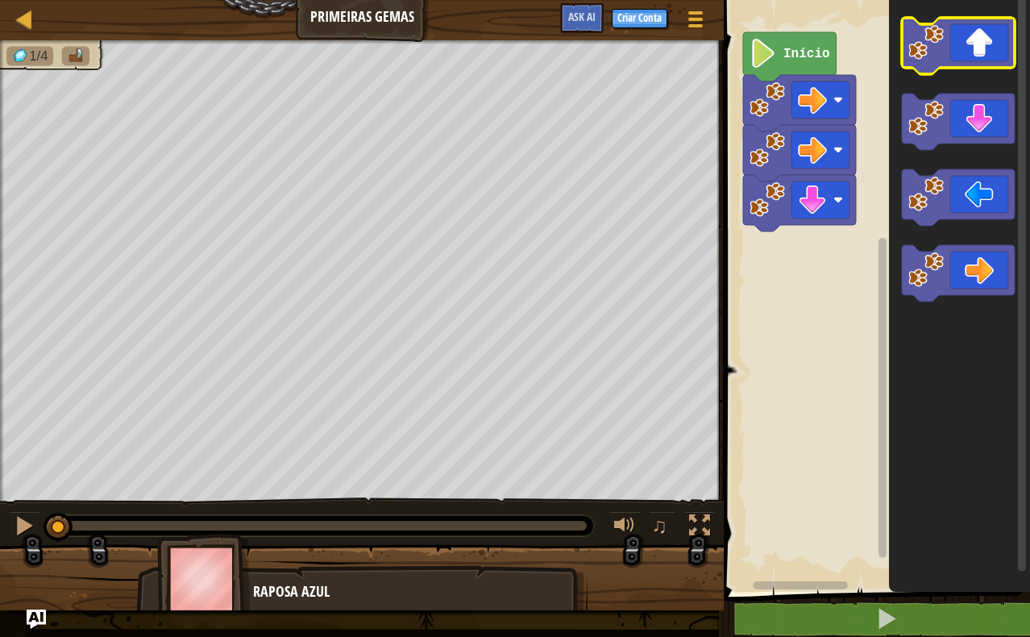
click at [970, 48] on icon "Espaço de trabalho do Blockly" at bounding box center [958, 46] width 113 height 56
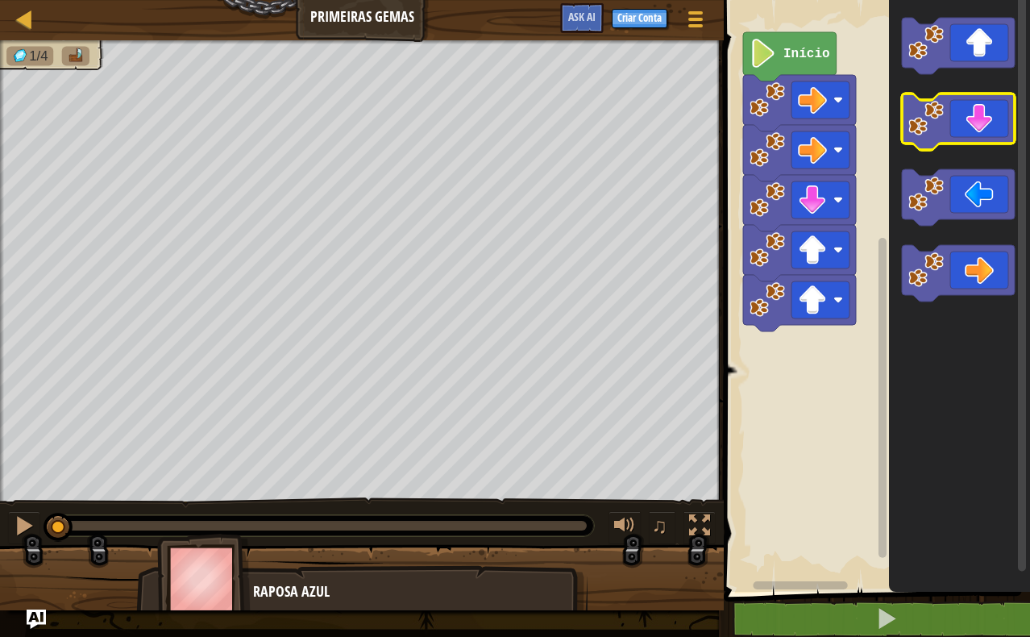
click at [965, 132] on icon "Espaço de trabalho do Blockly" at bounding box center [958, 122] width 113 height 56
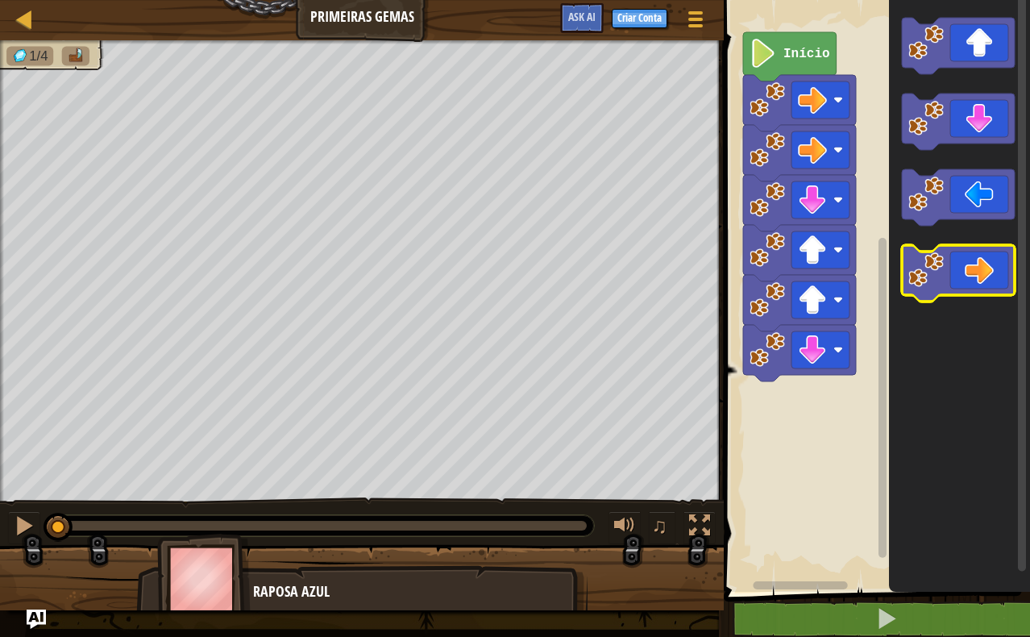
click at [972, 281] on icon "Espaço de trabalho do Blockly" at bounding box center [958, 273] width 113 height 56
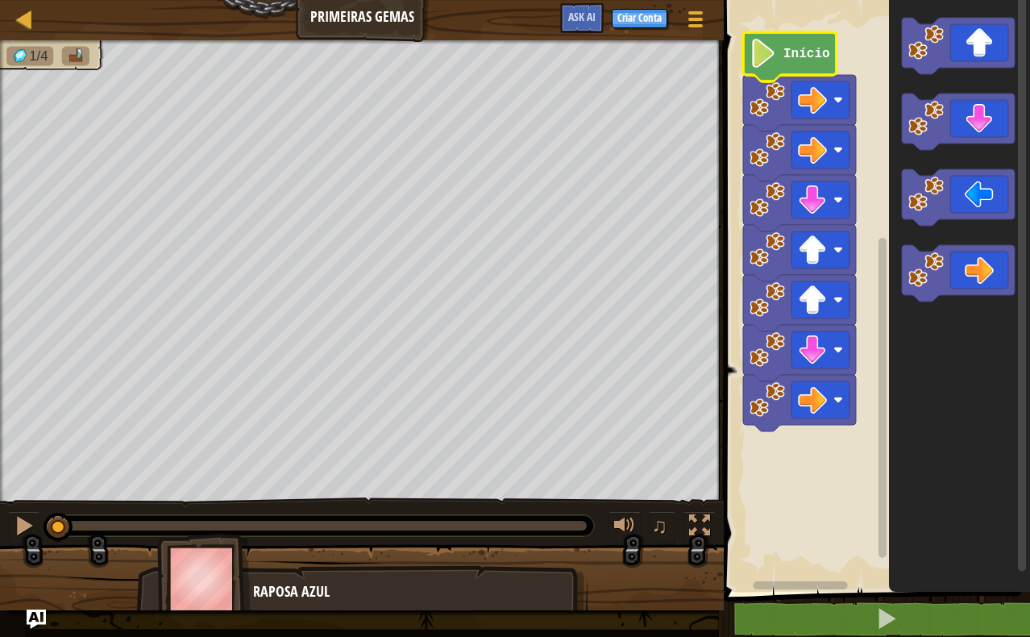
click at [813, 38] on icon "Espaço de trabalho do Blockly" at bounding box center [790, 56] width 94 height 49
click at [809, 63] on icon "Espaço de trabalho do Blockly" at bounding box center [790, 56] width 94 height 49
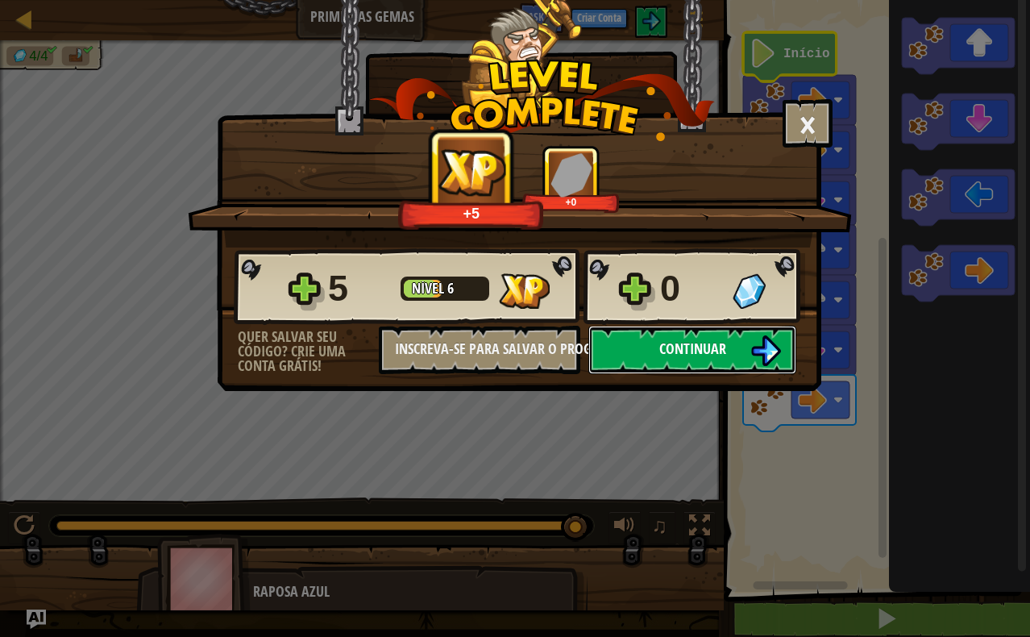
click at [738, 360] on button "Continuar" at bounding box center [692, 350] width 208 height 48
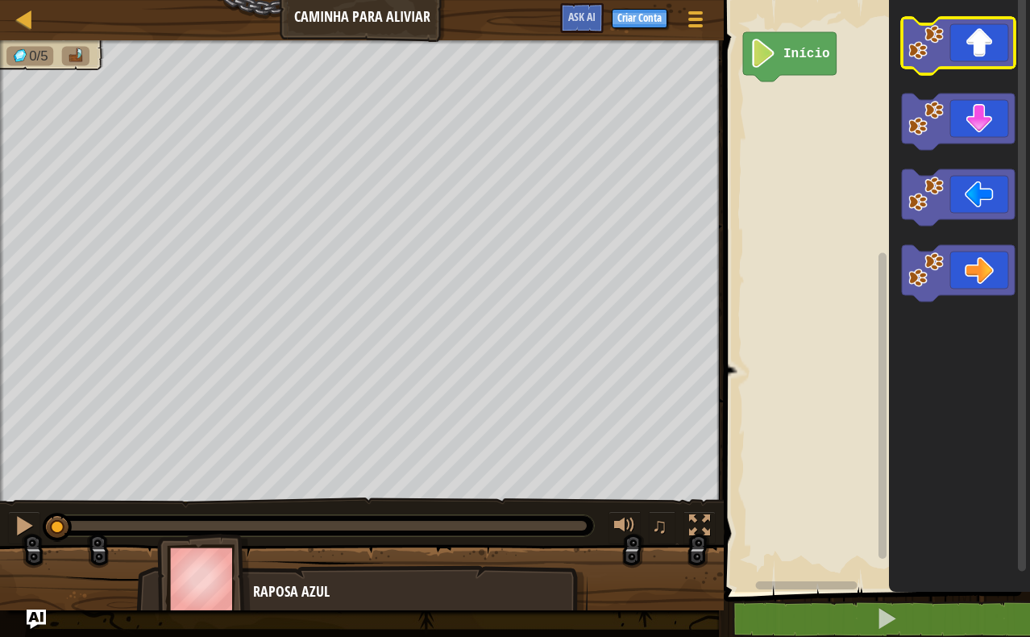
click at [961, 60] on icon "Espaço de trabalho do Blockly" at bounding box center [958, 46] width 113 height 56
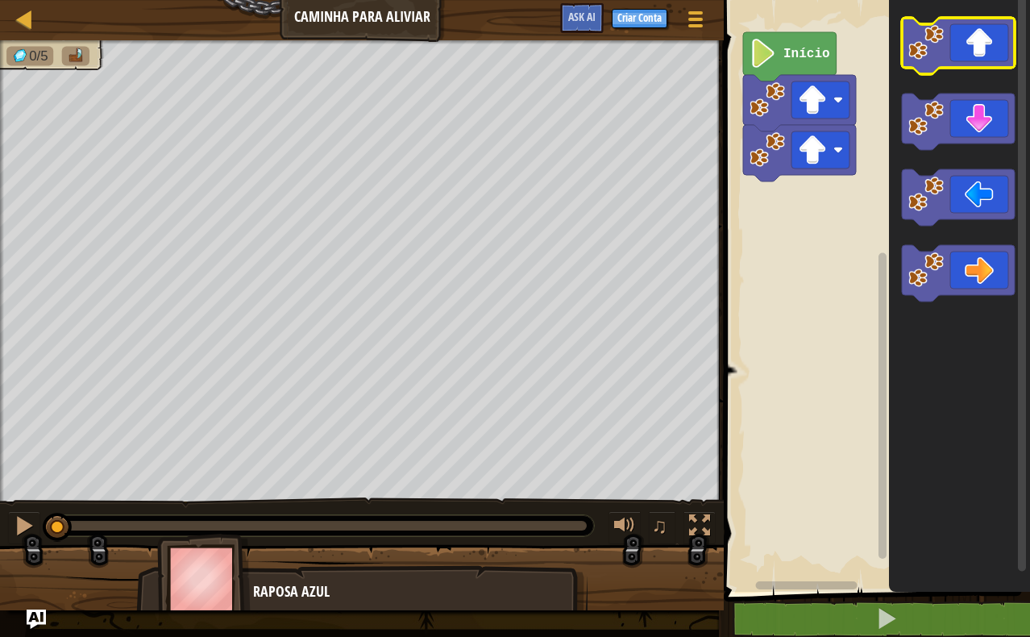
click at [961, 60] on icon "Espaço de trabalho do Blockly" at bounding box center [958, 46] width 113 height 56
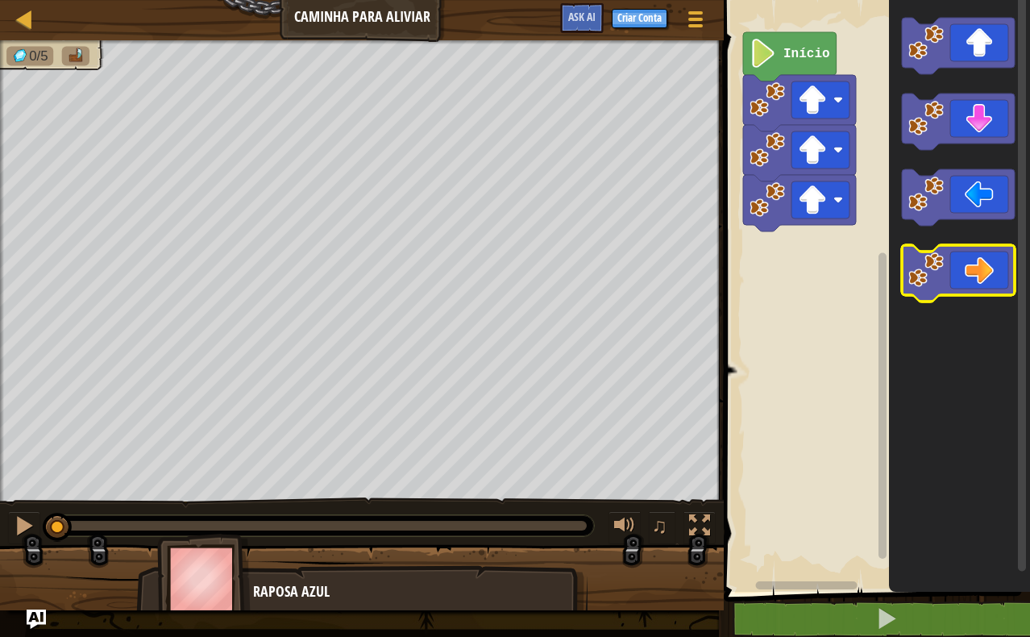
click at [971, 268] on icon "Espaço de trabalho do Blockly" at bounding box center [958, 273] width 113 height 56
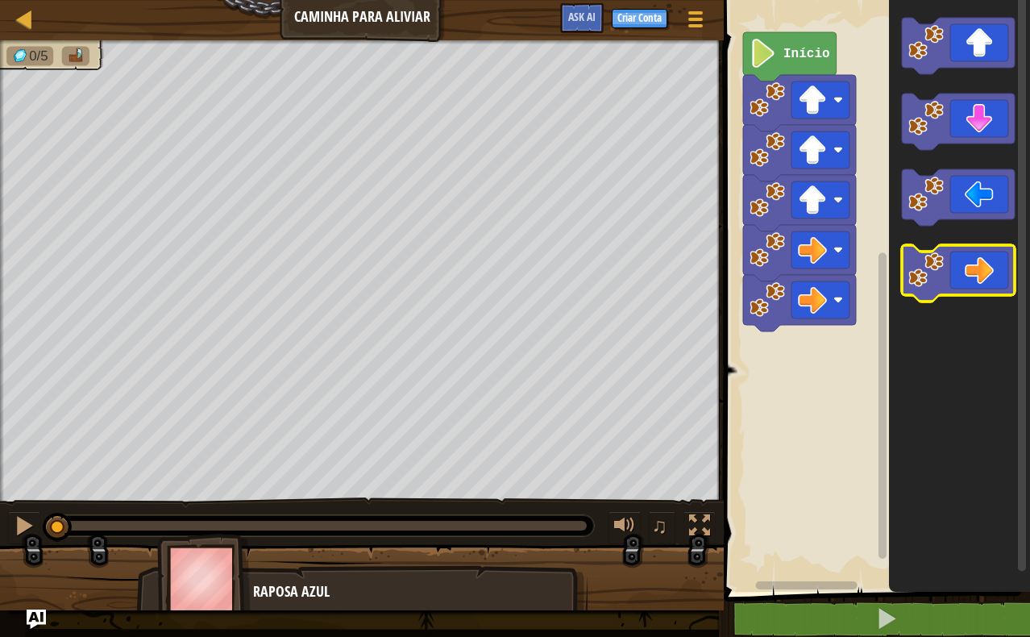
click at [971, 268] on icon "Espaço de trabalho do Blockly" at bounding box center [958, 273] width 113 height 56
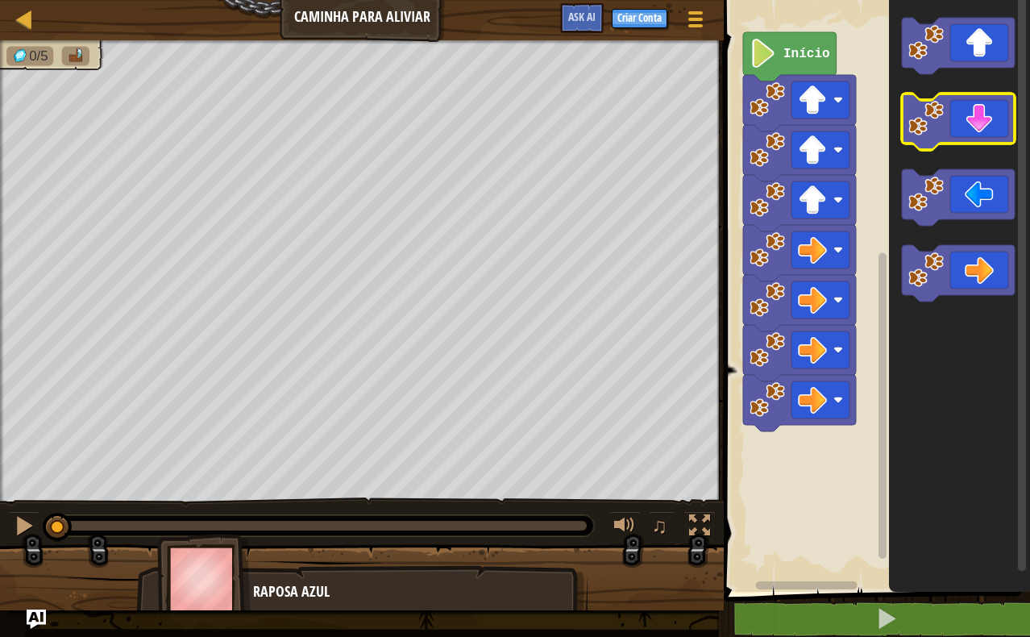
click at [957, 127] on icon "Espaço de trabalho do Blockly" at bounding box center [958, 122] width 113 height 56
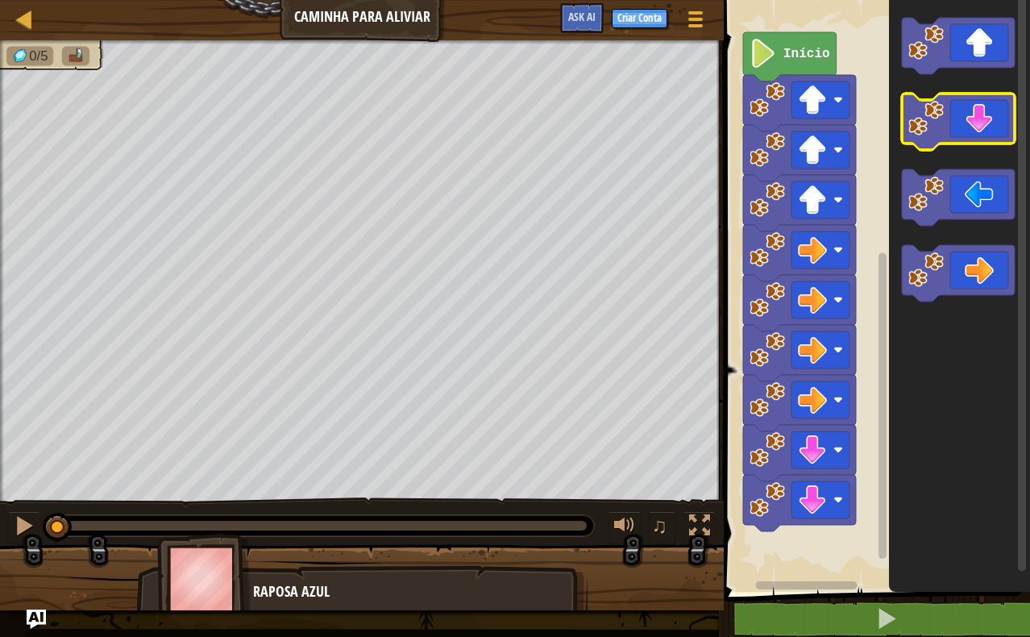
click at [957, 127] on icon "Espaço de trabalho do Blockly" at bounding box center [958, 122] width 113 height 56
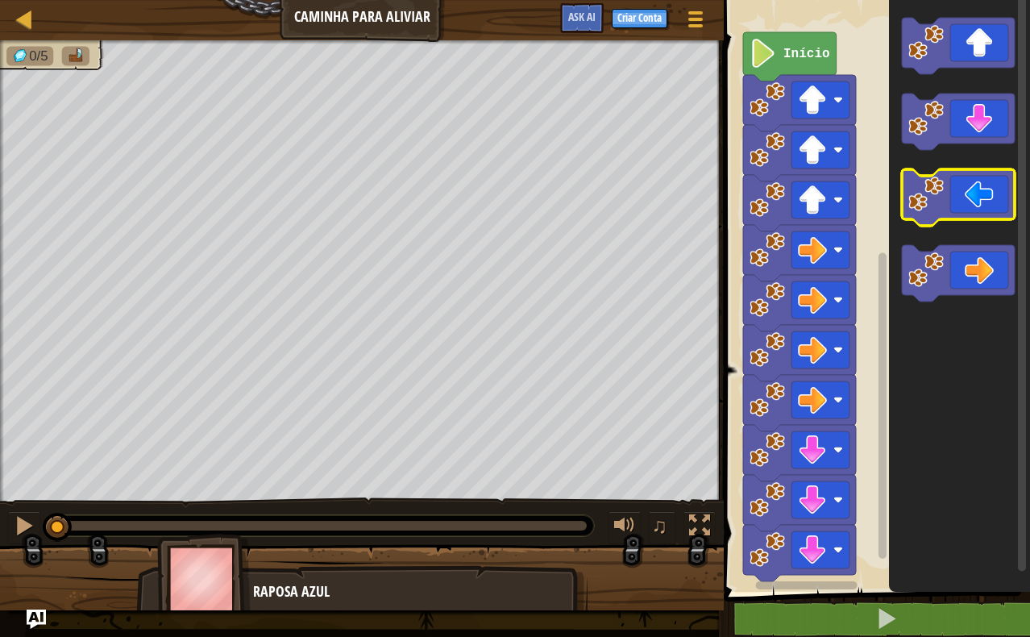
click at [939, 203] on image "Espaço de trabalho do Blockly" at bounding box center [926, 194] width 35 height 35
click at [813, 59] on text "Início" at bounding box center [807, 54] width 47 height 15
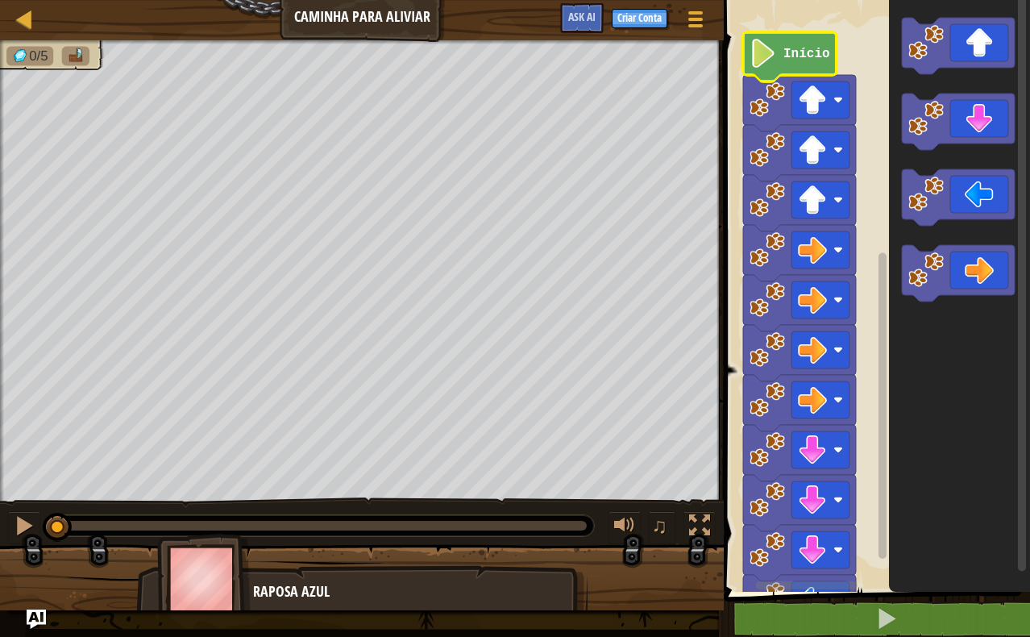
click at [809, 54] on text "Início" at bounding box center [807, 54] width 47 height 15
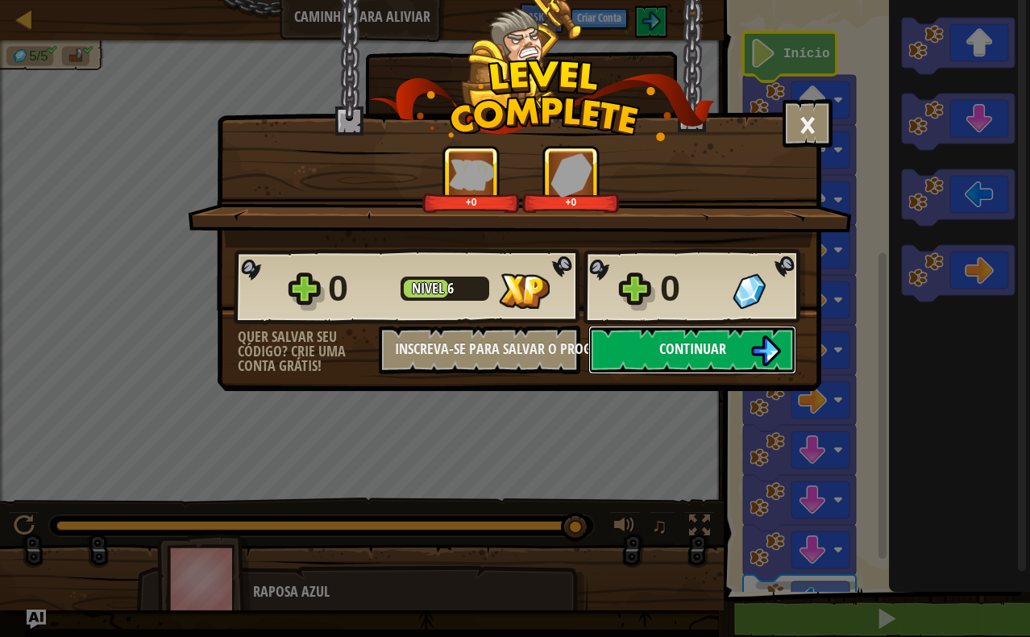
click at [674, 342] on span "Continuar" at bounding box center [692, 349] width 67 height 20
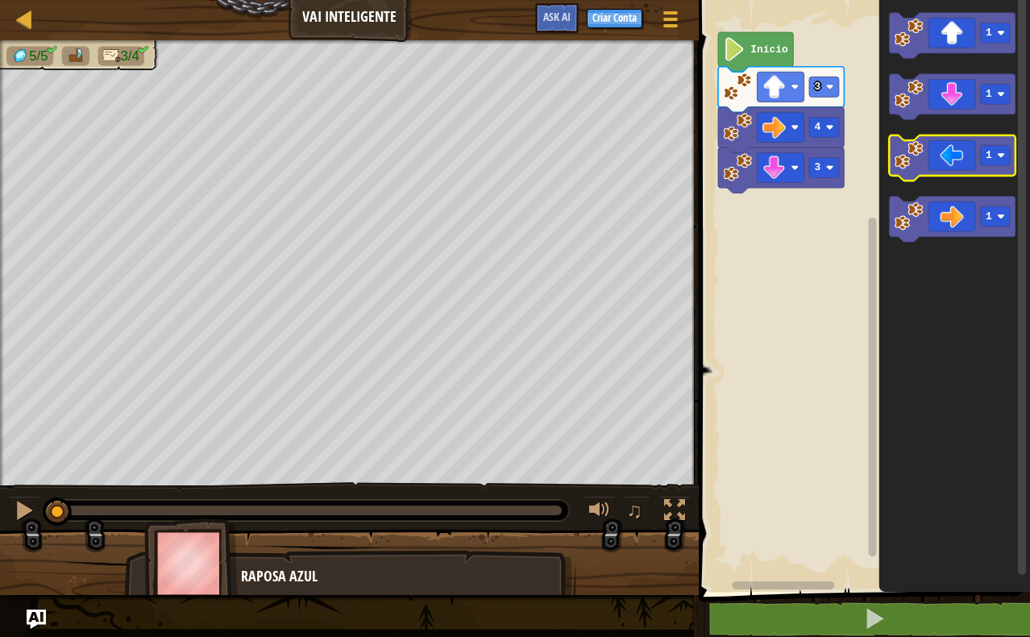
click at [954, 164] on icon "Espaço de trabalho do Blockly" at bounding box center [952, 158] width 126 height 46
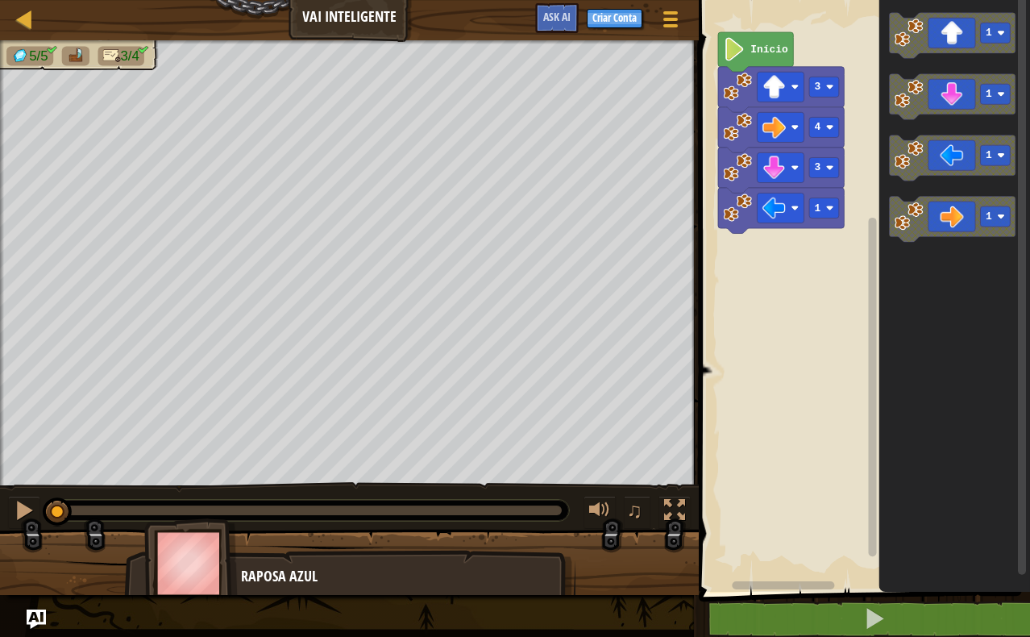
click at [761, 53] on text "Início" at bounding box center [770, 50] width 38 height 12
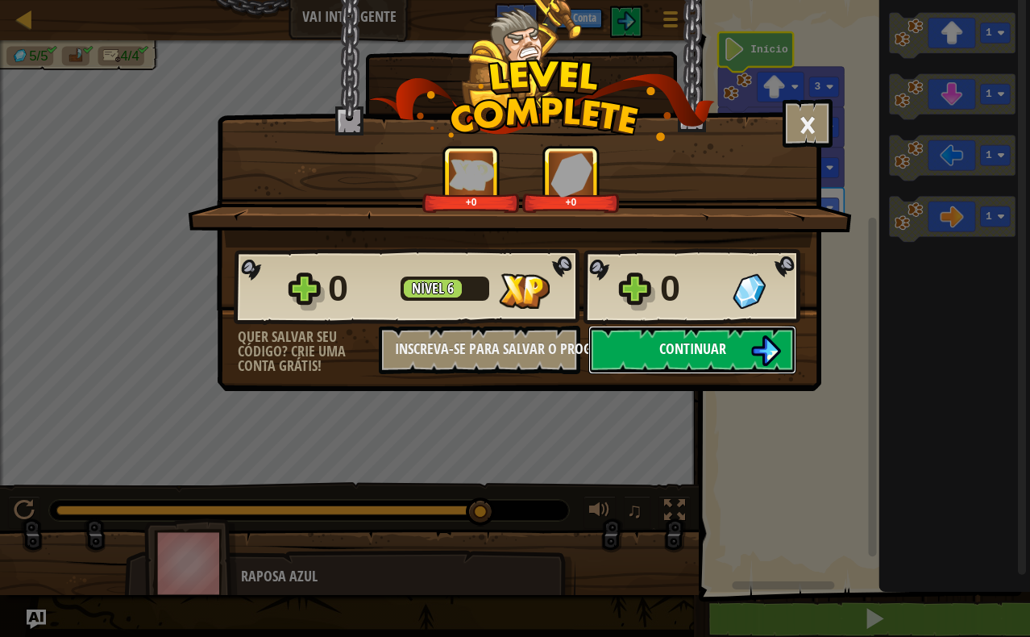
click at [697, 347] on span "Continuar" at bounding box center [692, 349] width 67 height 20
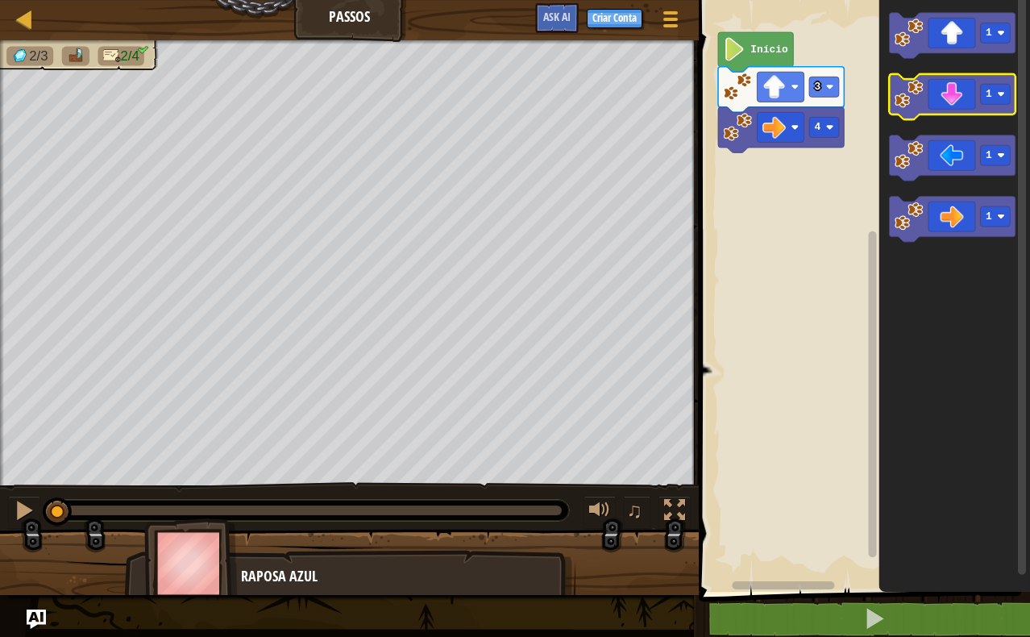
click at [944, 107] on icon "Espaço de trabalho do Blockly" at bounding box center [952, 97] width 126 height 46
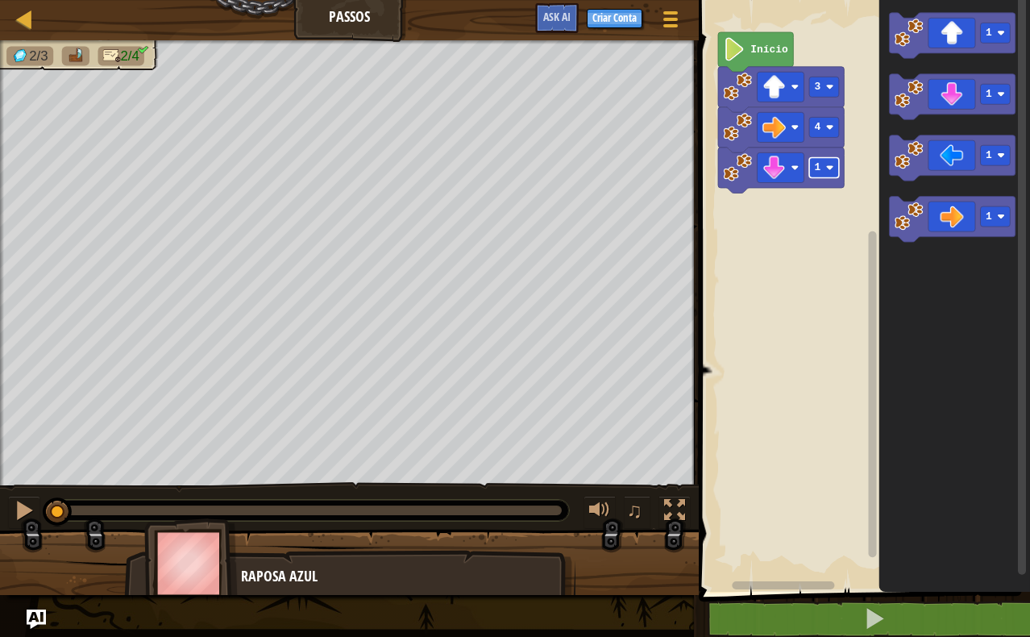
click at [826, 170] on image "Espaço de trabalho do Blockly" at bounding box center [830, 168] width 8 height 8
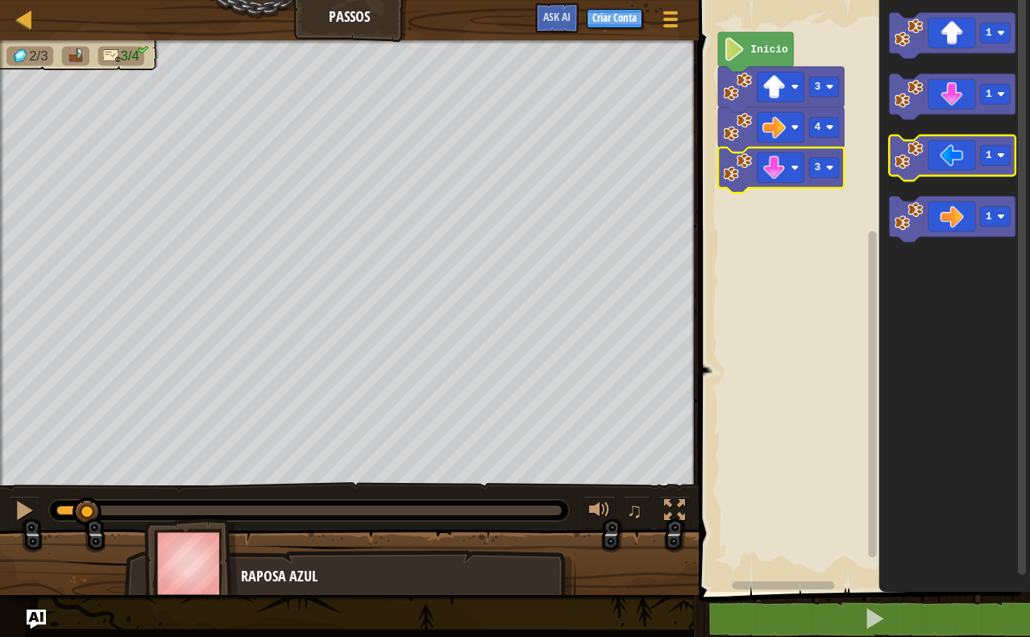
click at [942, 142] on icon "Espaço de trabalho do Blockly" at bounding box center [952, 158] width 126 height 46
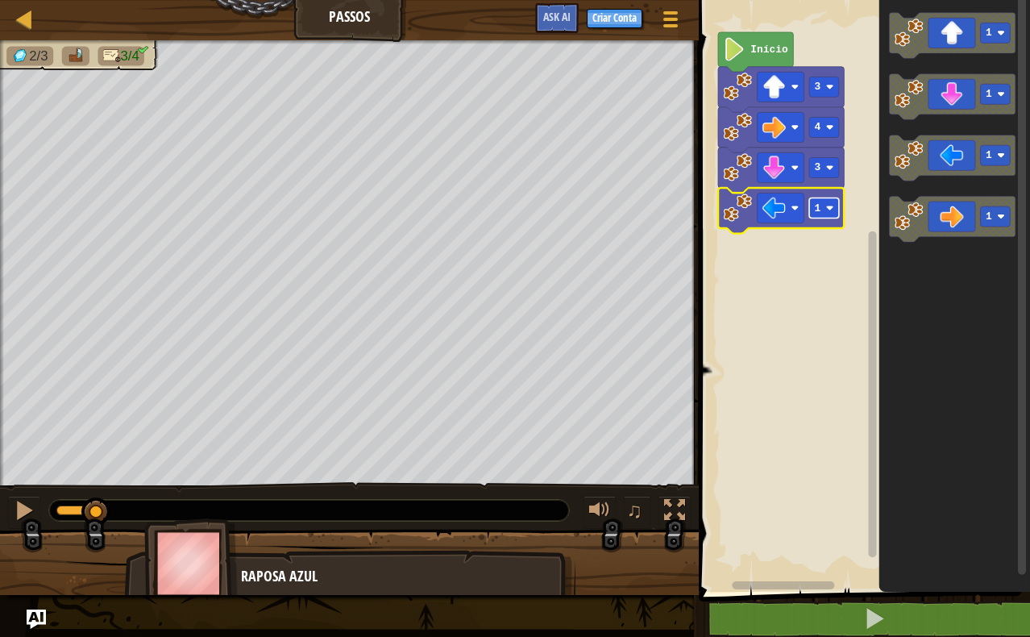
click at [819, 202] on text "1" at bounding box center [818, 208] width 6 height 12
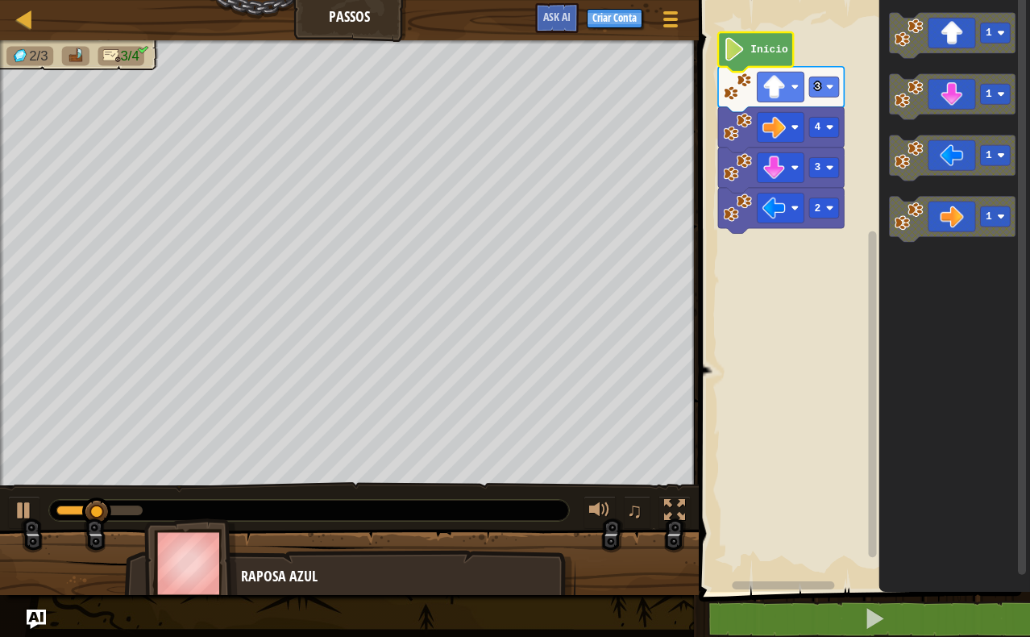
click at [777, 49] on text "Início" at bounding box center [770, 50] width 38 height 12
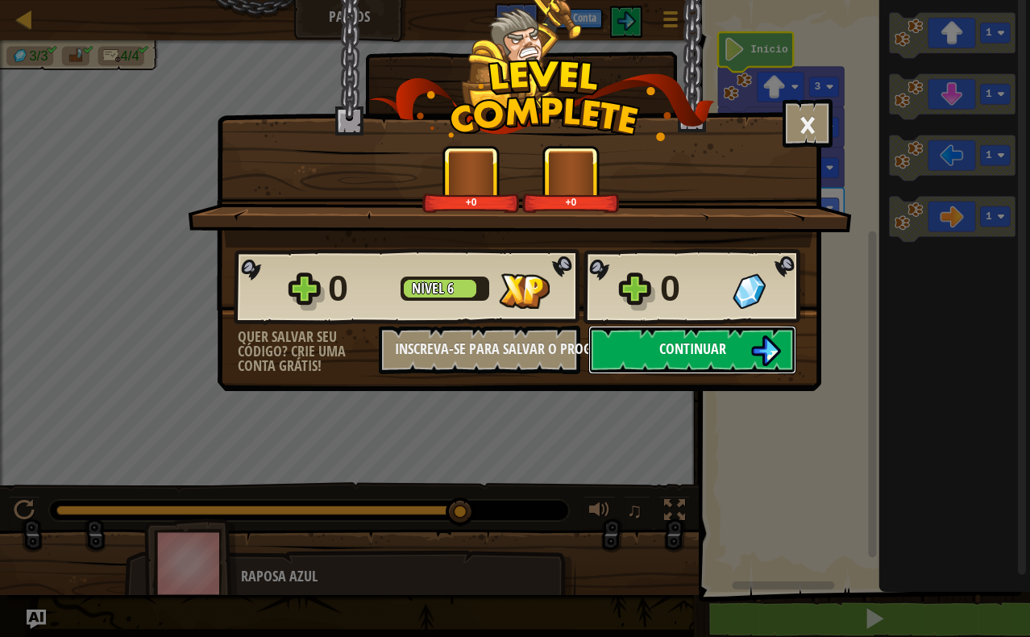
click at [693, 343] on span "Continuar" at bounding box center [692, 349] width 67 height 20
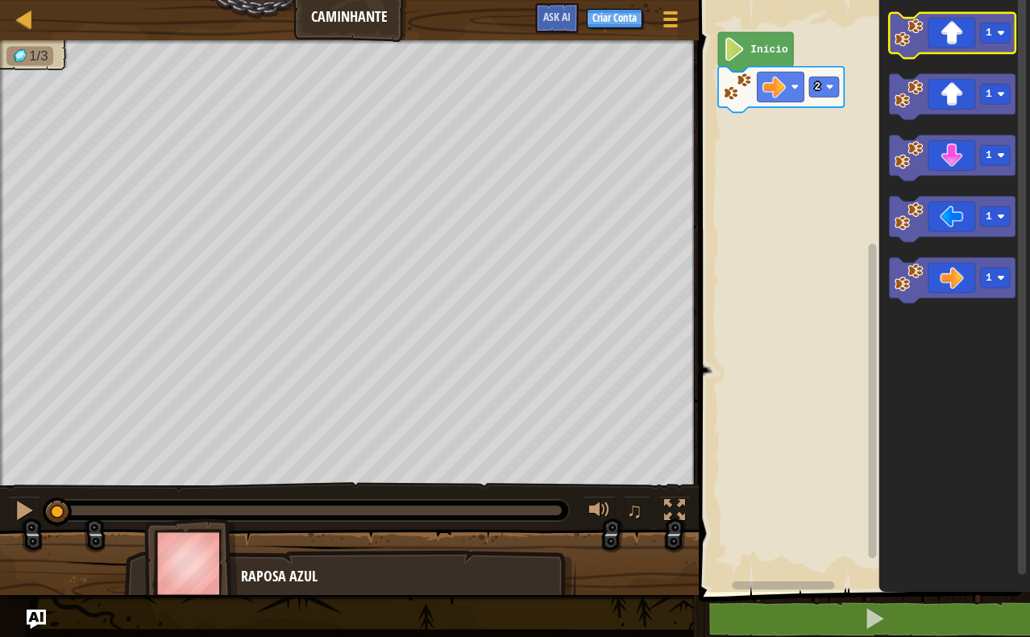
click at [935, 35] on icon "Espaço de trabalho do Blockly" at bounding box center [952, 36] width 126 height 46
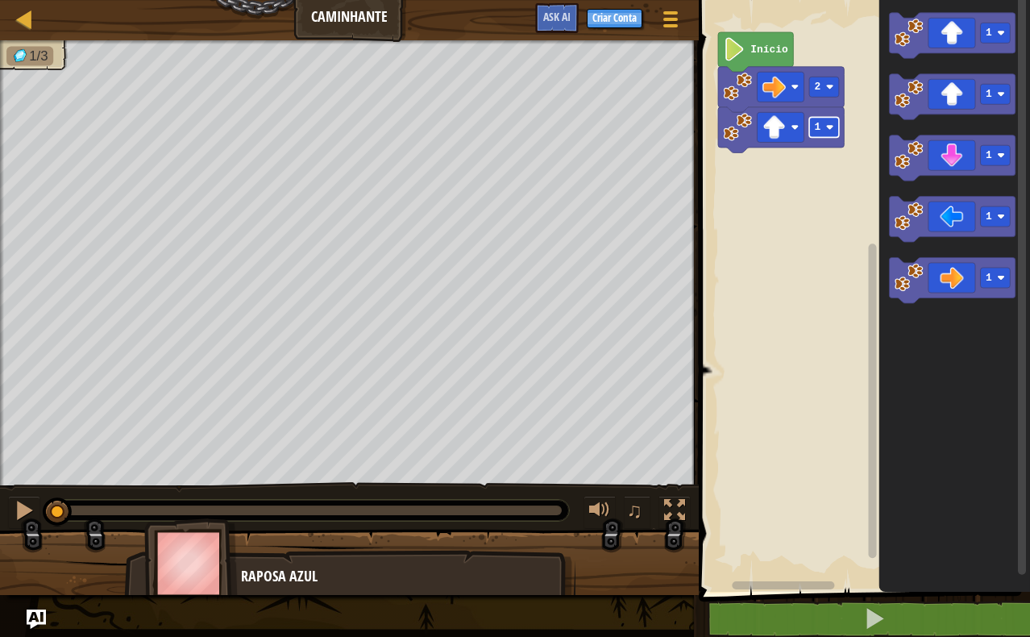
click at [823, 132] on rect "Espaço de trabalho do Blockly" at bounding box center [824, 127] width 30 height 20
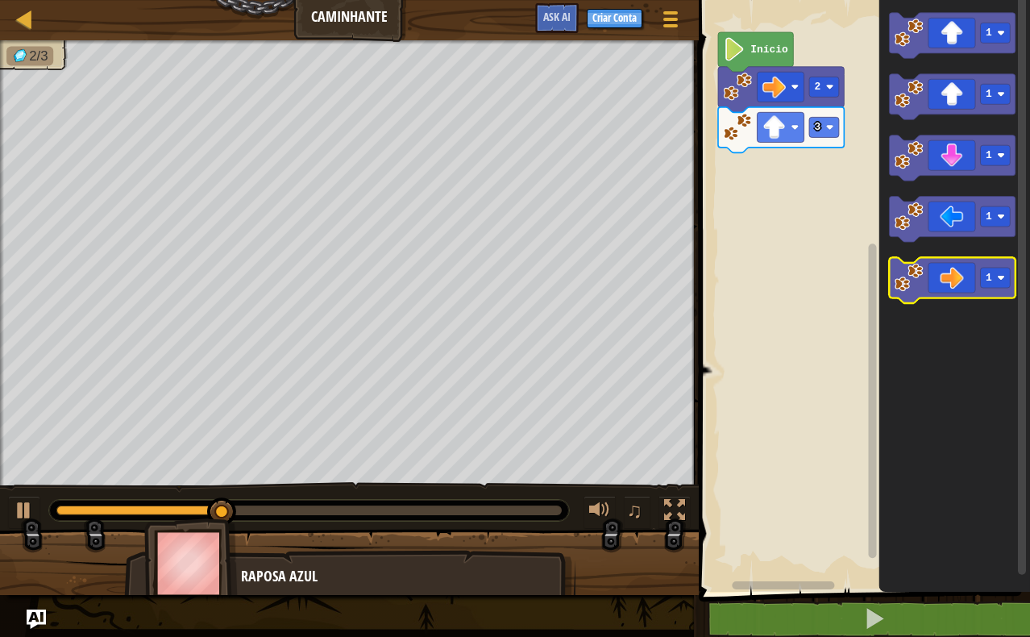
click at [950, 274] on icon "Espaço de trabalho do Blockly" at bounding box center [952, 280] width 126 height 46
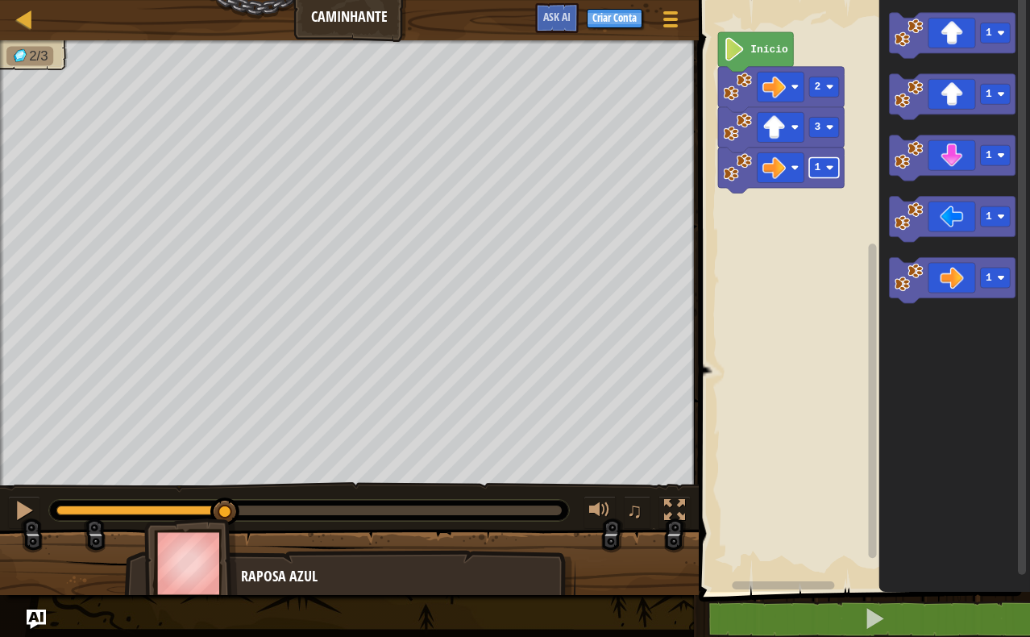
click at [830, 168] on image "Espaço de trabalho do Blockly" at bounding box center [830, 168] width 8 height 8
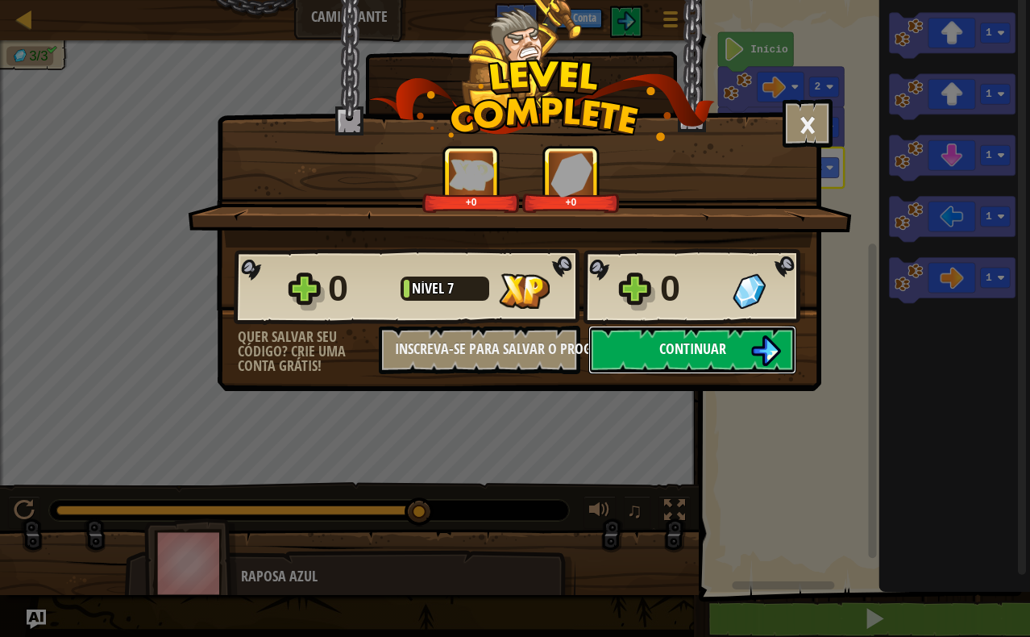
click at [697, 346] on span "Continuar" at bounding box center [692, 349] width 67 height 20
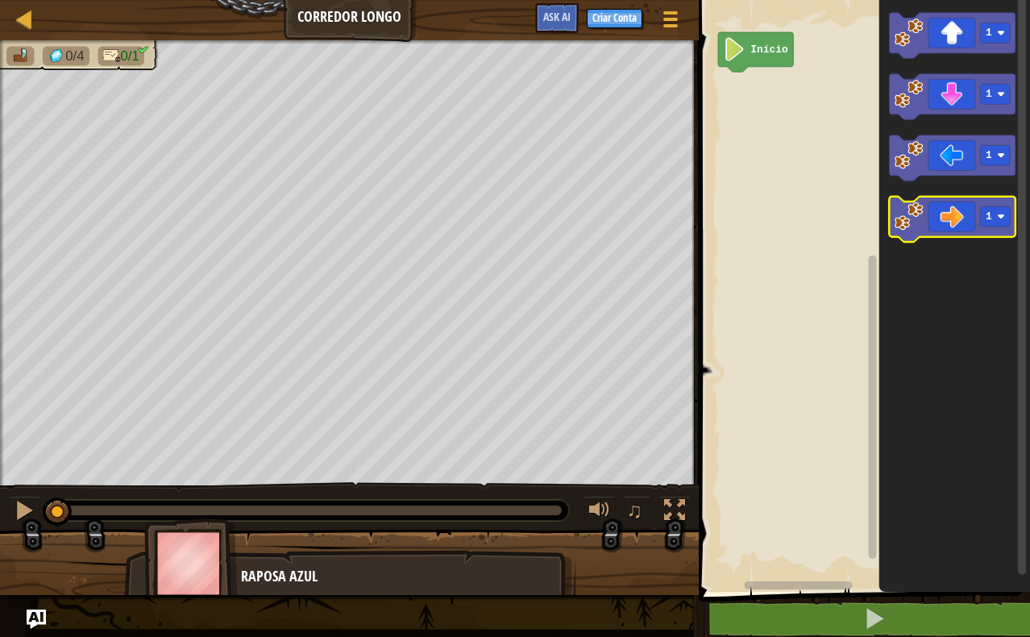
click at [917, 210] on image "Espaço de trabalho do Blockly" at bounding box center [909, 216] width 29 height 29
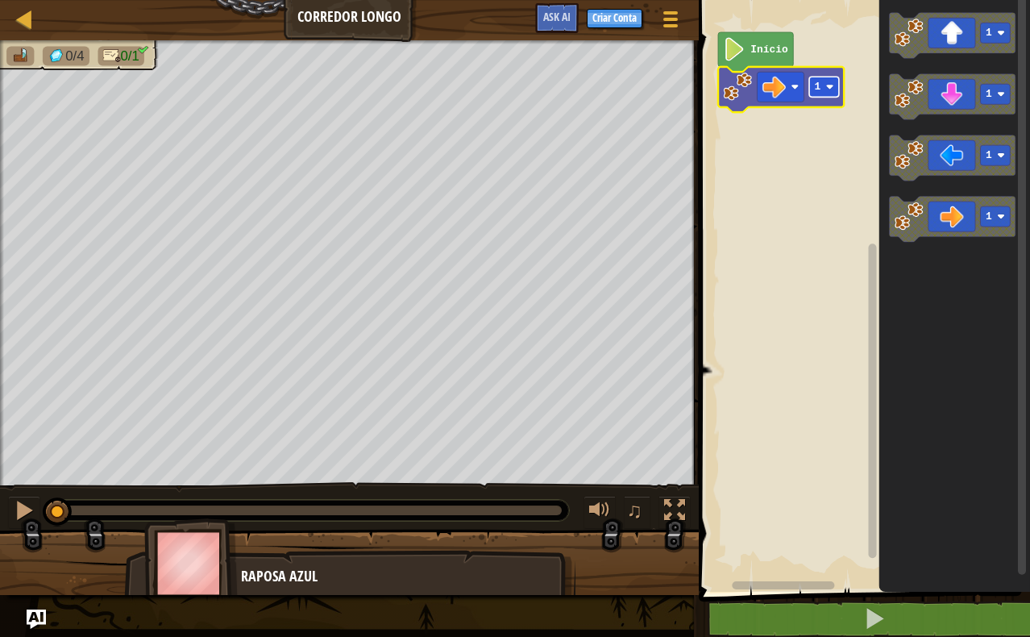
click at [821, 92] on rect "Espaço de trabalho do Blockly" at bounding box center [824, 87] width 30 height 20
click at [751, 43] on icon "Espaço de trabalho do Blockly" at bounding box center [755, 52] width 75 height 40
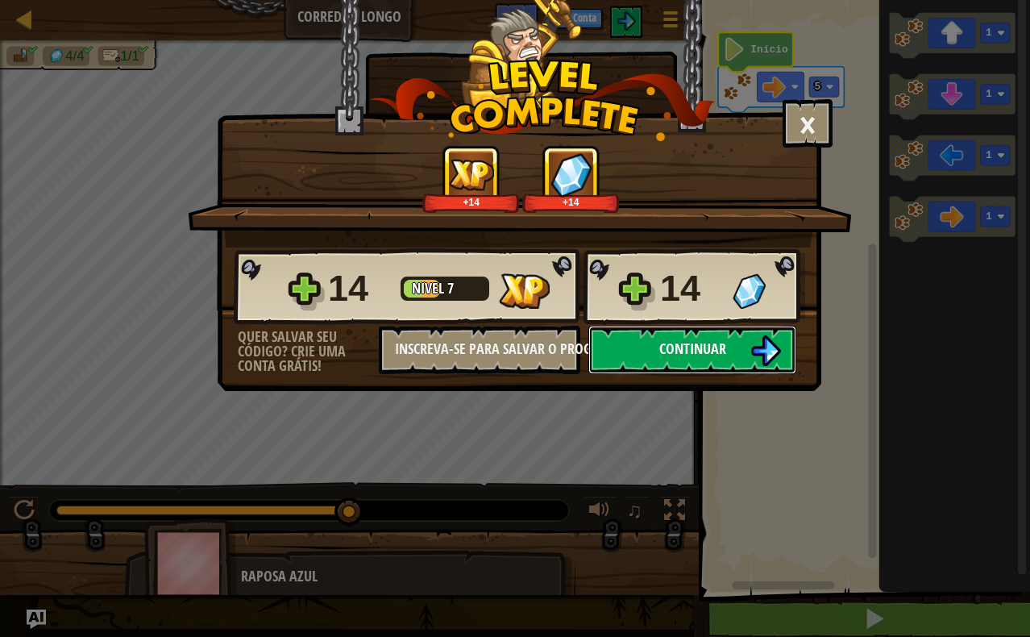
click at [704, 343] on span "Continuar" at bounding box center [692, 349] width 67 height 20
